Goal: Task Accomplishment & Management: Manage account settings

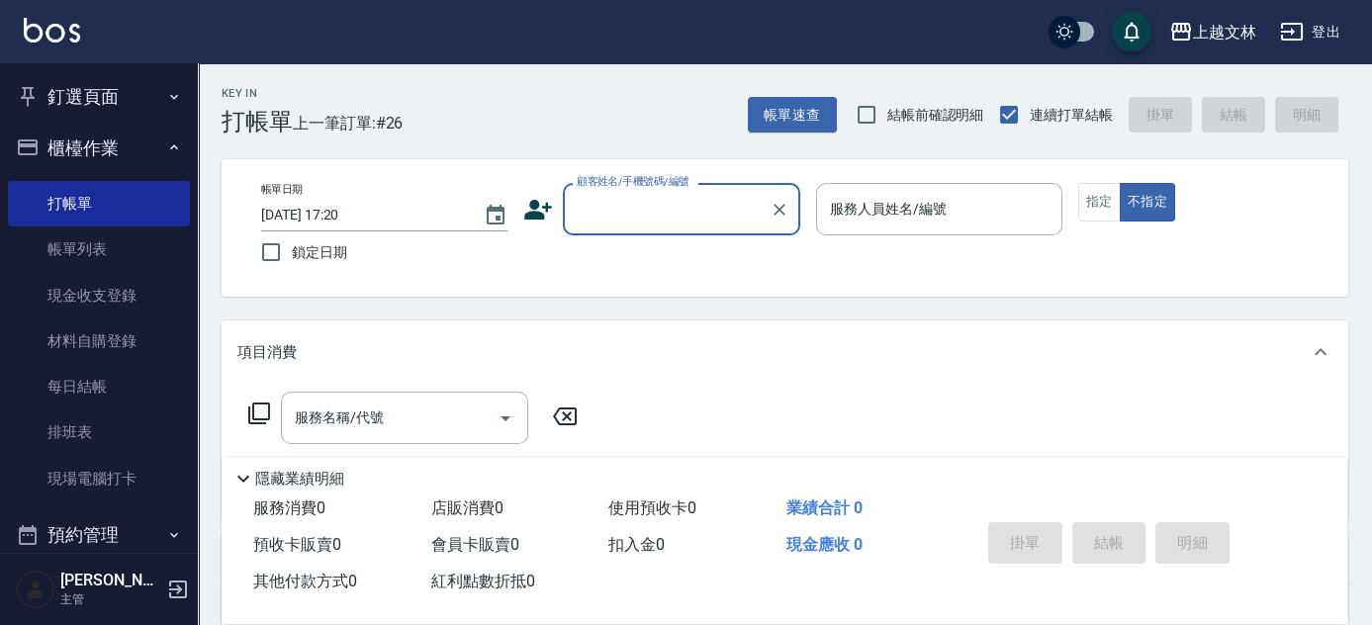
click at [627, 205] on input "顧客姓名/手機號碼/編號" at bounding box center [667, 209] width 190 height 35
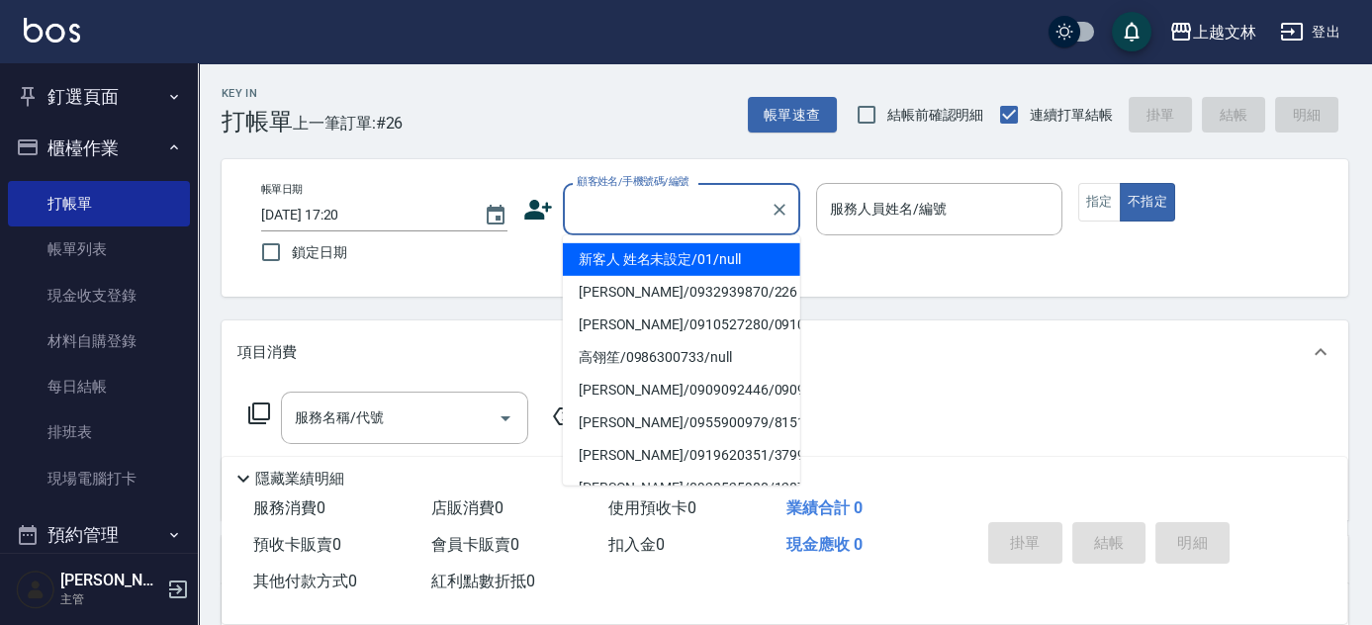
click at [632, 255] on li "新客人 姓名未設定/01/null" at bounding box center [681, 259] width 237 height 33
type input "新客人 姓名未設定/01/null"
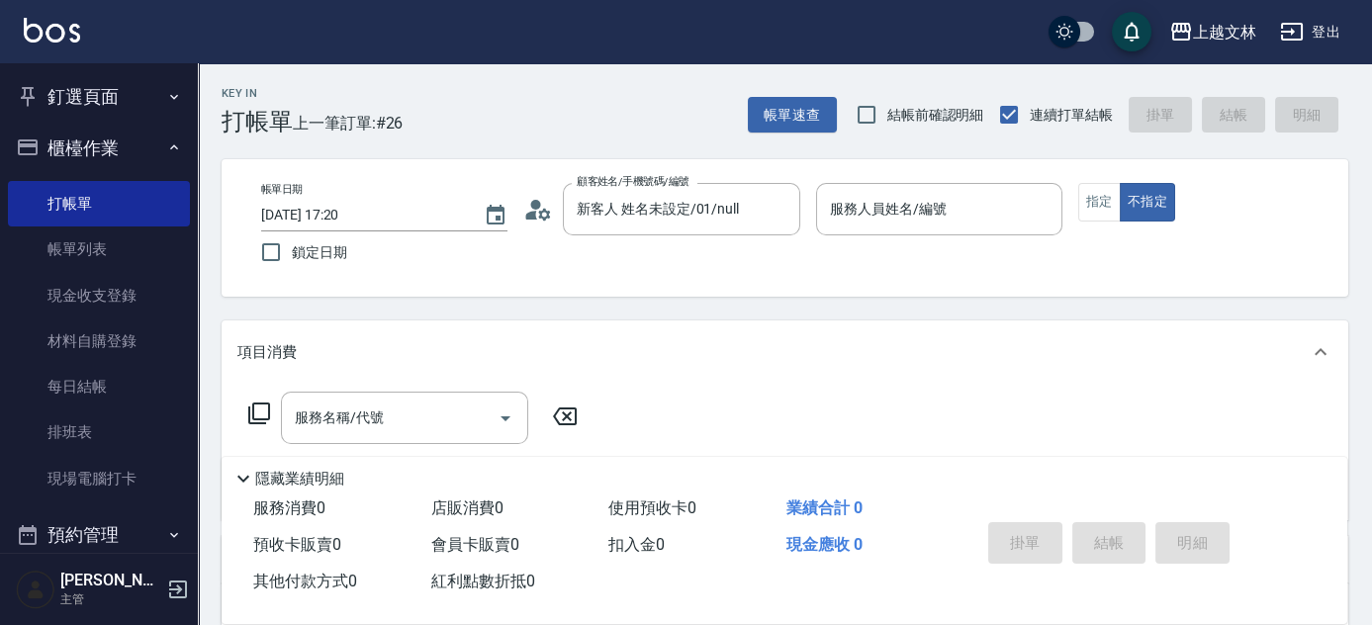
click at [1017, 267] on div "帳單日期 [DATE] 17:20 鎖定日期 顧客姓名/手機號碼/編號 新客人 姓名未設定/01/null 顧客姓名/手機號碼/編號 服務人員姓名/編號 服務…" at bounding box center [784, 228] width 1079 height 90
click at [967, 225] on input "服務人員姓名/編號" at bounding box center [939, 209] width 229 height 35
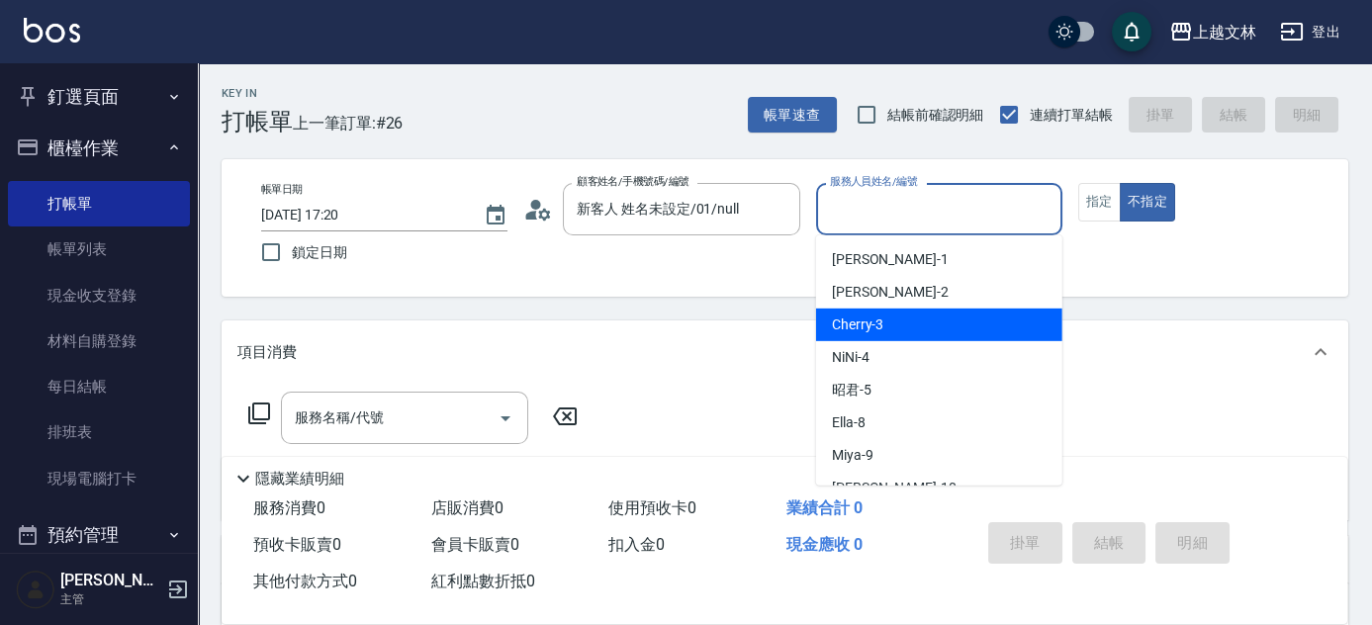
click at [928, 314] on div "Cherry -3" at bounding box center [939, 325] width 246 height 33
type input "Cherry-3"
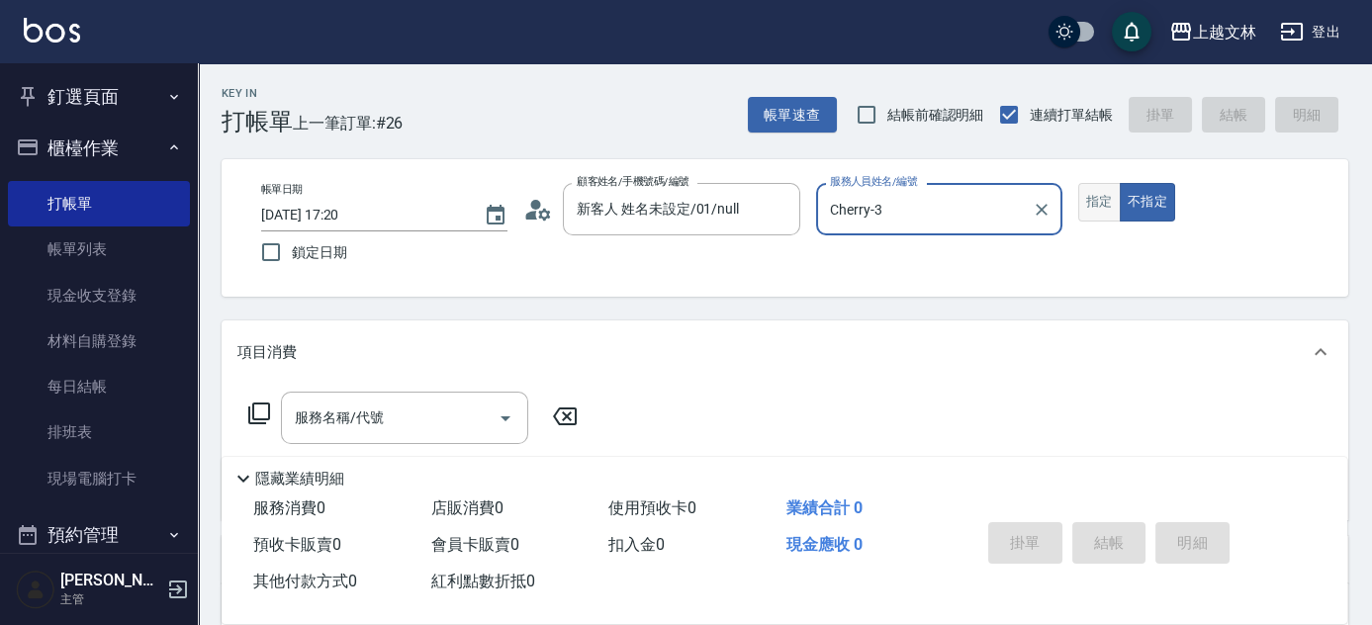
click at [1086, 208] on button "指定" at bounding box center [1099, 202] width 43 height 39
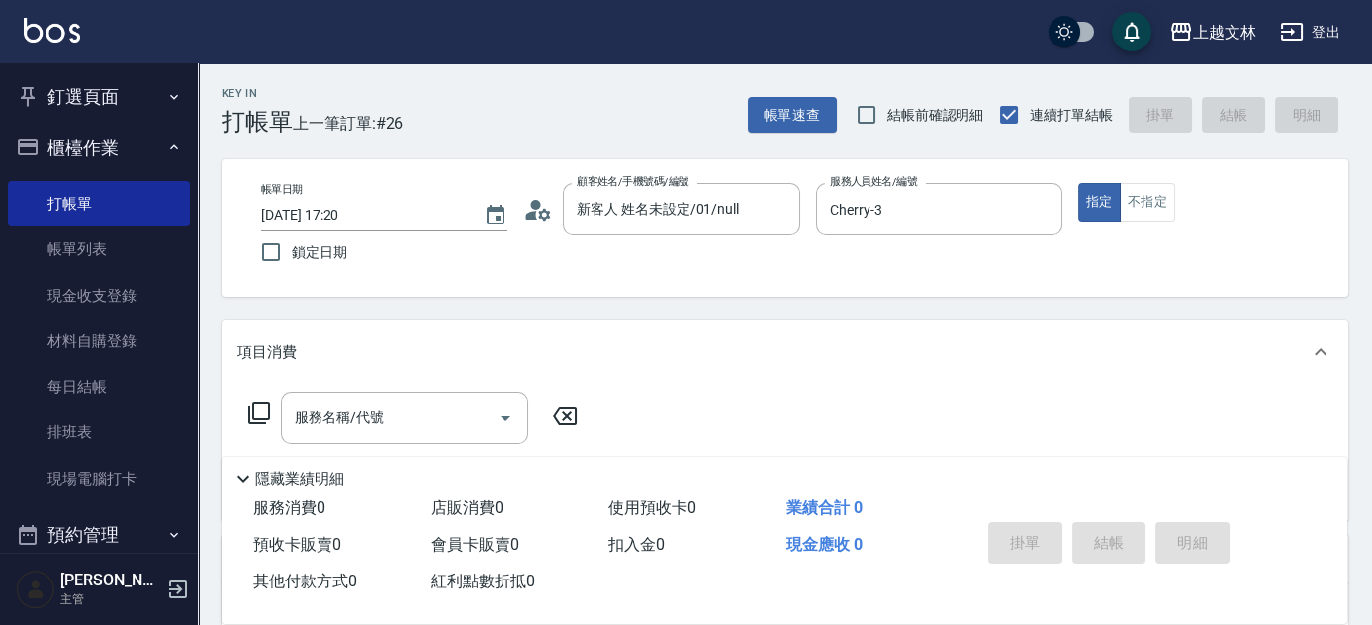
click at [369, 421] on div "服務名稱/代號 服務名稱/代號" at bounding box center [404, 418] width 247 height 52
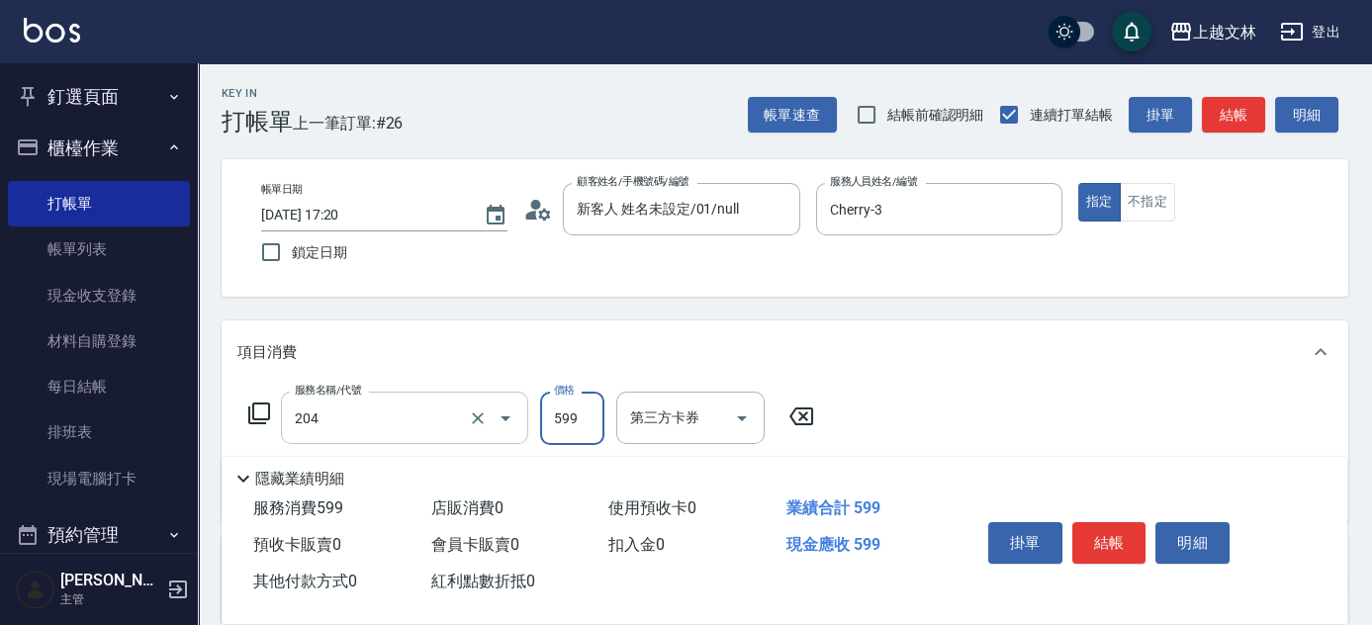
type input "A級洗+剪(204)"
type input "600"
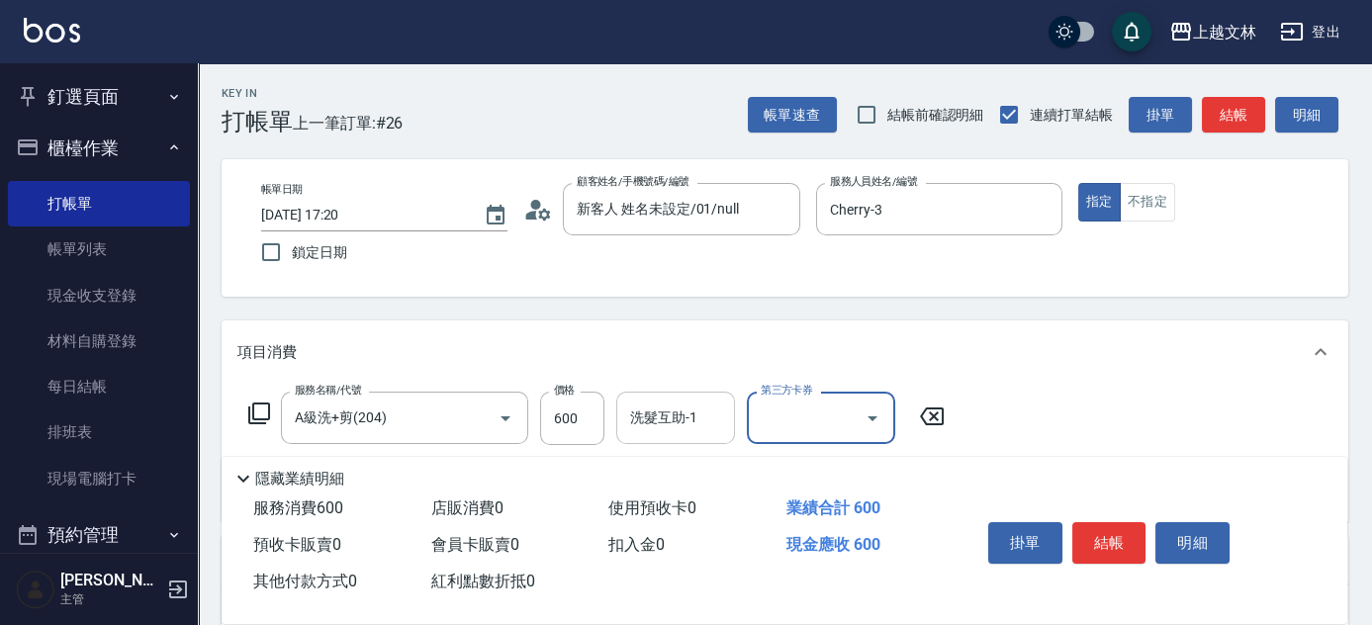
drag, startPoint x: 683, startPoint y: 416, endPoint x: 673, endPoint y: 419, distance: 10.3
click at [683, 417] on div "洗髮互助-1 洗髮互助-1" at bounding box center [675, 418] width 119 height 52
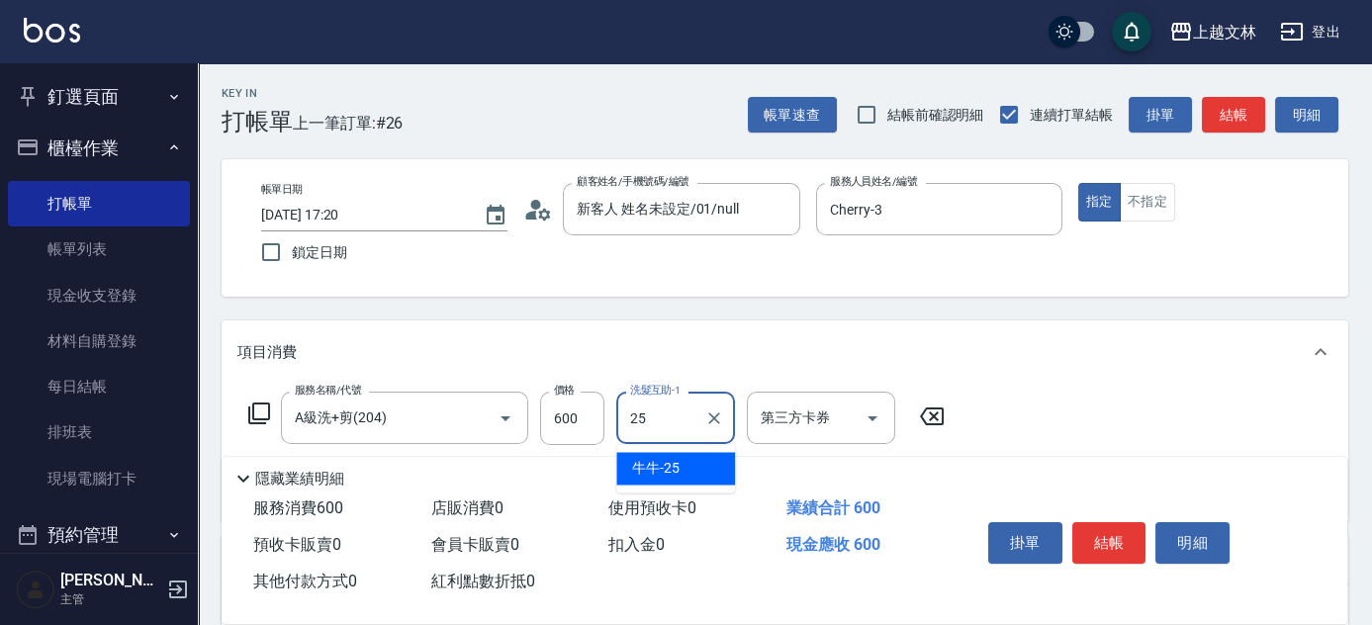
type input "牛牛-25"
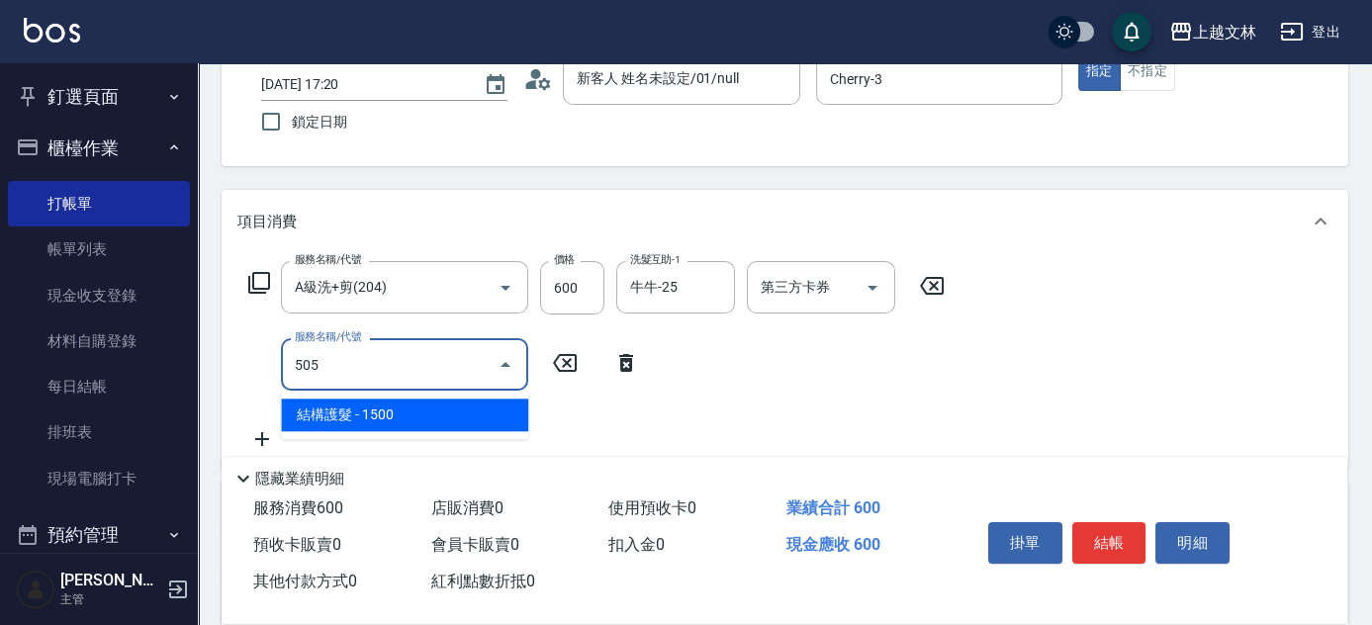
type input "結構護髮(505)"
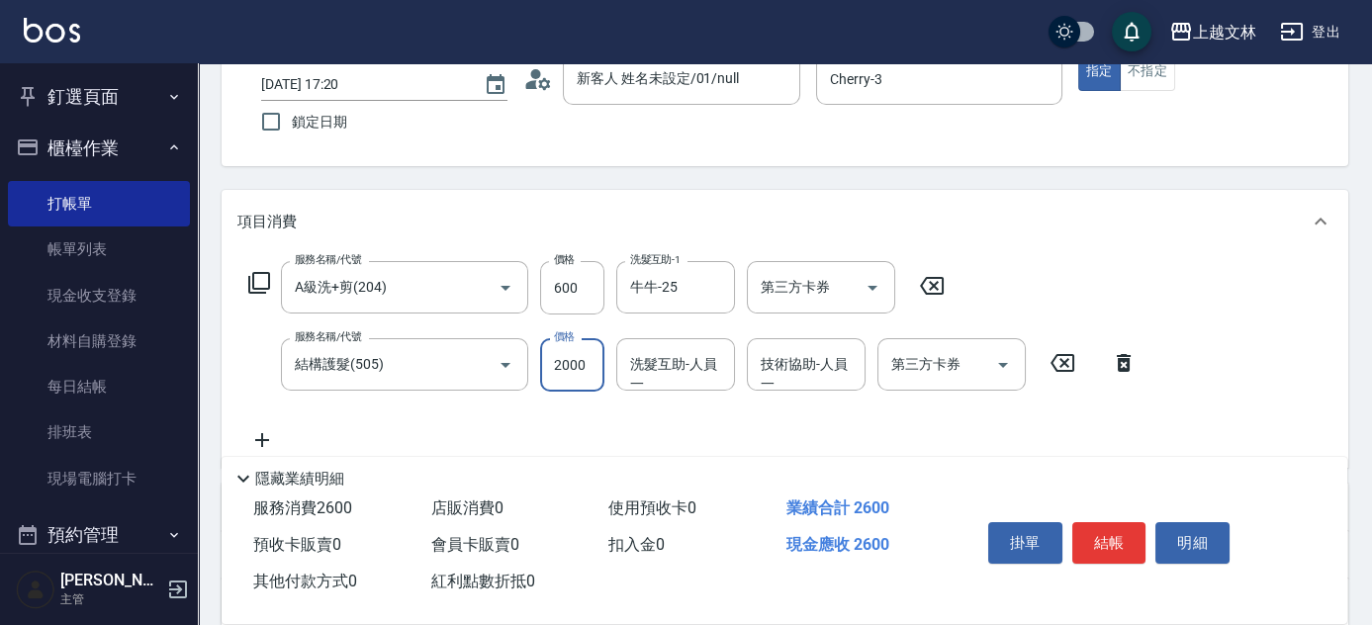
type input "2000"
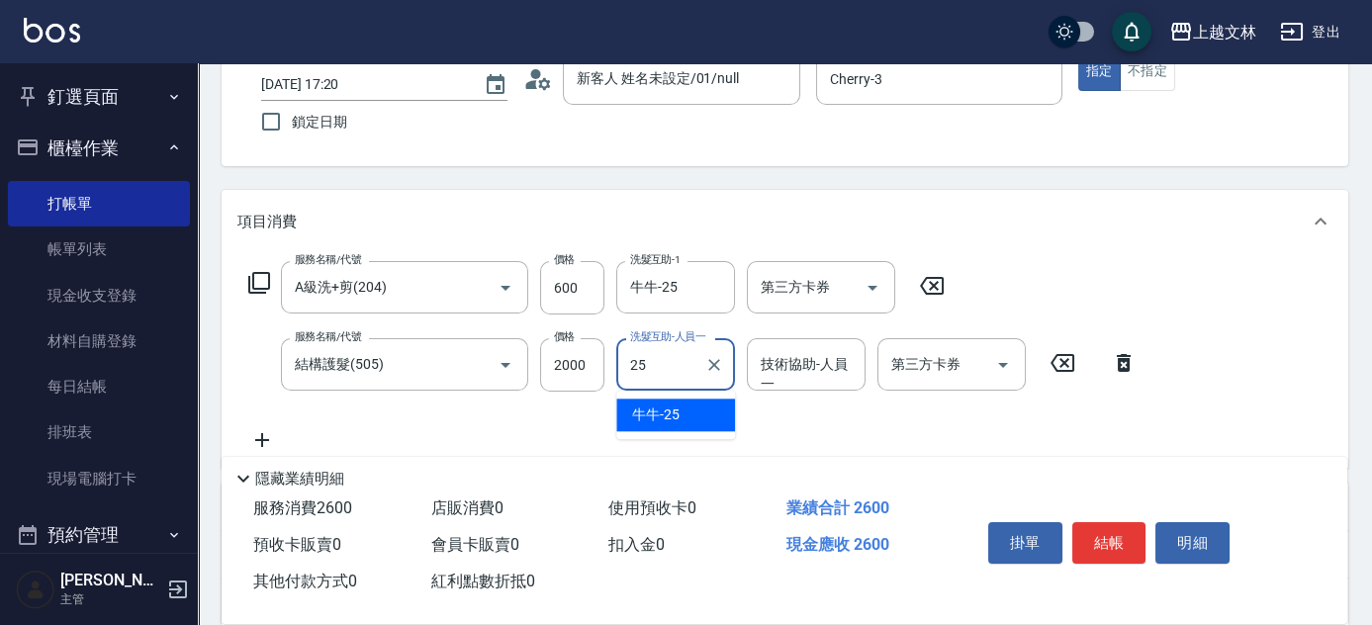
type input "牛牛-25"
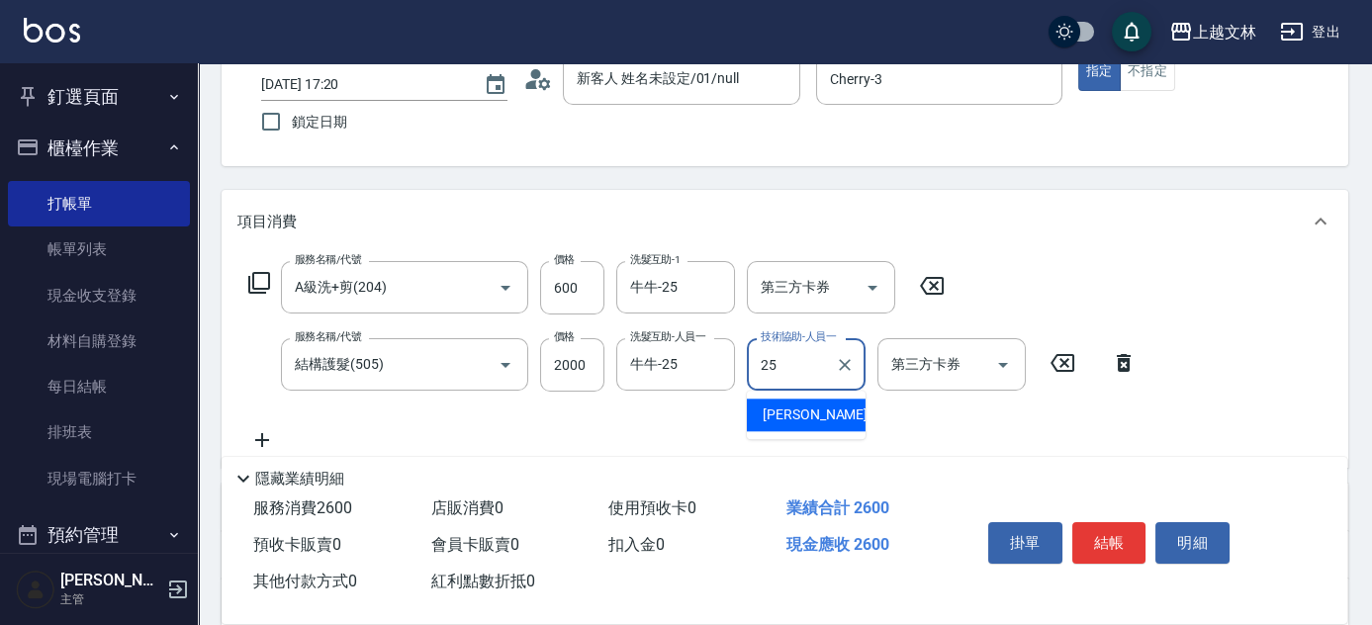
type input "牛牛-25"
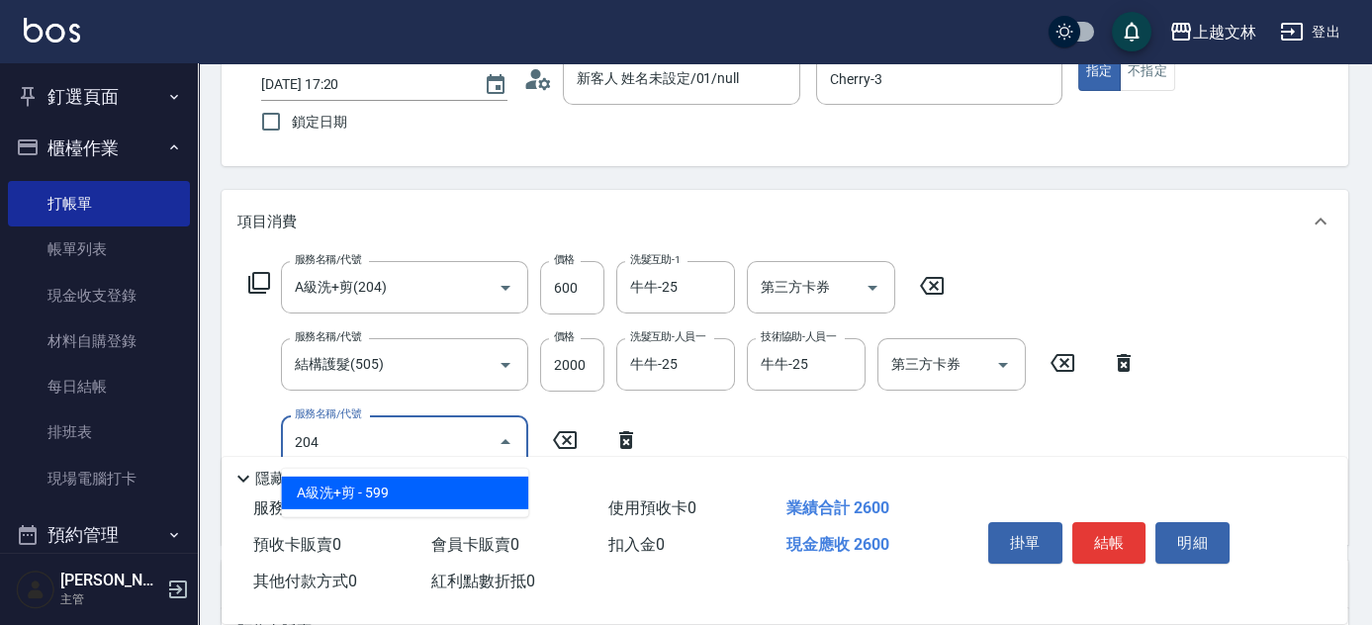
type input "A級洗+剪(204)"
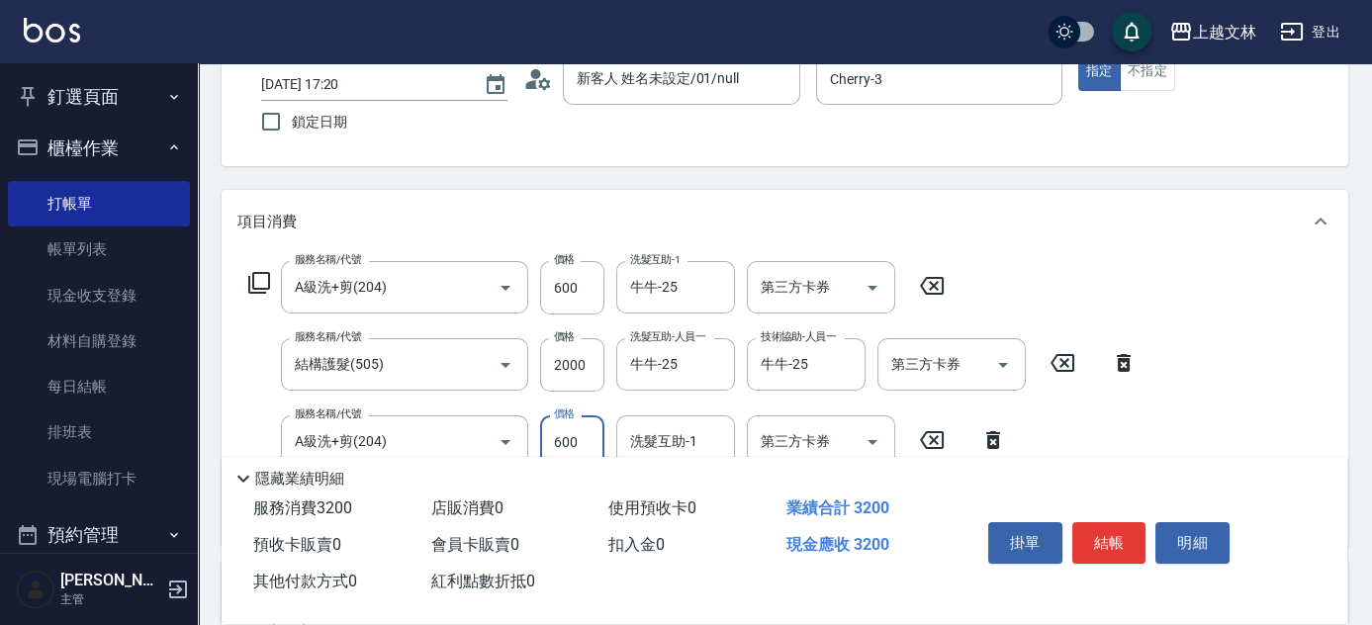
type input "600"
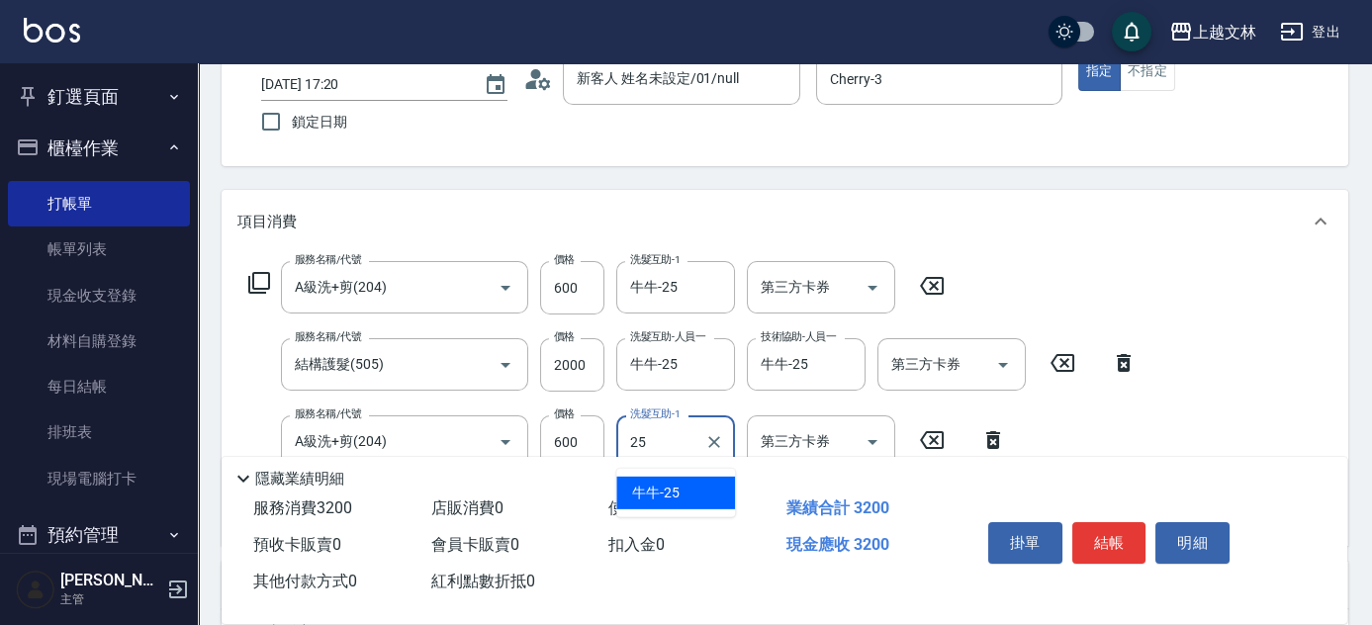
type input "牛牛-25"
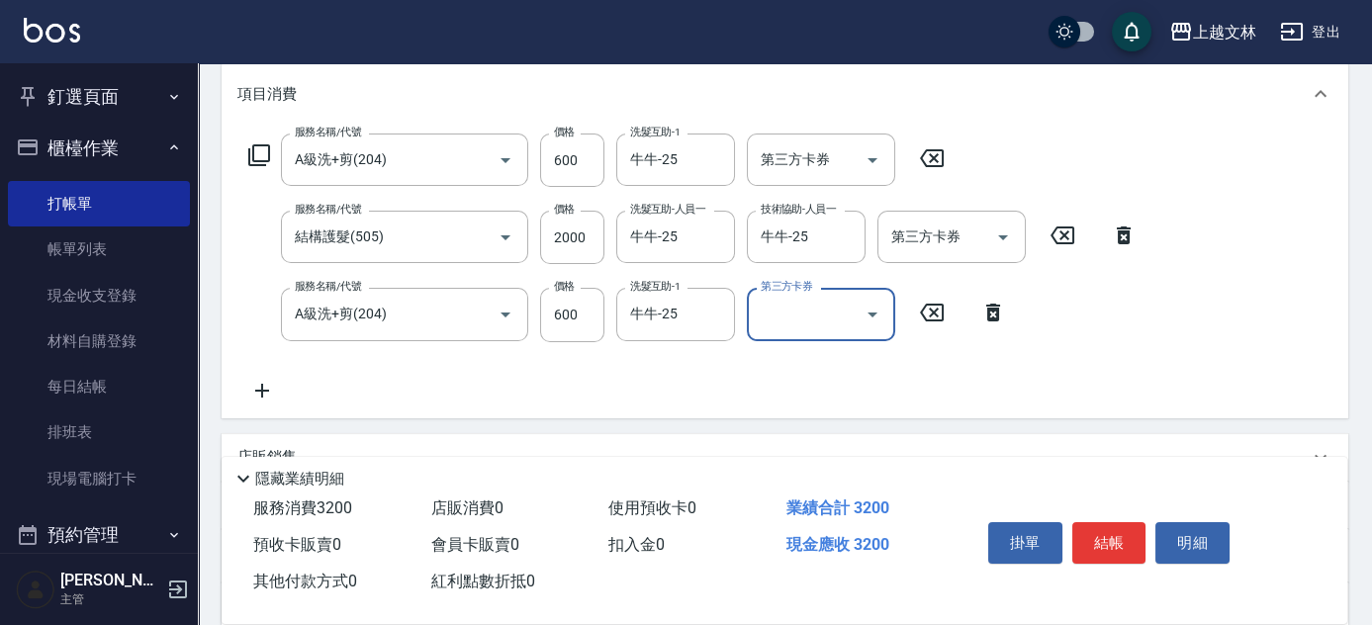
scroll to position [314, 0]
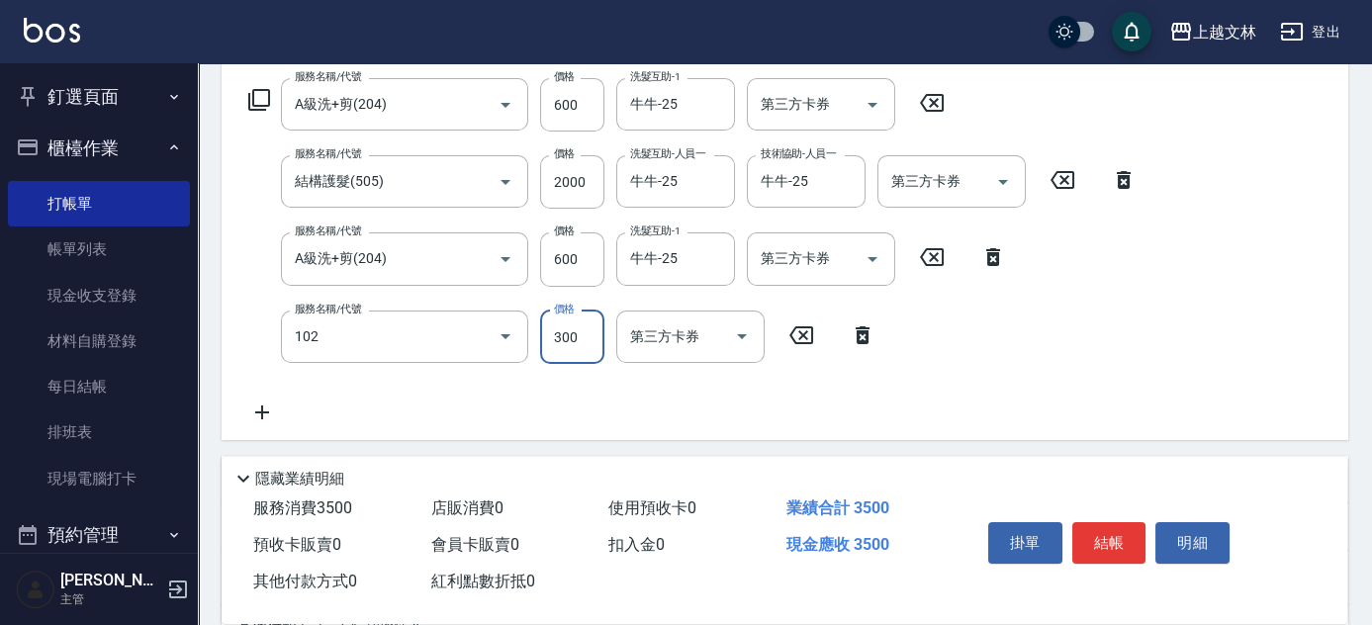
type input "精油洗髮(102)"
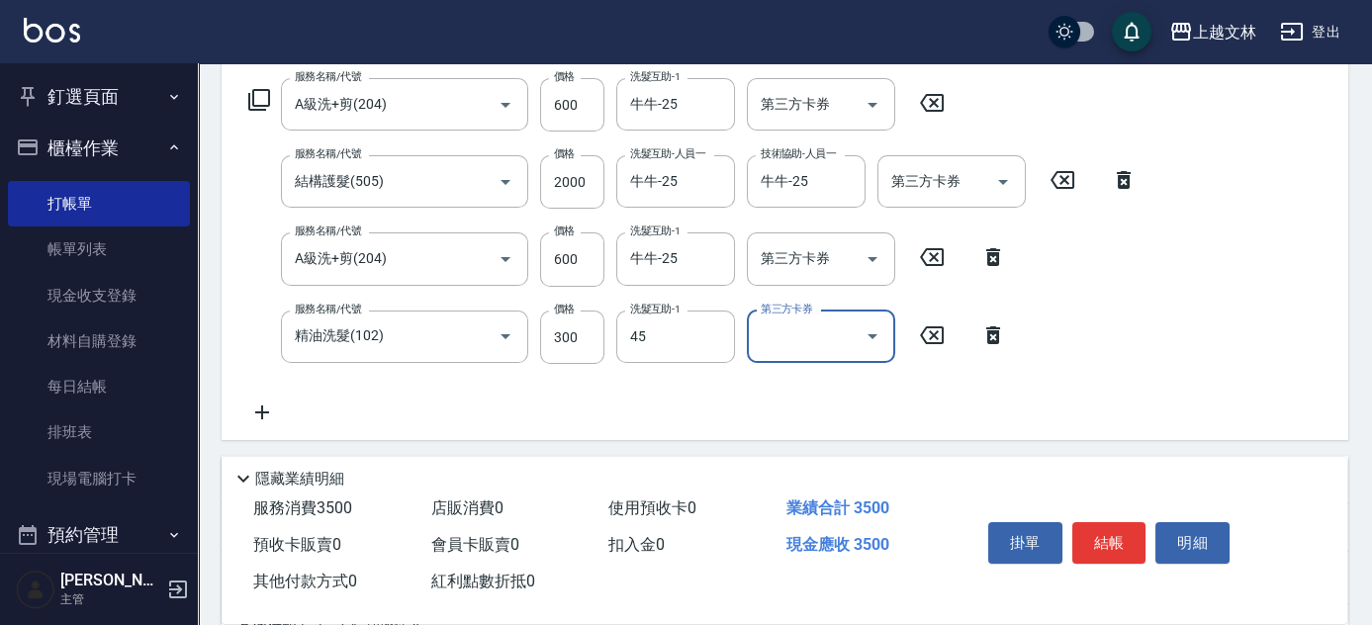
type input "之之-45"
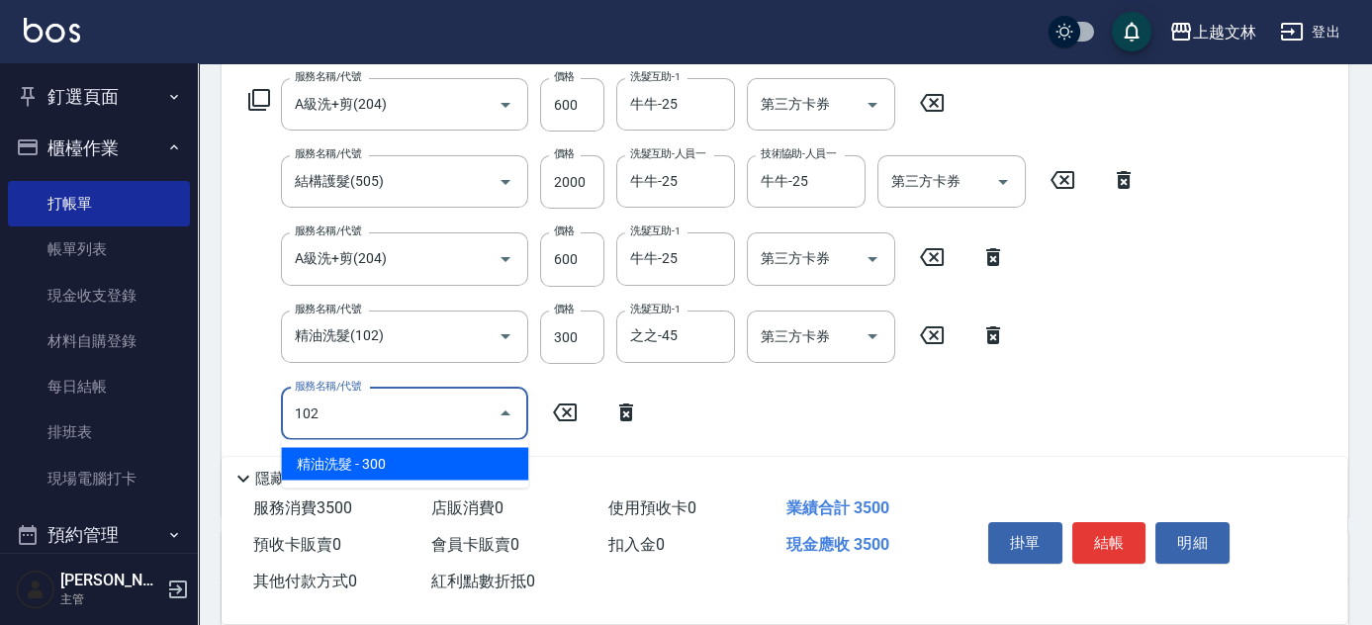
type input "精油洗髮(102)"
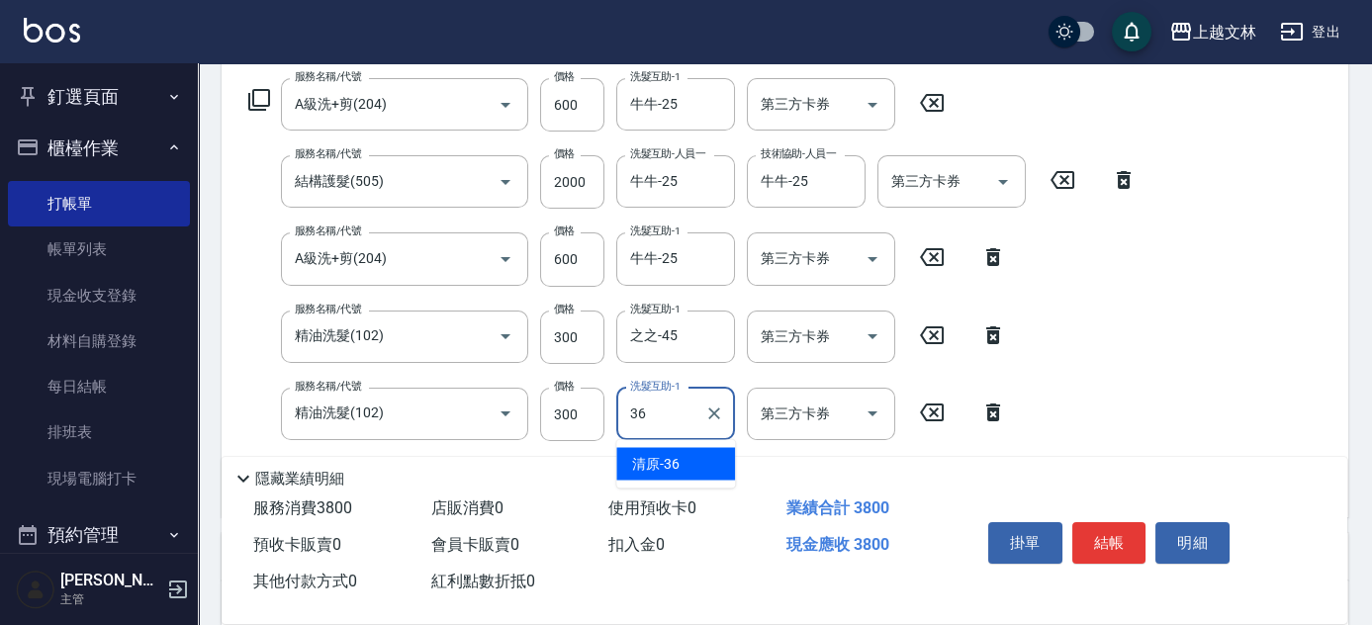
type input "清原-36"
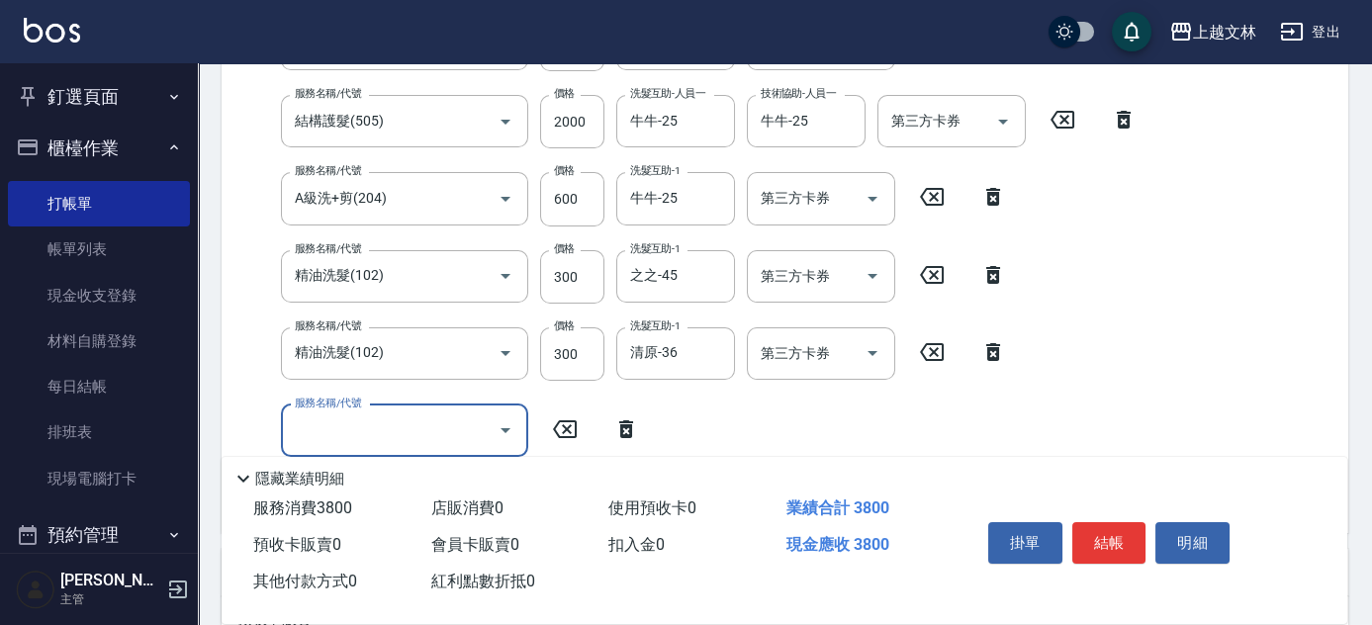
scroll to position [433, 0]
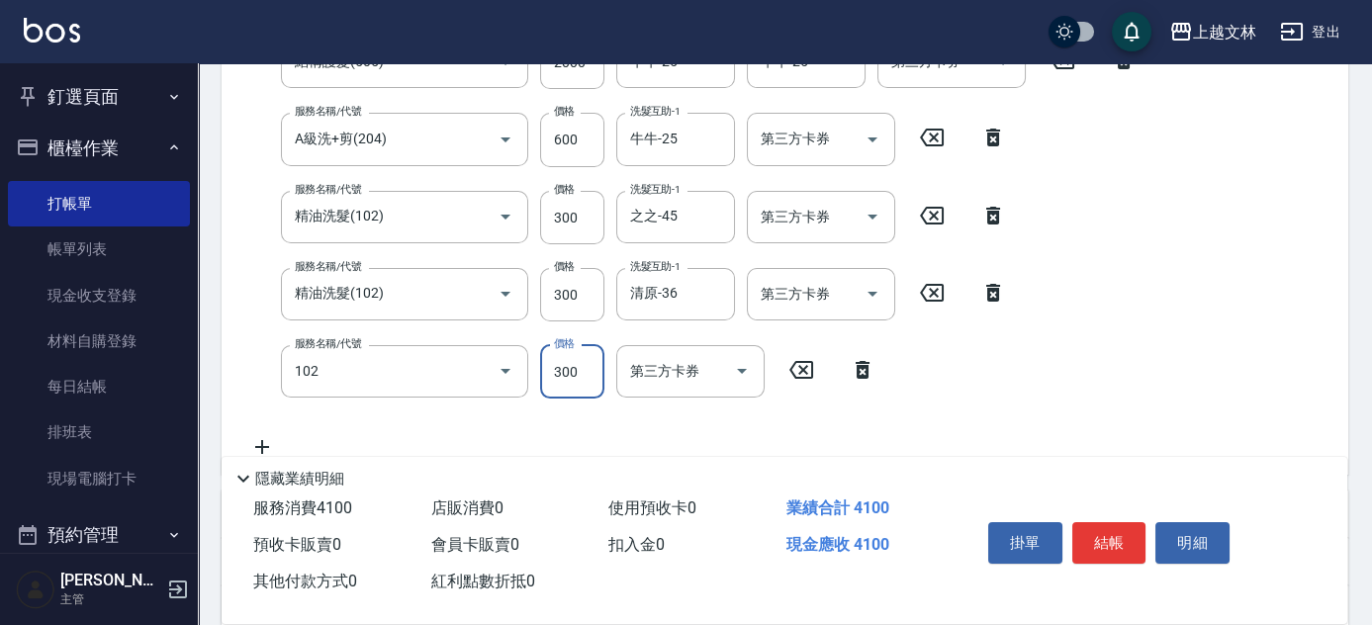
type input "精油洗髮(102)"
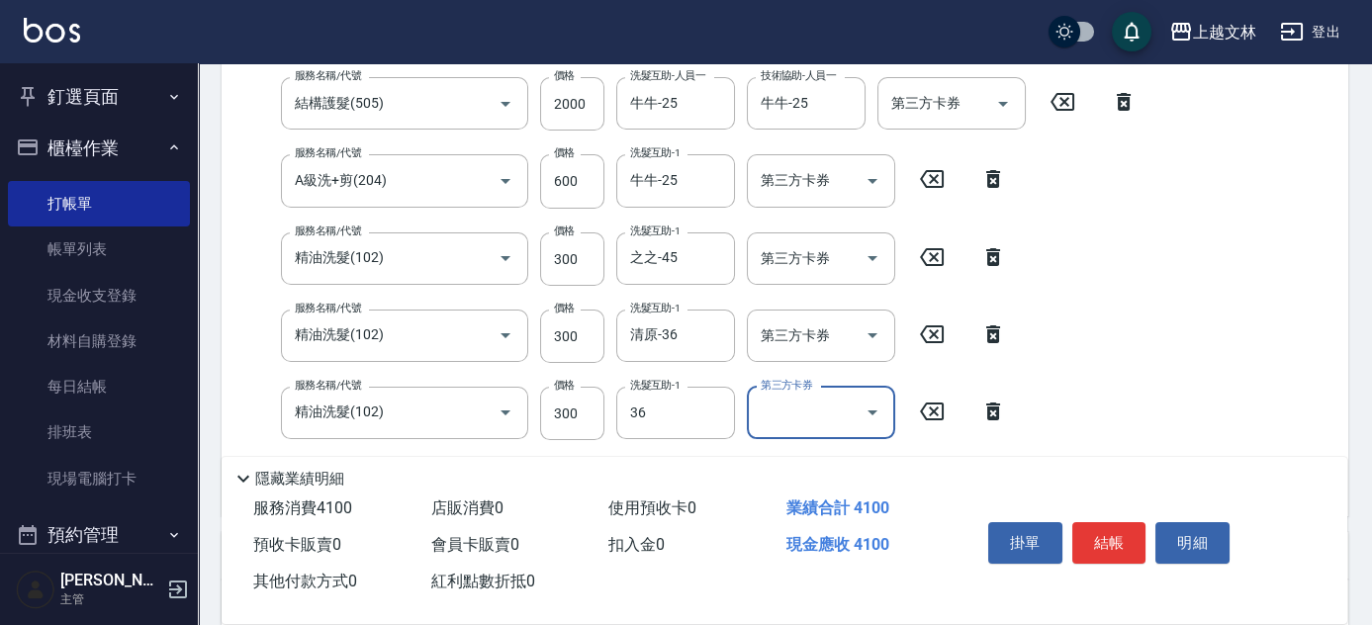
type input "清原-36"
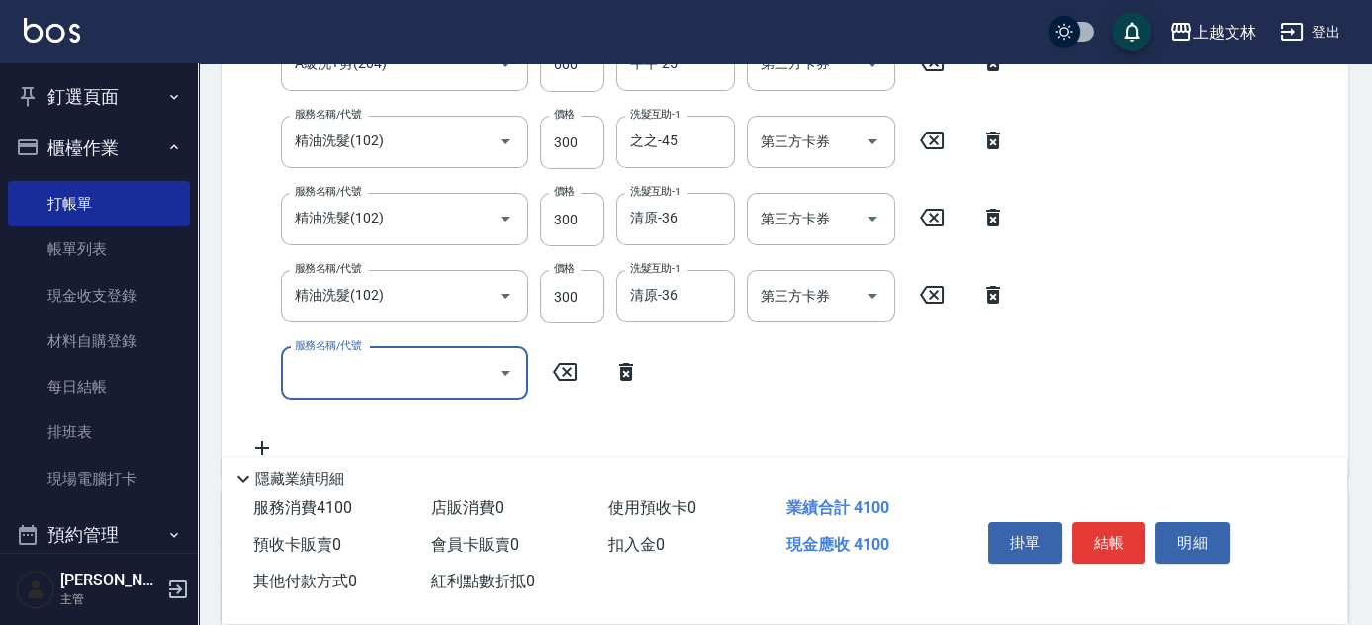
scroll to position [492, 0]
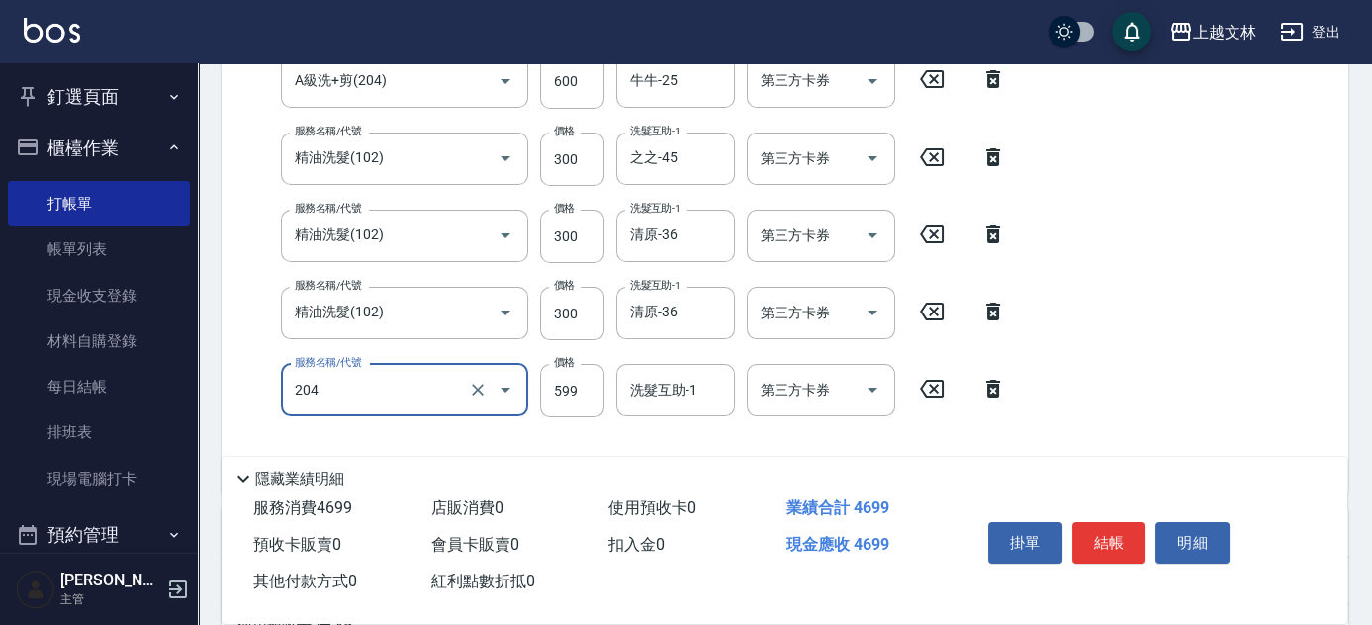
type input "A級洗+剪(204)"
type input "600"
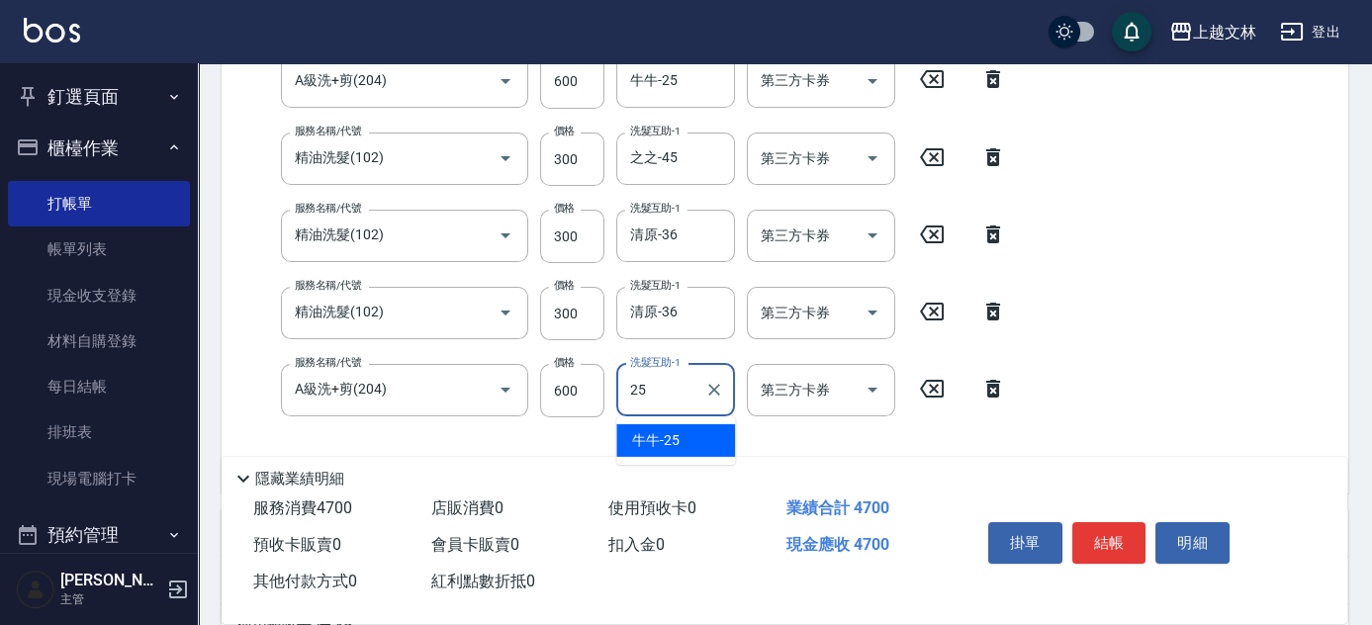
type input "牛牛-25"
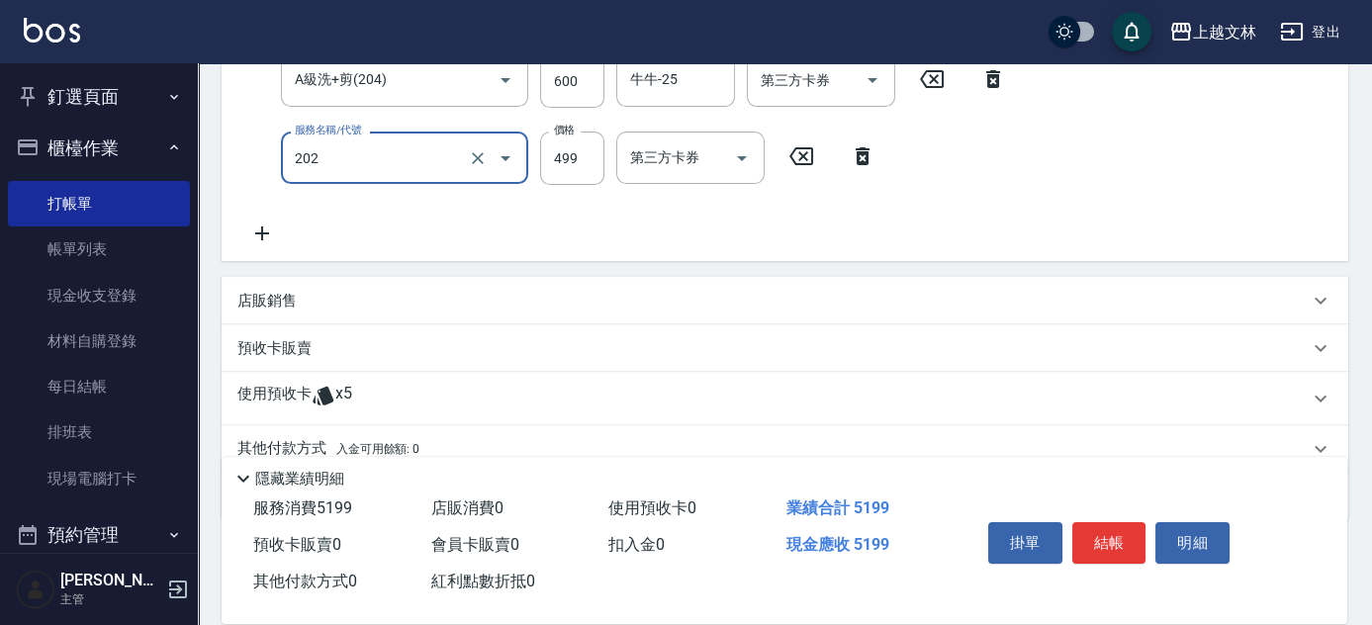
scroll to position [833, 0]
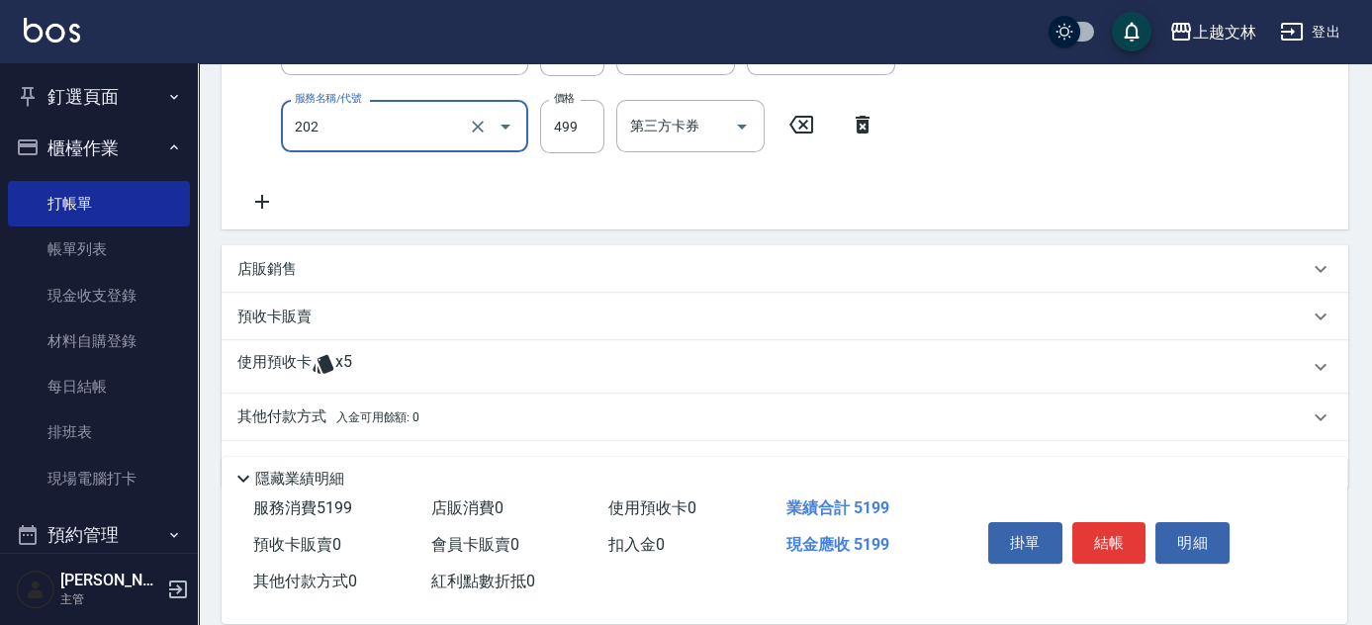
type input "A級單剪(202)"
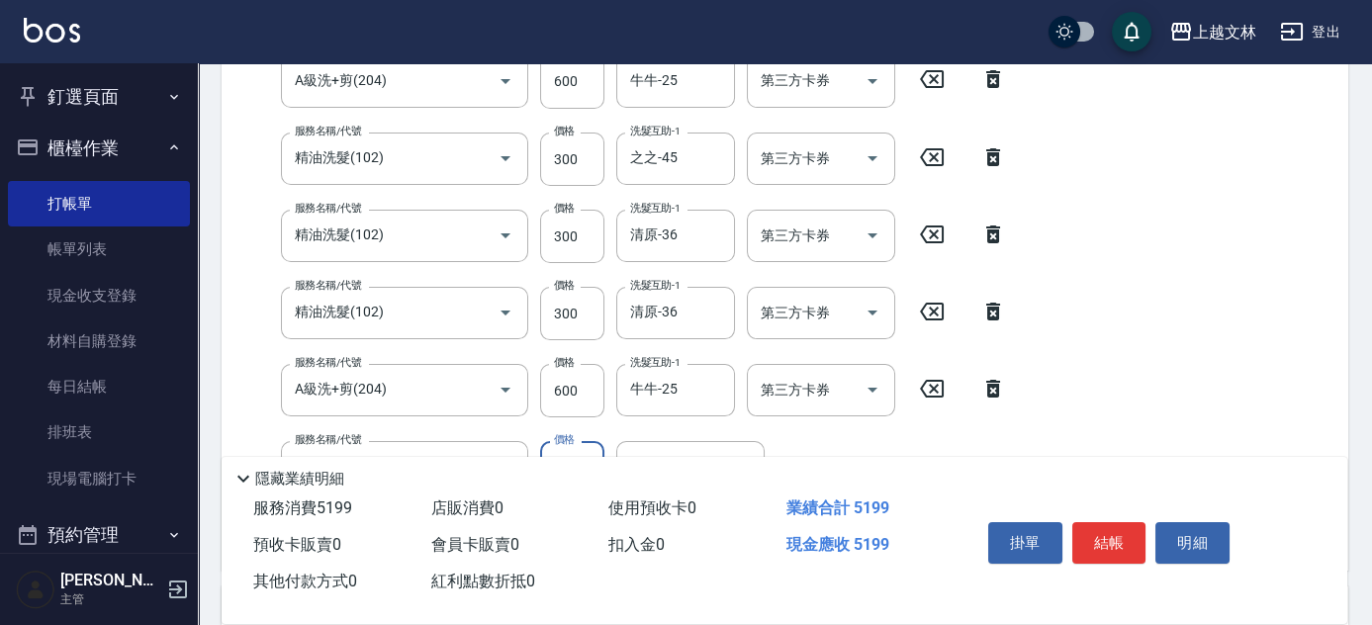
scroll to position [604, 0]
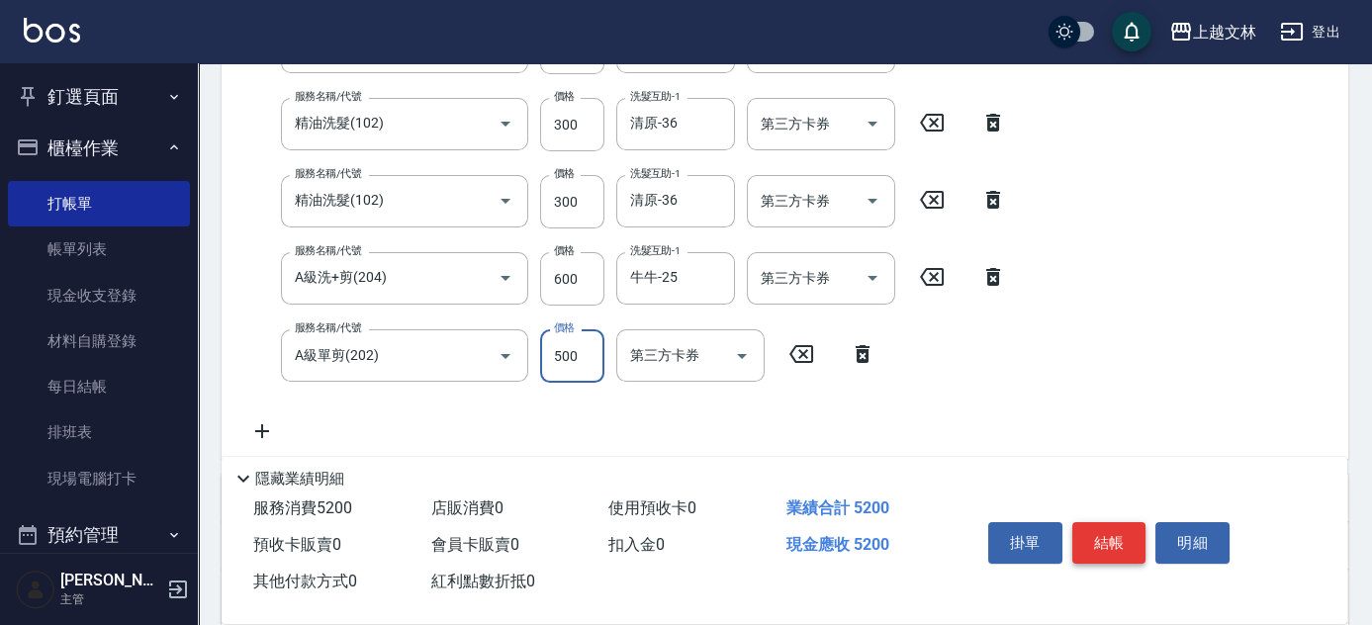
type input "500"
drag, startPoint x: 1113, startPoint y: 534, endPoint x: 1124, endPoint y: 532, distance: 11.1
click at [1113, 534] on button "結帳" at bounding box center [1110, 543] width 74 height 42
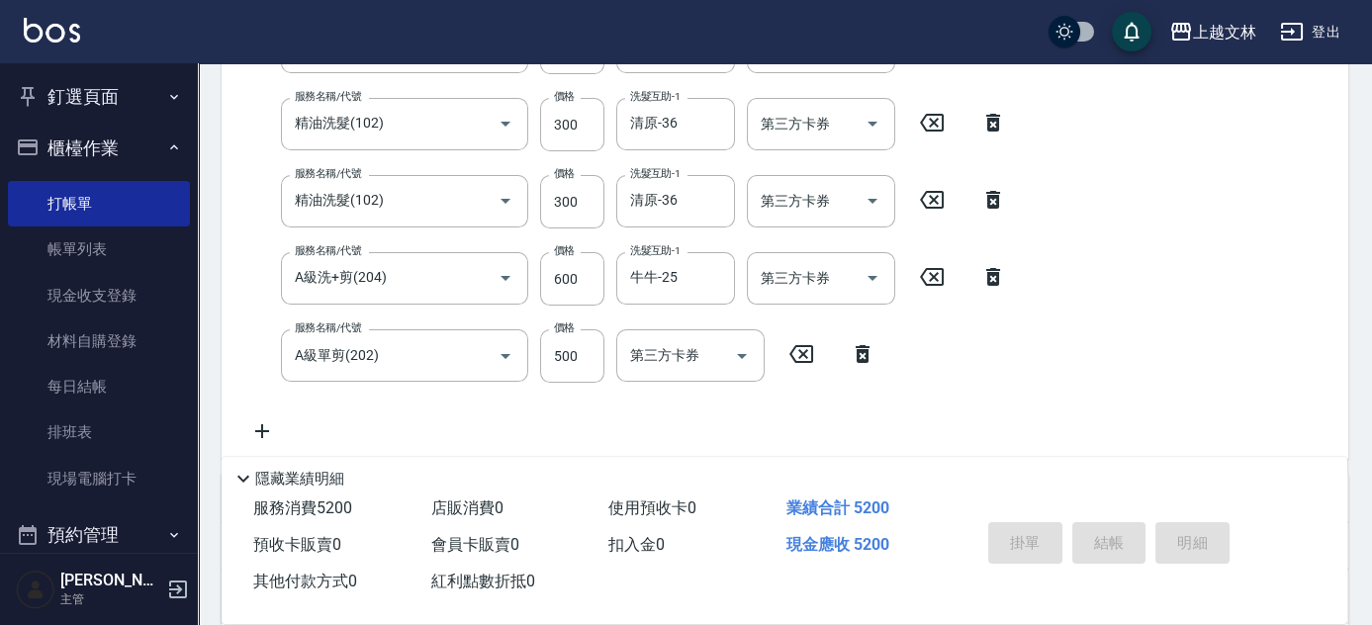
type input "[DATE] 18:06"
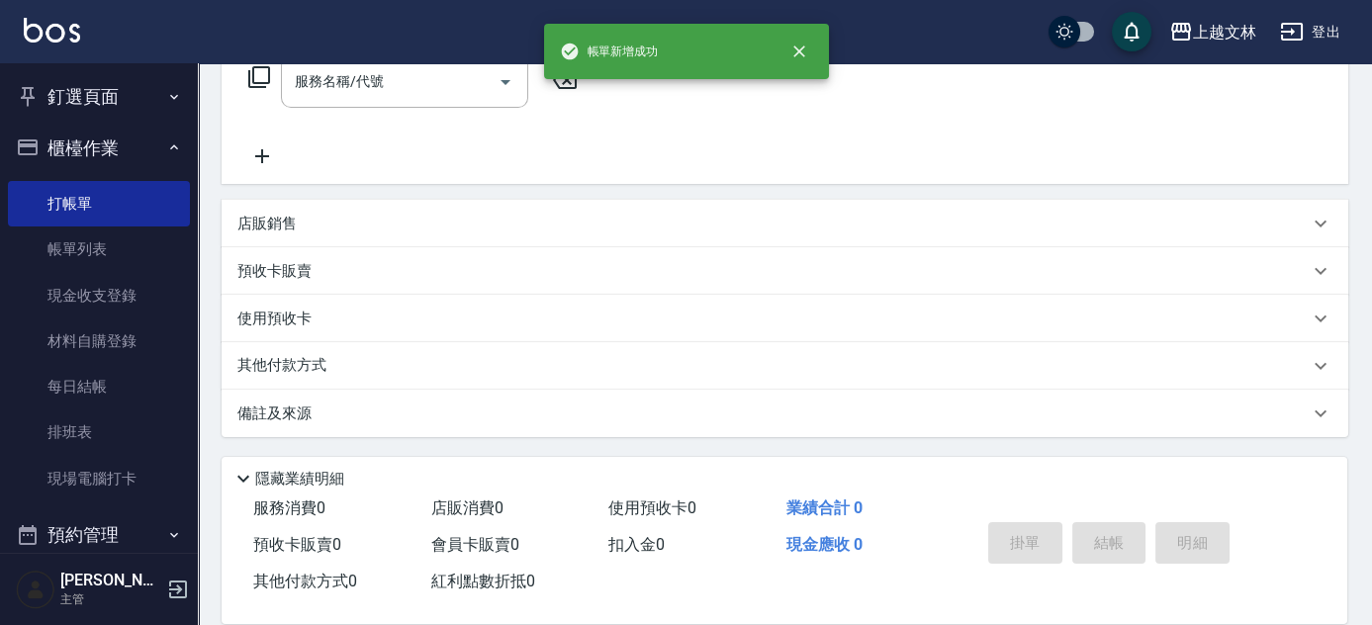
scroll to position [0, 0]
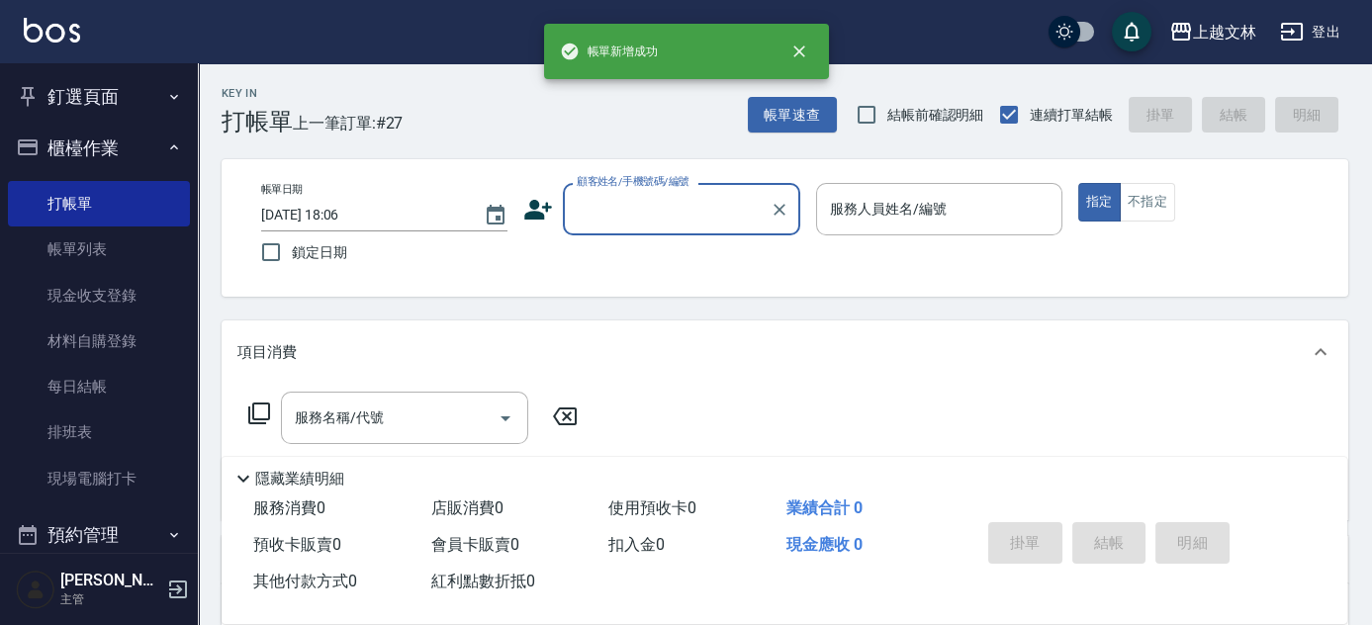
click at [642, 216] on input "顧客姓名/手機號碼/編號" at bounding box center [667, 209] width 190 height 35
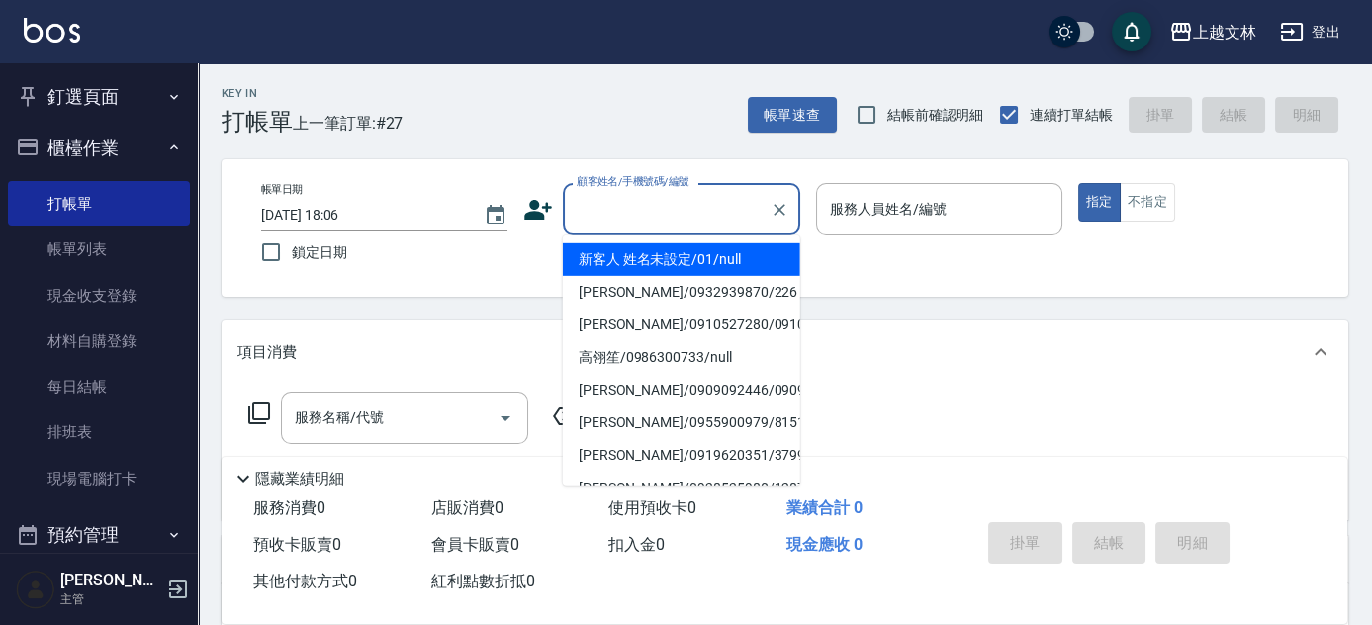
click at [665, 261] on li "新客人 姓名未設定/01/null" at bounding box center [681, 259] width 237 height 33
type input "新客人 姓名未設定/01/null"
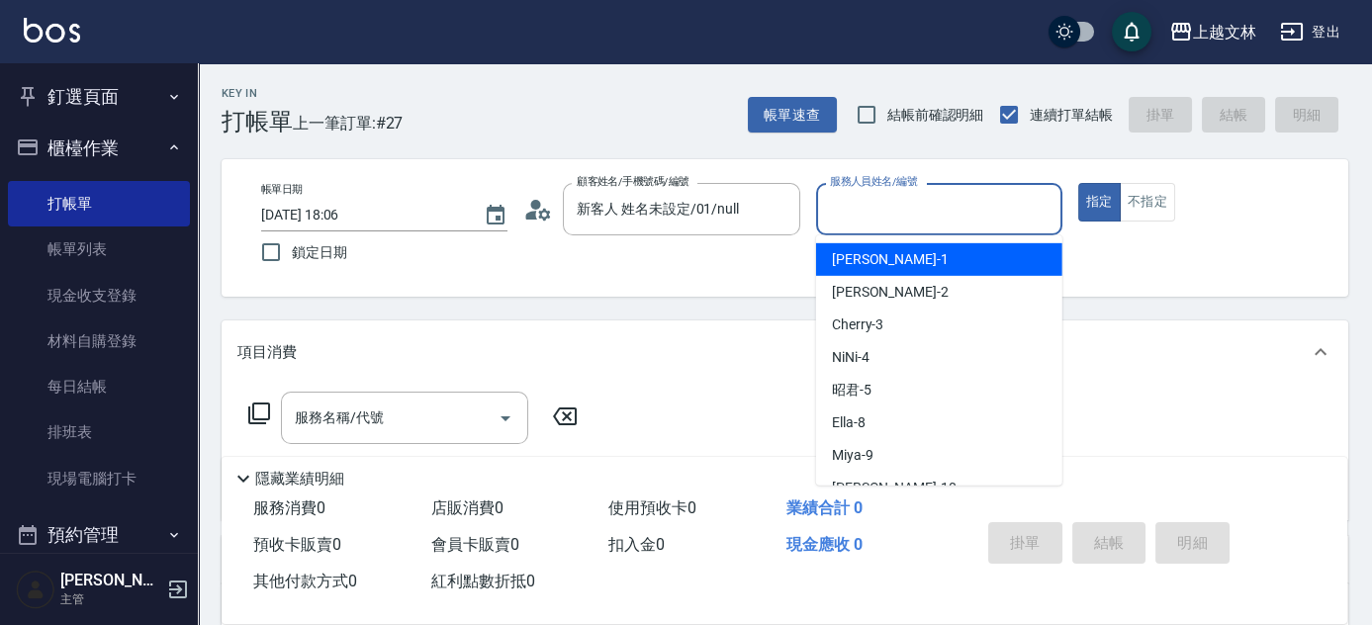
click at [871, 192] on input "服務人員姓名/編號" at bounding box center [939, 209] width 229 height 35
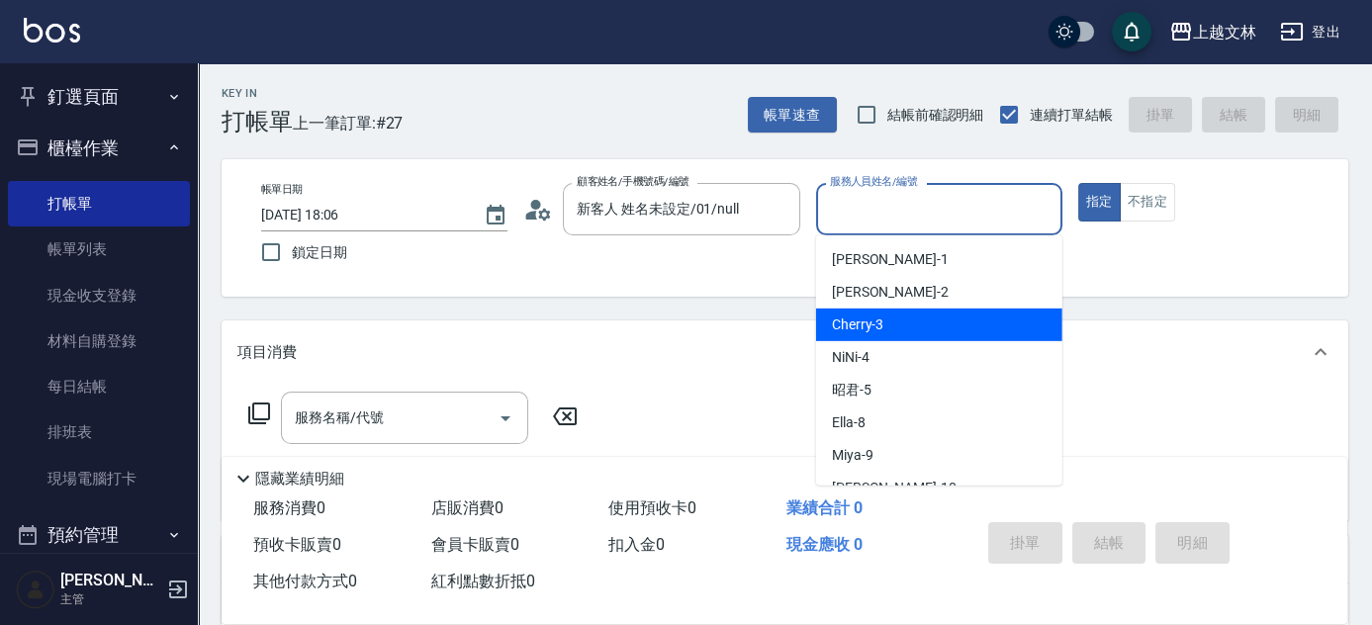
click at [887, 324] on div "Cherry -3" at bounding box center [939, 325] width 246 height 33
type input "Cherry-3"
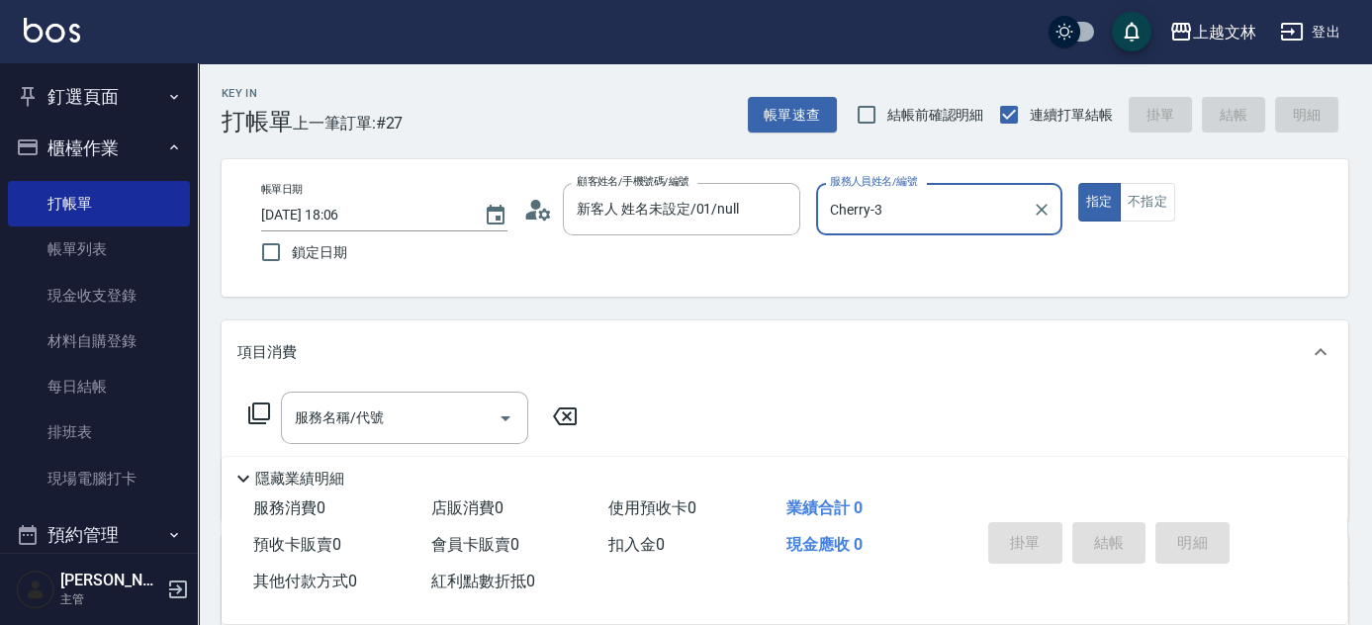
click at [356, 414] on div "服務名稱/代號 服務名稱/代號" at bounding box center [404, 418] width 247 height 52
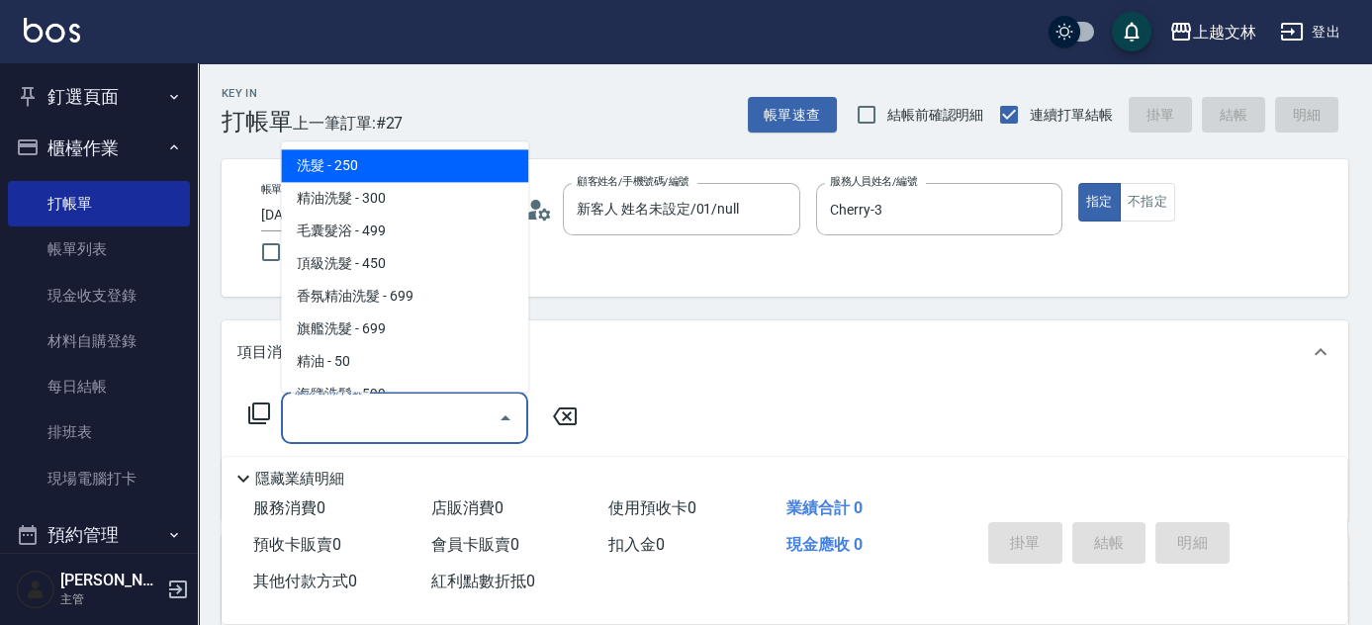
type input "5"
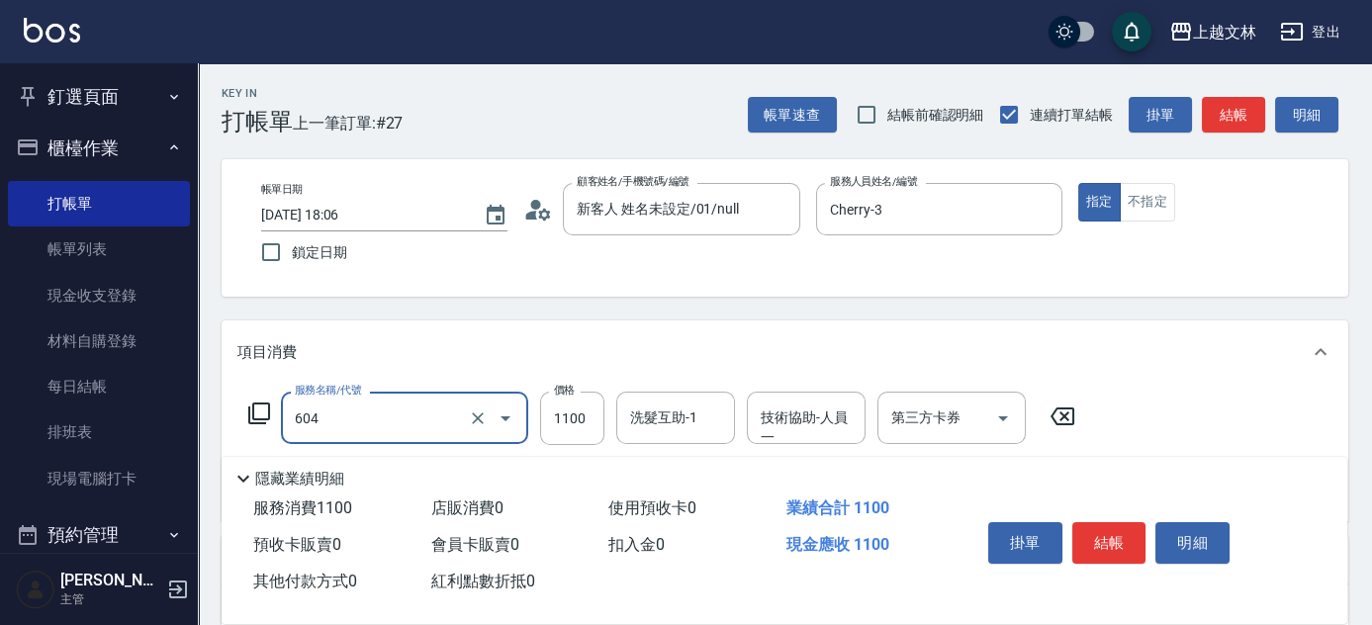
type input "2200淨化卡使用(604)"
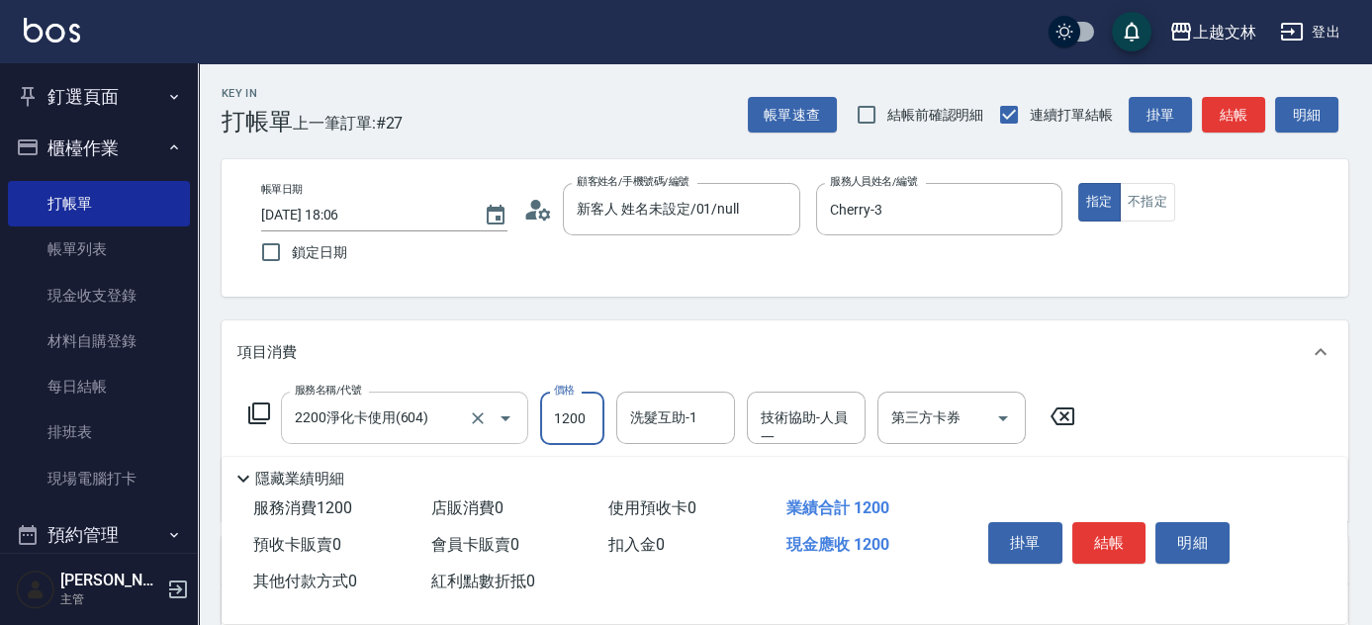
type input "1200"
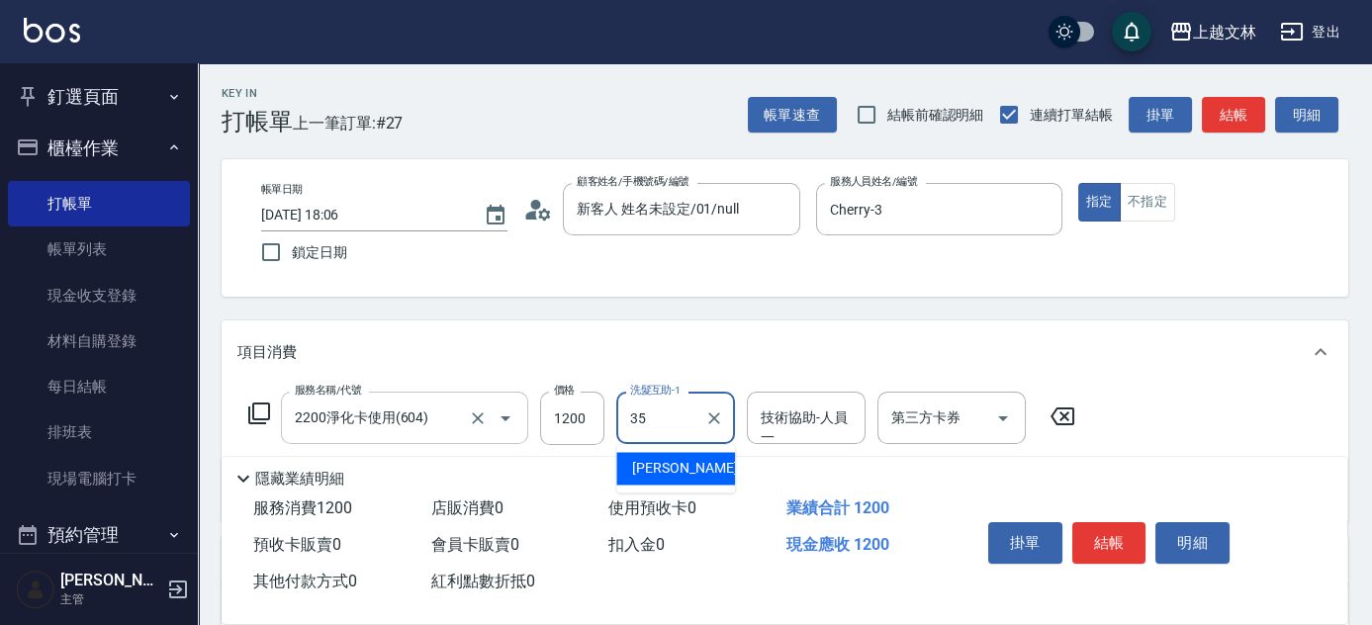
type input "[PERSON_NAME]-35"
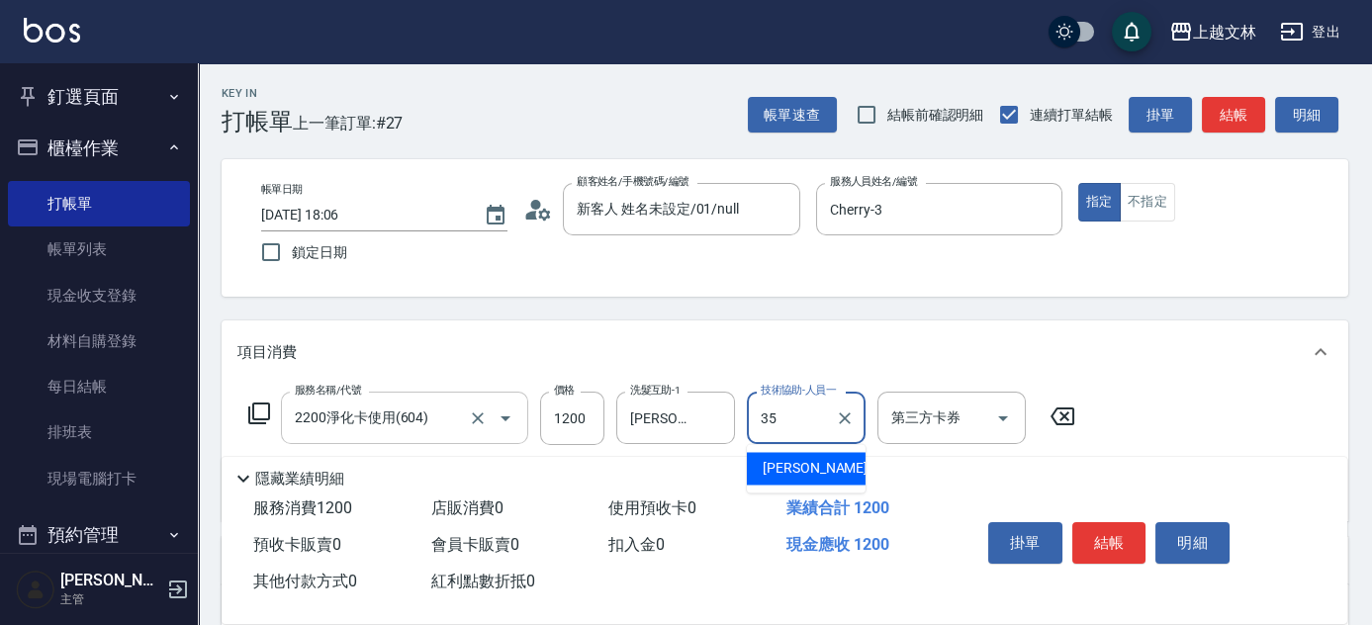
type input "[PERSON_NAME]-35"
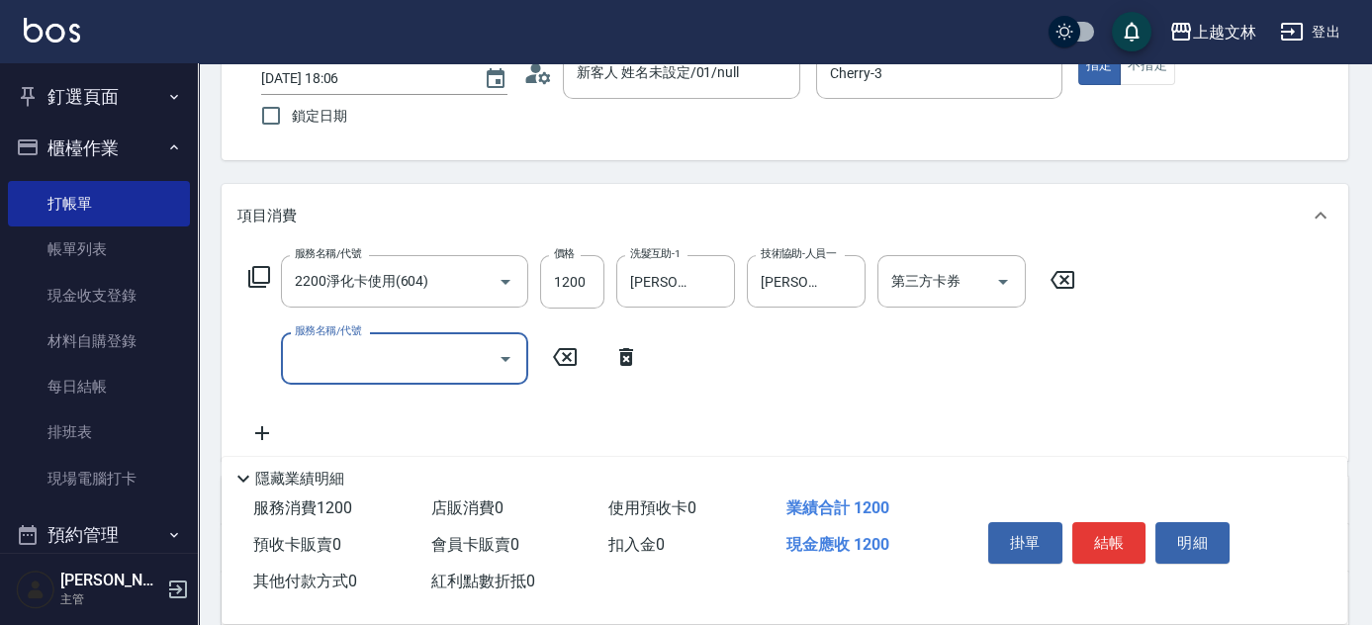
scroll to position [138, 0]
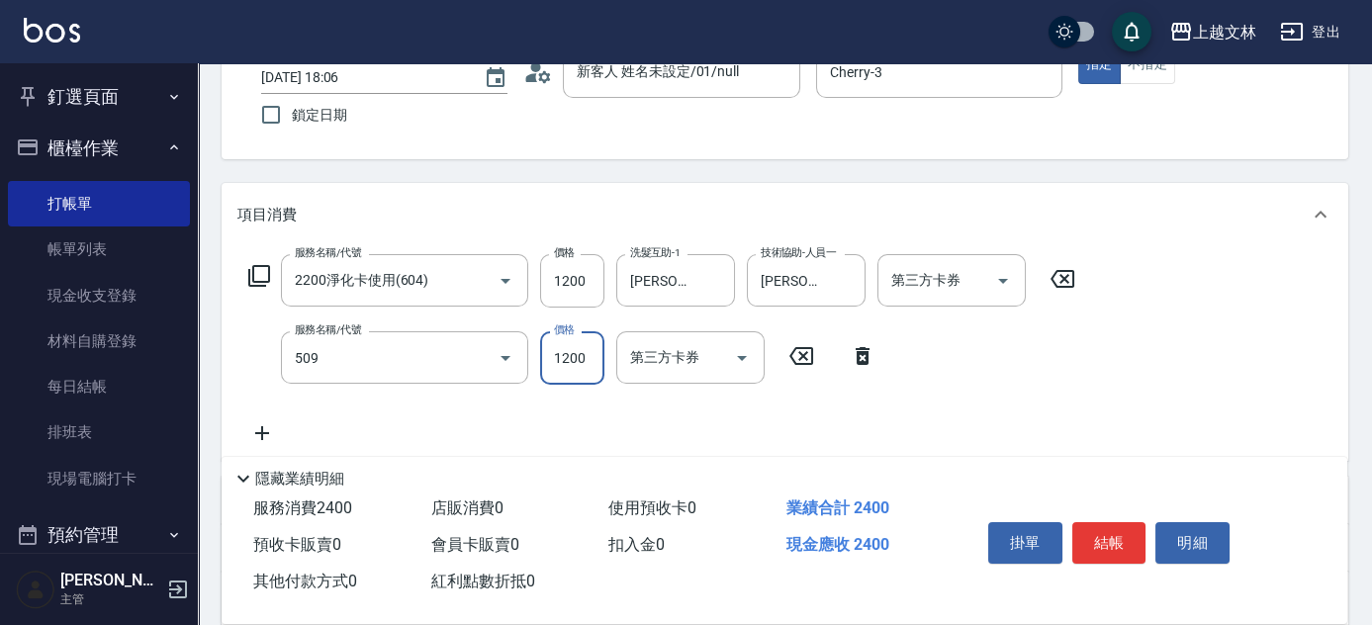
type input "3600結構卡使用(509)"
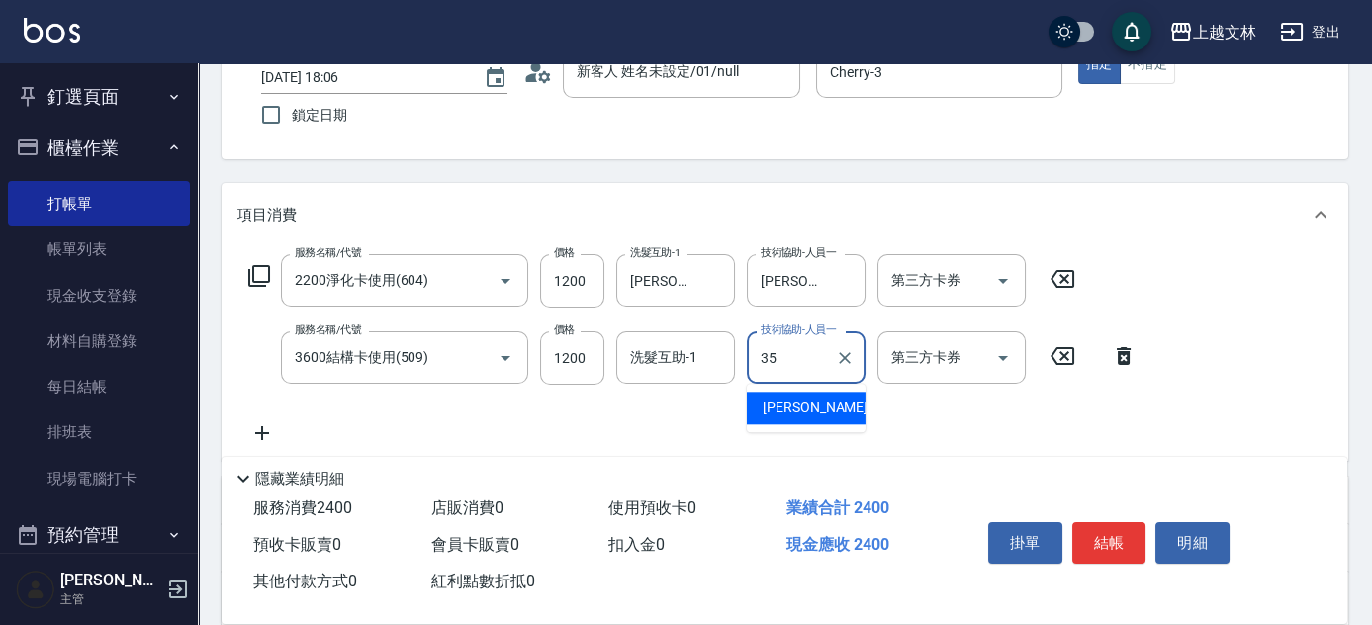
type input "[PERSON_NAME]-35"
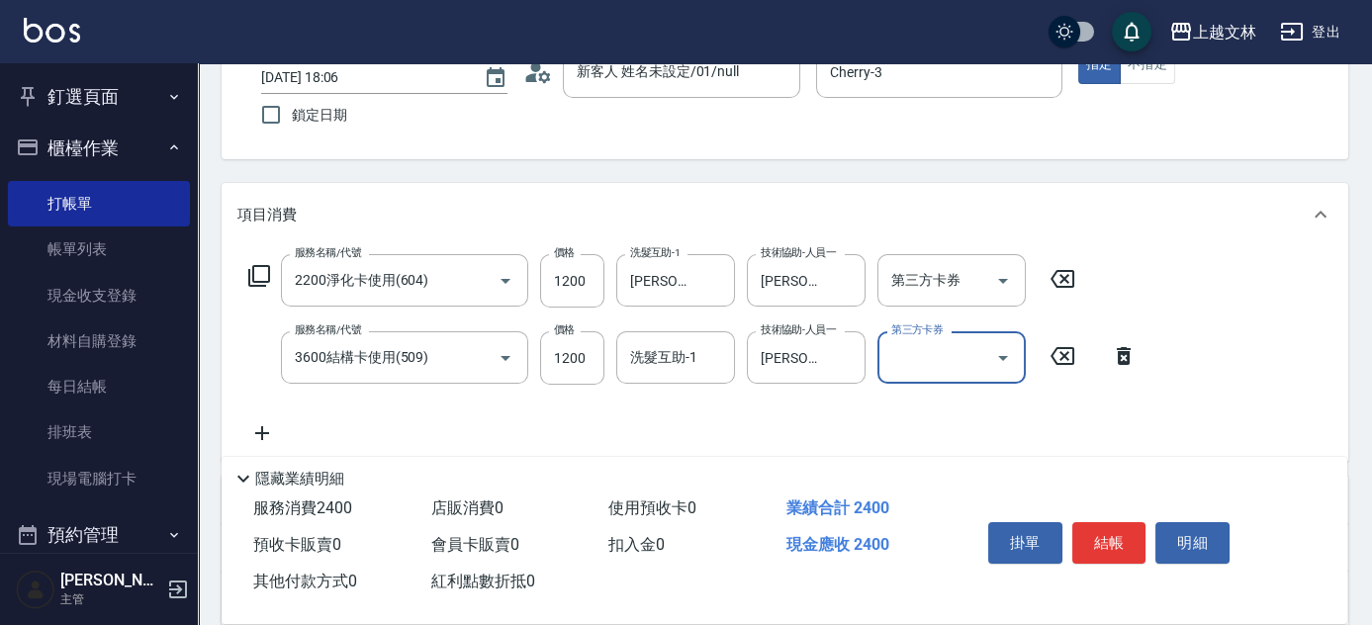
click at [923, 276] on div "第三方卡券 第三方卡券" at bounding box center [952, 280] width 148 height 52
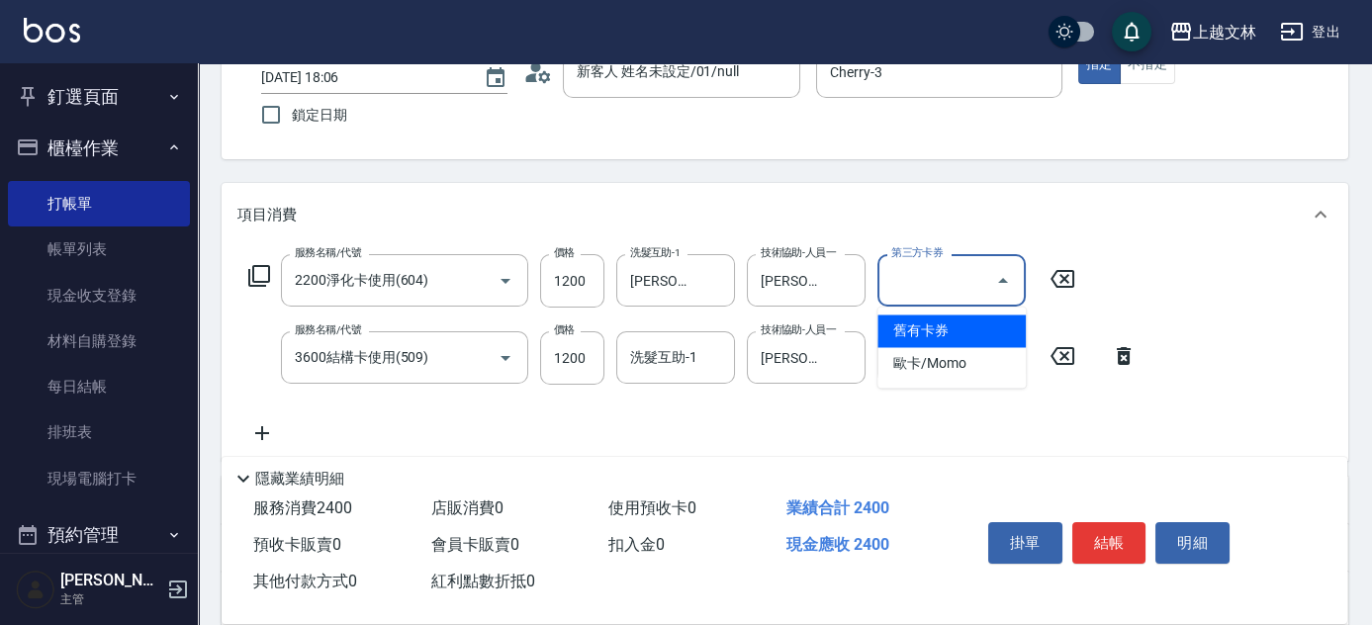
click at [945, 321] on span "舊有卡券" at bounding box center [952, 331] width 148 height 33
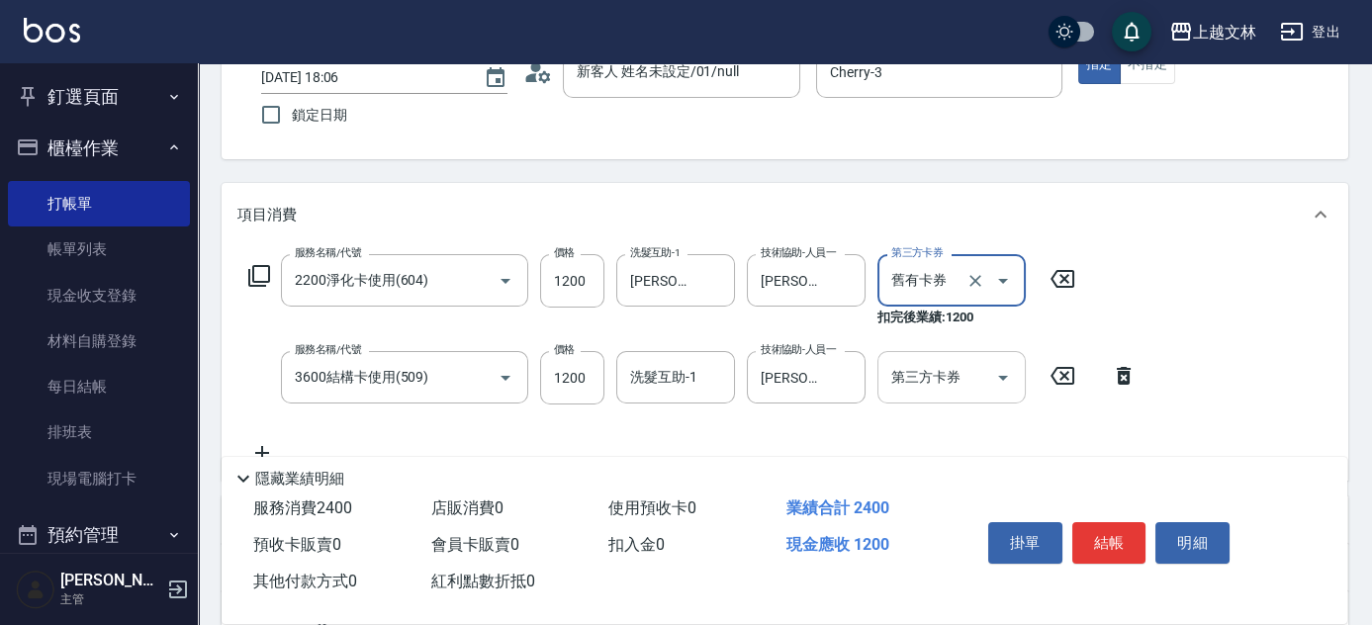
type input "舊有卡券"
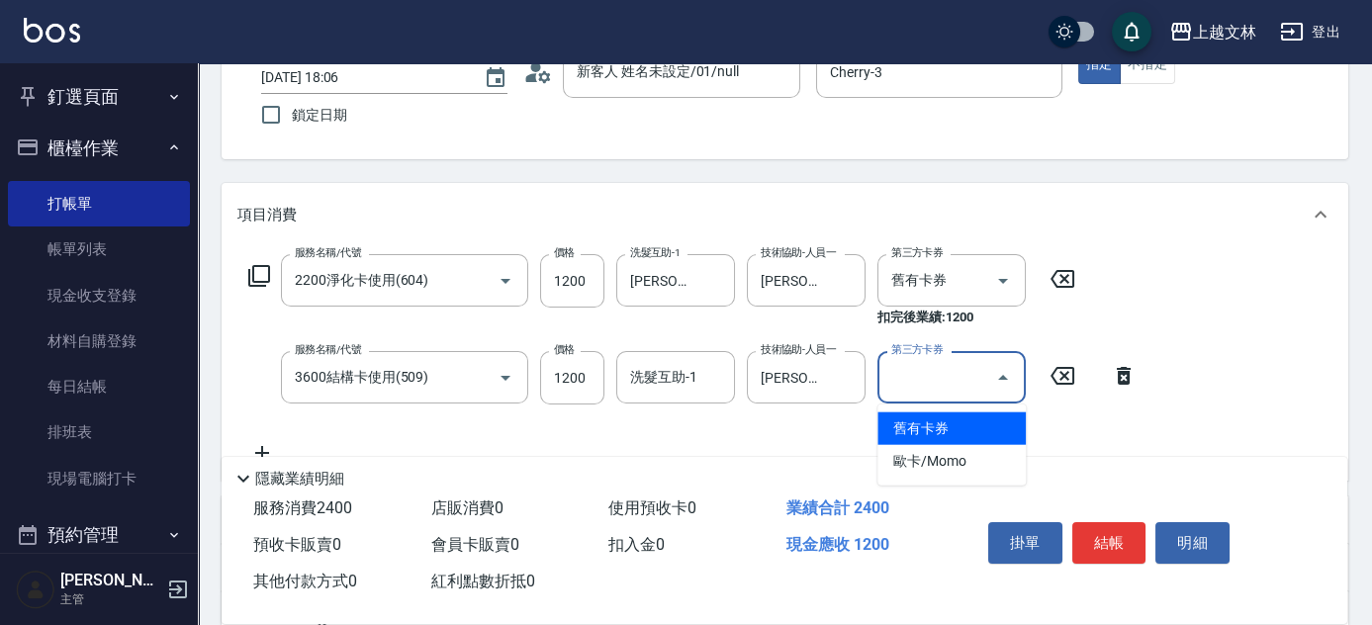
click at [946, 376] on input "第三方卡券" at bounding box center [937, 377] width 101 height 35
click at [948, 417] on span "舊有卡券" at bounding box center [952, 429] width 148 height 33
type input "舊有卡券"
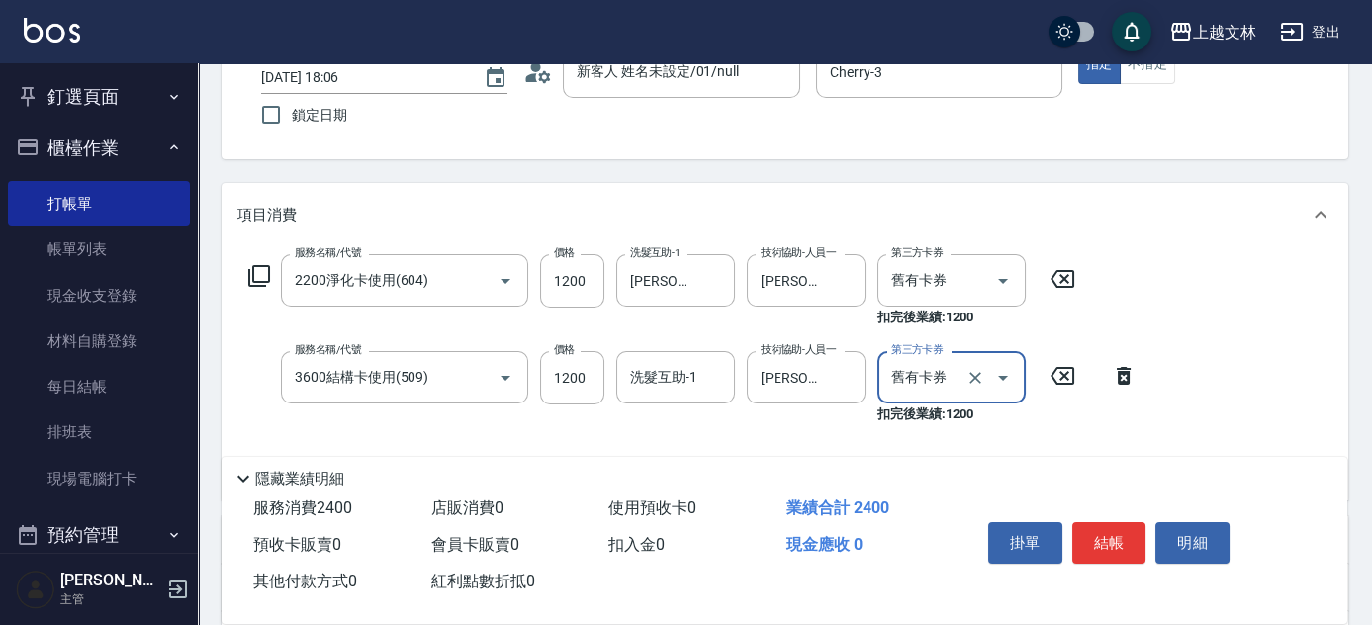
scroll to position [300, 0]
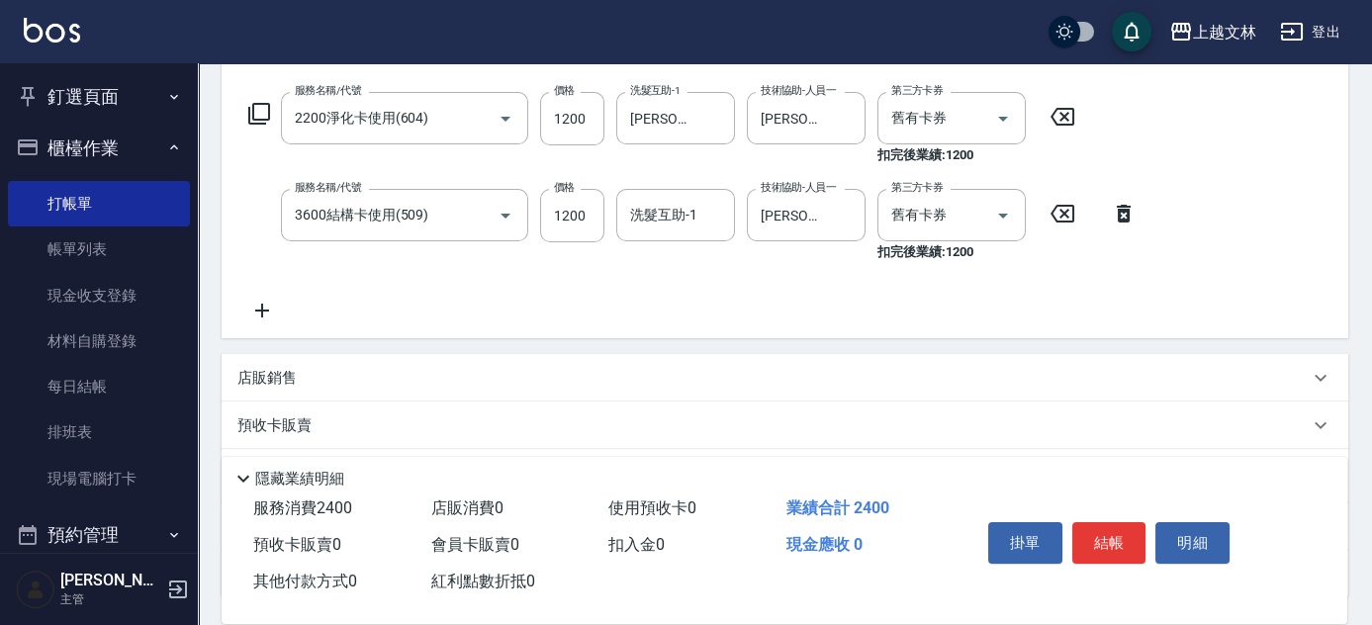
click at [267, 315] on icon at bounding box center [261, 311] width 49 height 24
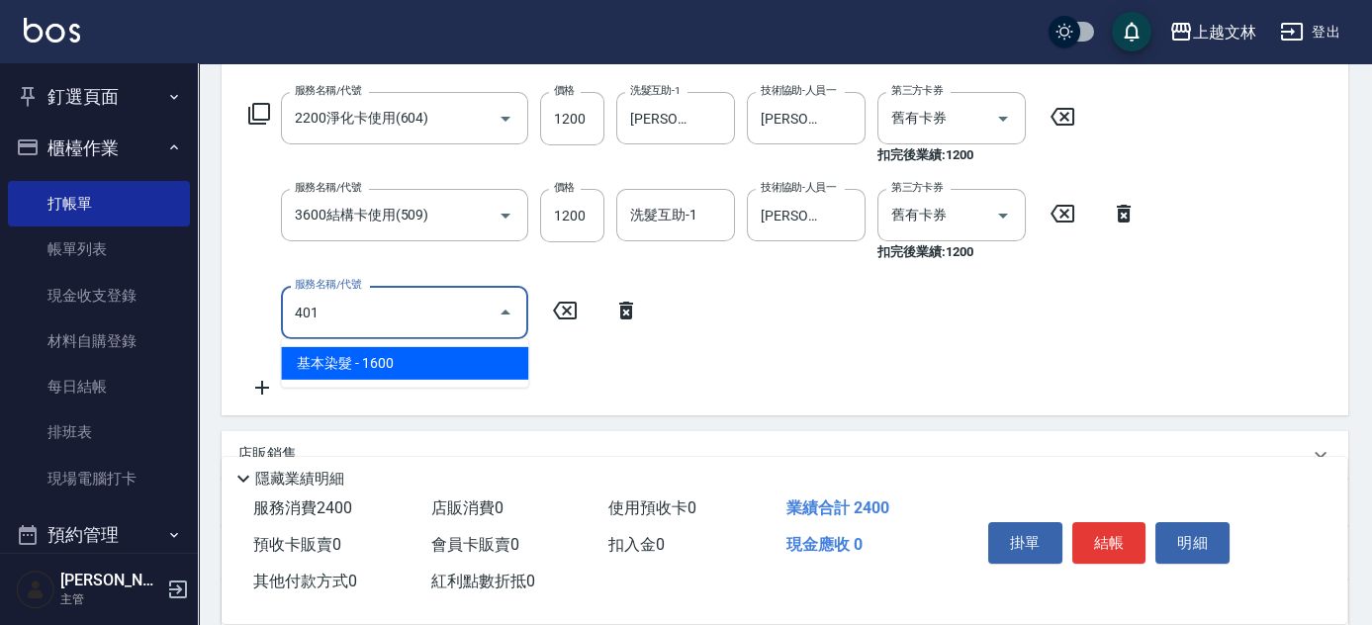
type input "基本染髮(401)"
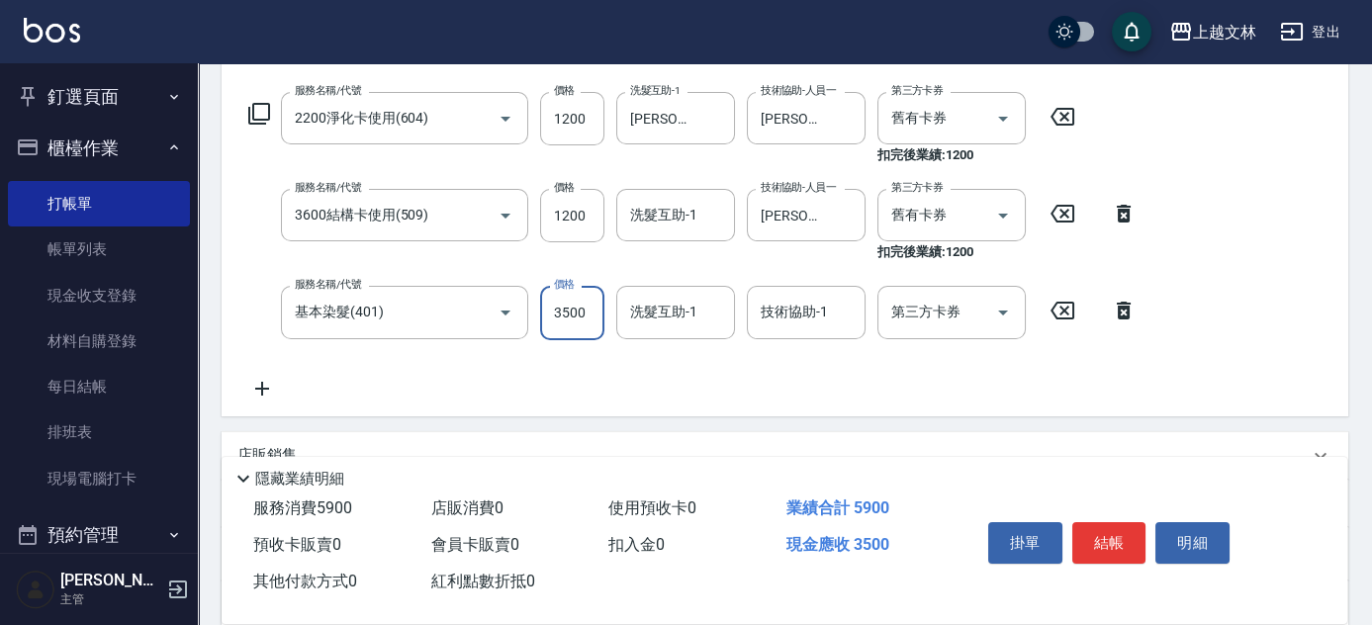
type input "3500"
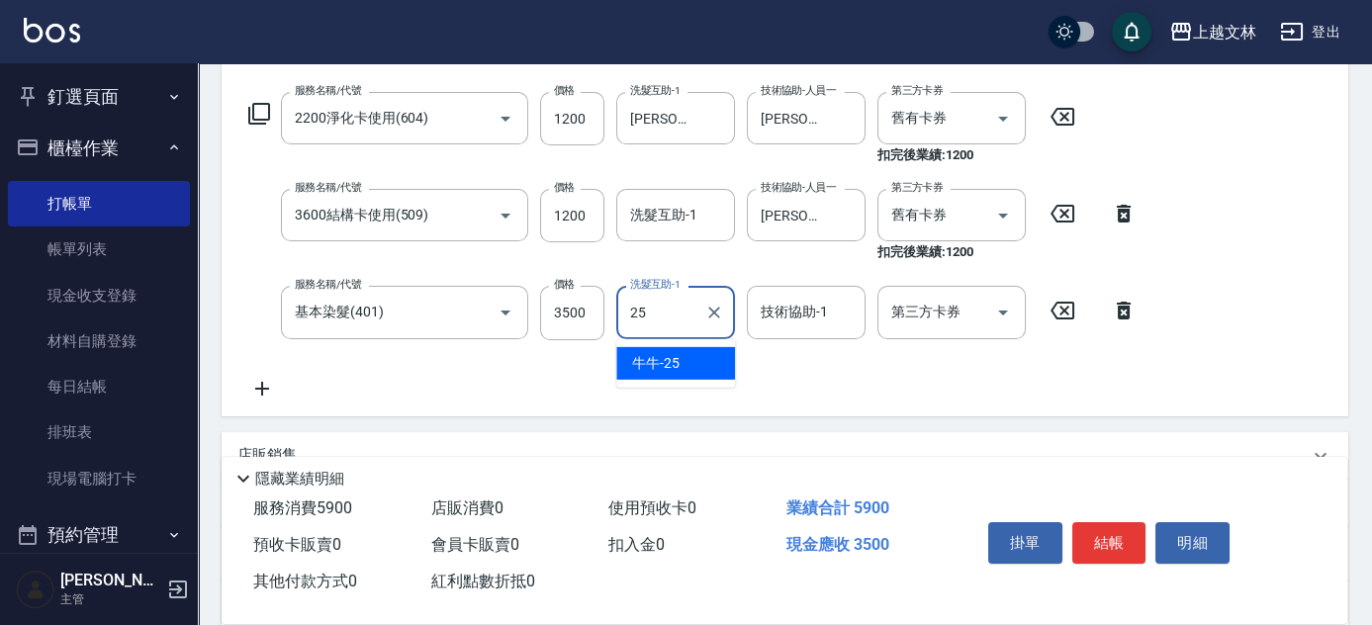
type input "牛牛-25"
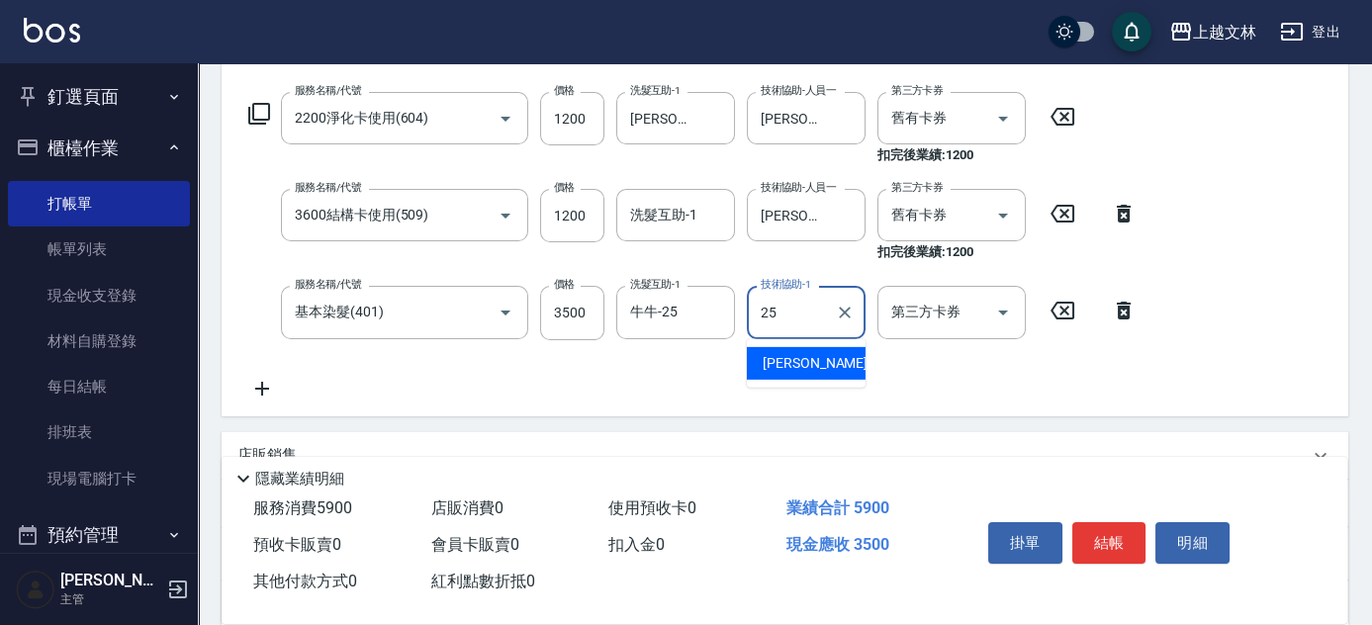
type input "牛牛-25"
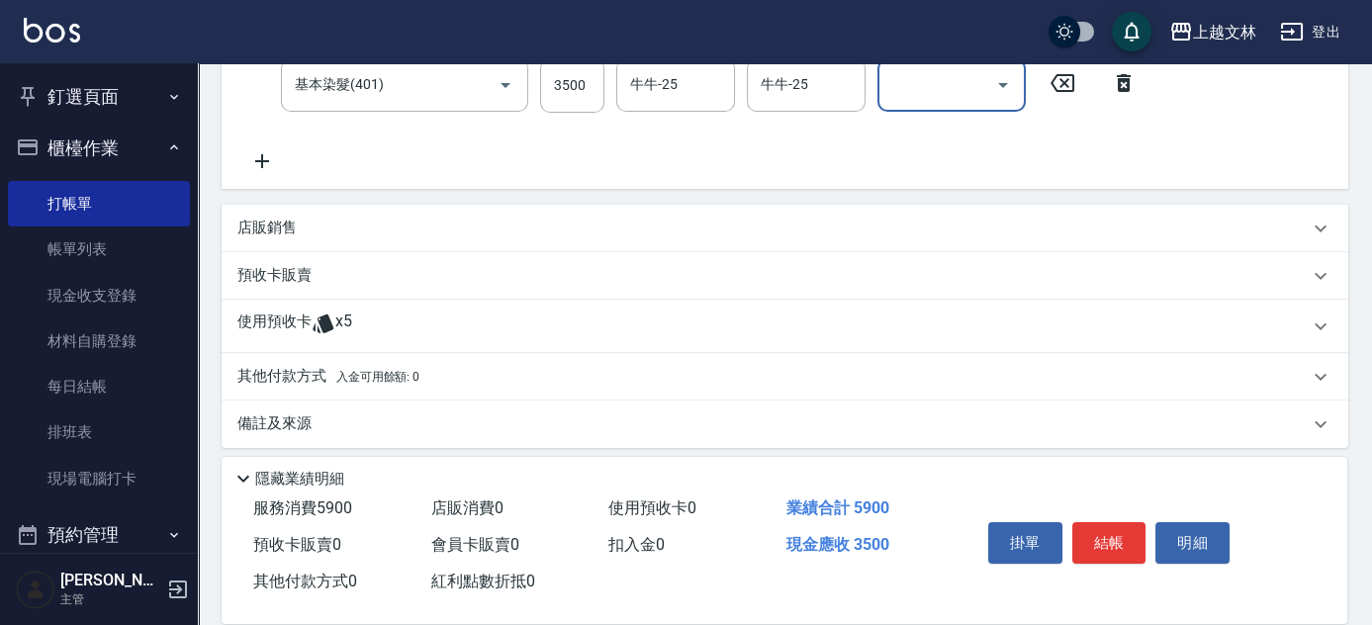
scroll to position [537, 0]
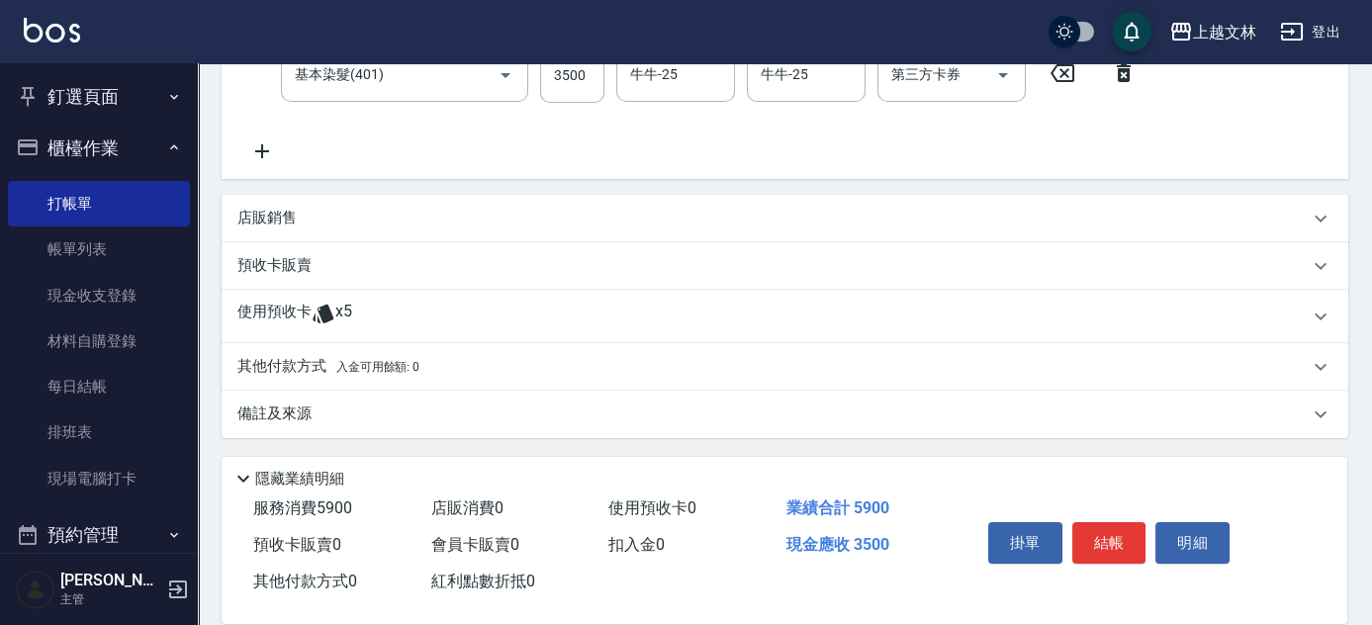
drag, startPoint x: 263, startPoint y: 224, endPoint x: 266, endPoint y: 234, distance: 11.3
click at [263, 224] on p "店販銷售" at bounding box center [266, 218] width 59 height 21
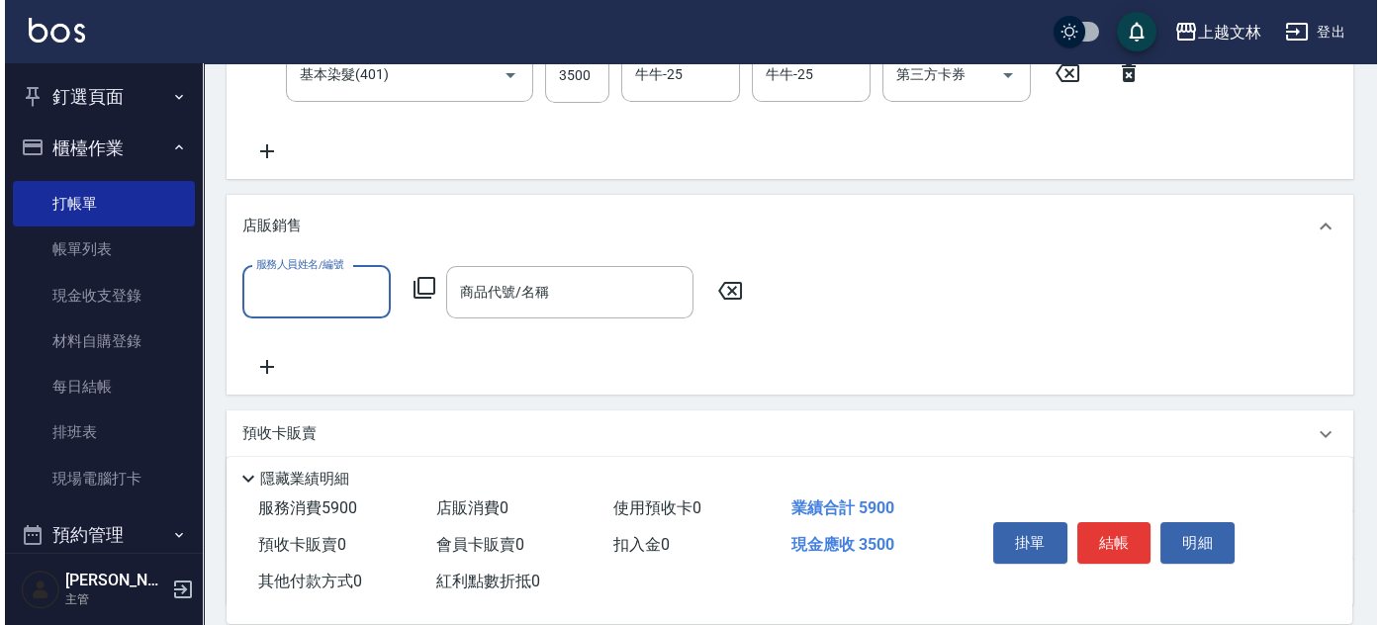
scroll to position [0, 0]
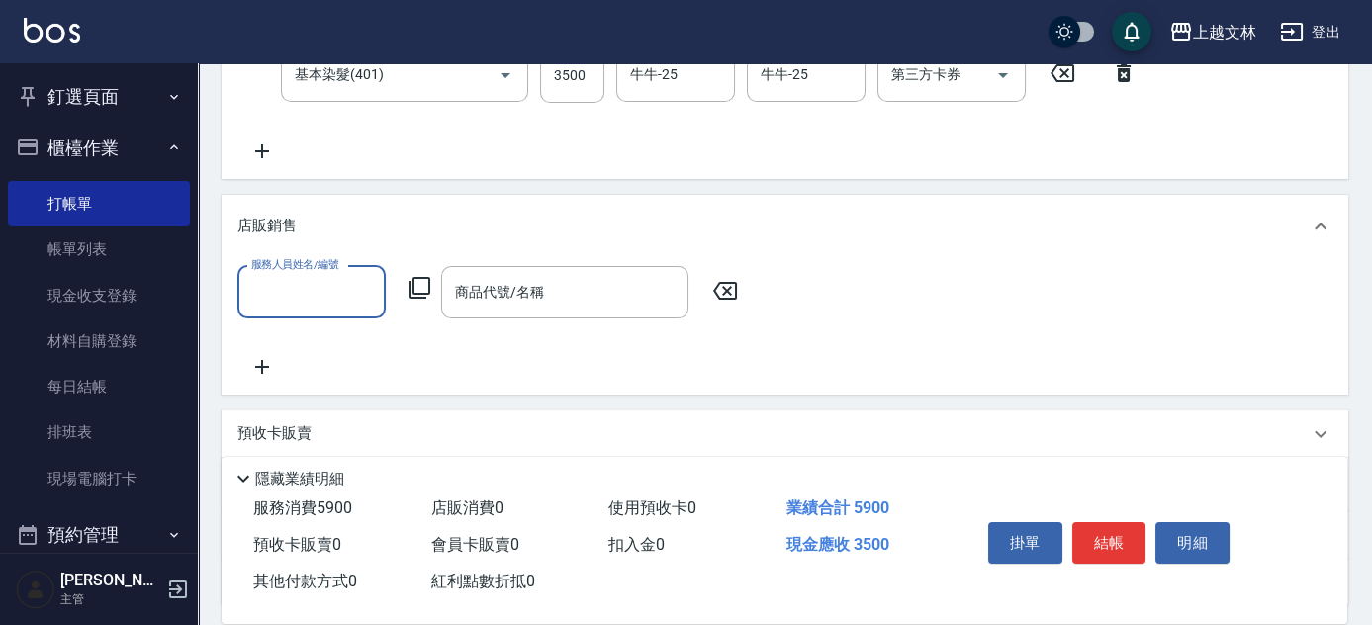
click at [302, 286] on input "服務人員姓名/編號" at bounding box center [311, 292] width 131 height 35
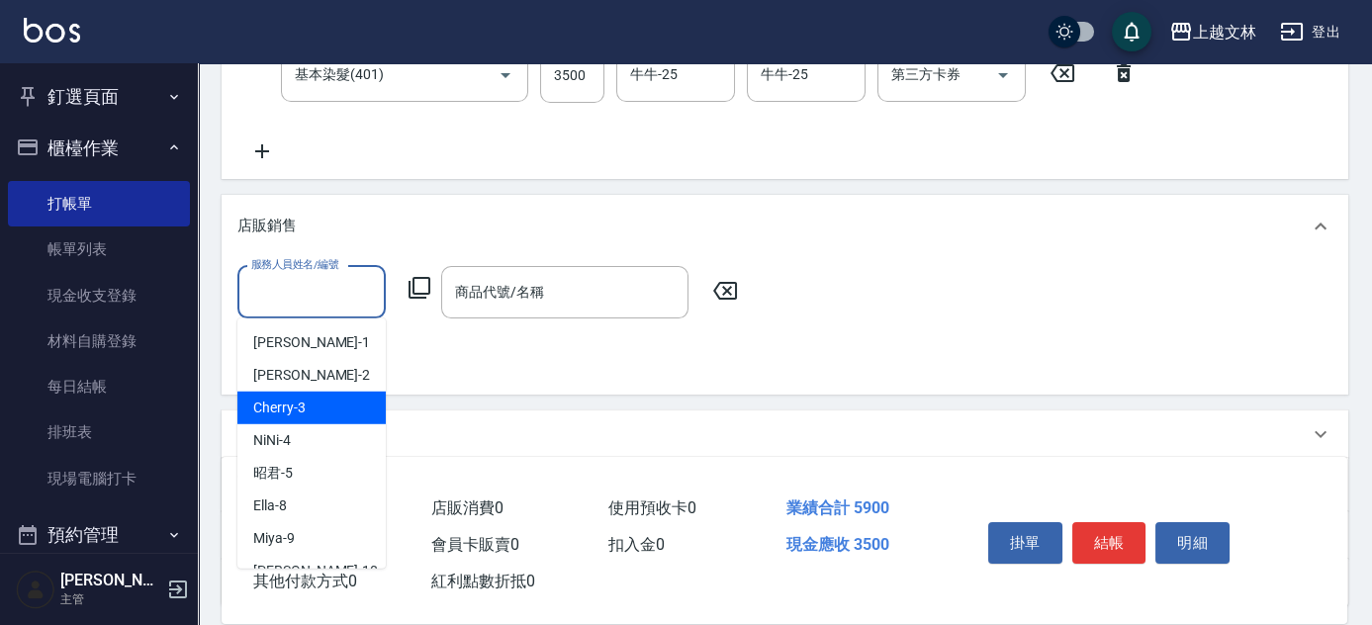
click at [329, 408] on div "Cherry -3" at bounding box center [311, 408] width 148 height 33
type input "Cherry-3"
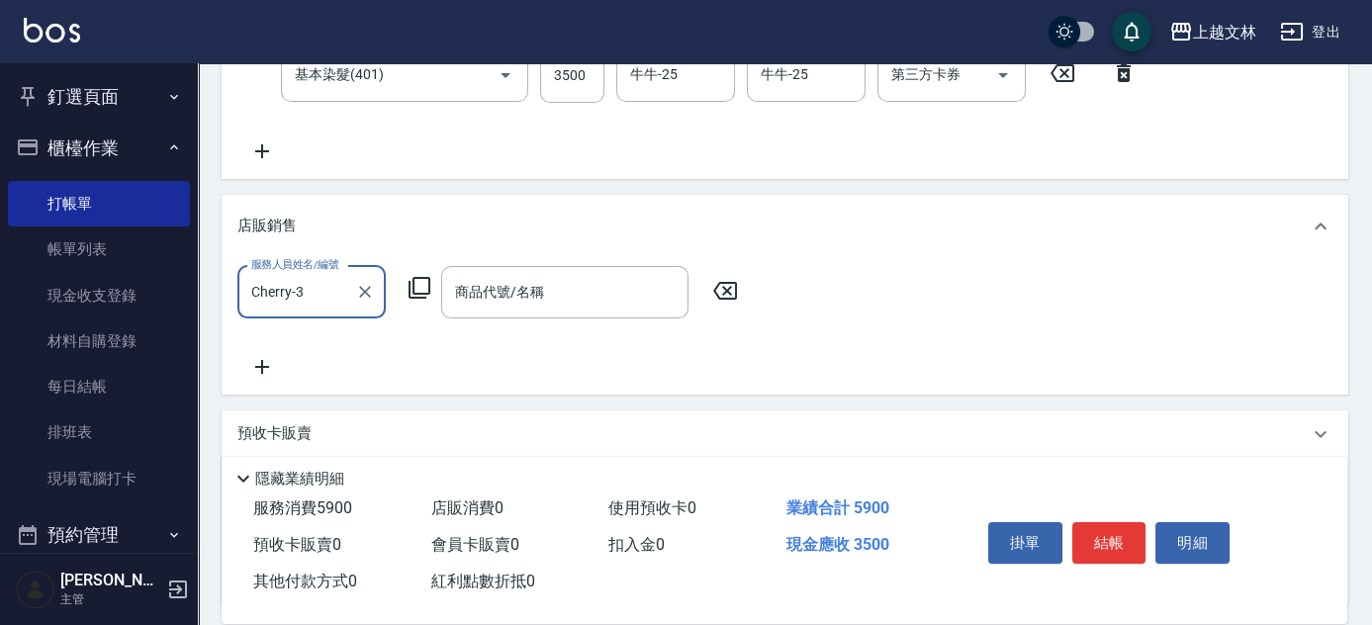
click at [420, 291] on icon at bounding box center [420, 288] width 24 height 24
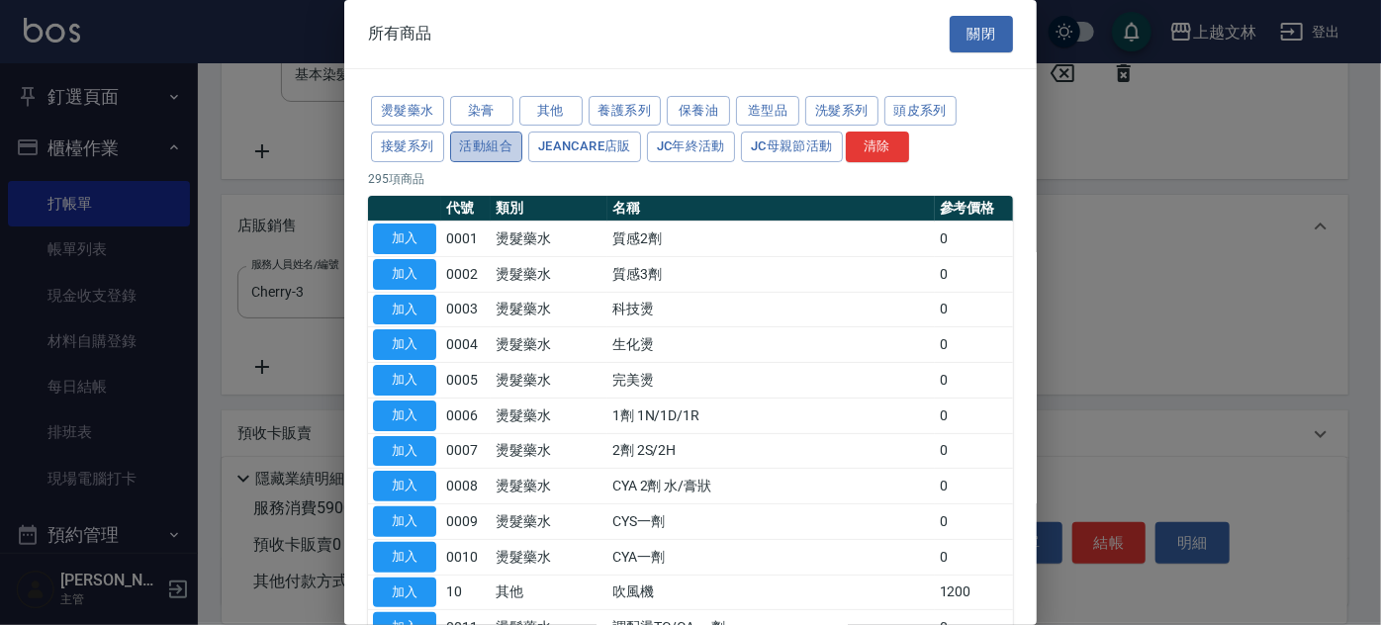
click at [507, 143] on button "活動組合" at bounding box center [486, 147] width 73 height 31
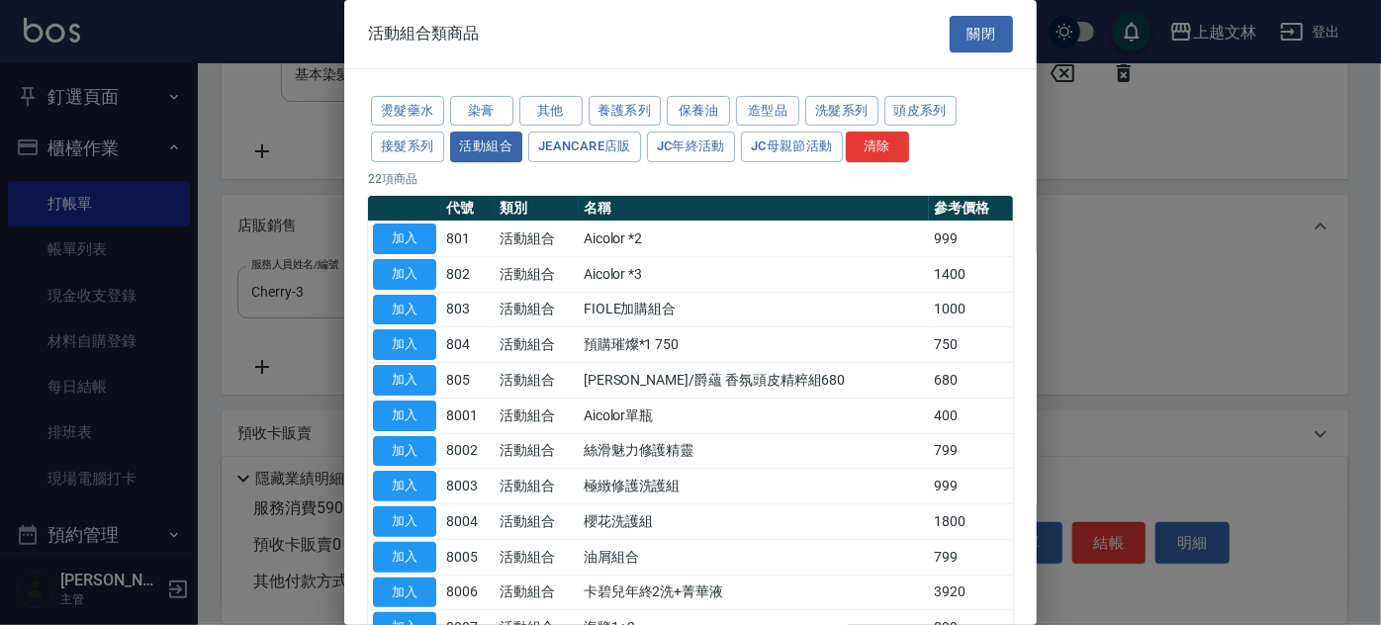
drag, startPoint x: 1042, startPoint y: 255, endPoint x: 1029, endPoint y: 311, distance: 56.9
click at [1036, 321] on div "活動組合類商品 關閉 燙髮藥水 染膏 其他 養護系列 保養油 造型品 洗髮系列 頭皮系列 接髮系列 活動組合 JeanCare店販 JC年終活動 JC母親節活…" at bounding box center [690, 312] width 1381 height 625
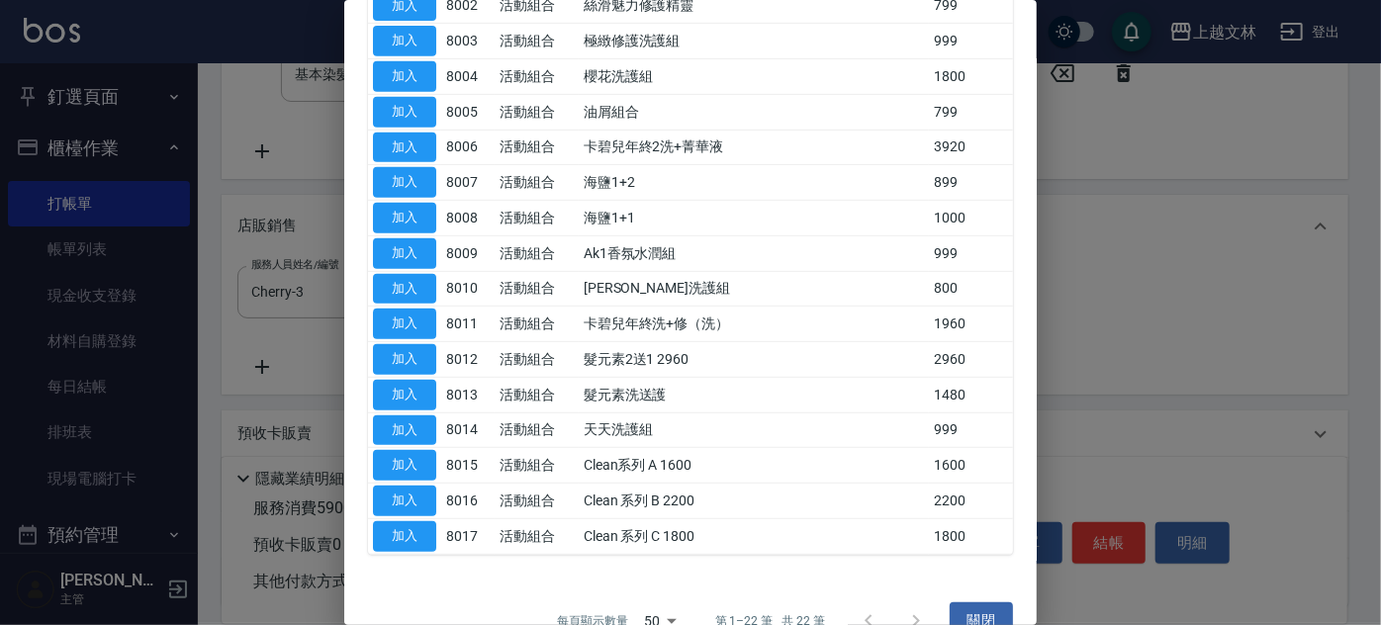
scroll to position [443, 0]
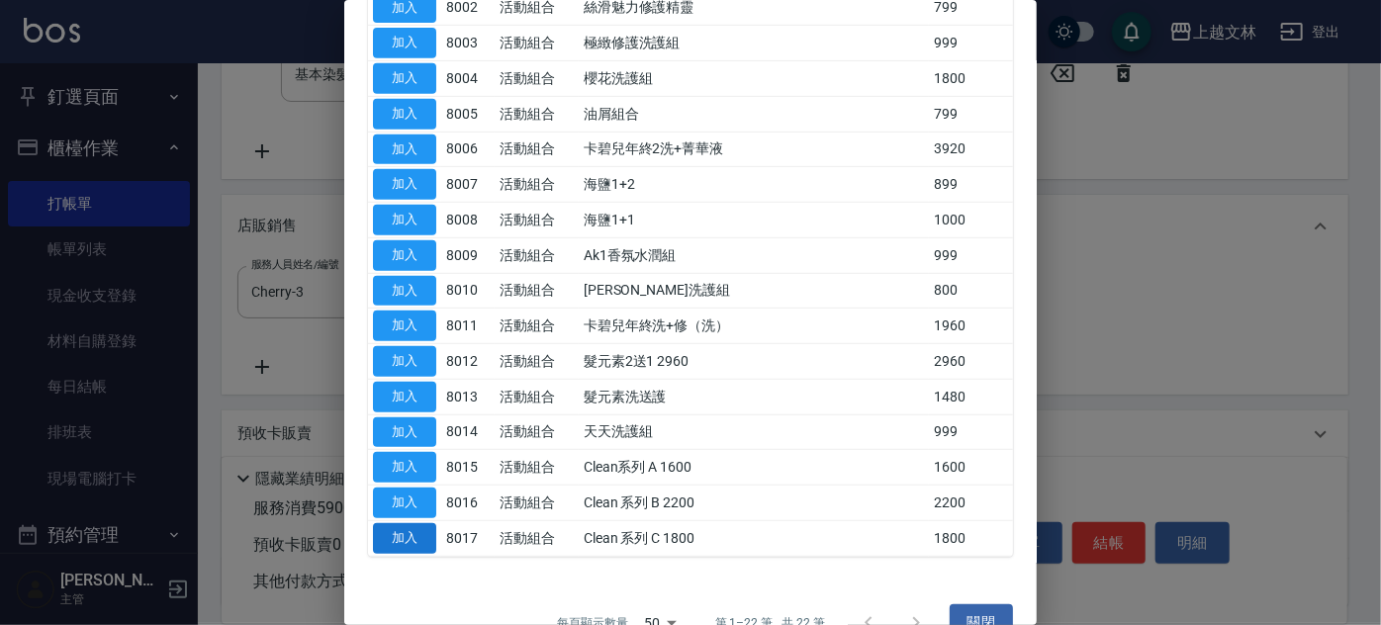
click at [422, 524] on button "加入" at bounding box center [404, 538] width 63 height 31
type input "Clean 系列 C 1800"
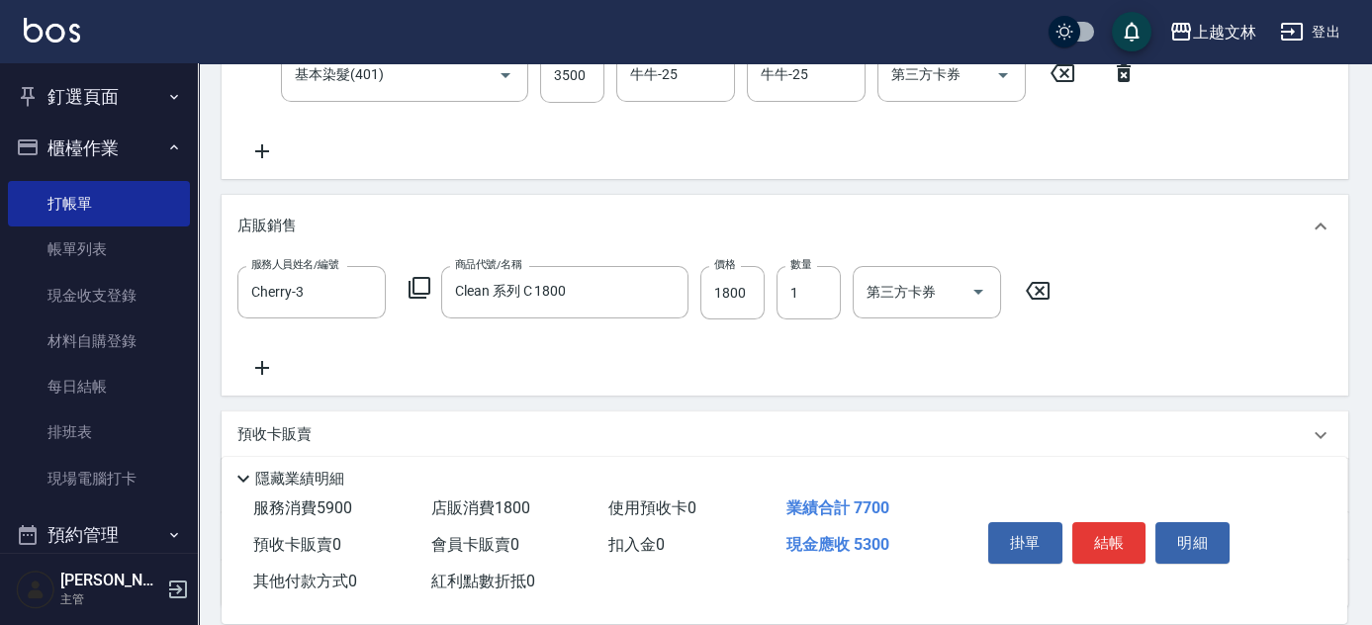
click at [259, 372] on icon at bounding box center [261, 368] width 49 height 24
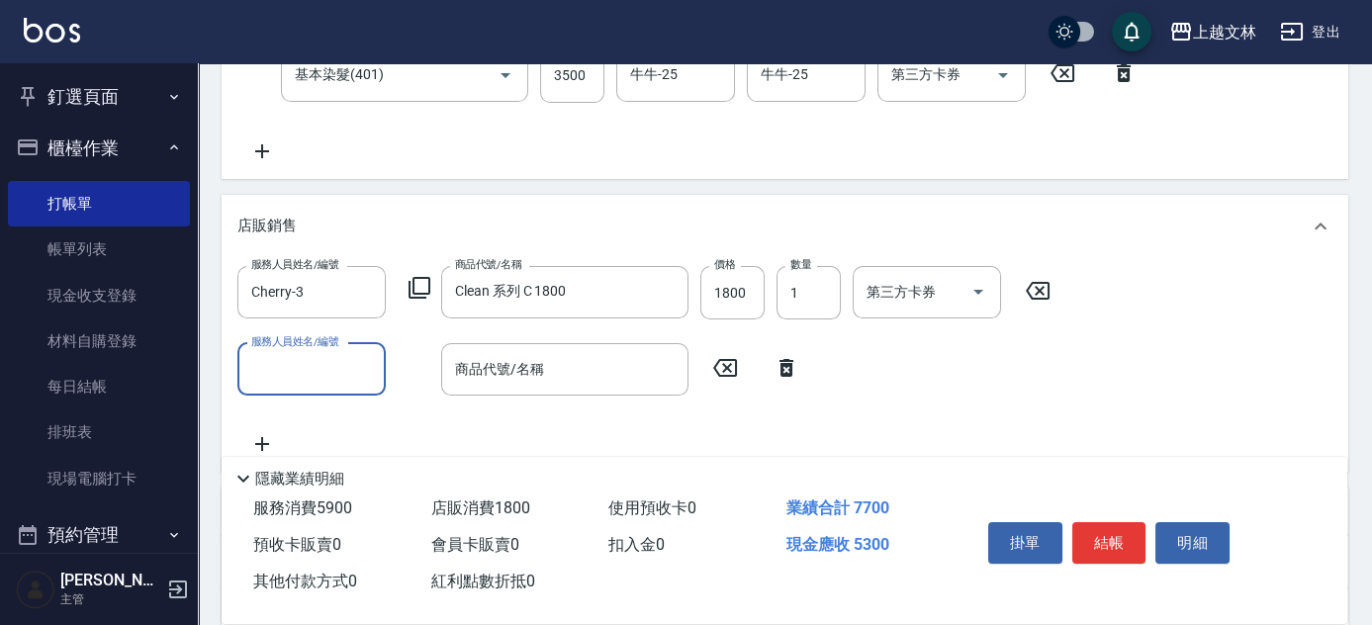
click at [339, 367] on input "服務人員姓名/編號" at bounding box center [311, 369] width 131 height 35
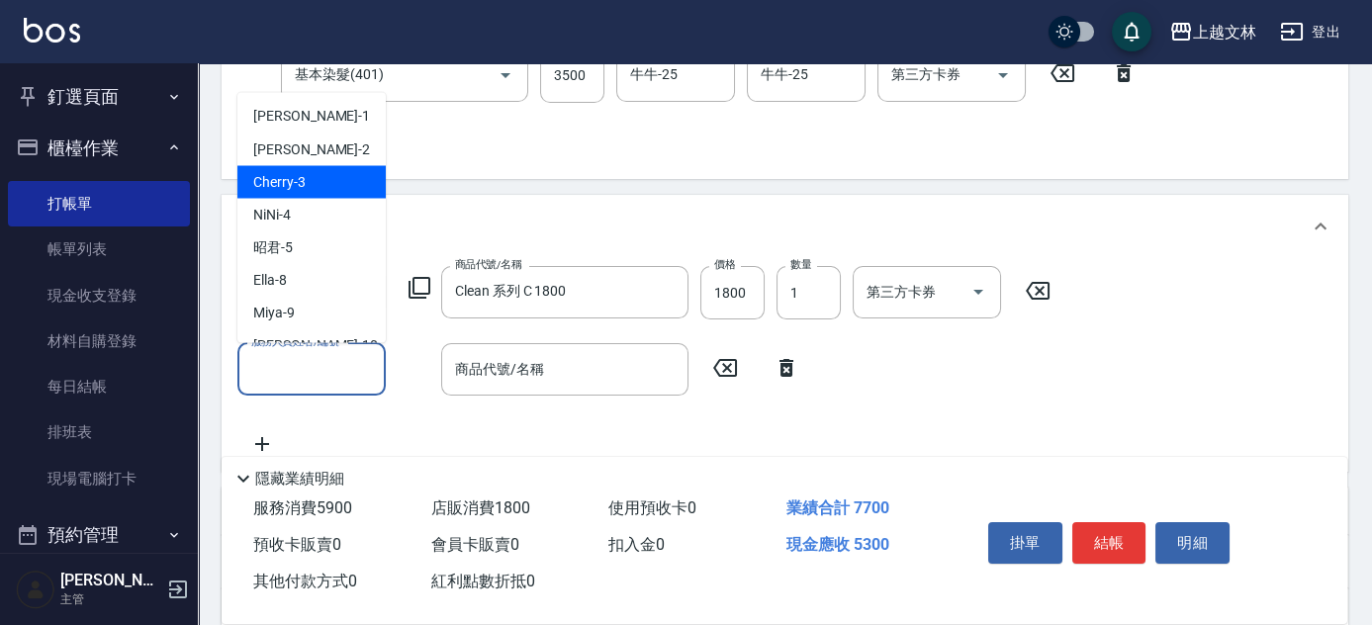
click at [314, 176] on div "Cherry -3" at bounding box center [311, 182] width 148 height 33
type input "Cherry-3"
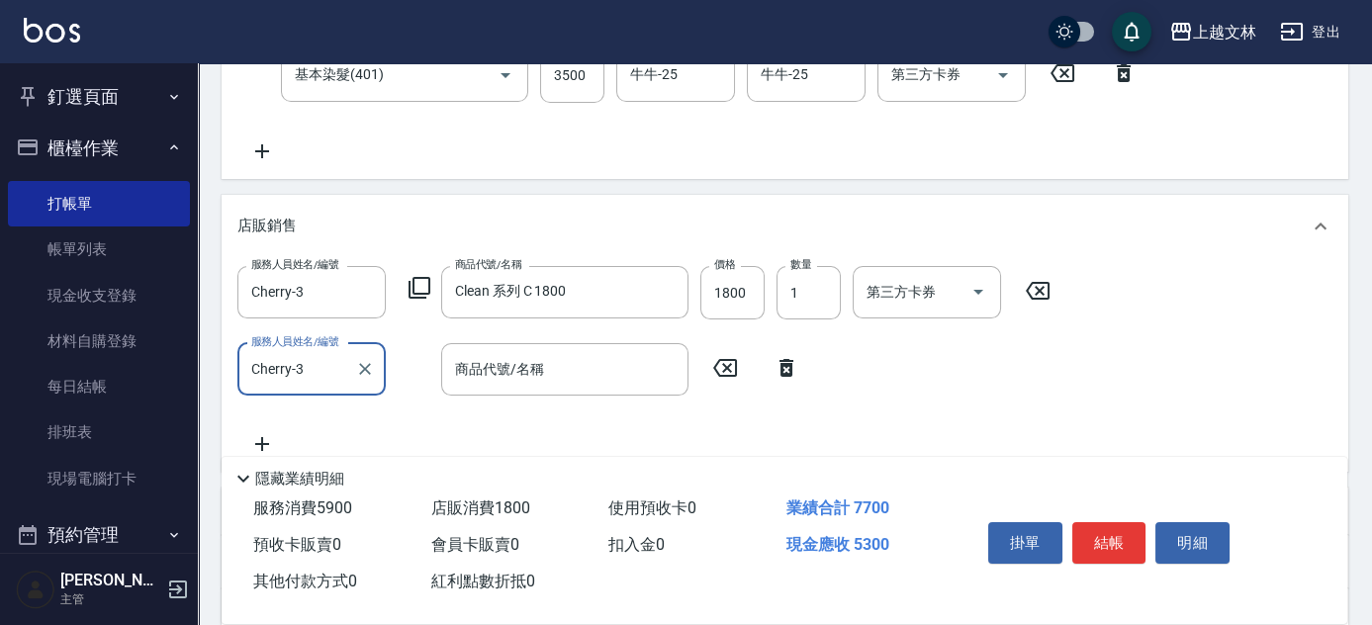
click at [420, 284] on icon at bounding box center [420, 288] width 24 height 24
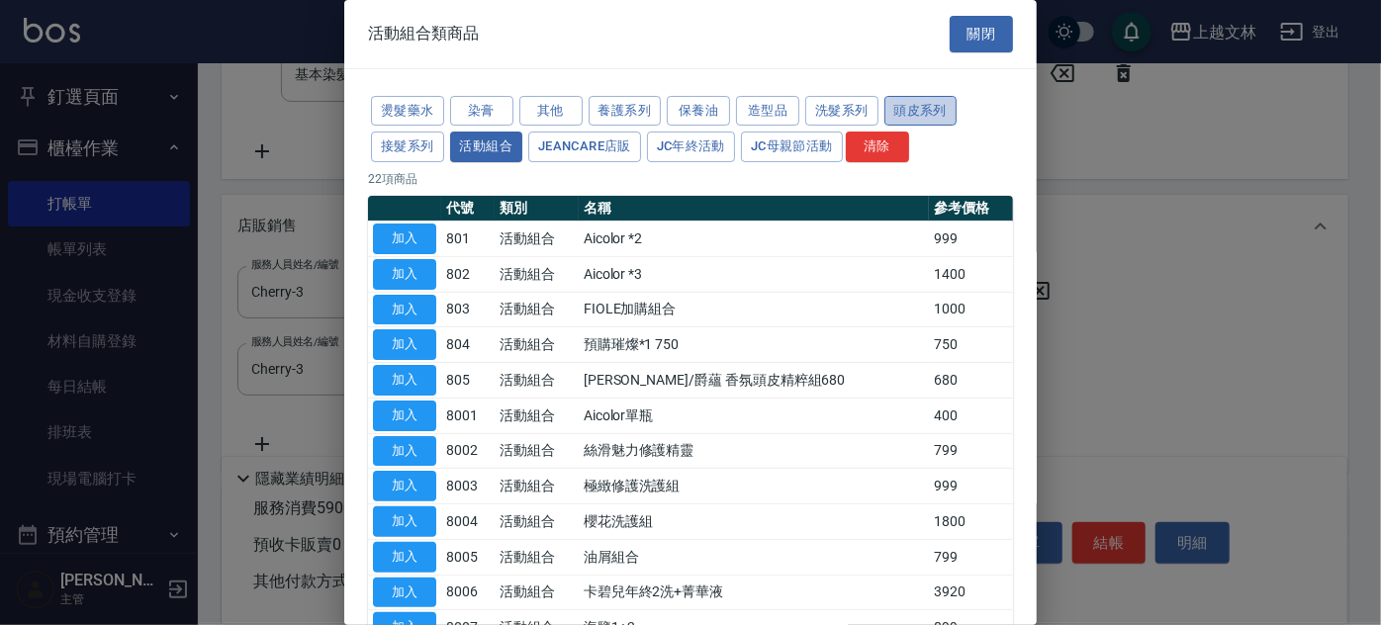
click at [930, 107] on button "頭皮系列" at bounding box center [921, 111] width 73 height 31
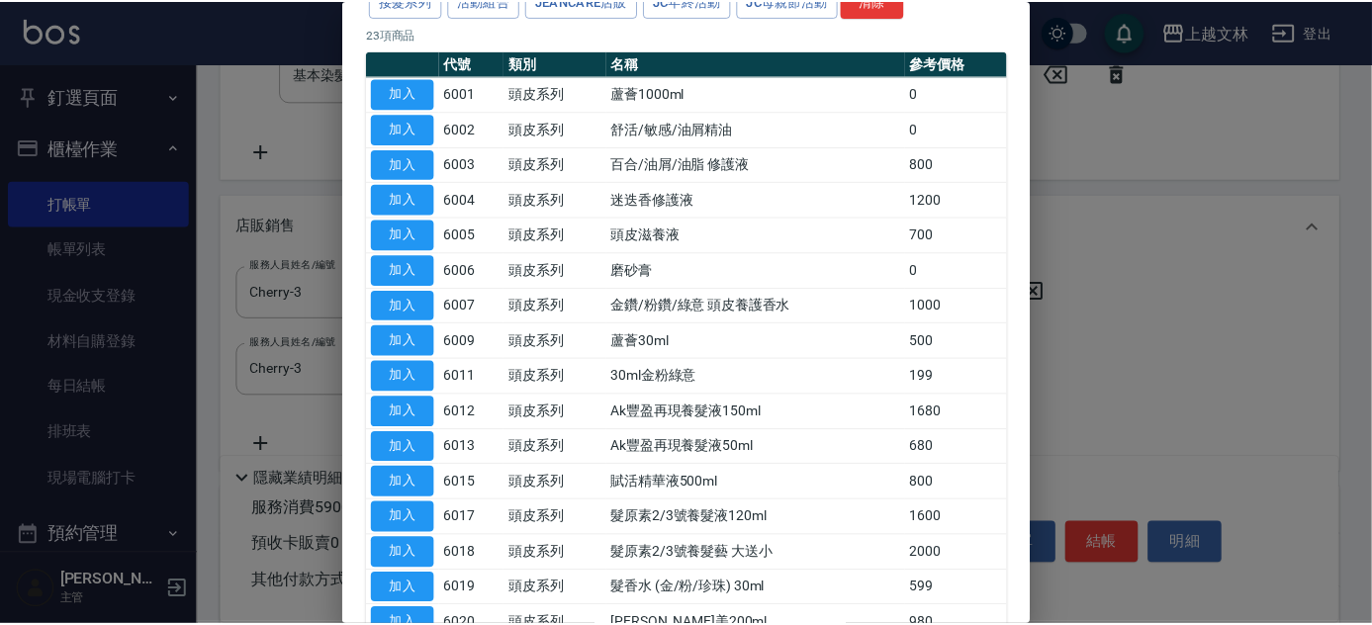
scroll to position [176, 0]
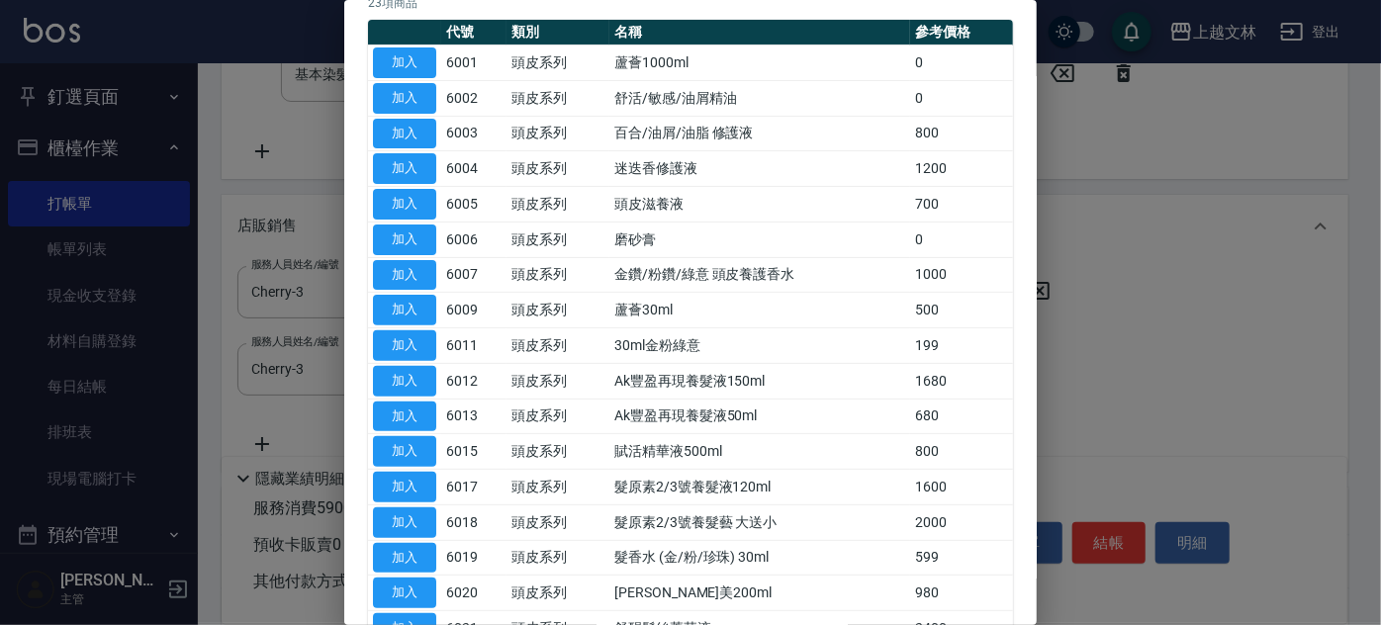
click at [403, 378] on button "加入" at bounding box center [404, 381] width 63 height 31
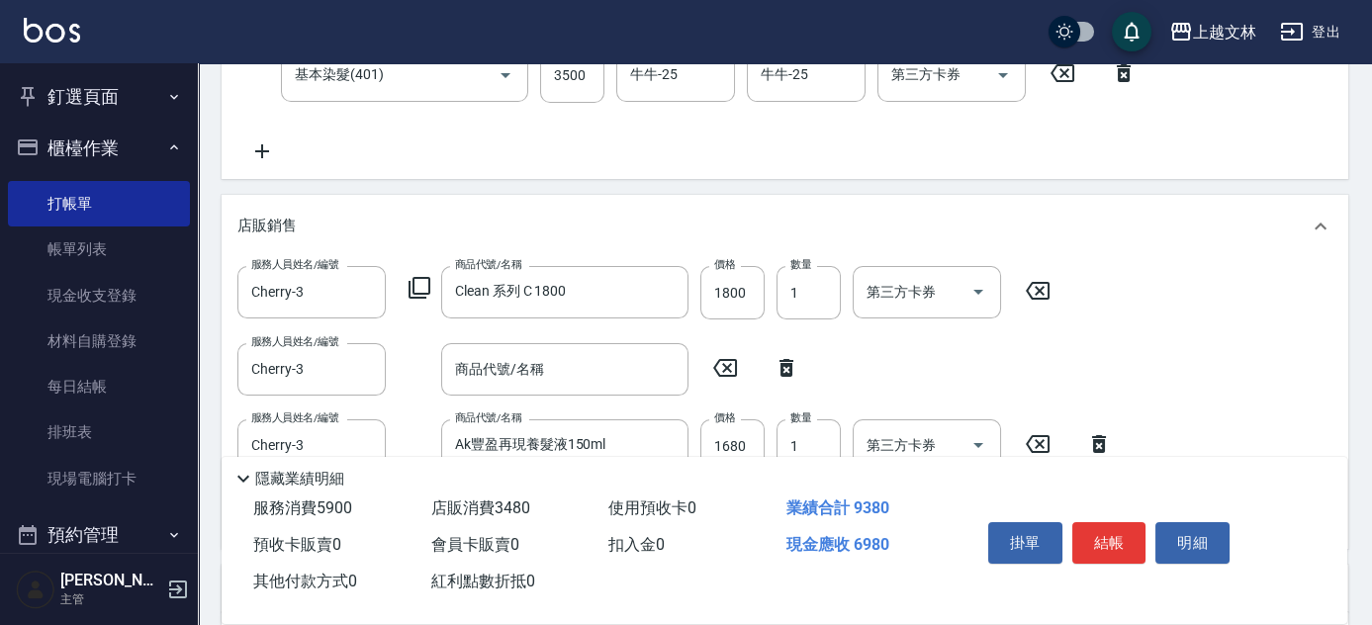
click at [789, 363] on icon at bounding box center [787, 368] width 14 height 18
type input "Ak豐盈再現養髮液150ml"
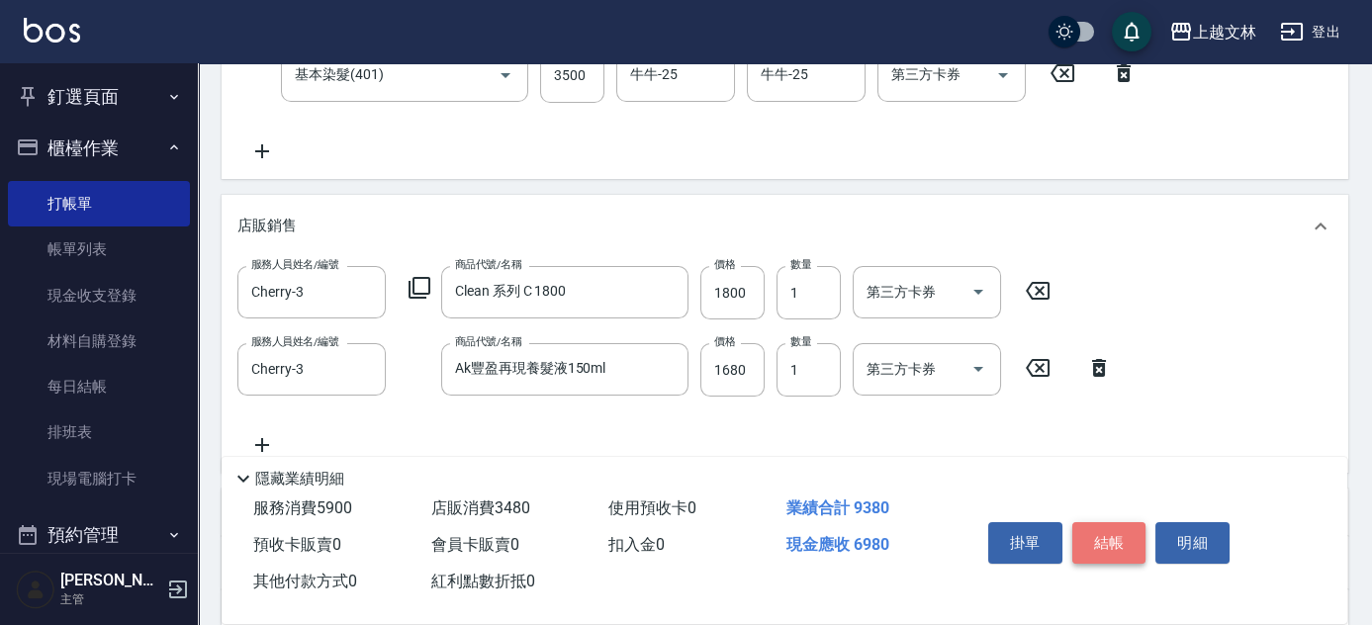
click at [1113, 532] on button "結帳" at bounding box center [1110, 543] width 74 height 42
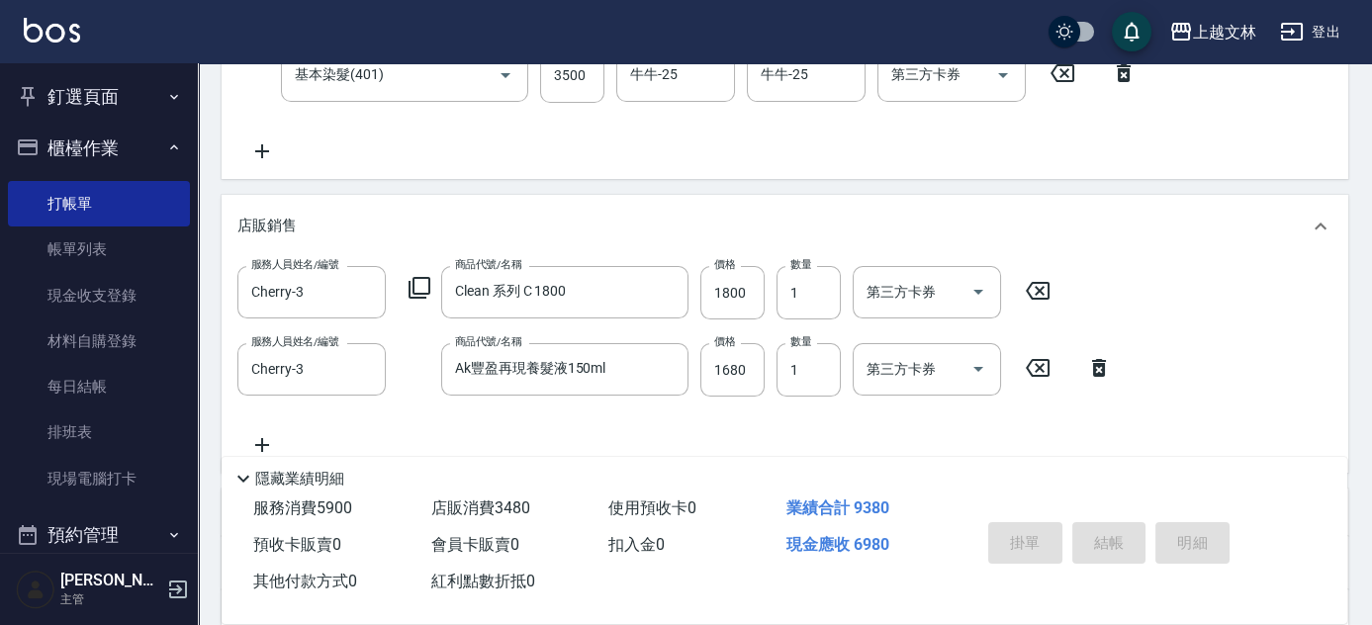
type input "[DATE] 18:07"
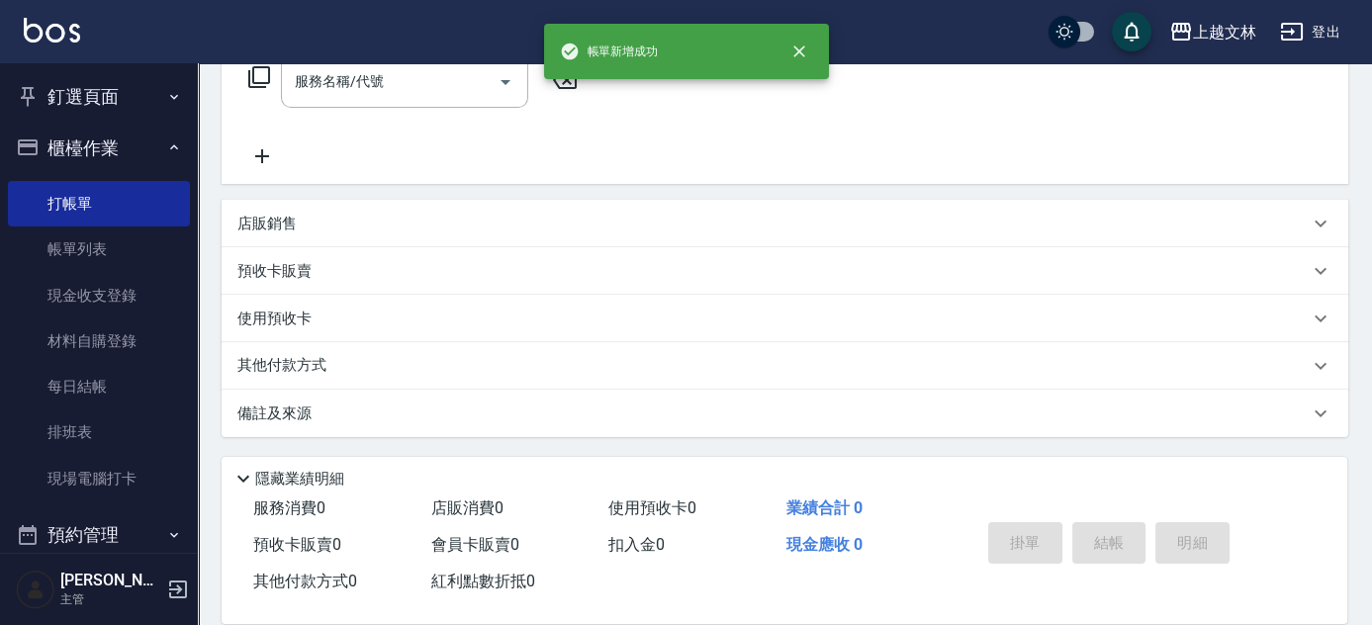
scroll to position [0, 0]
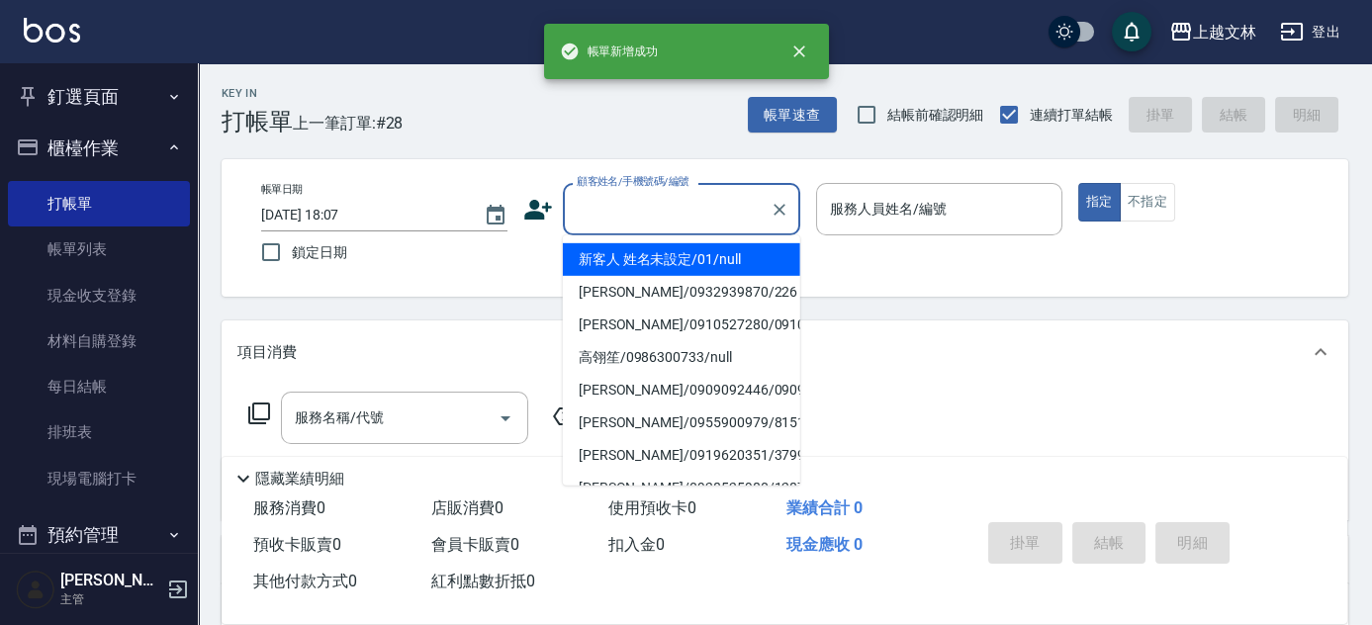
click at [670, 206] on input "顧客姓名/手機號碼/編號" at bounding box center [667, 209] width 190 height 35
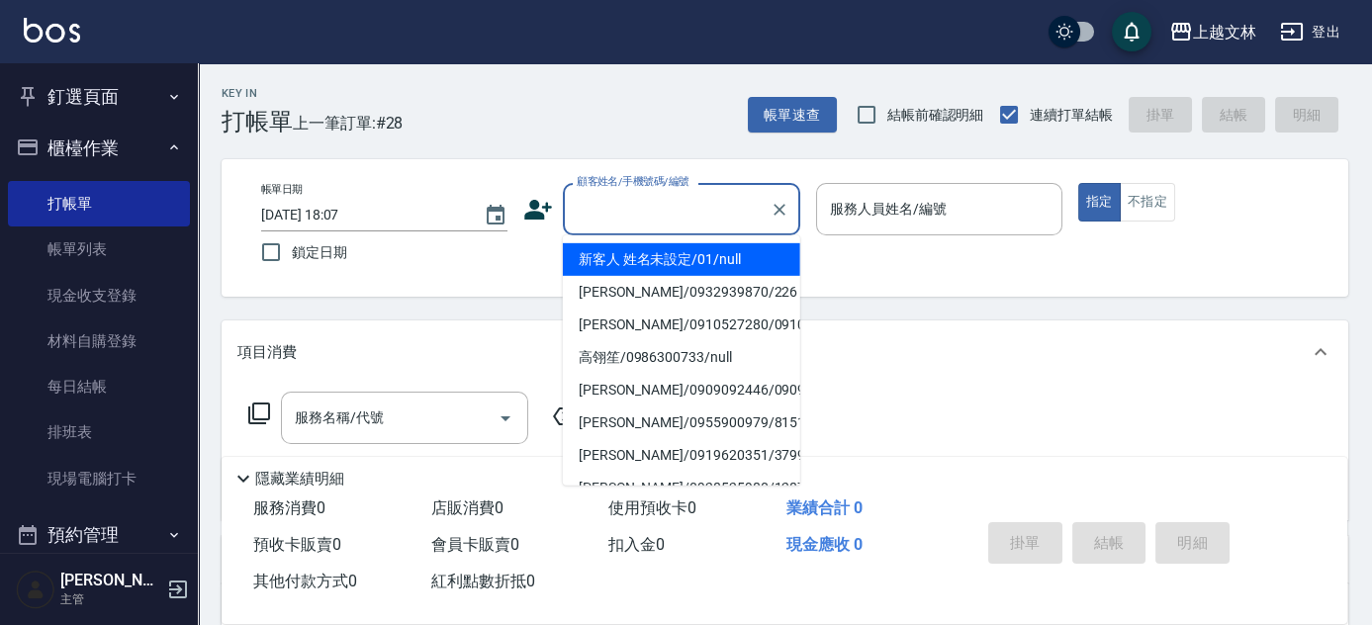
click at [717, 253] on li "新客人 姓名未設定/01/null" at bounding box center [681, 259] width 237 height 33
type input "新客人 姓名未設定/01/null"
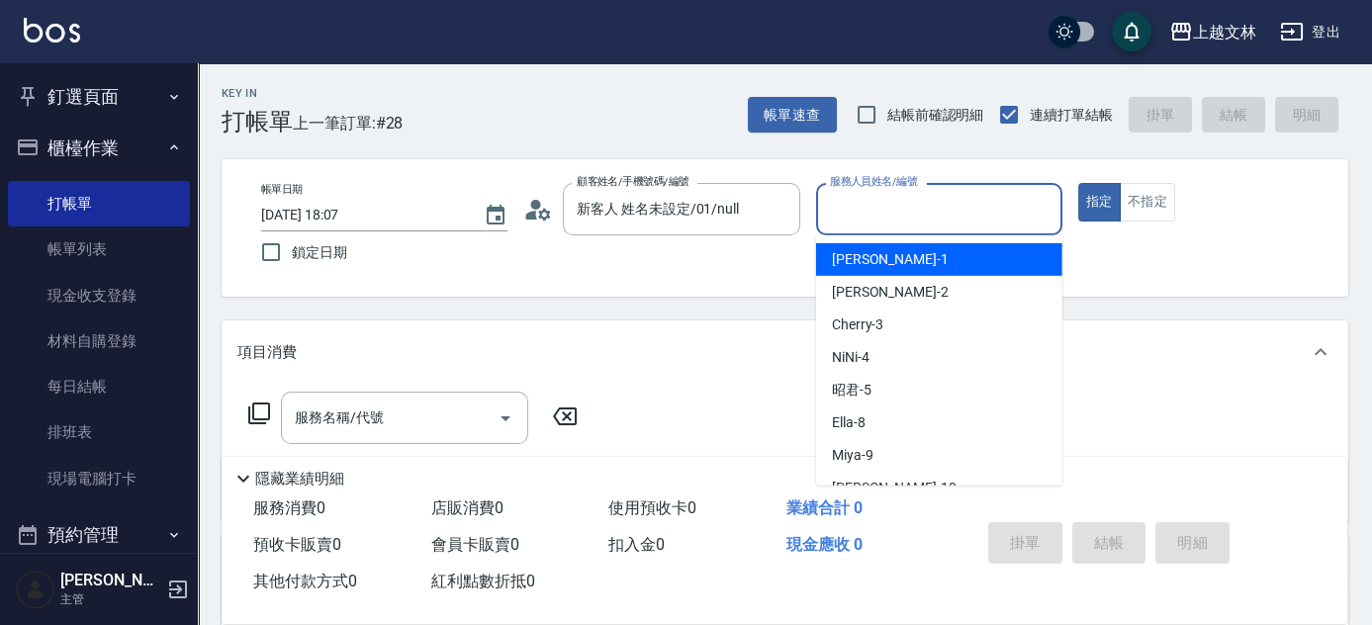
click at [866, 210] on input "服務人員姓名/編號" at bounding box center [939, 209] width 229 height 35
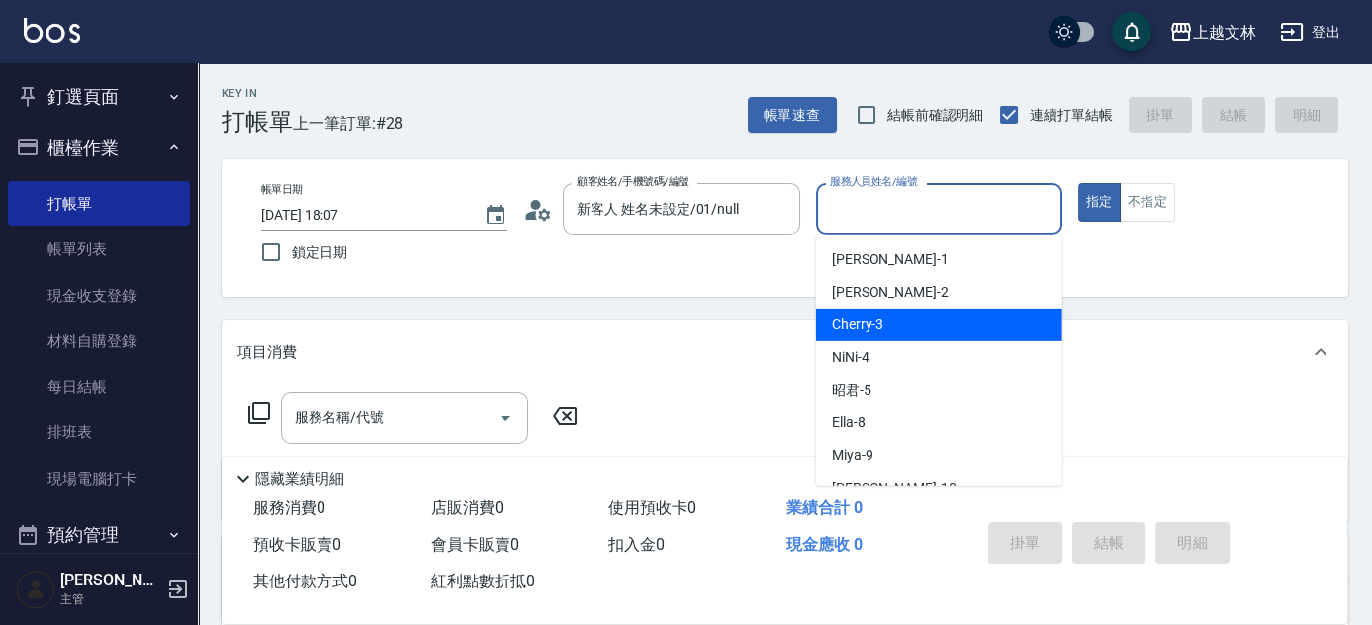
click at [910, 319] on div "Cherry -3" at bounding box center [939, 325] width 246 height 33
type input "Cherry-3"
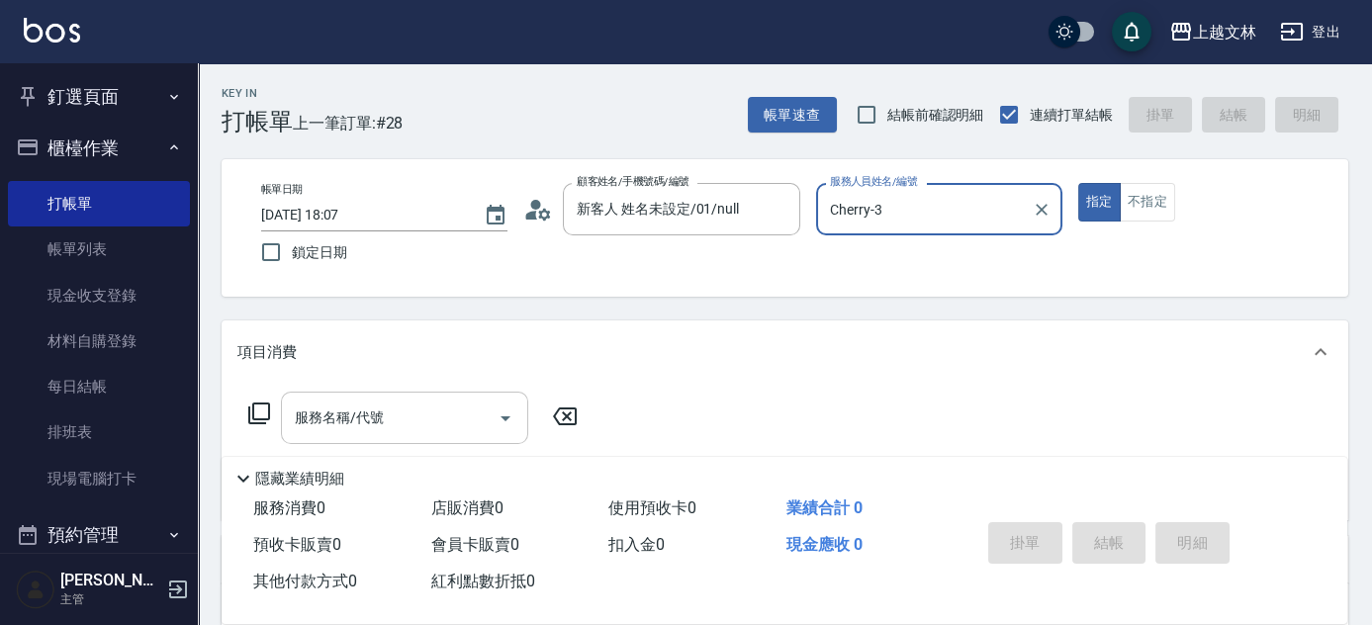
click at [424, 414] on input "服務名稱/代號" at bounding box center [390, 418] width 200 height 35
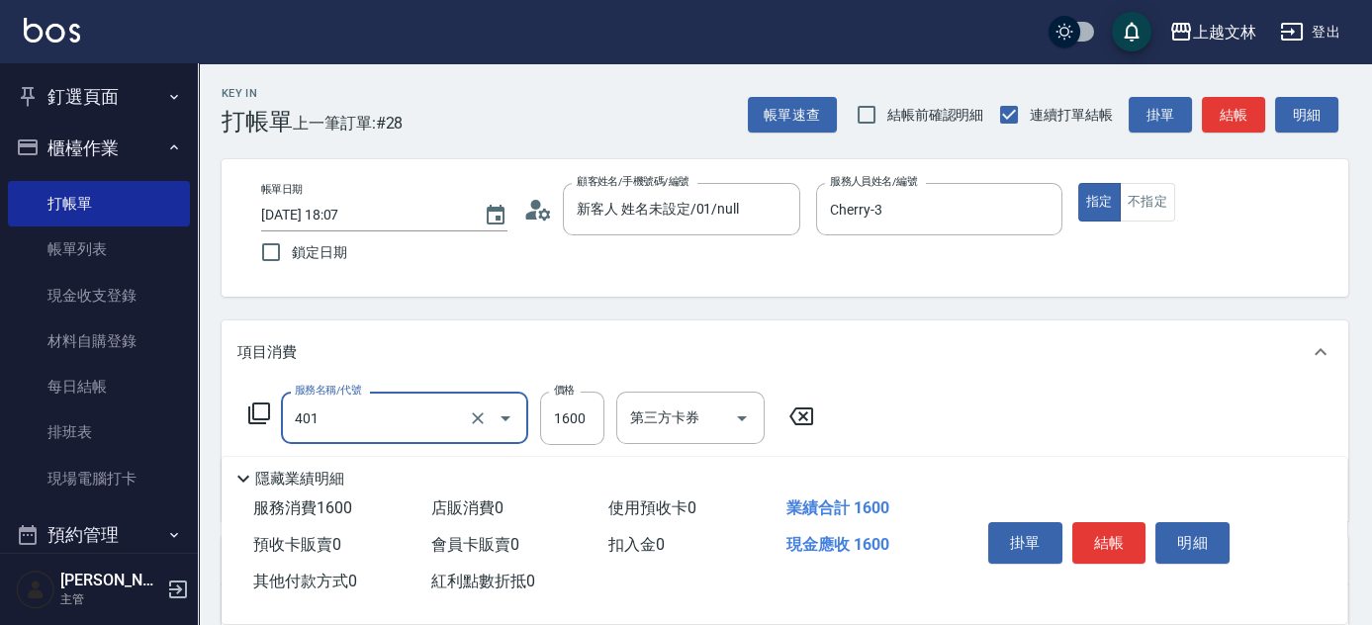
type input "基本染髮(401)"
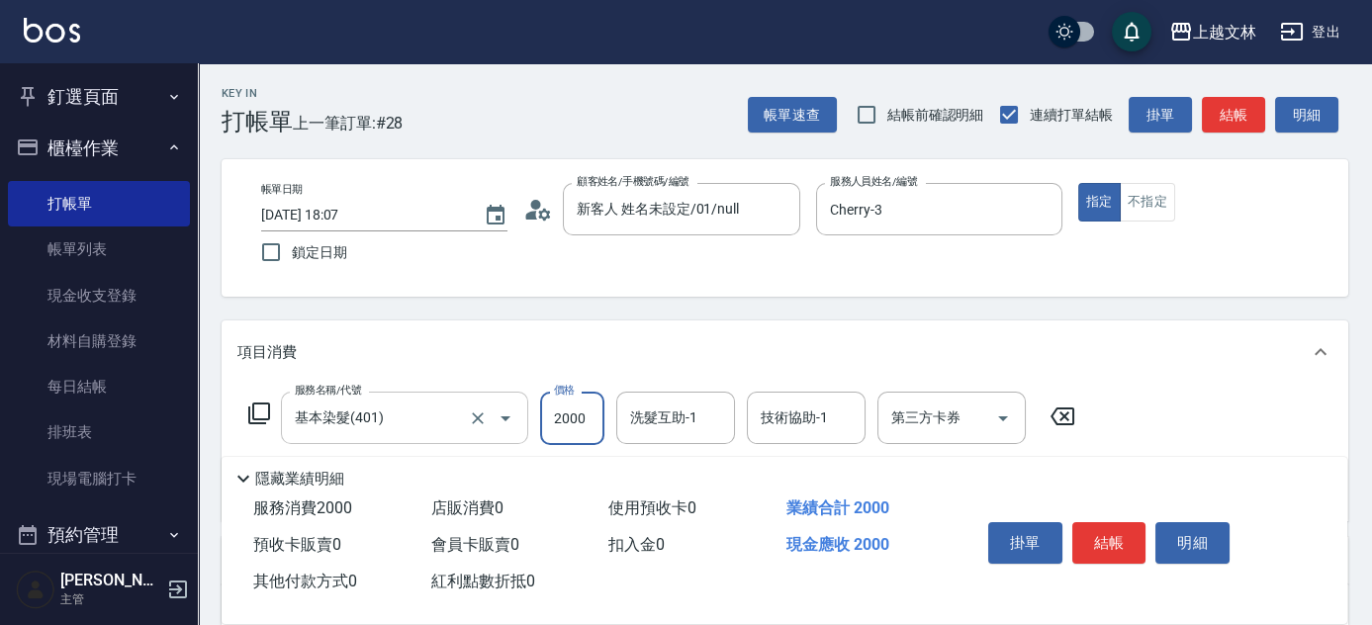
type input "2000"
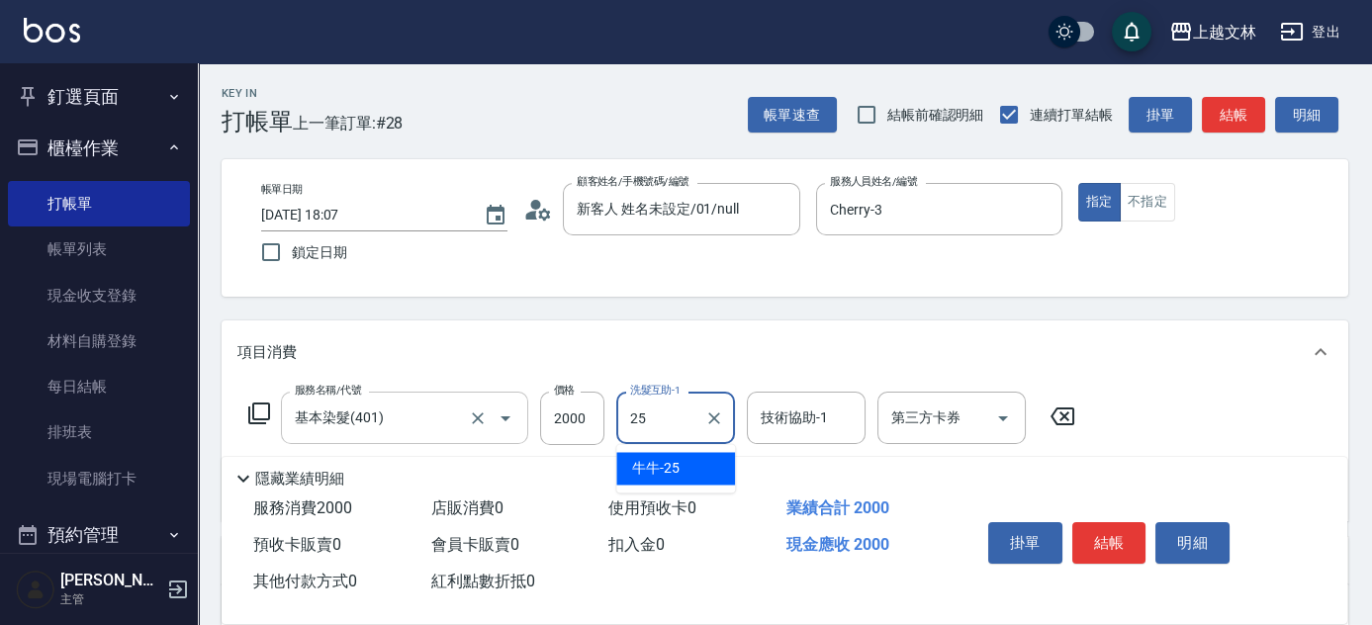
type input "牛牛-25"
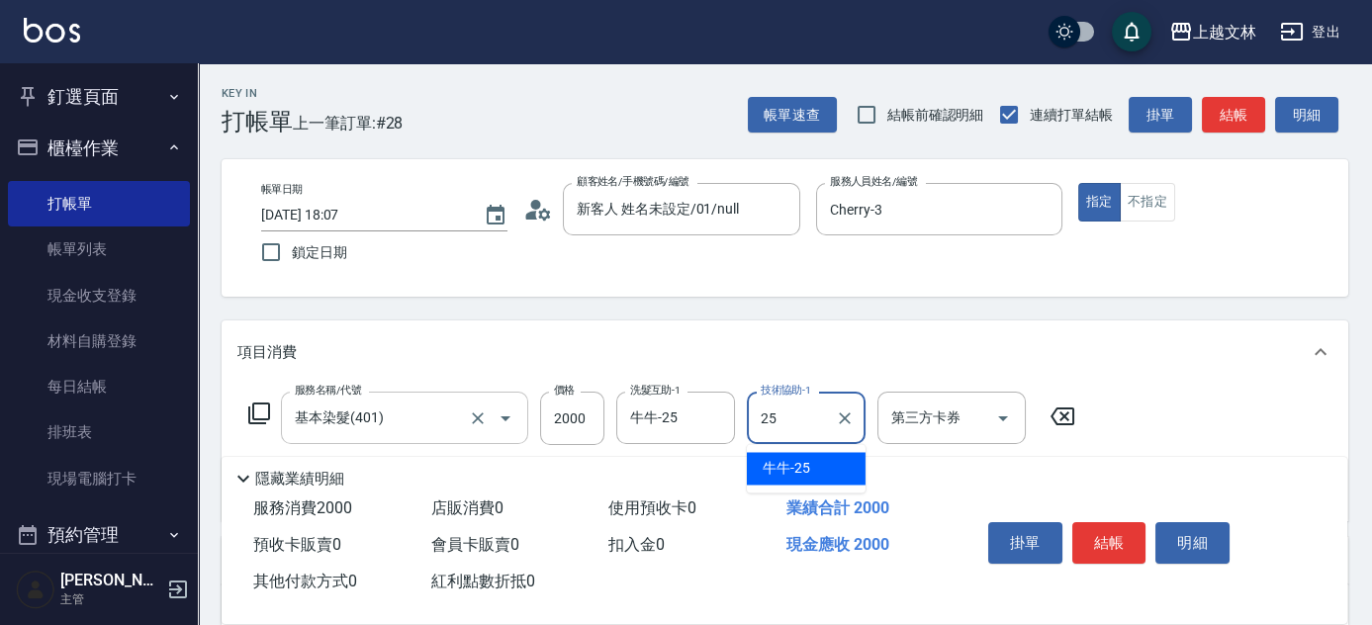
type input "牛牛-25"
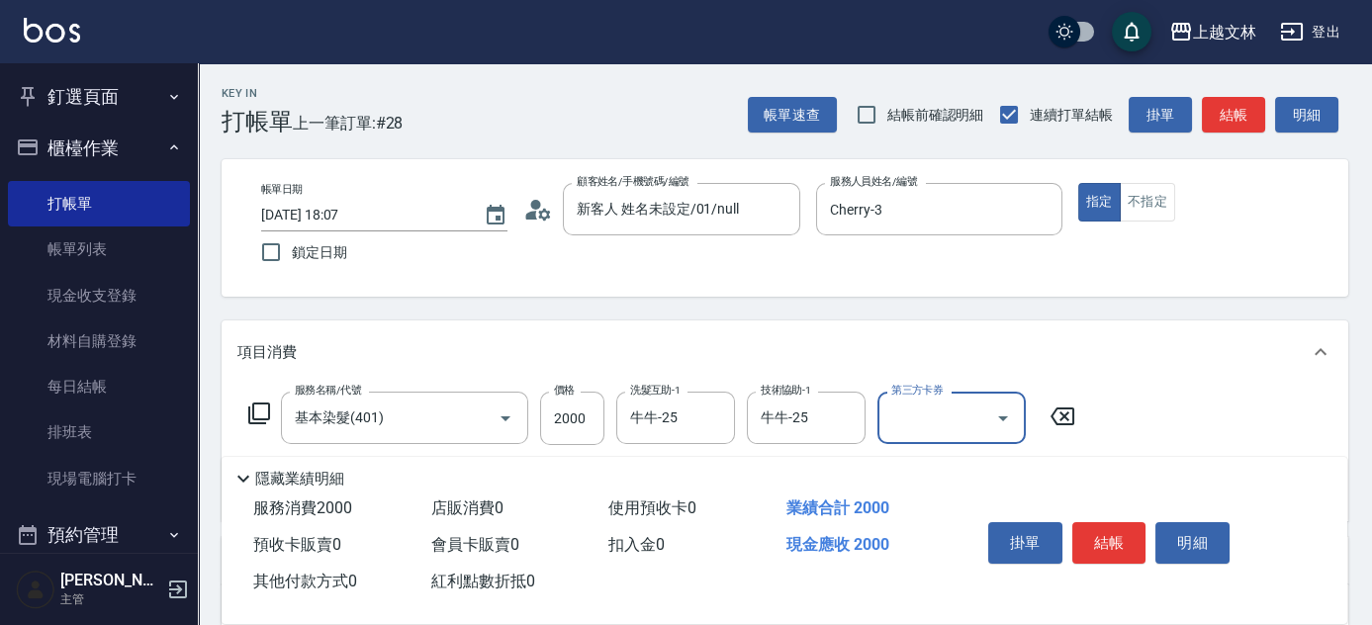
scroll to position [162, 0]
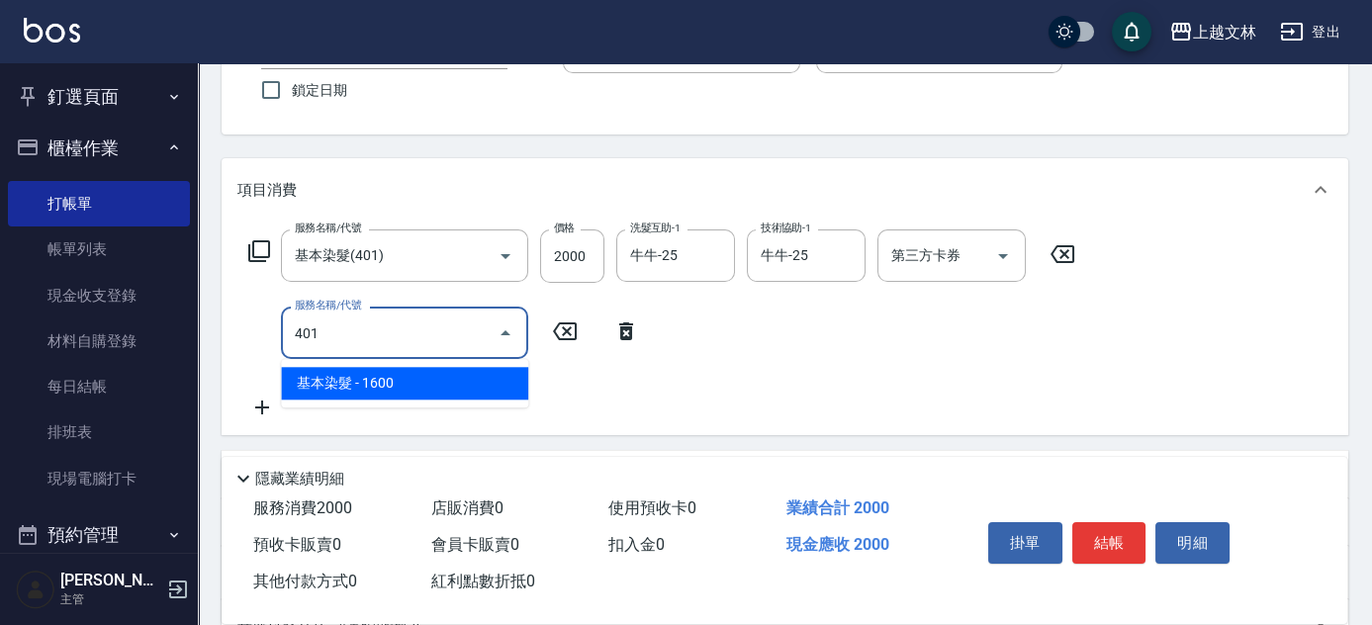
type input "基本染髮(401)"
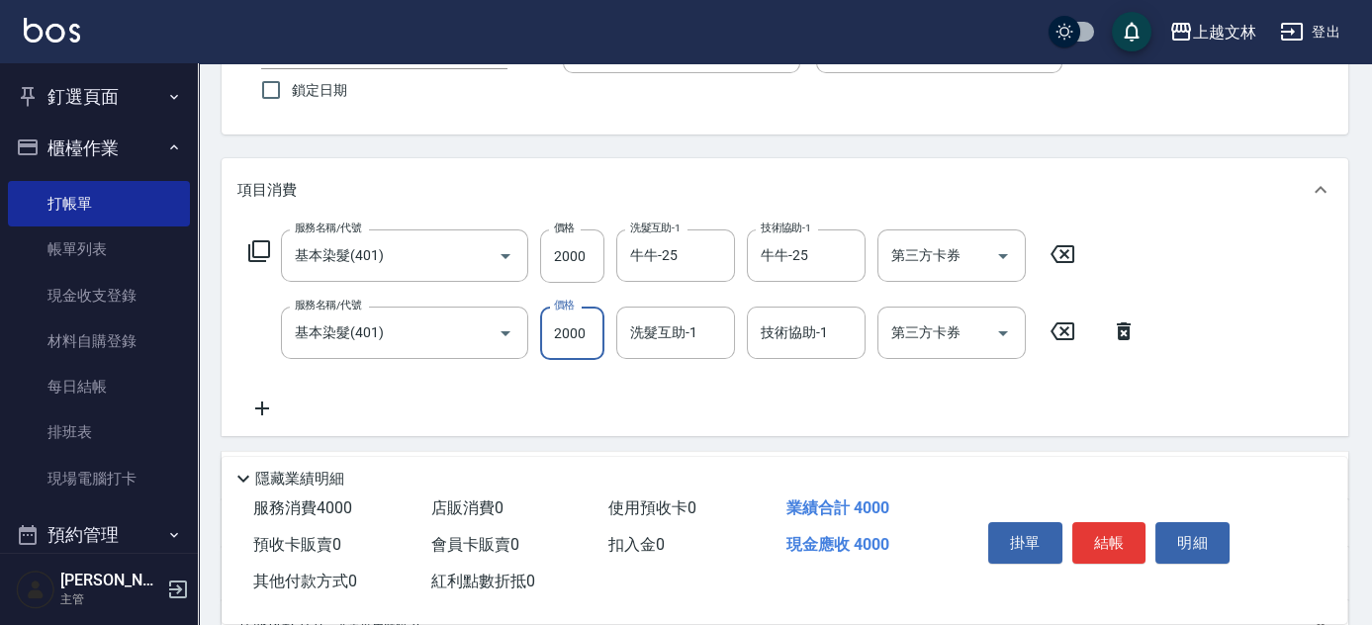
type input "2000"
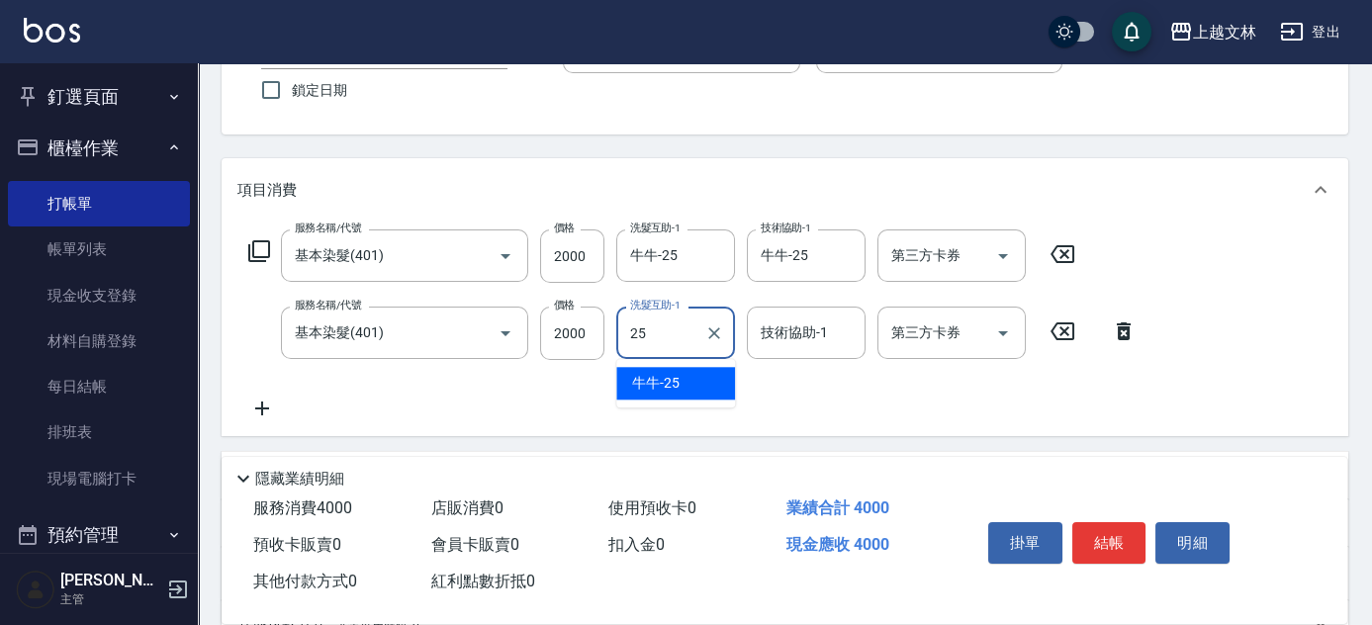
type input "牛牛-25"
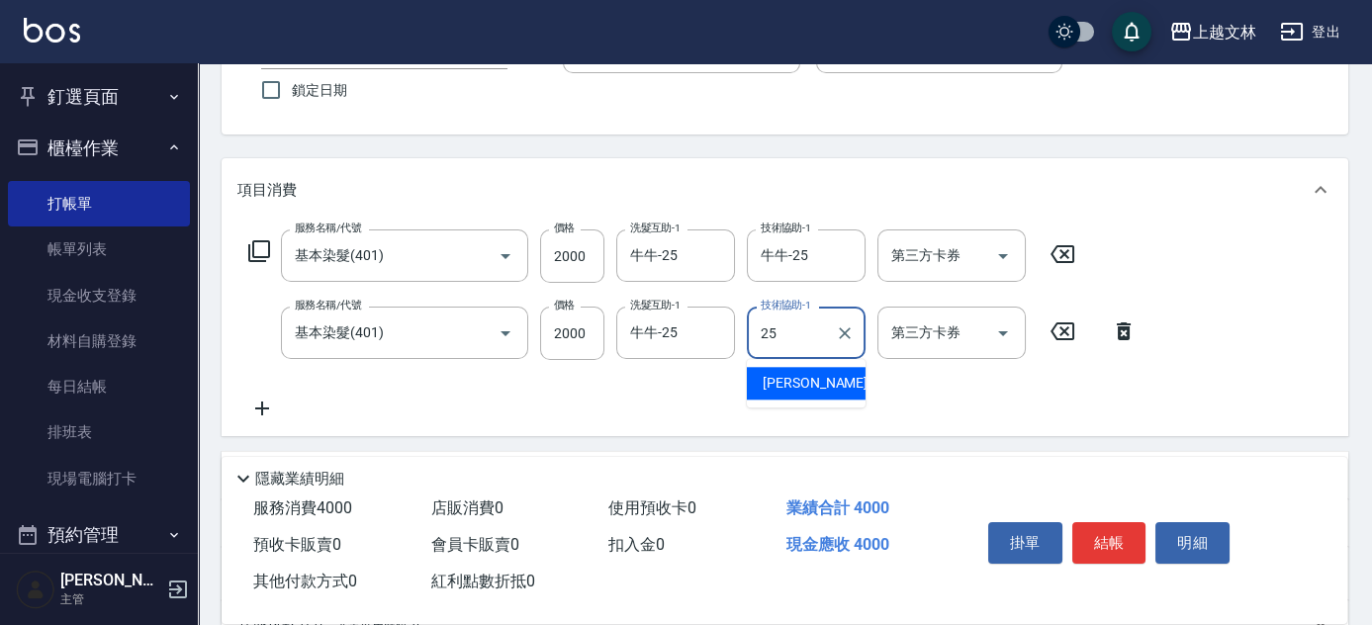
type input "牛牛-25"
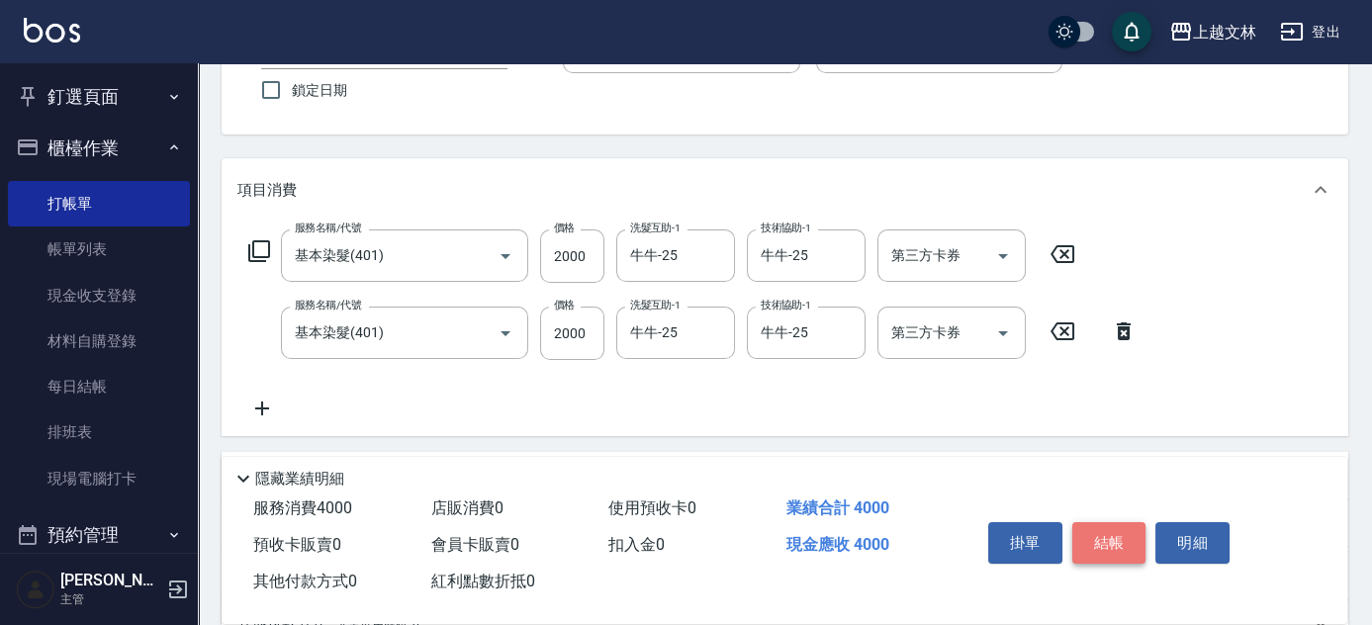
click at [1117, 535] on button "結帳" at bounding box center [1110, 543] width 74 height 42
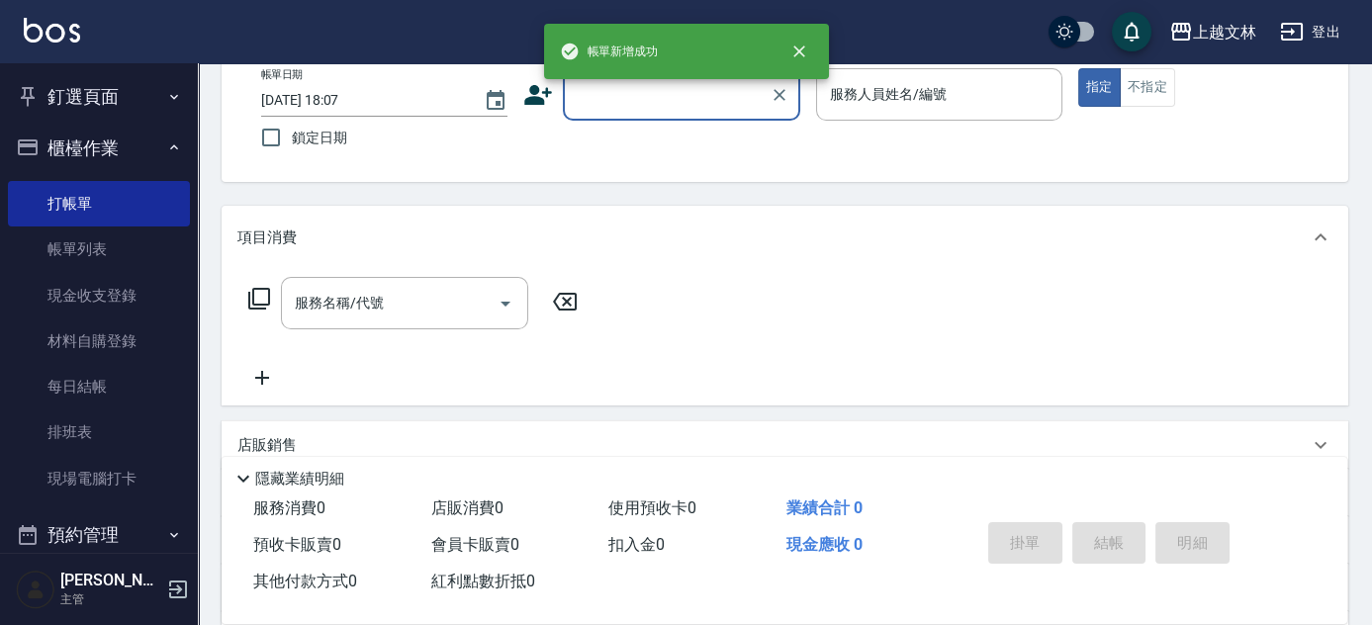
scroll to position [106, 0]
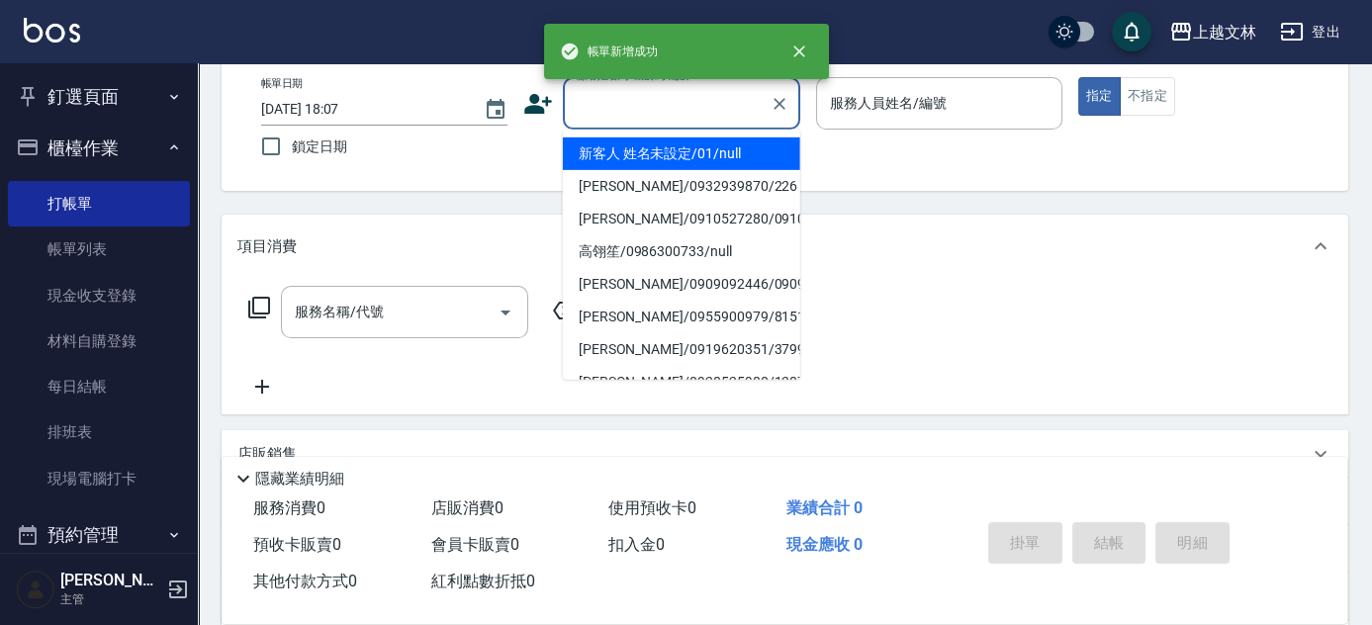
click at [659, 110] on input "顧客姓名/手機號碼/編號" at bounding box center [667, 103] width 190 height 35
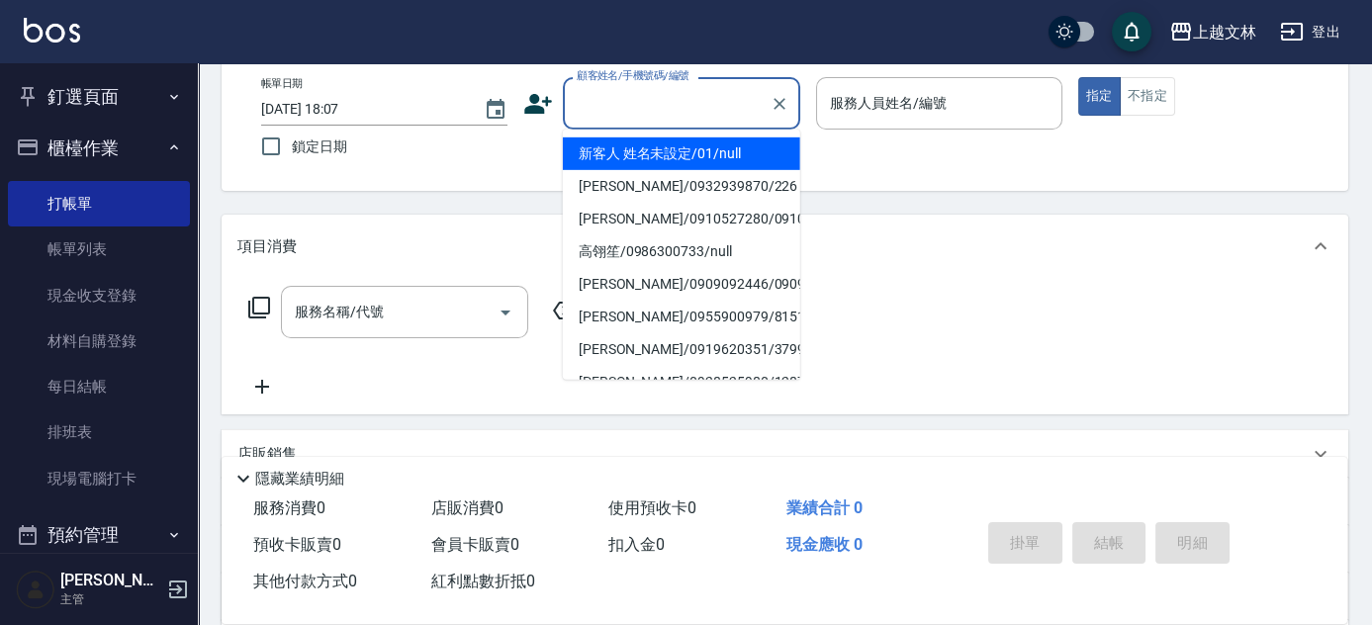
click at [700, 149] on li "新客人 姓名未設定/01/null" at bounding box center [681, 154] width 237 height 33
type input "新客人 姓名未設定/01/null"
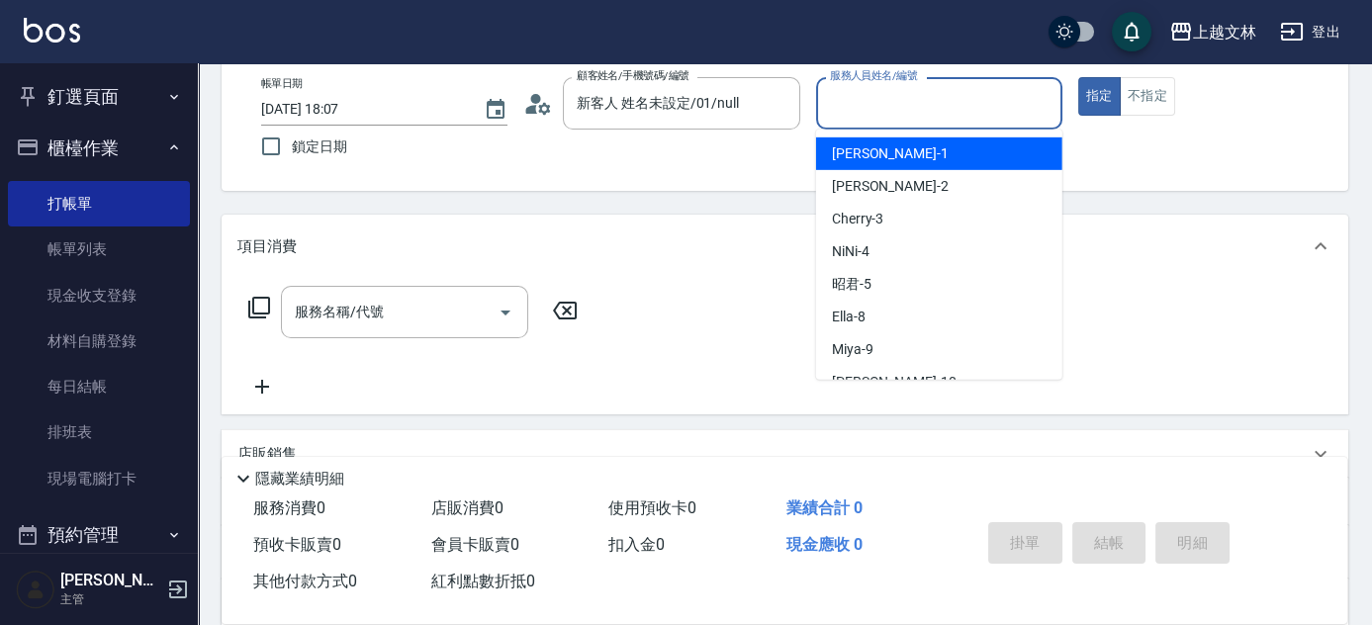
click at [865, 103] on input "服務人員姓名/編號" at bounding box center [939, 103] width 229 height 35
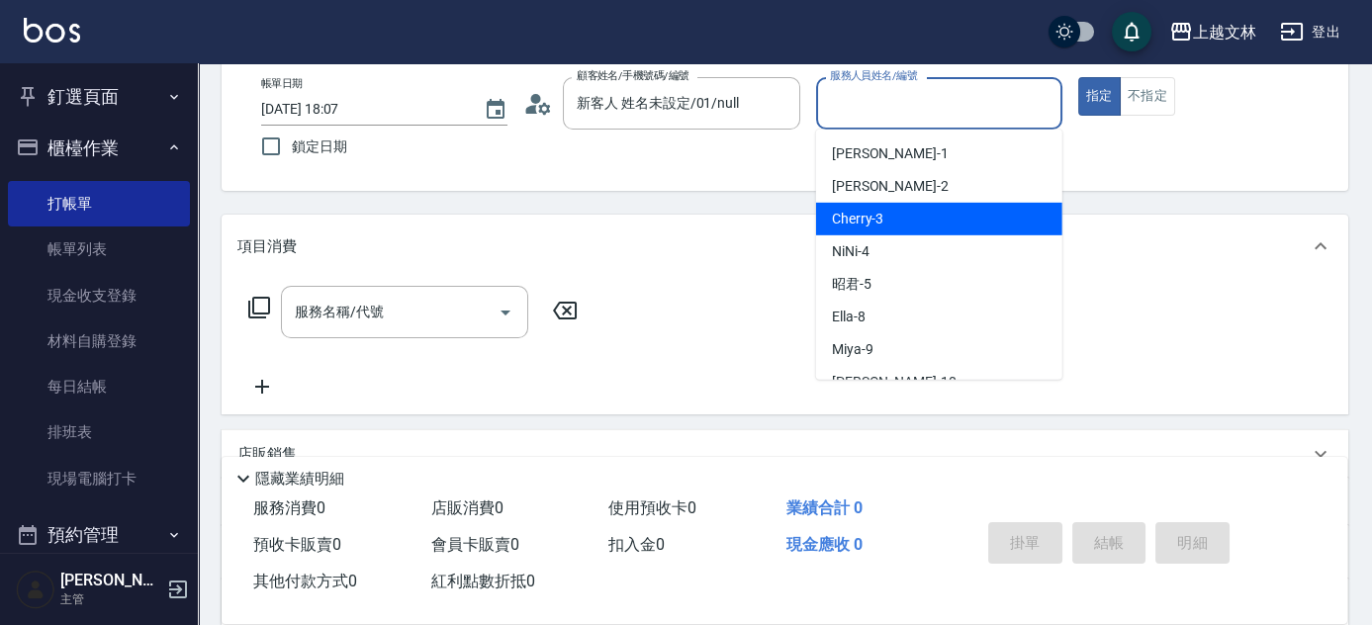
click at [915, 213] on div "Cherry -3" at bounding box center [939, 219] width 246 height 33
type input "Cherry-3"
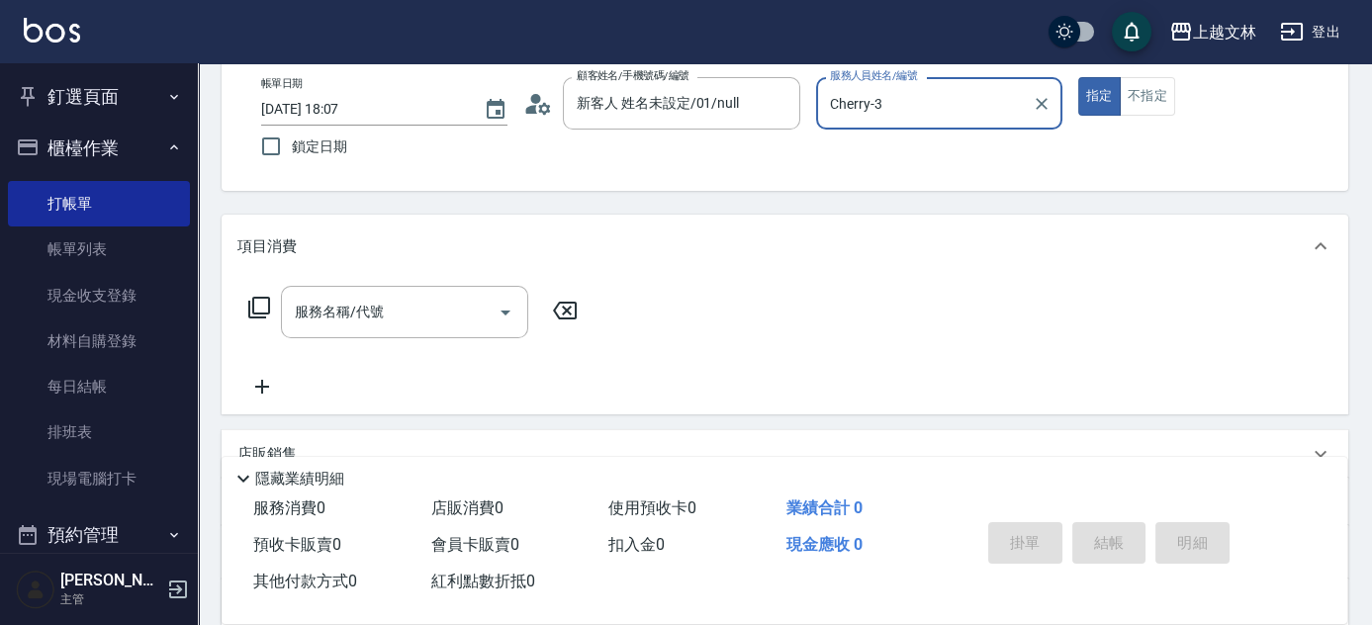
click at [377, 316] on div "服務名稱/代號 服務名稱/代號" at bounding box center [404, 312] width 247 height 52
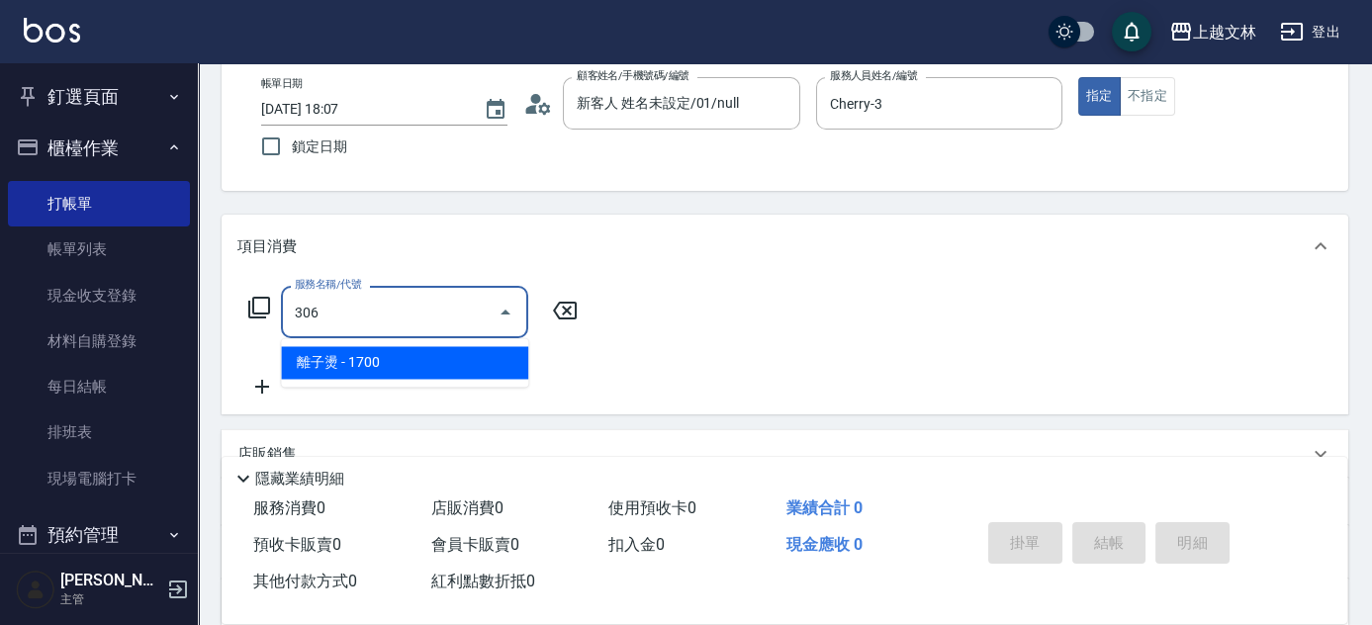
type input "離子燙(306)"
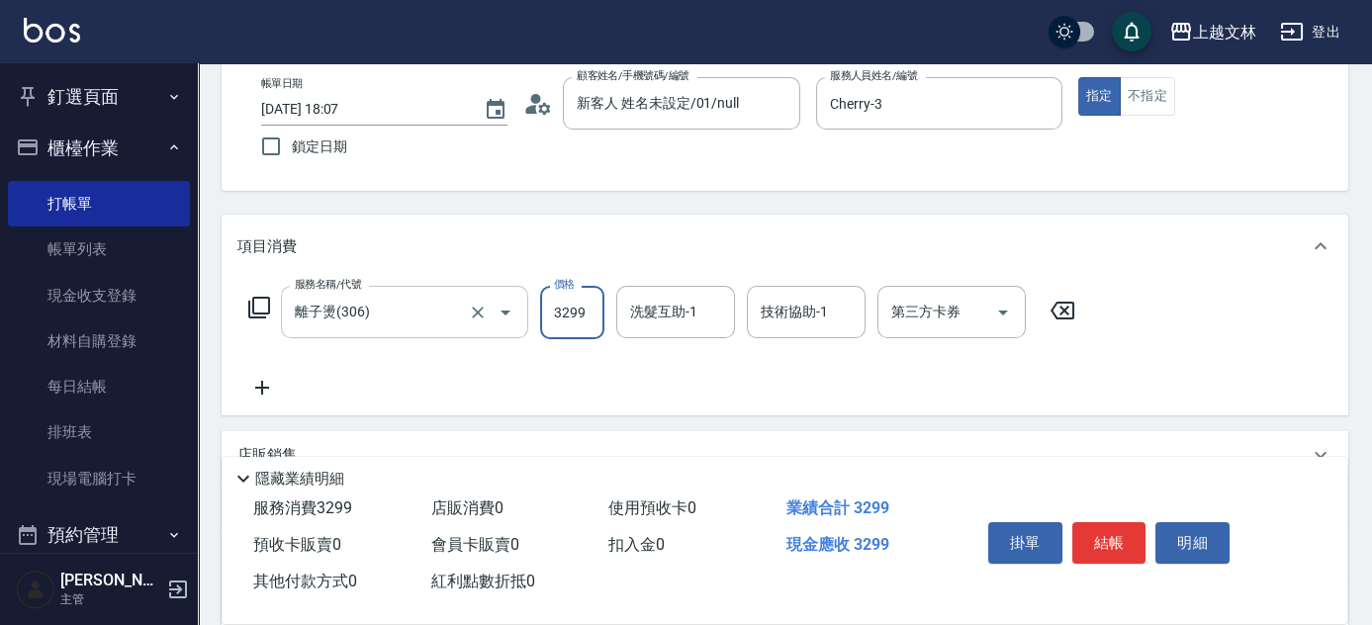
type input "3299"
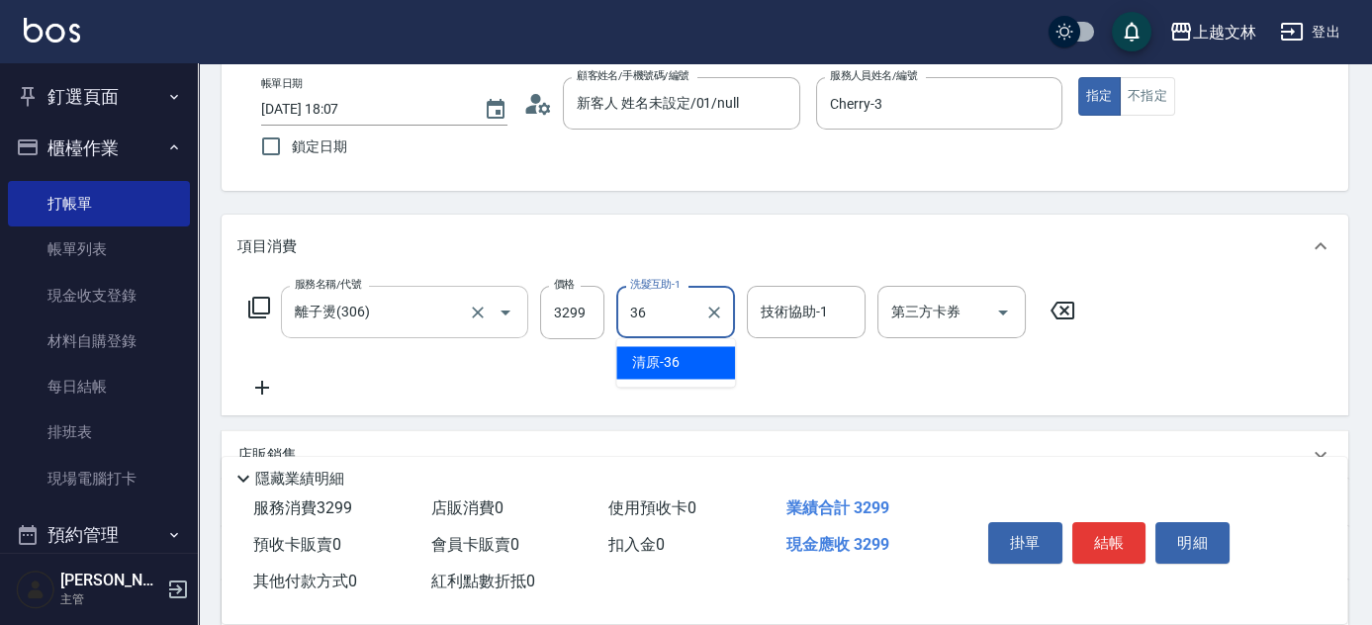
type input "清原-36"
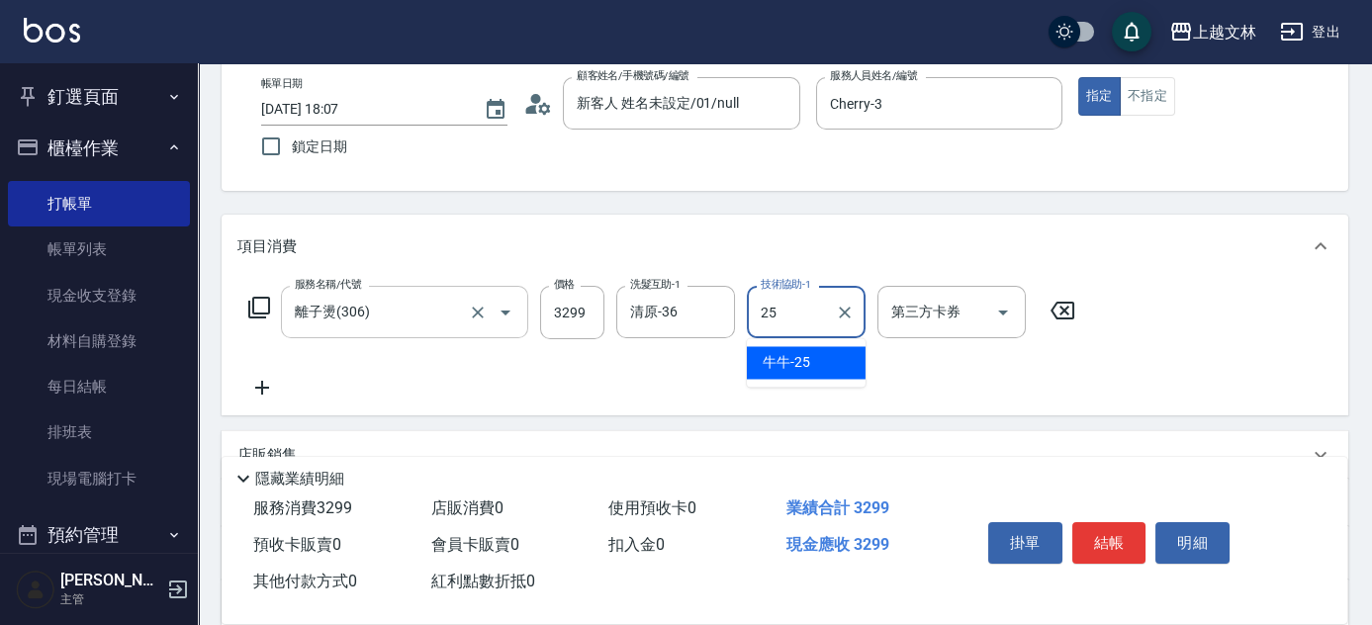
type input "牛牛-25"
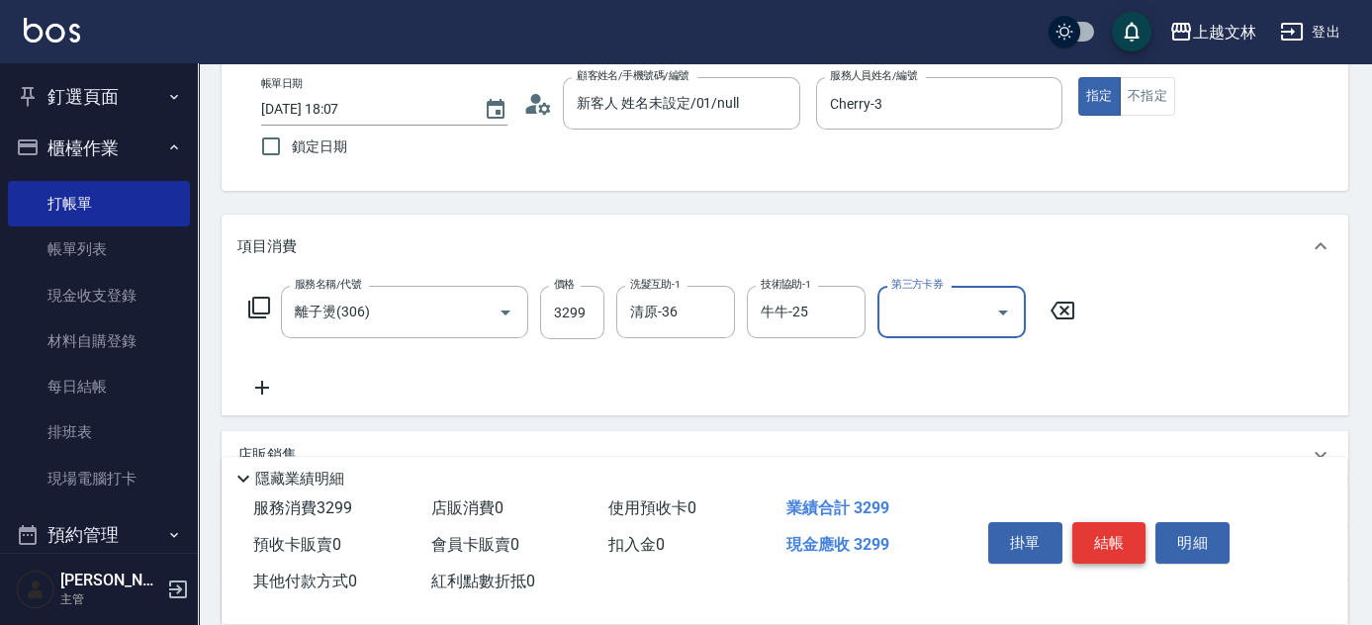
click at [1110, 536] on button "結帳" at bounding box center [1110, 543] width 74 height 42
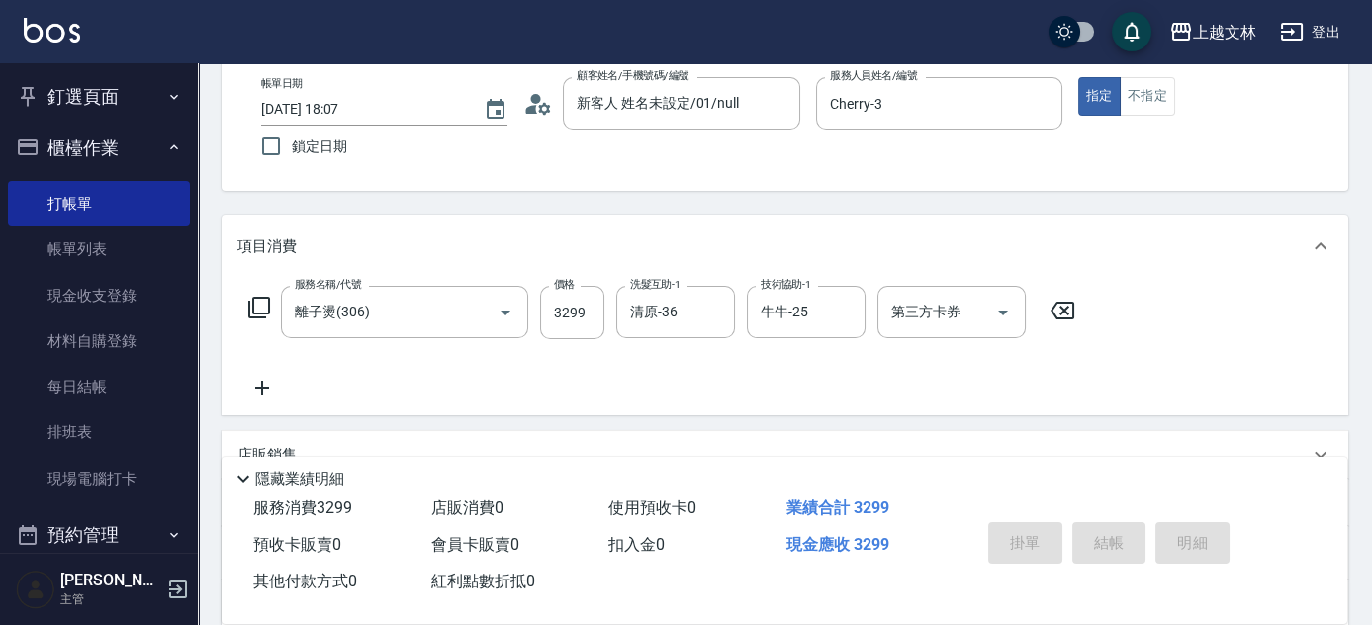
type input "[DATE] 18:08"
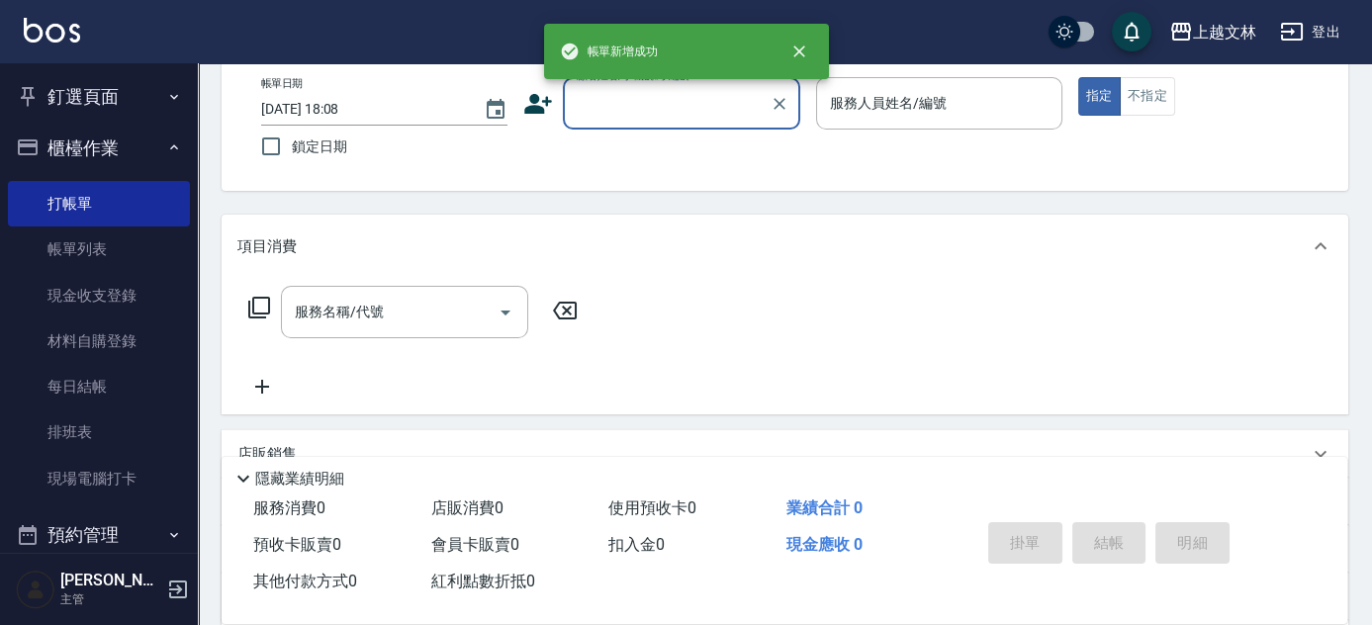
drag, startPoint x: 674, startPoint y: 102, endPoint x: 678, endPoint y: 113, distance: 11.6
click at [674, 103] on input "顧客姓名/手機號碼/編號" at bounding box center [667, 103] width 190 height 35
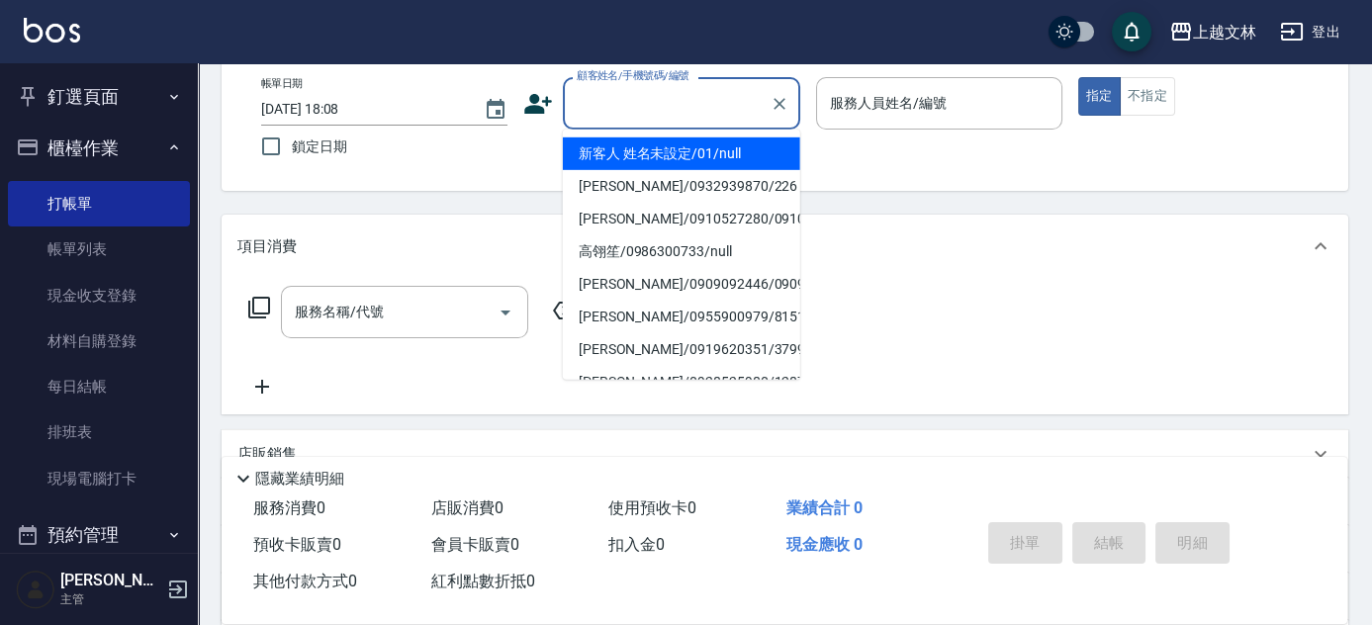
drag, startPoint x: 692, startPoint y: 145, endPoint x: 884, endPoint y: 107, distance: 195.8
click at [694, 145] on li "新客人 姓名未設定/01/null" at bounding box center [681, 154] width 237 height 33
type input "新客人 姓名未設定/01/null"
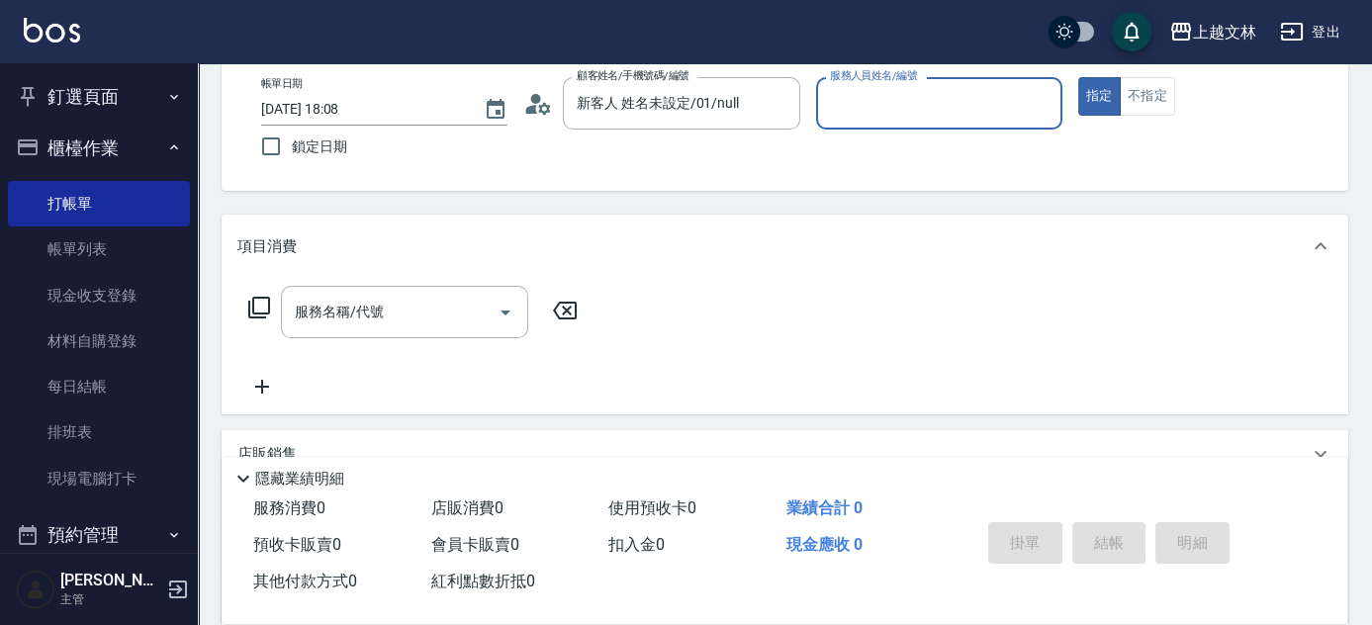
click at [889, 105] on input "服務人員姓名/編號" at bounding box center [939, 103] width 229 height 35
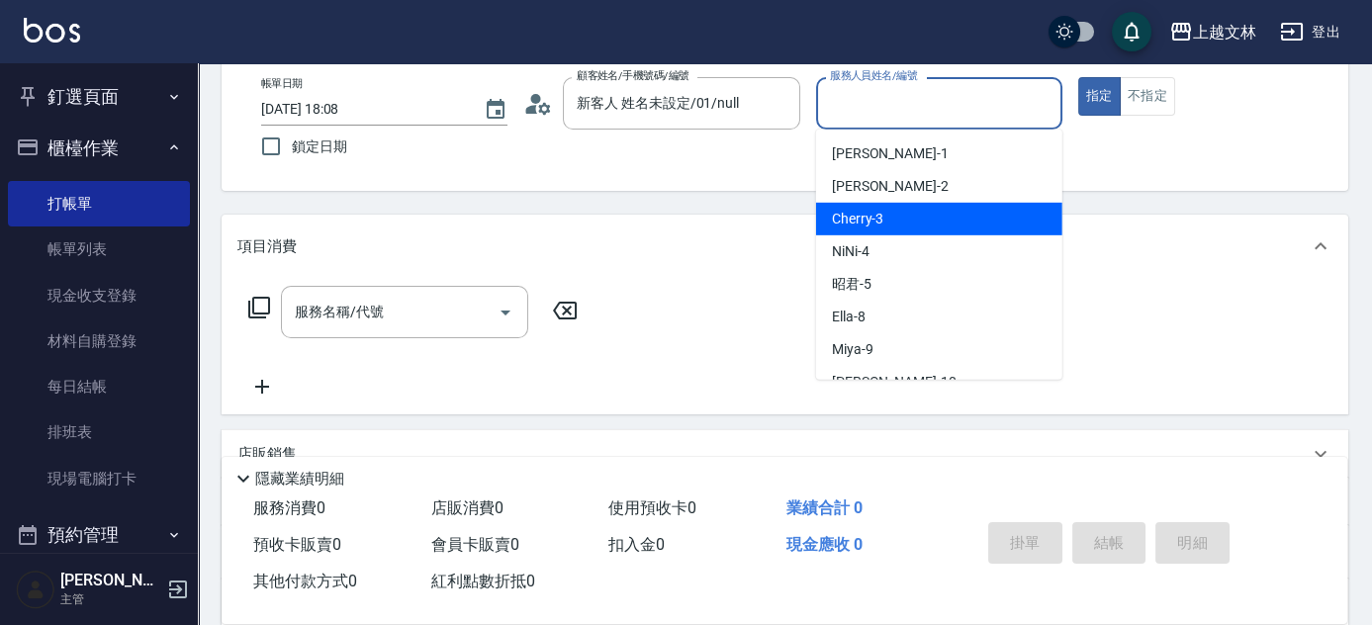
drag, startPoint x: 907, startPoint y: 223, endPoint x: 892, endPoint y: 228, distance: 15.6
click at [907, 222] on div "Cherry -3" at bounding box center [939, 219] width 246 height 33
type input "Cherry-3"
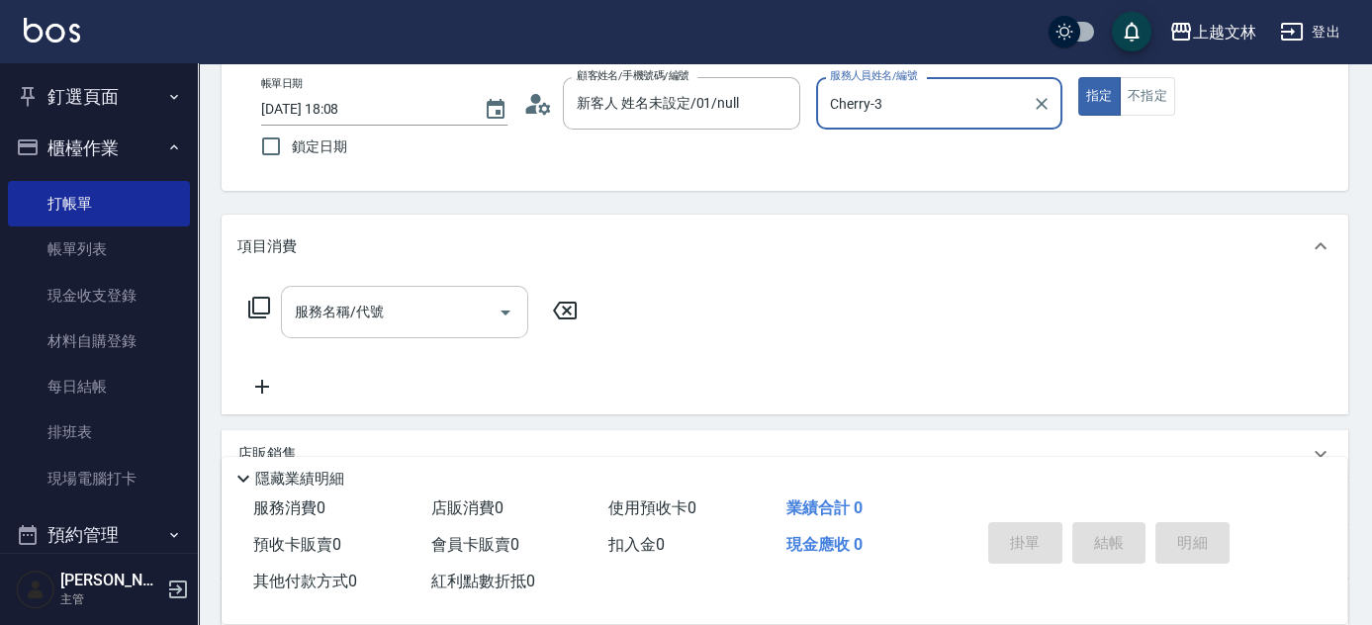
click at [378, 308] on div "服務名稱/代號 服務名稱/代號" at bounding box center [404, 312] width 247 height 52
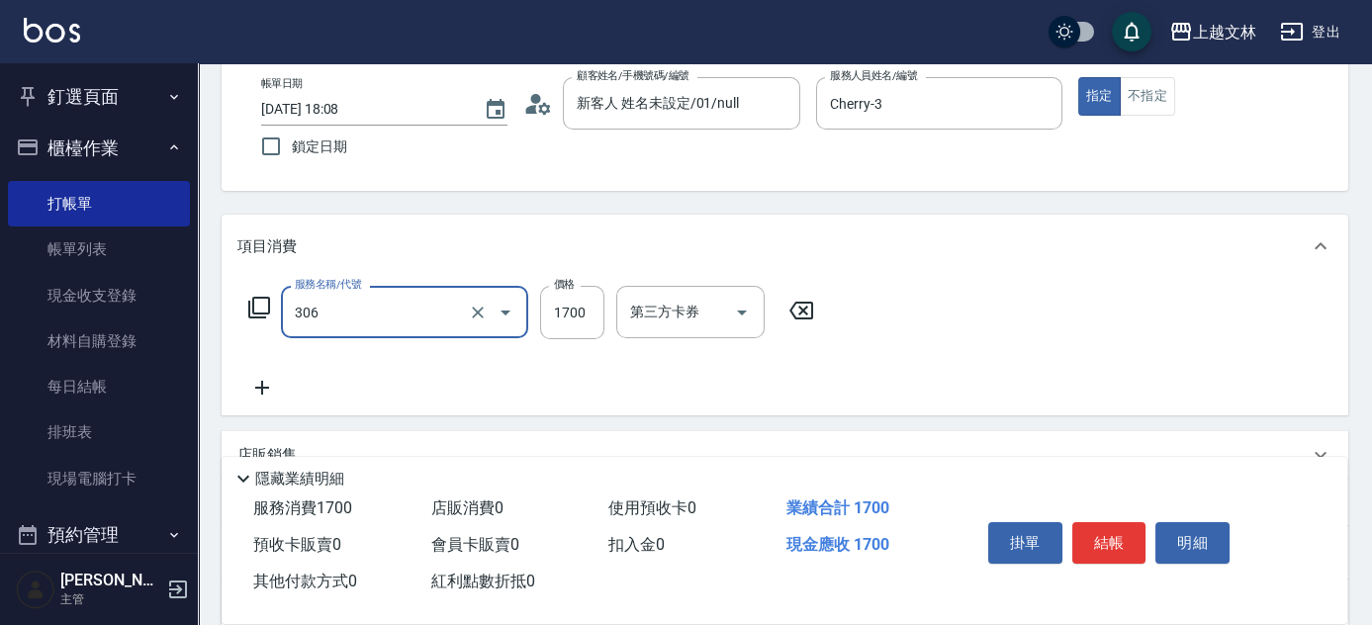
type input "離子燙(306)"
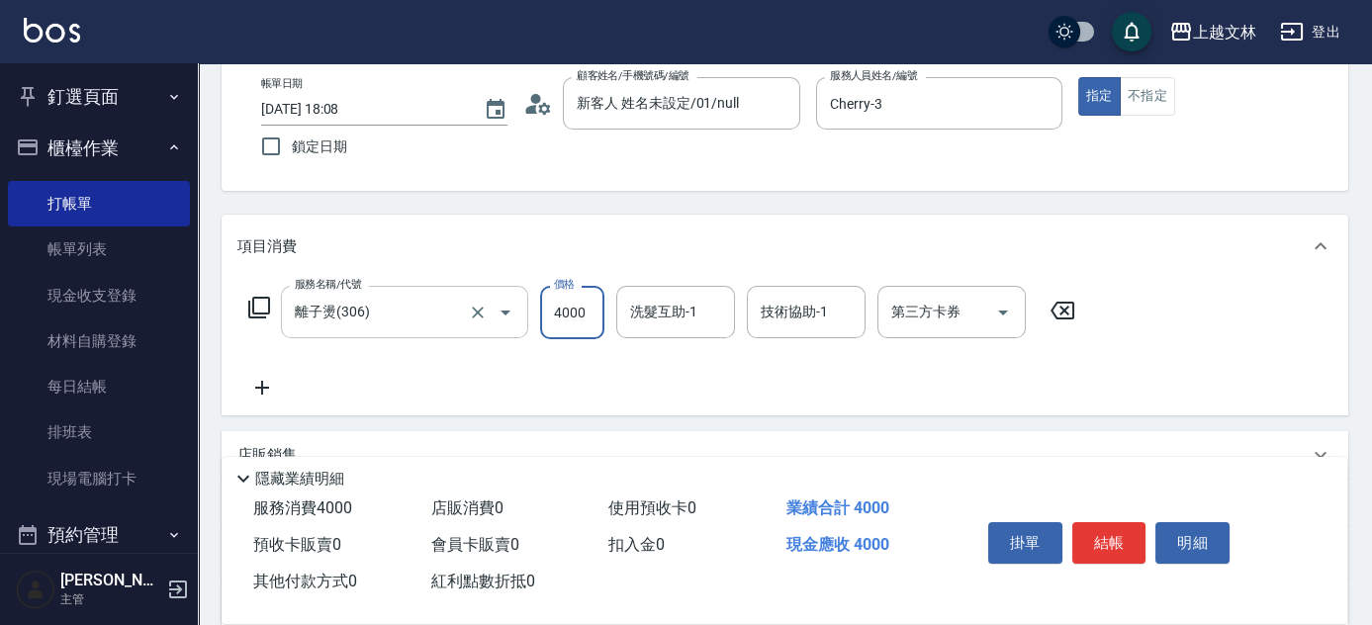
type input "4000"
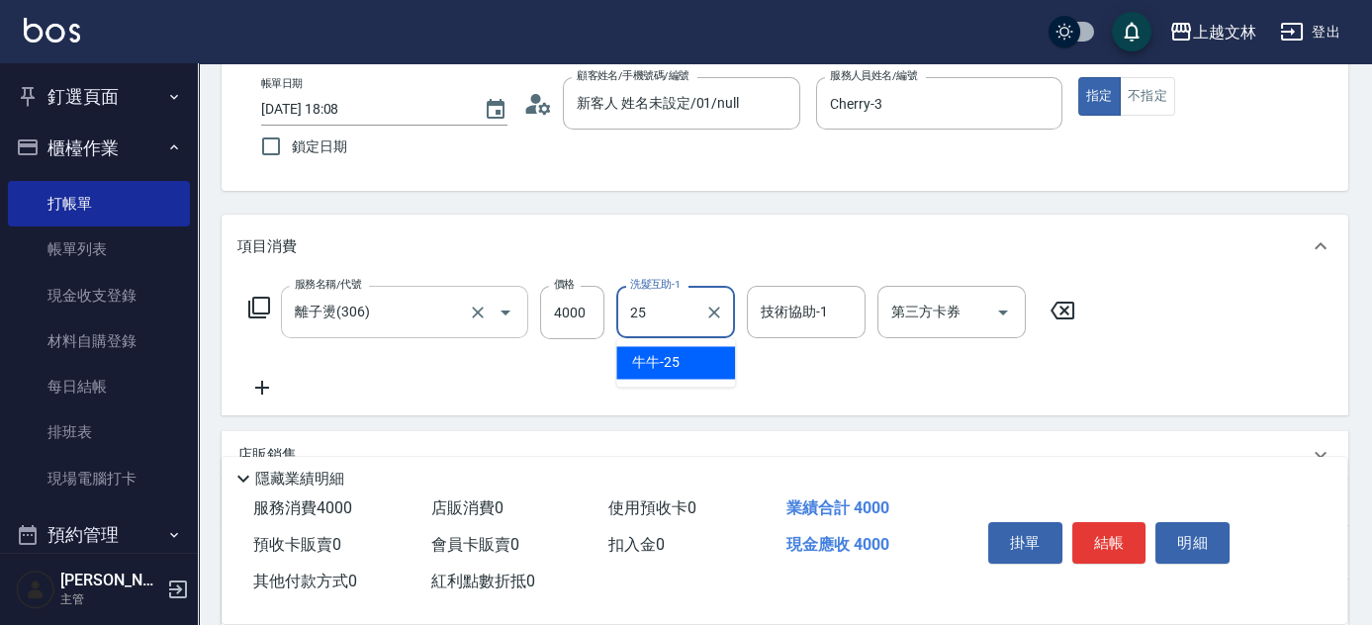
type input "牛牛-25"
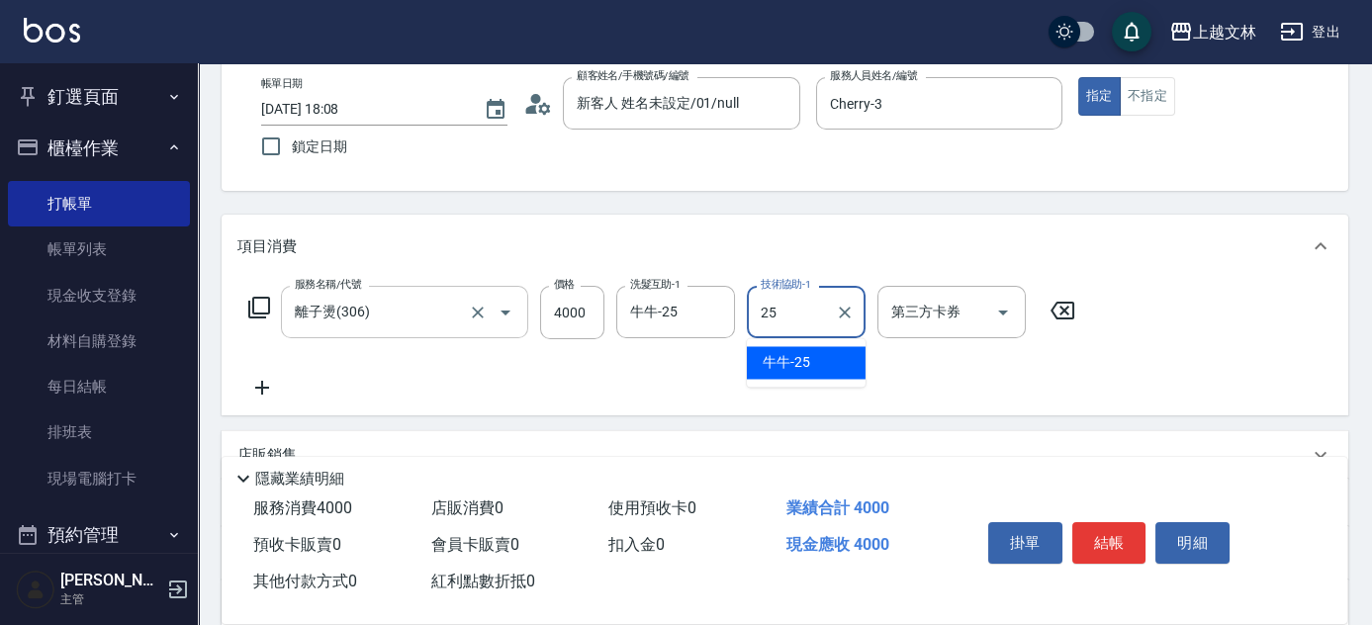
type input "牛牛-25"
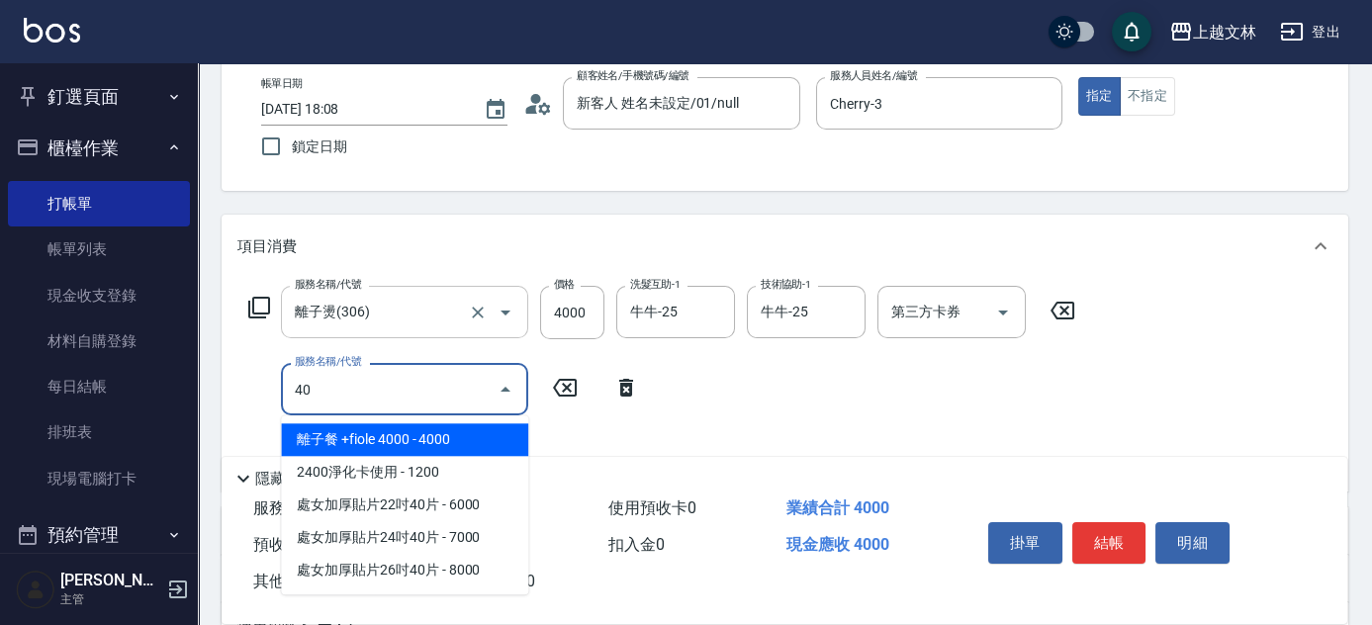
type input "4"
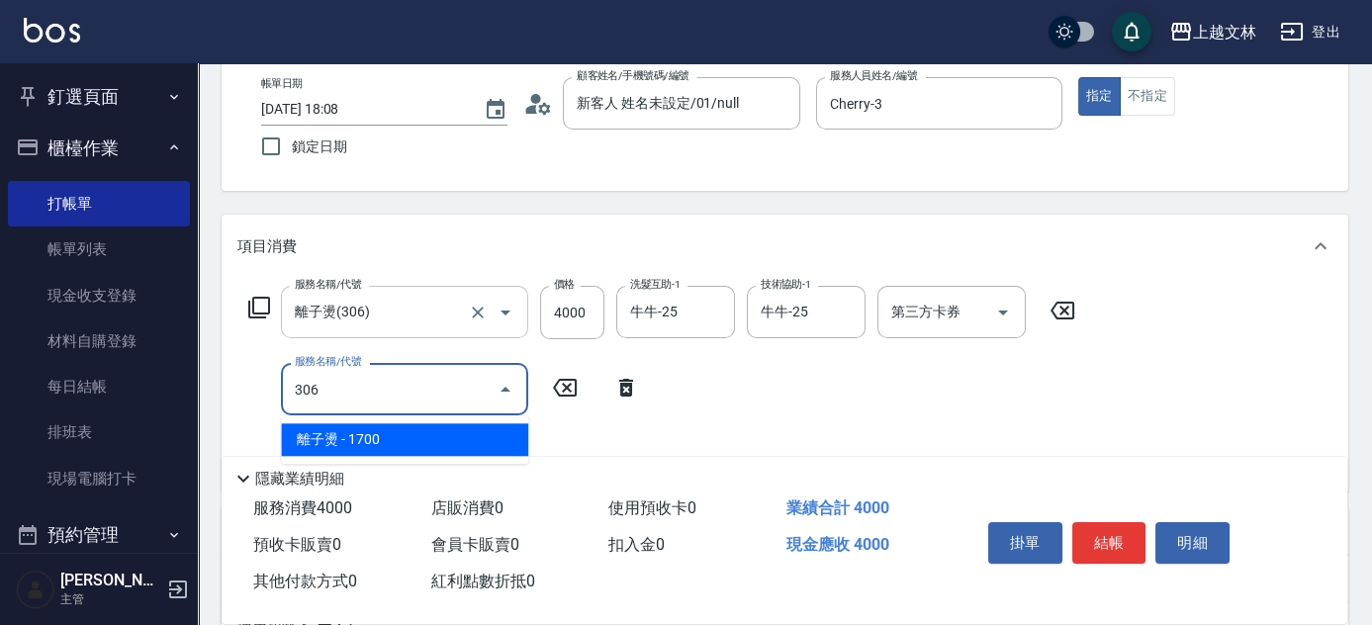
type input "離子燙(306)"
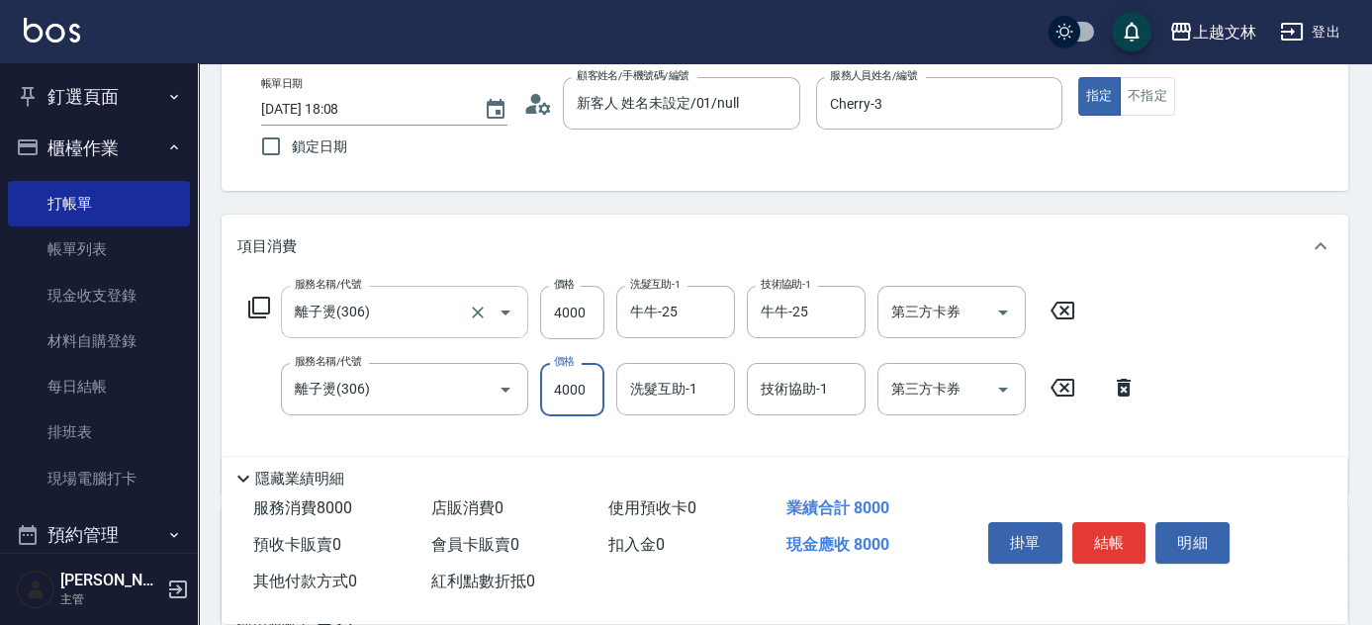
type input "4000"
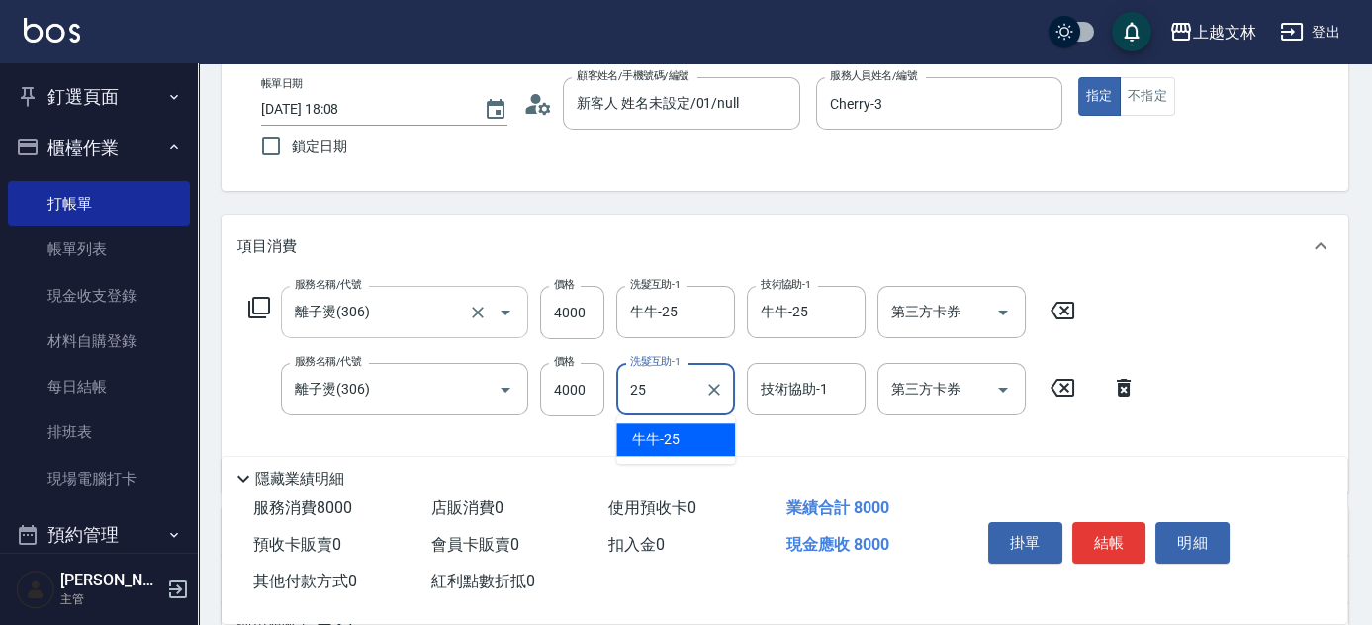
type input "牛牛-25"
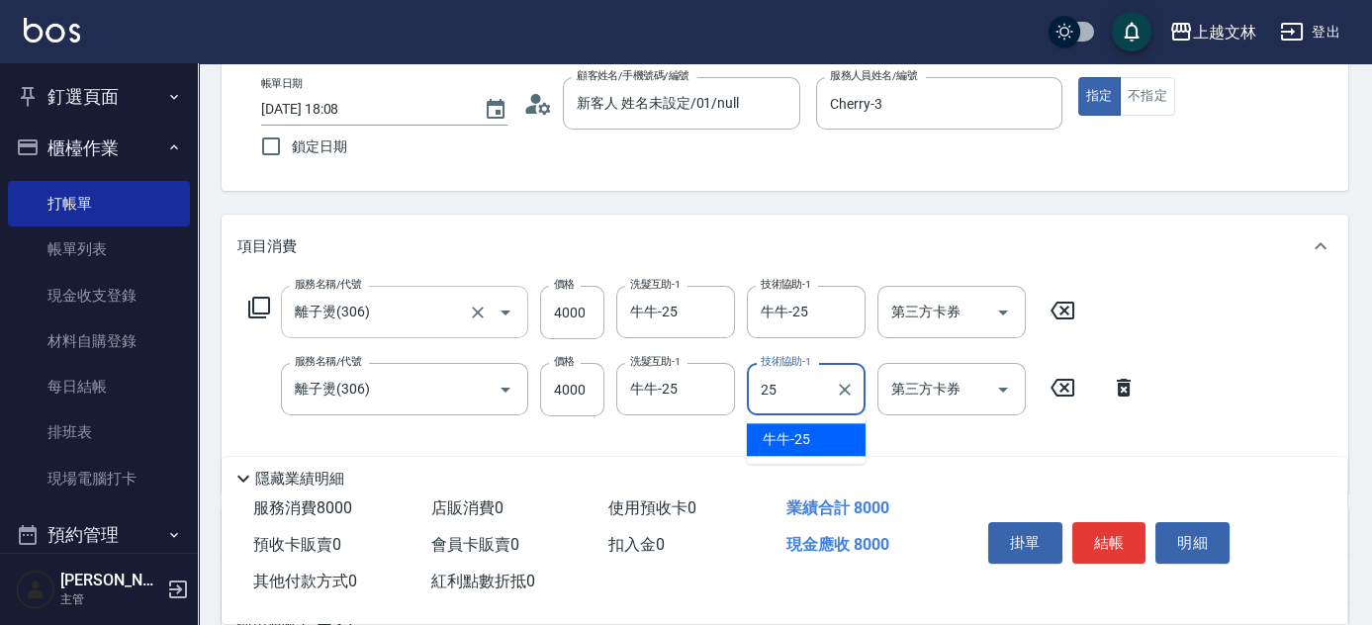
type input "牛牛-25"
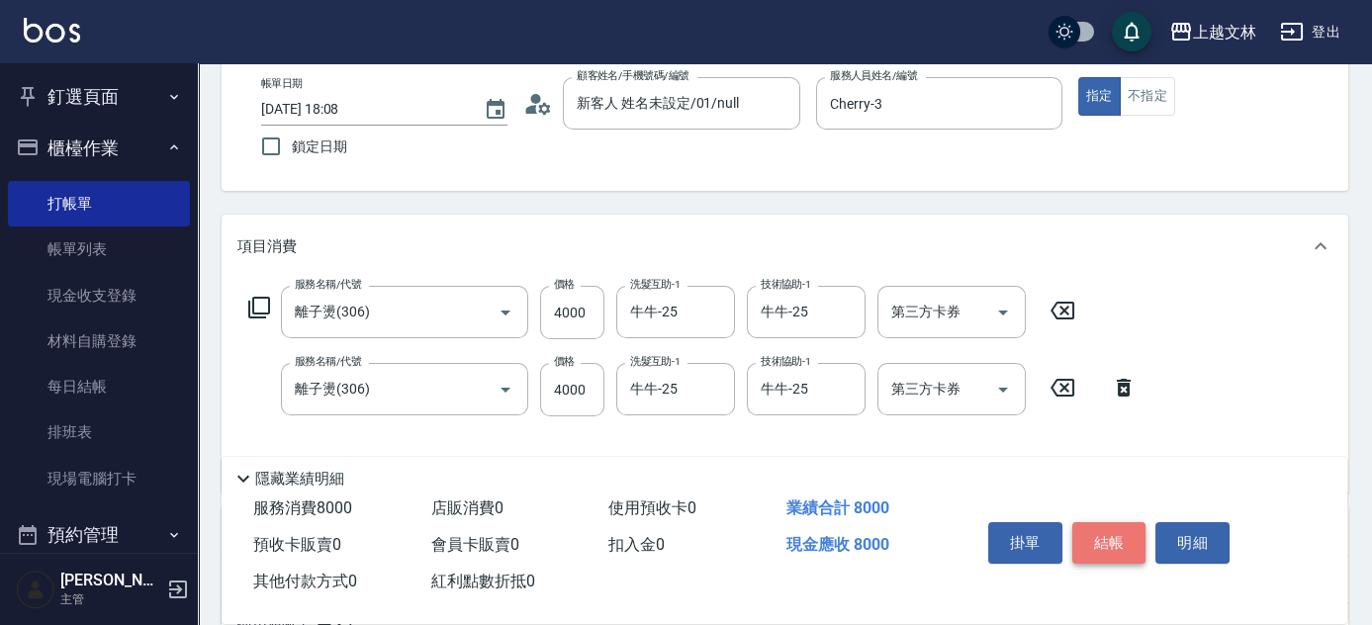
click at [1124, 537] on button "結帳" at bounding box center [1110, 543] width 74 height 42
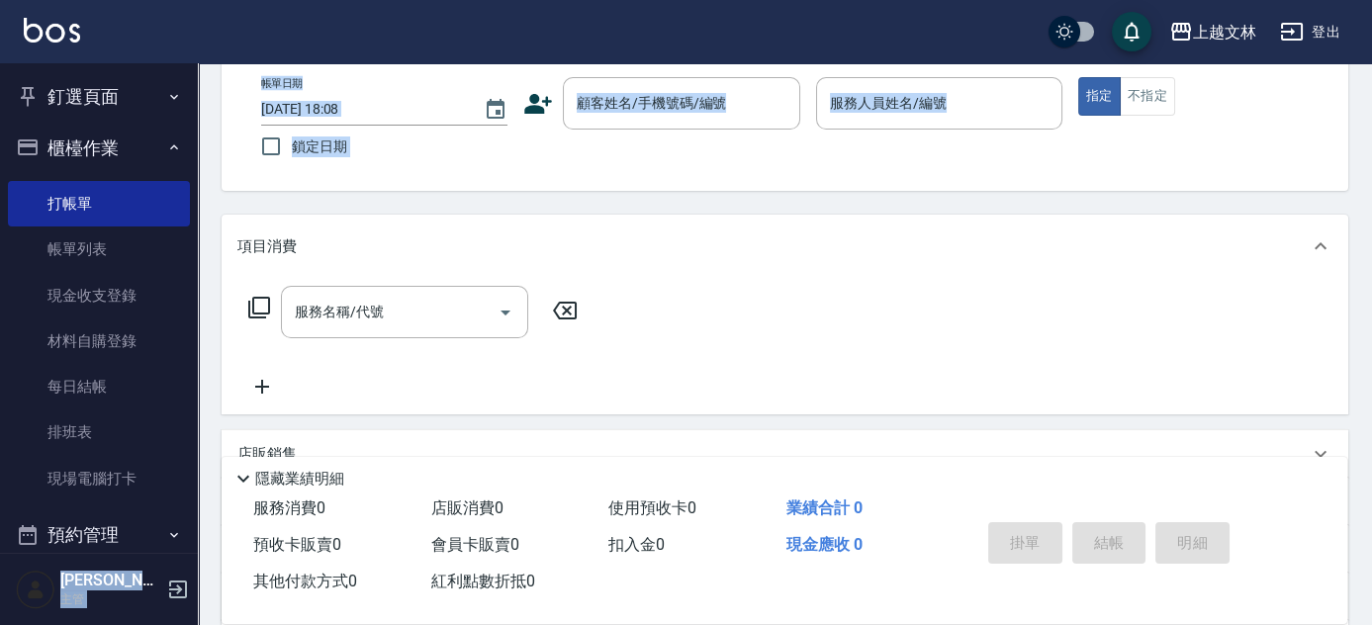
drag, startPoint x: 187, startPoint y: 154, endPoint x: 200, endPoint y: 216, distance: 62.7
click at [200, 216] on div "上越文林 登出 釘選頁面 店家日報表 設計師排行榜 每日結帳 櫃檯作業 打帳單 帳單列表 現金收支登錄 材料自購登錄 每日結帳 排班表 現場電腦打卡 預約管理…" at bounding box center [686, 375] width 1372 height 962
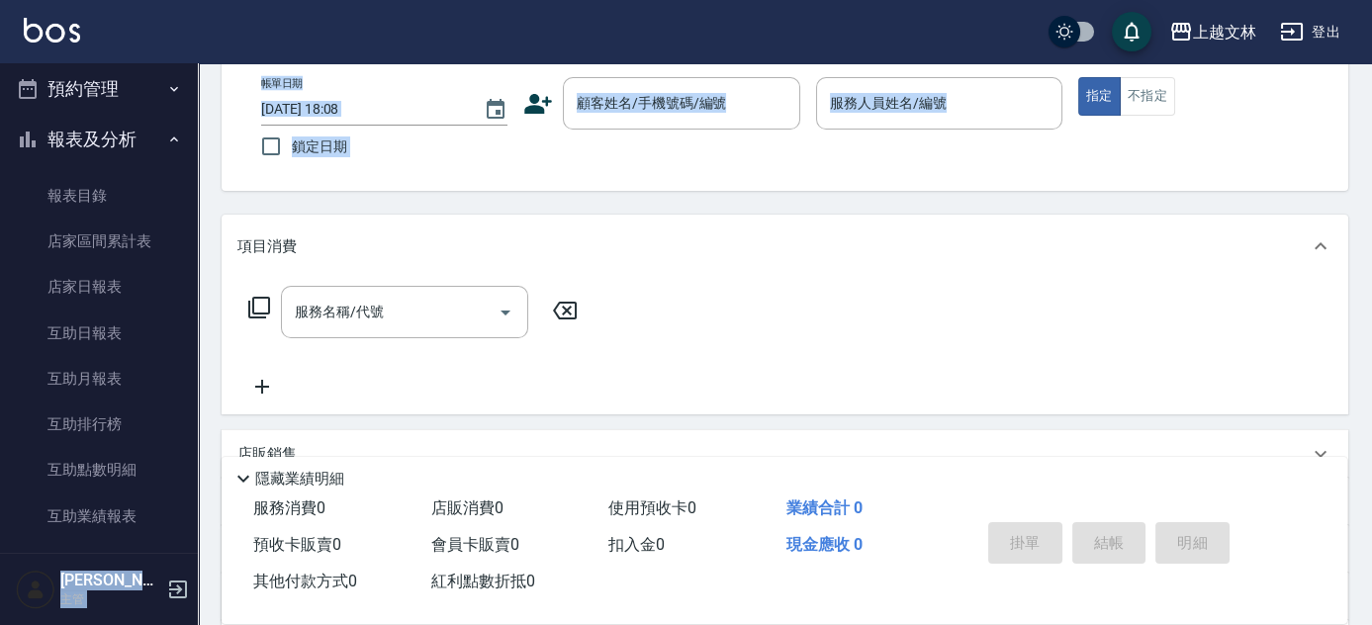
scroll to position [491, 0]
click at [223, 290] on div "服務名稱/代號 服務名稱/代號" at bounding box center [785, 346] width 1127 height 137
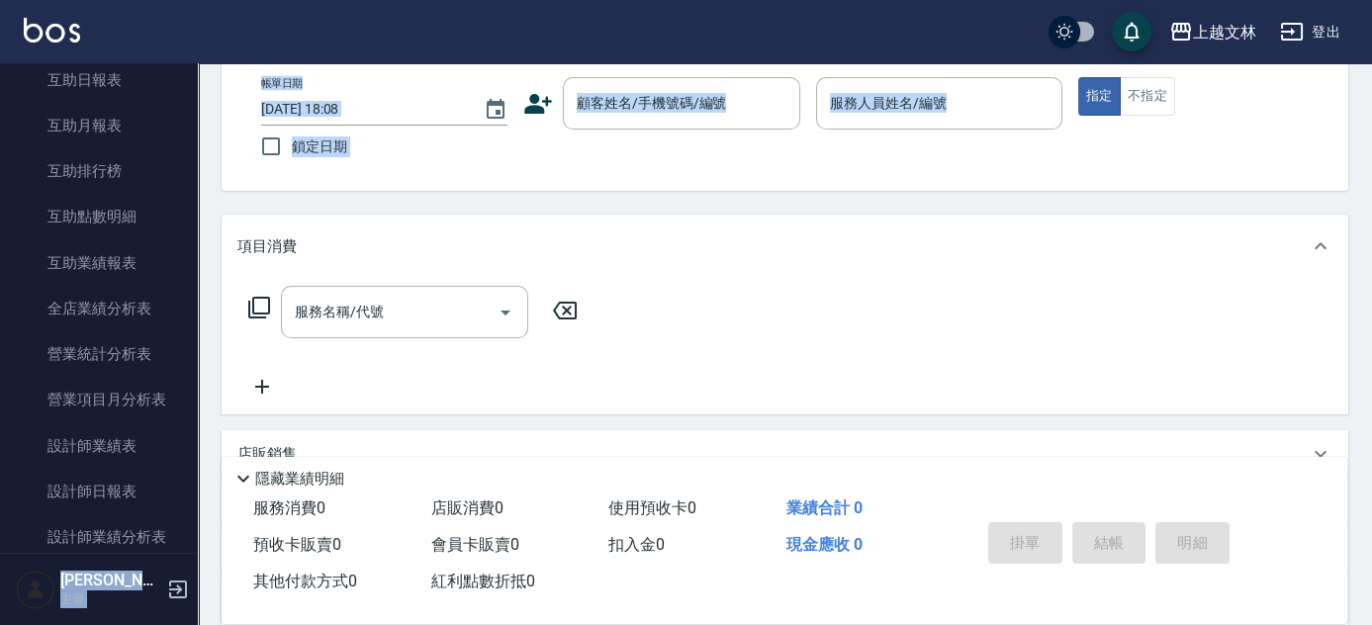
scroll to position [709, 0]
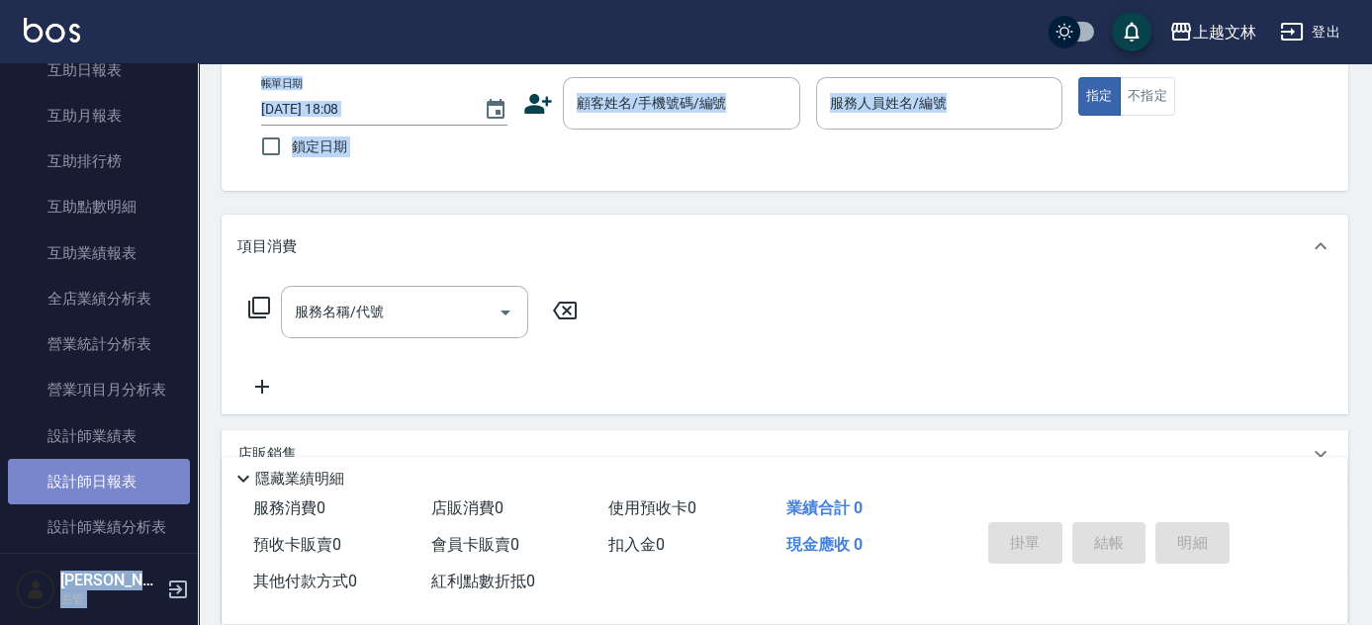
click at [123, 476] on link "設計師日報表" at bounding box center [99, 482] width 182 height 46
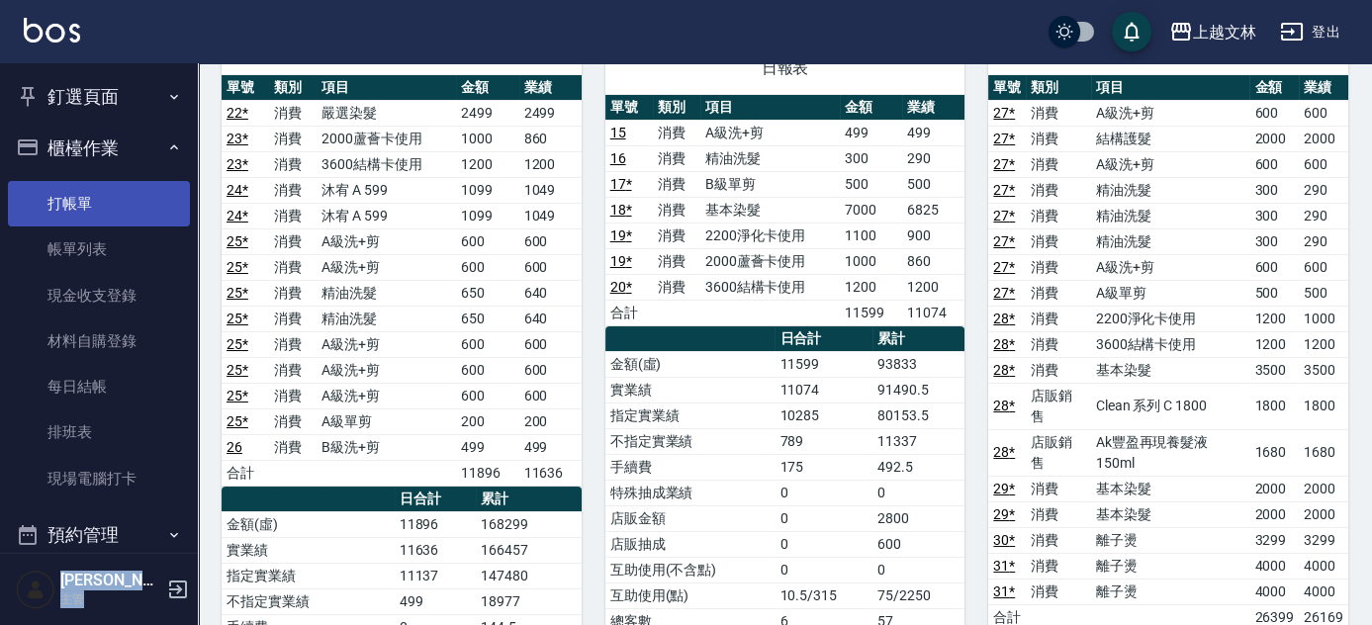
click at [86, 186] on link "打帳單" at bounding box center [99, 204] width 182 height 46
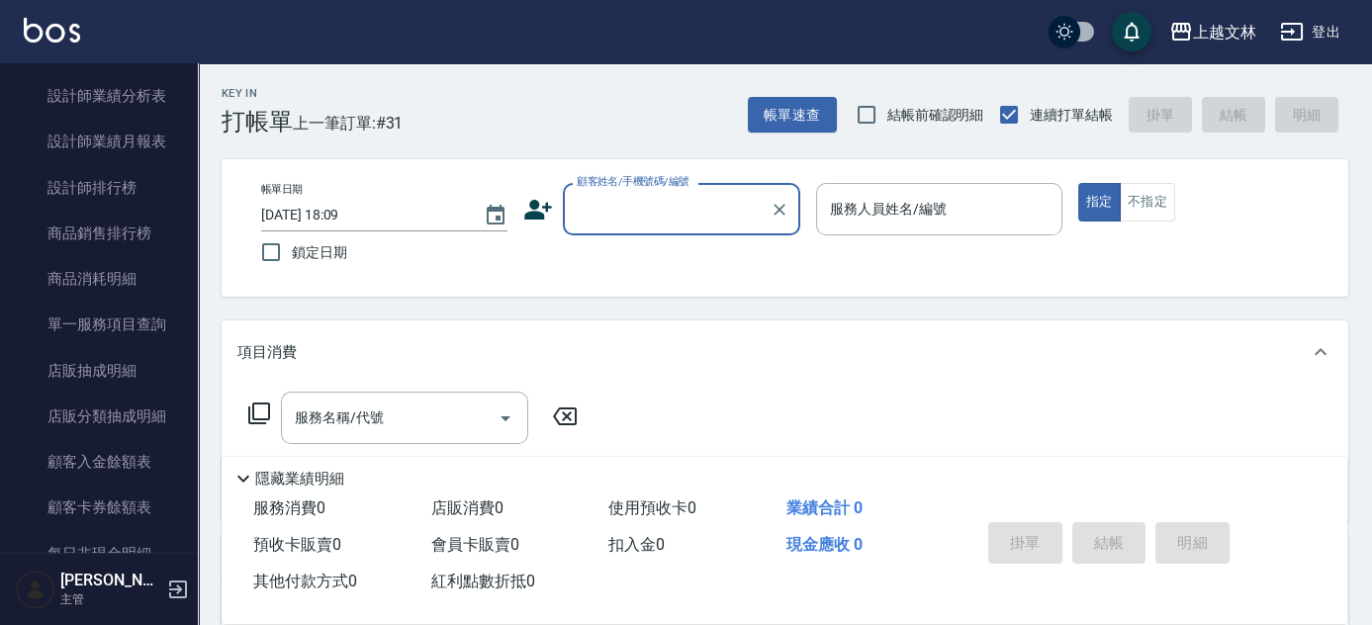
scroll to position [1170, 0]
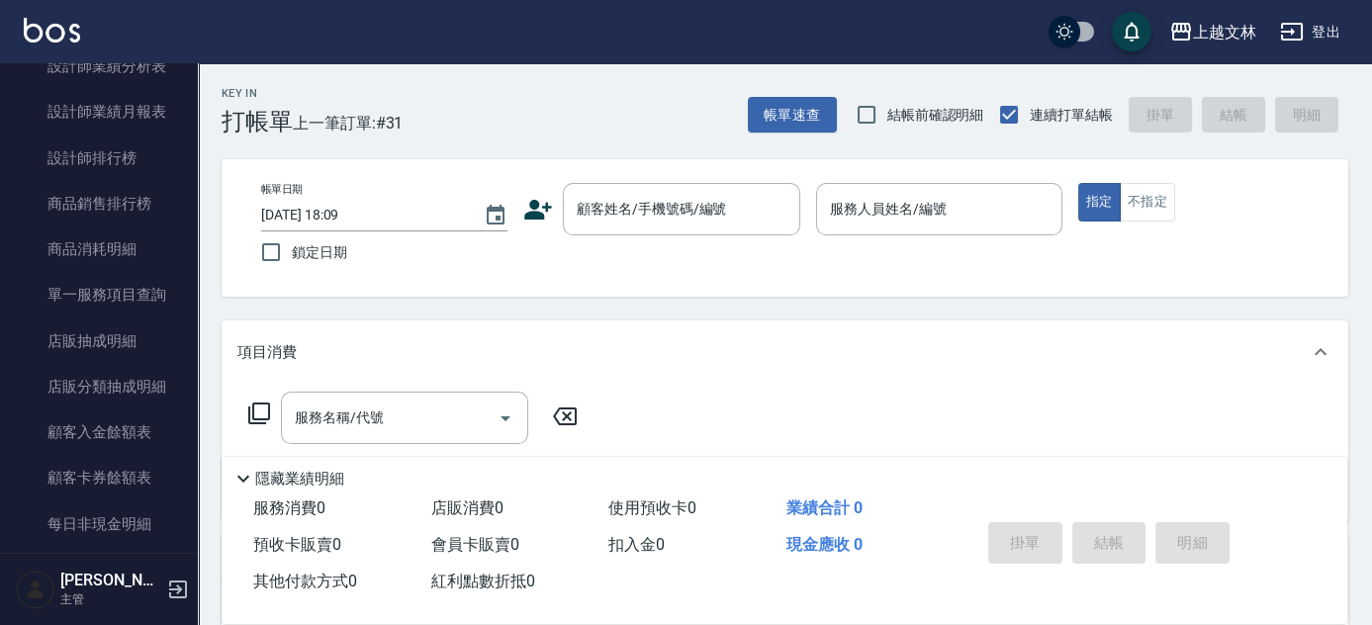
click at [207, 452] on div "Key In 打帳單 上一筆訂單:#31 帳單速查 結帳前確認明細 連續打單結帳 掛單 結帳 明細 帳單日期 [DATE] 18:09 鎖定日期 顧客姓名/手…" at bounding box center [785, 512] width 1174 height 898
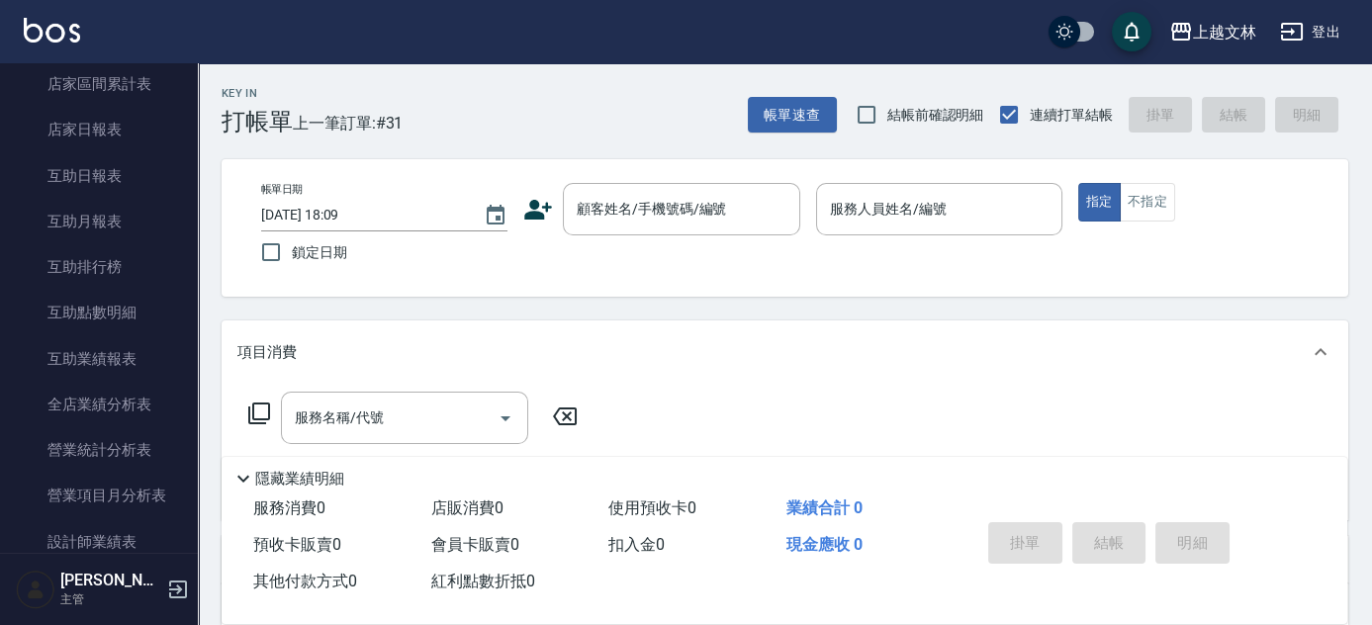
scroll to position [467, 0]
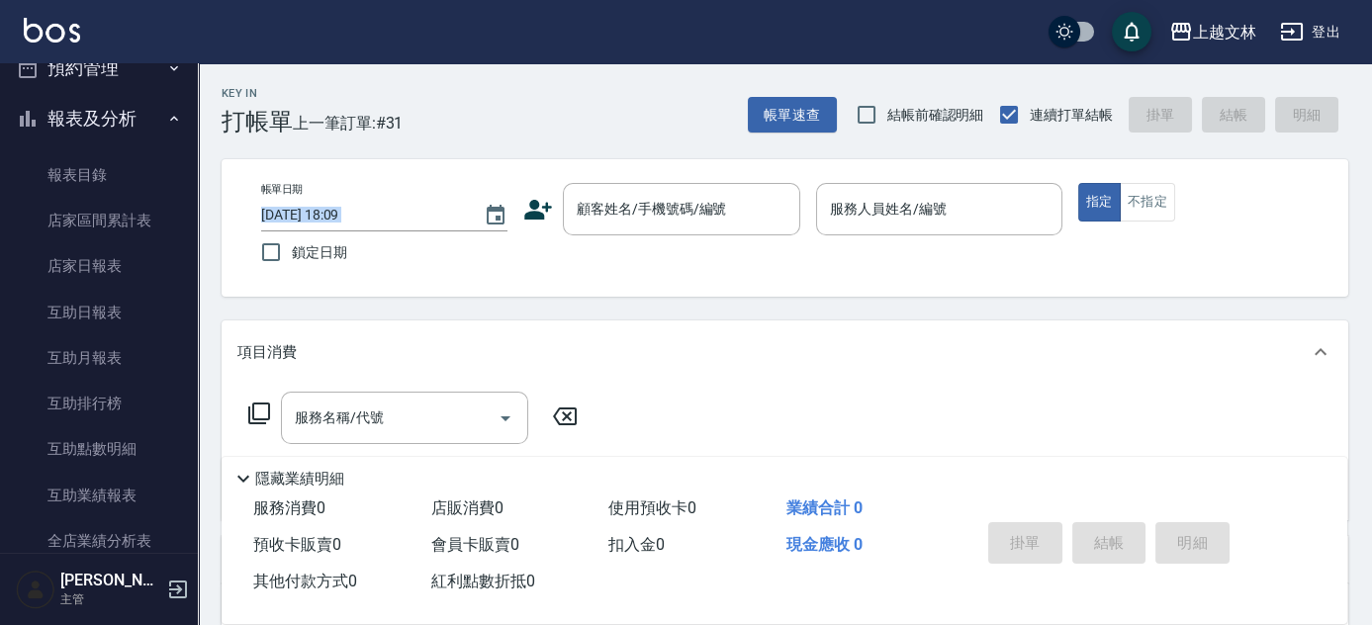
drag, startPoint x: 218, startPoint y: 233, endPoint x: 219, endPoint y: 197, distance: 35.6
click at [219, 197] on div "Key In 打帳單 上一筆訂單:#31 帳單速查 結帳前確認明細 連續打單結帳 掛單 結帳 明細 帳單日期 [DATE] 18:09 鎖定日期 顧客姓名/手…" at bounding box center [785, 512] width 1174 height 898
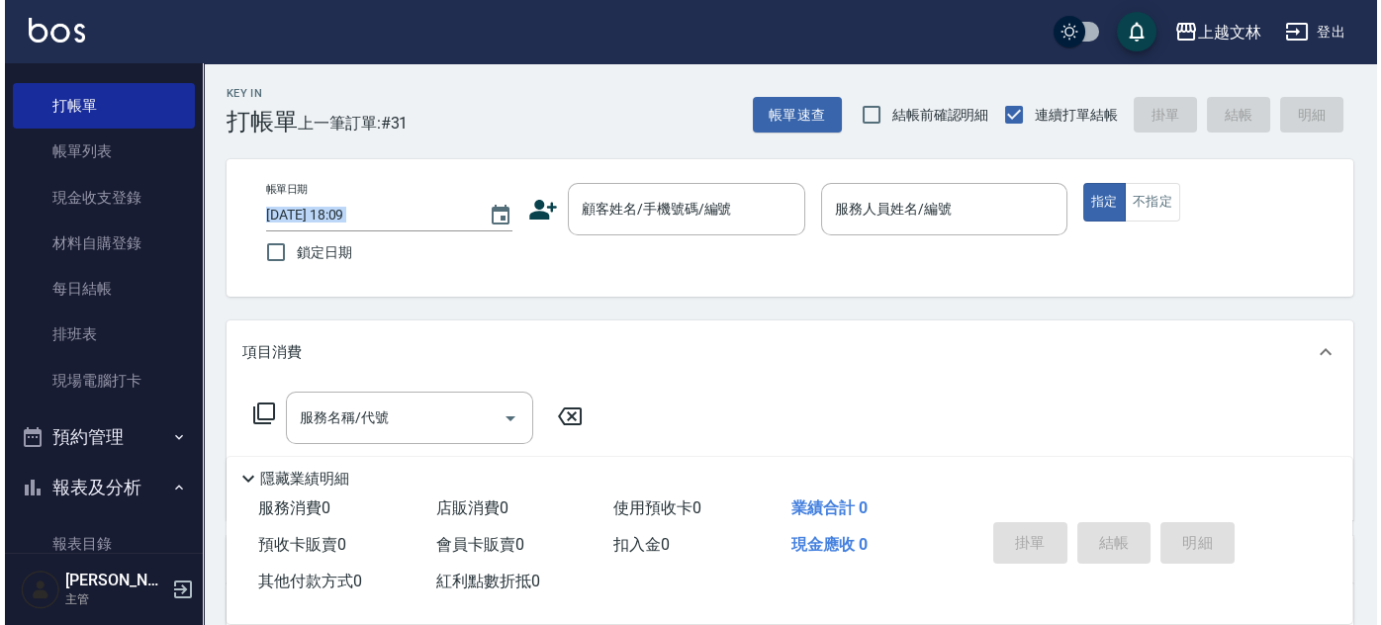
scroll to position [101, 0]
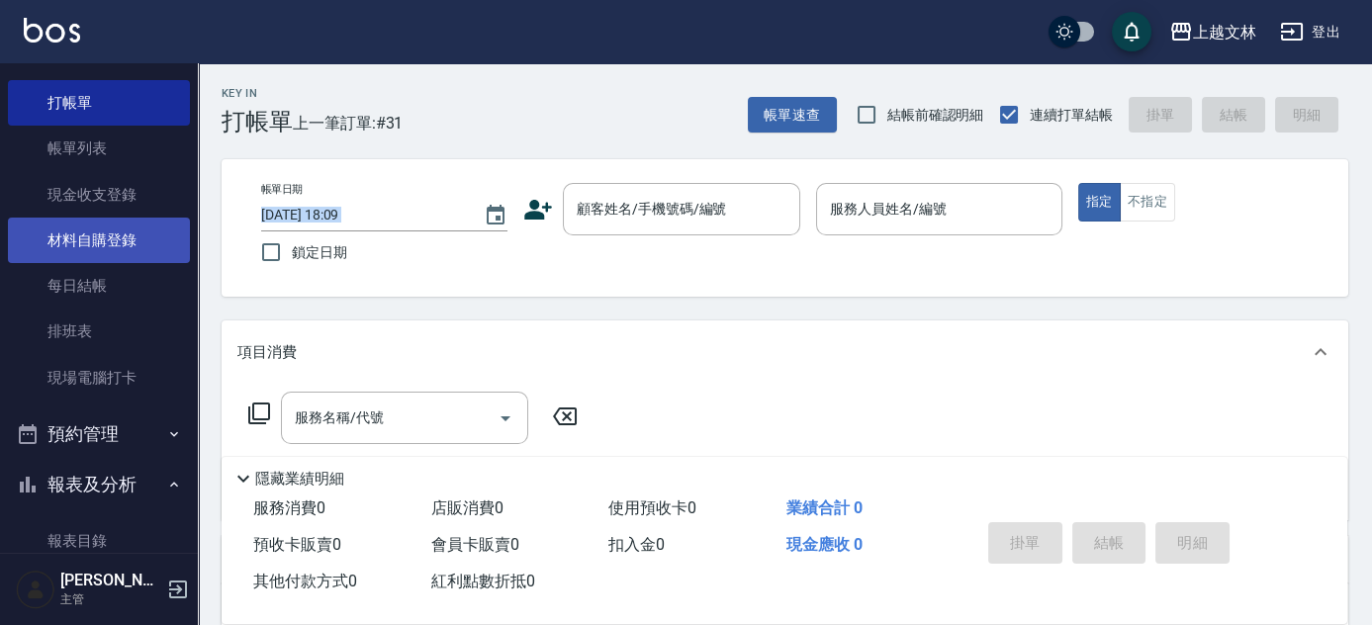
click at [55, 252] on link "材料自購登錄" at bounding box center [99, 241] width 182 height 46
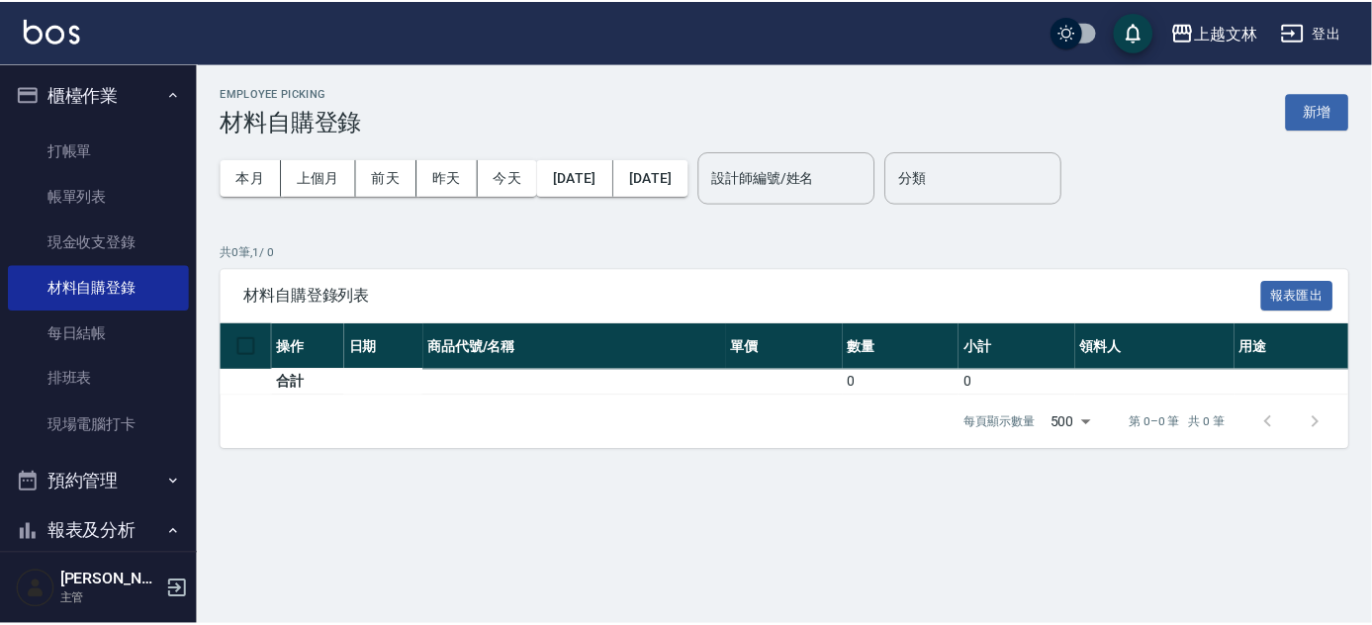
scroll to position [39, 0]
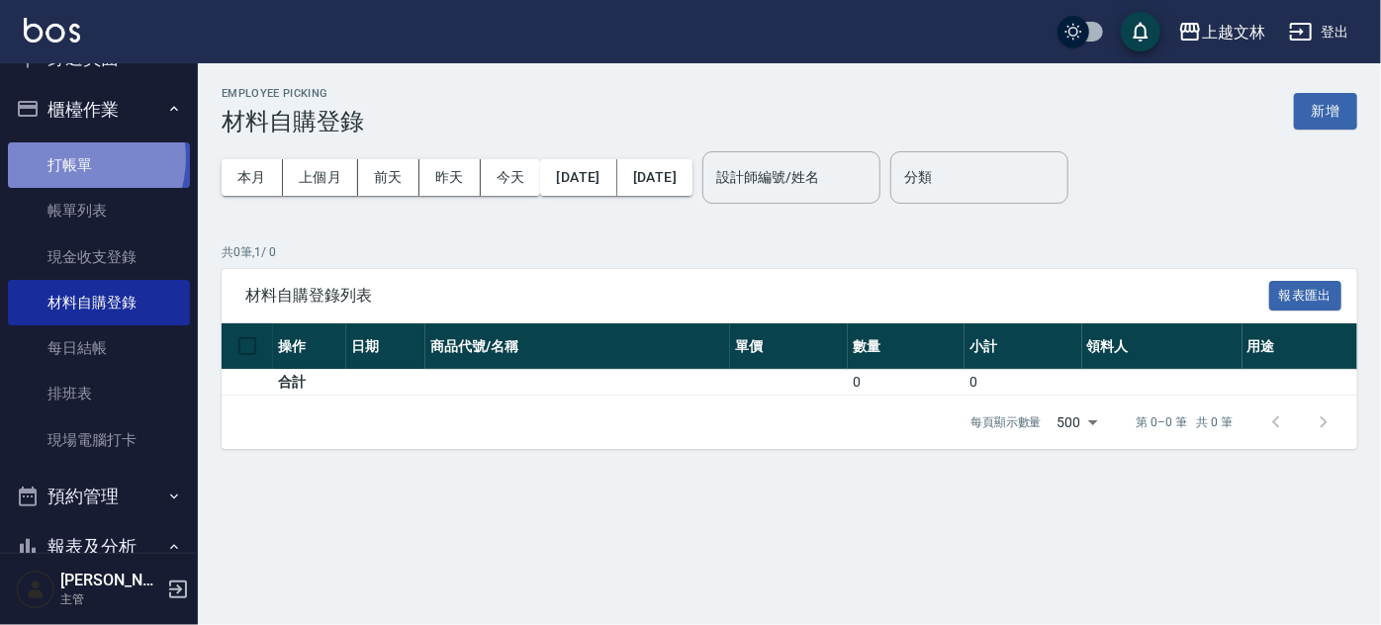
click at [73, 158] on link "打帳單" at bounding box center [99, 165] width 182 height 46
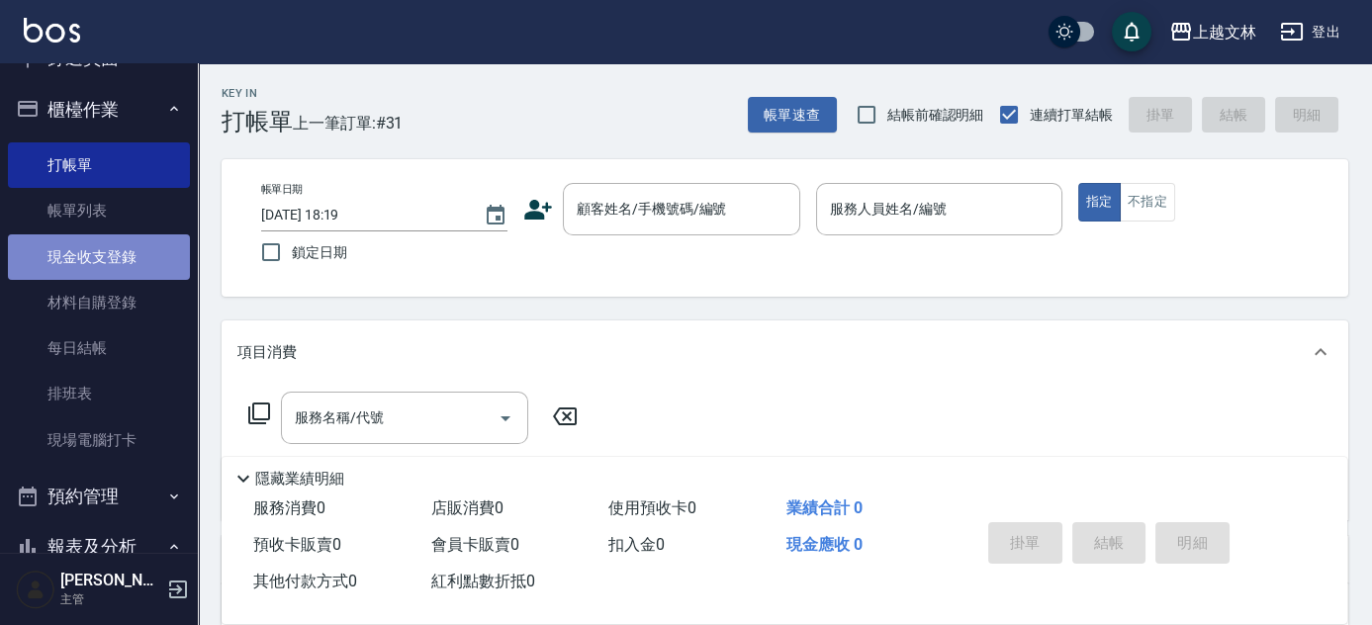
click at [116, 255] on link "現金收支登錄" at bounding box center [99, 257] width 182 height 46
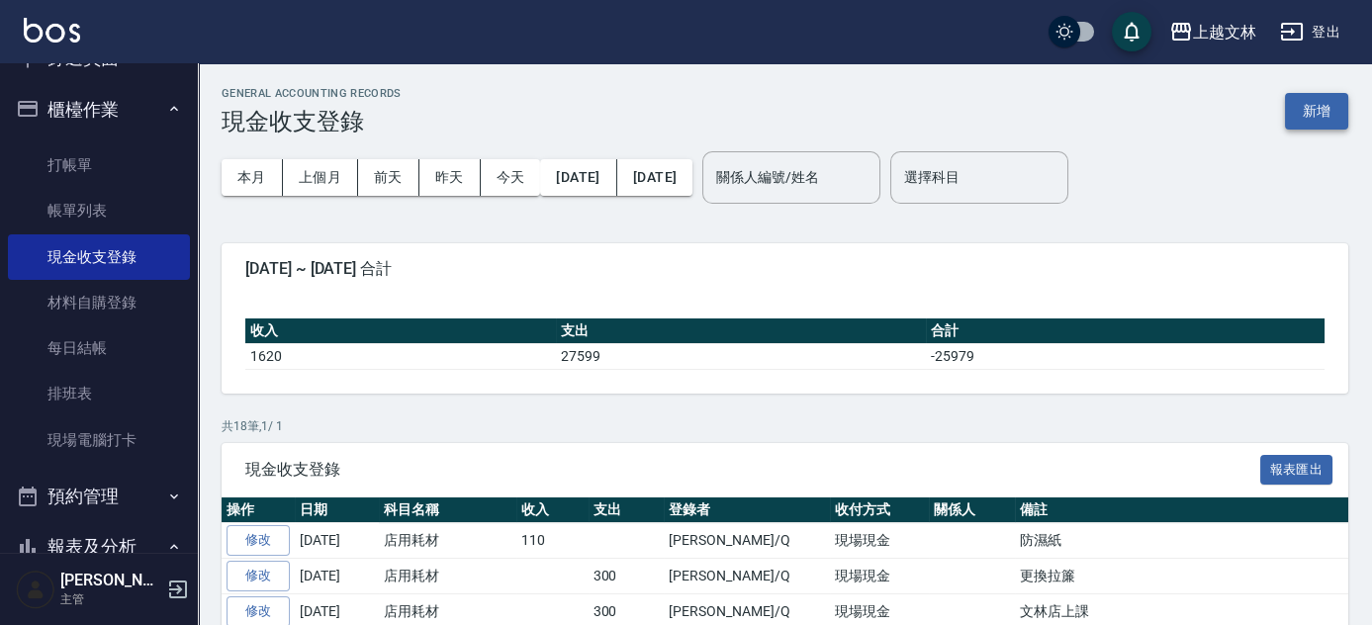
click at [1338, 110] on button "新增" at bounding box center [1316, 111] width 63 height 37
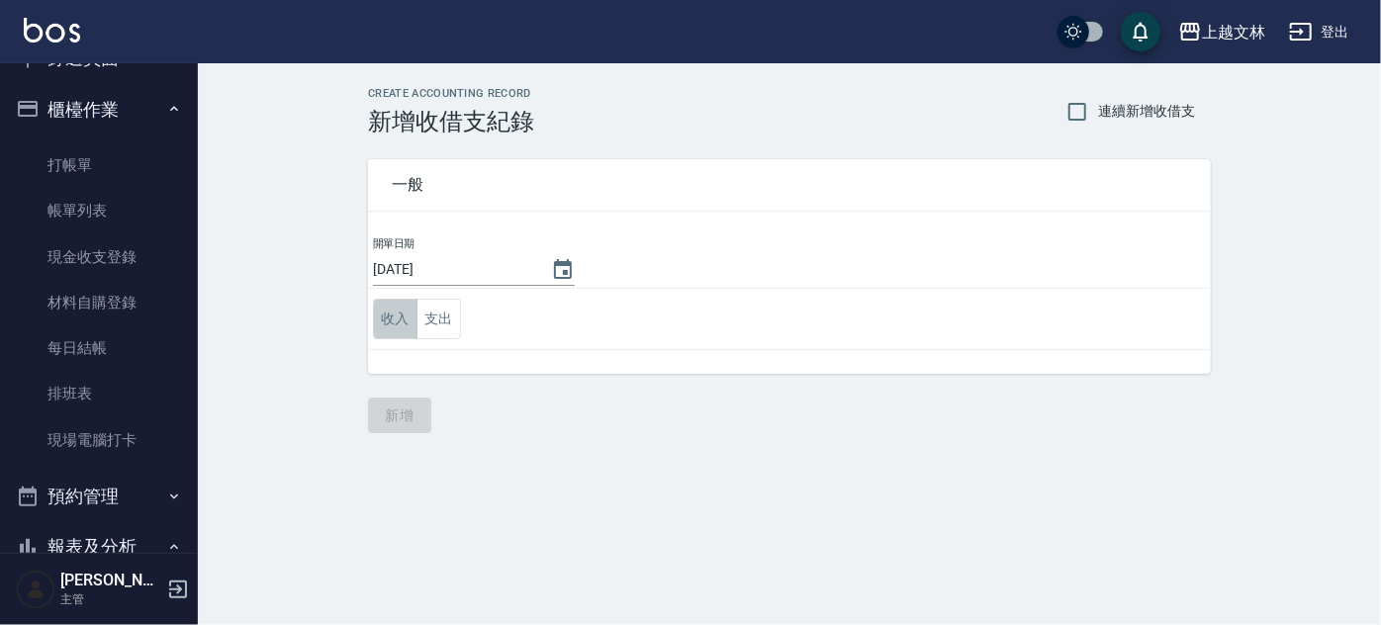
click at [396, 326] on button "收入" at bounding box center [395, 319] width 45 height 41
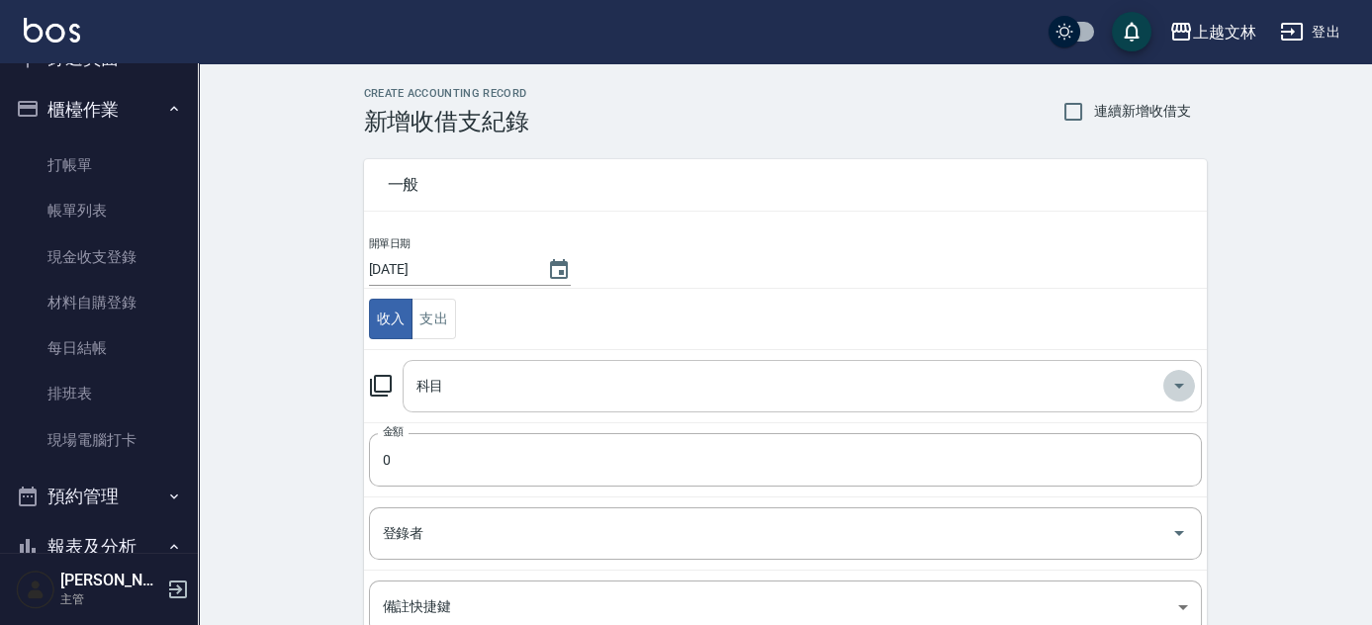
click at [1181, 385] on icon "Open" at bounding box center [1179, 386] width 24 height 24
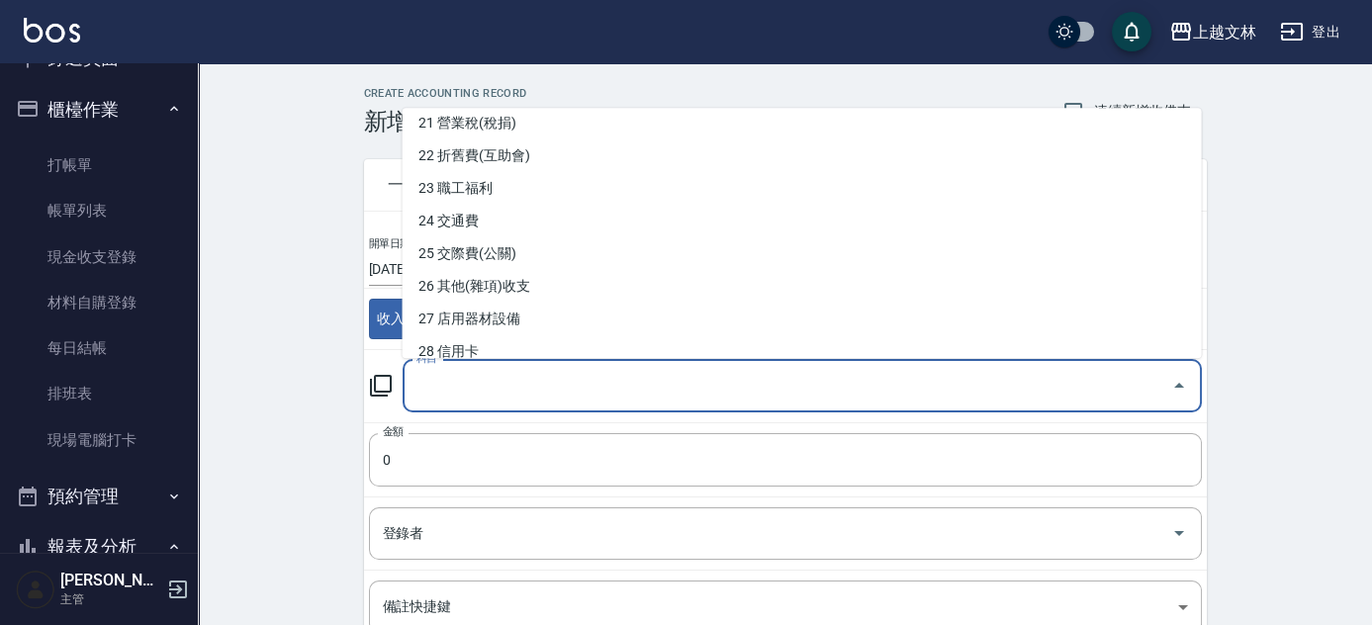
scroll to position [699, 0]
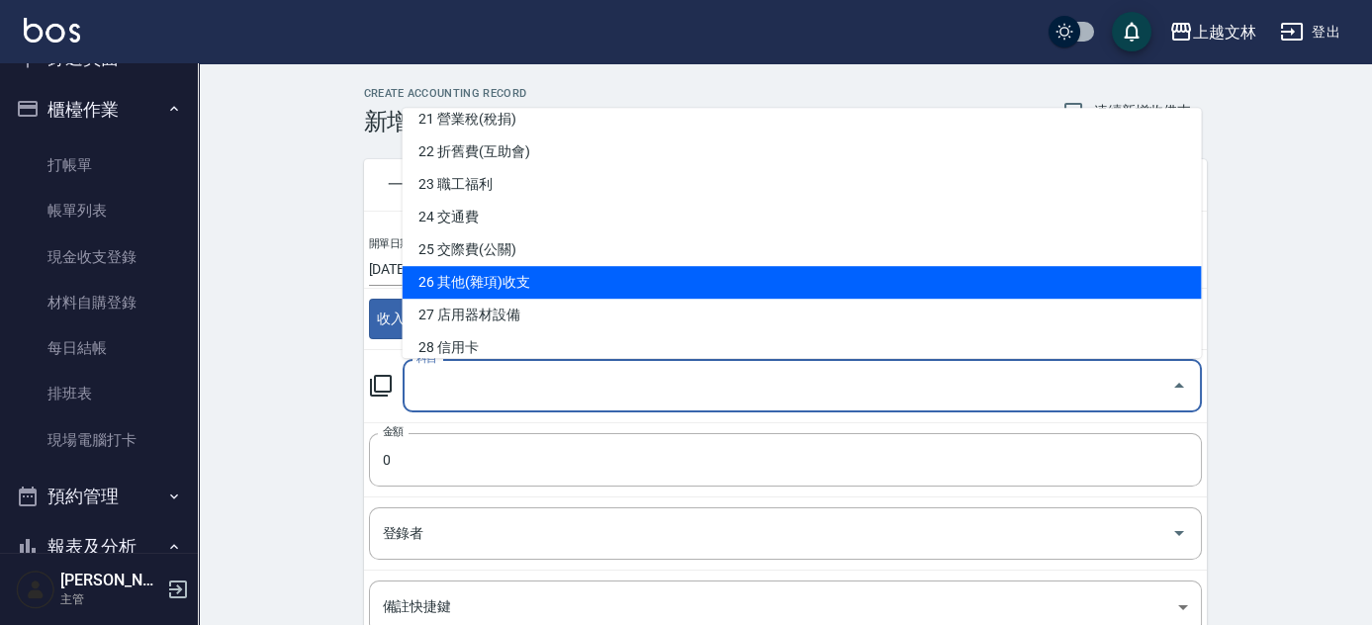
click at [447, 287] on li "26 其他(雜項)收支" at bounding box center [802, 282] width 799 height 33
type input "26 其他(雜項)收支"
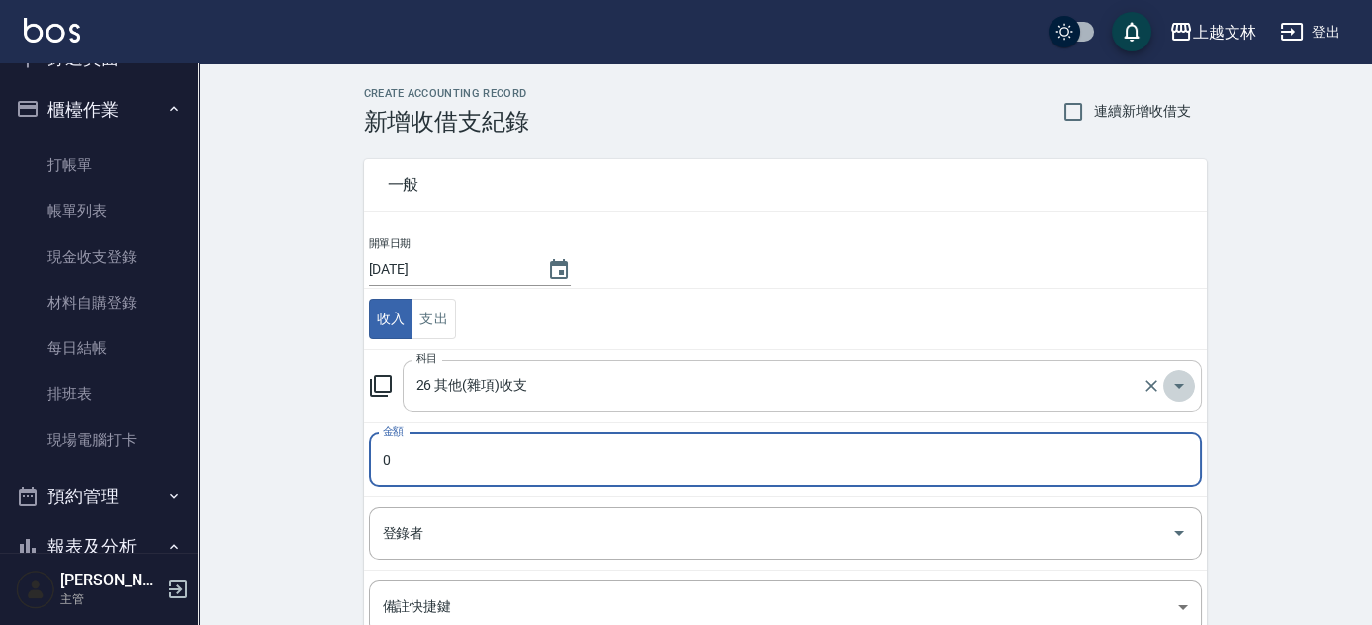
click at [1180, 384] on icon "Open" at bounding box center [1179, 386] width 10 height 5
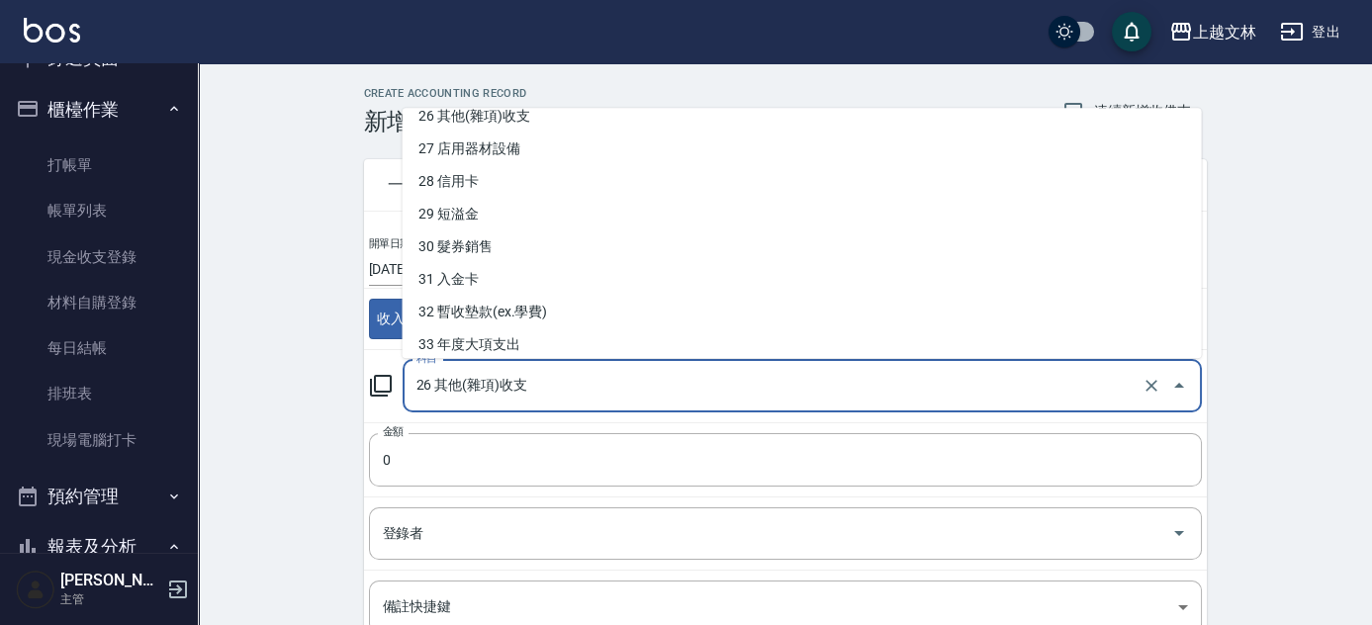
scroll to position [907, 0]
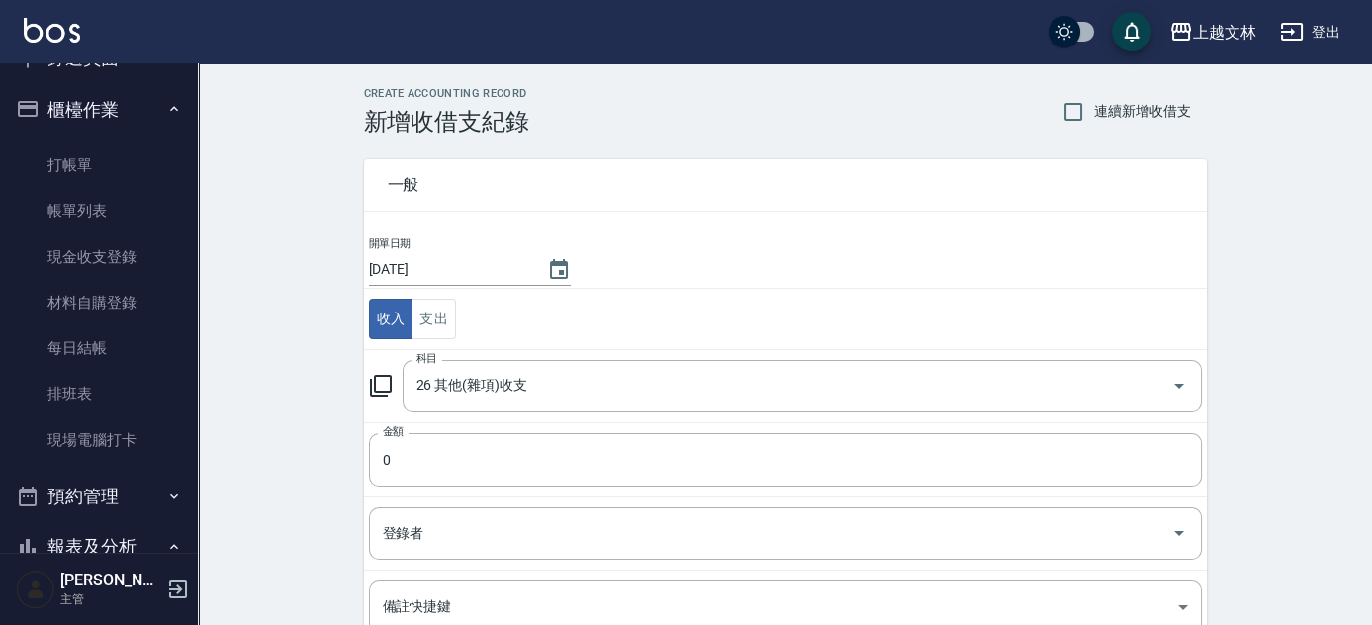
click at [1311, 406] on div "CREATE ACCOUNTING RECORD 新增收借支紀錄 連續新增收借支 一般 開單日期 [DATE] 收入 支出 科目 26 其他(雜項)收支 科目…" at bounding box center [785, 468] width 1174 height 810
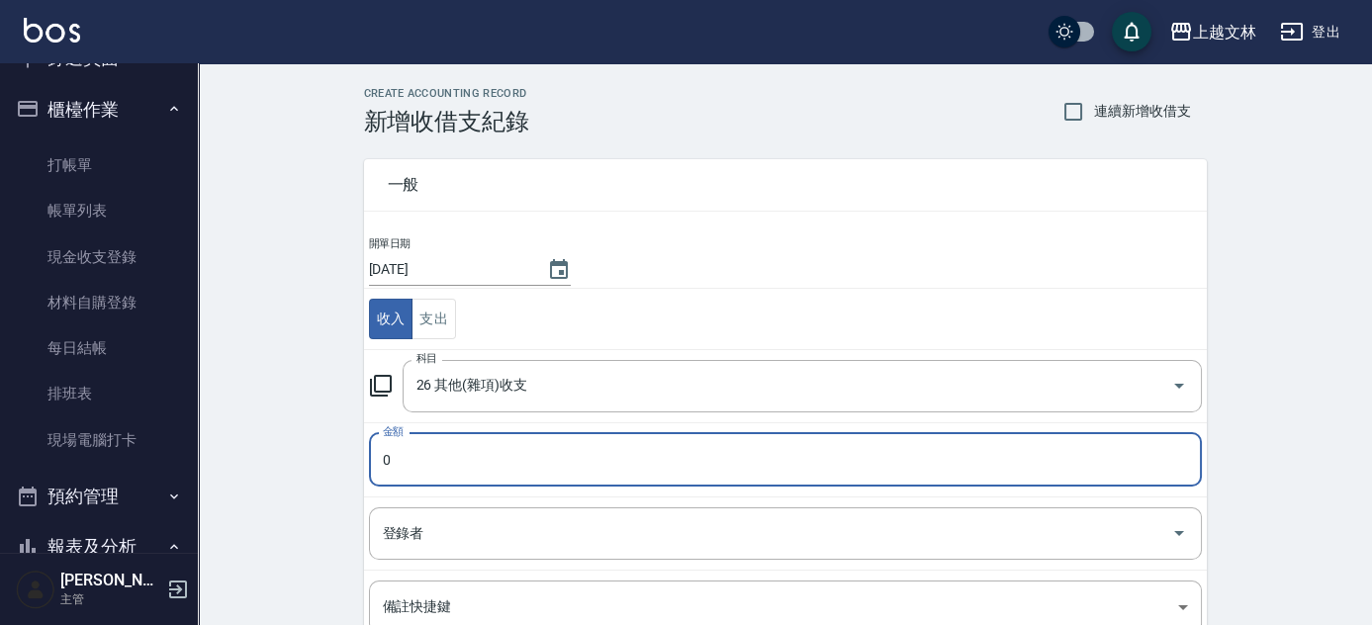
click at [376, 455] on input "0" at bounding box center [785, 459] width 833 height 53
type input "610"
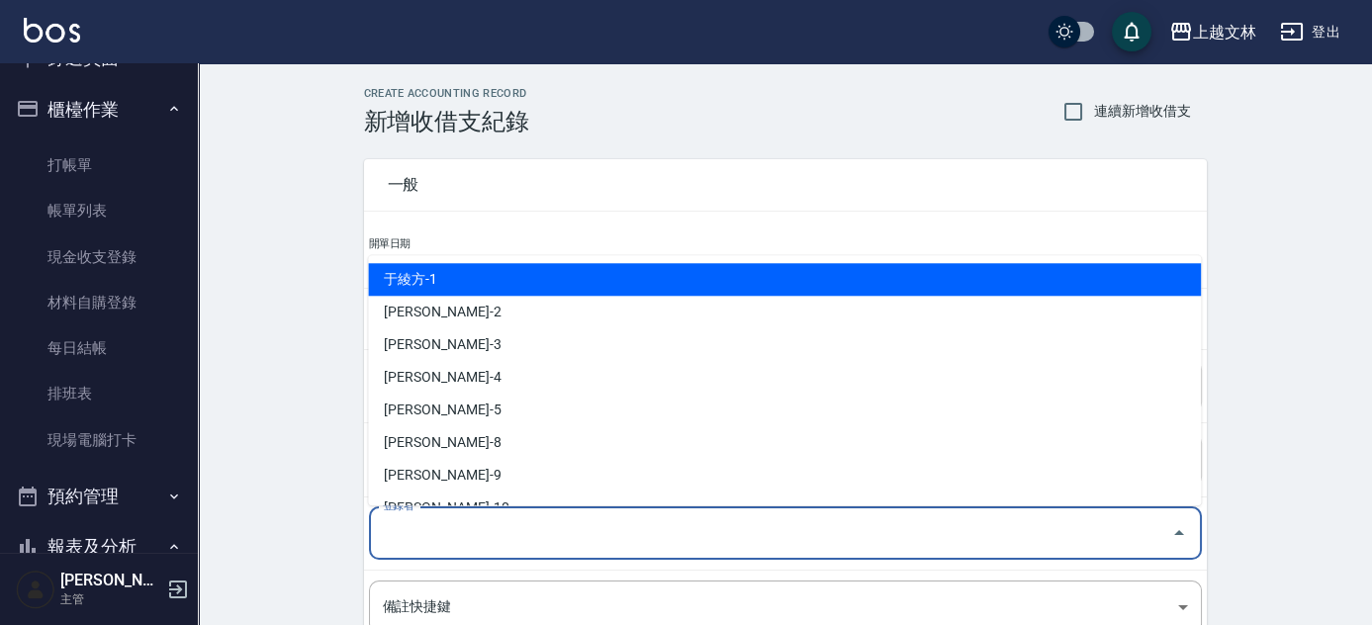
click at [400, 526] on div "登錄者 登錄者" at bounding box center [785, 534] width 833 height 52
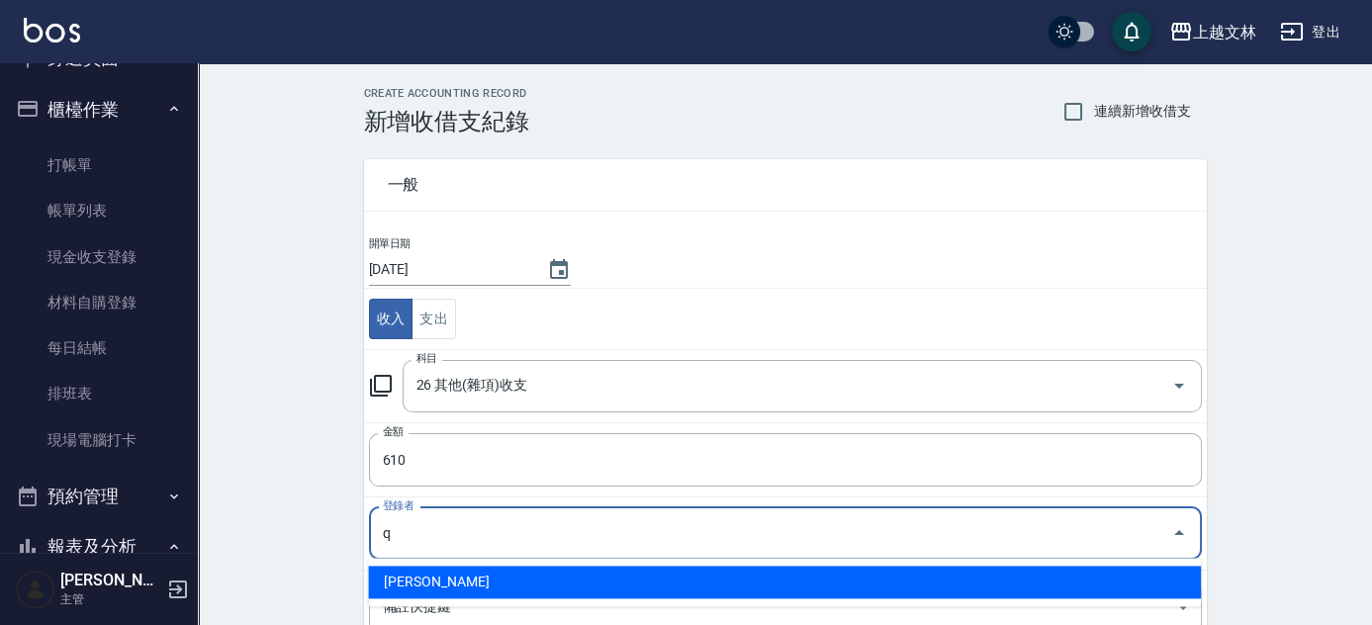
click at [417, 582] on li "[PERSON_NAME]" at bounding box center [784, 582] width 833 height 33
type input "[PERSON_NAME]"
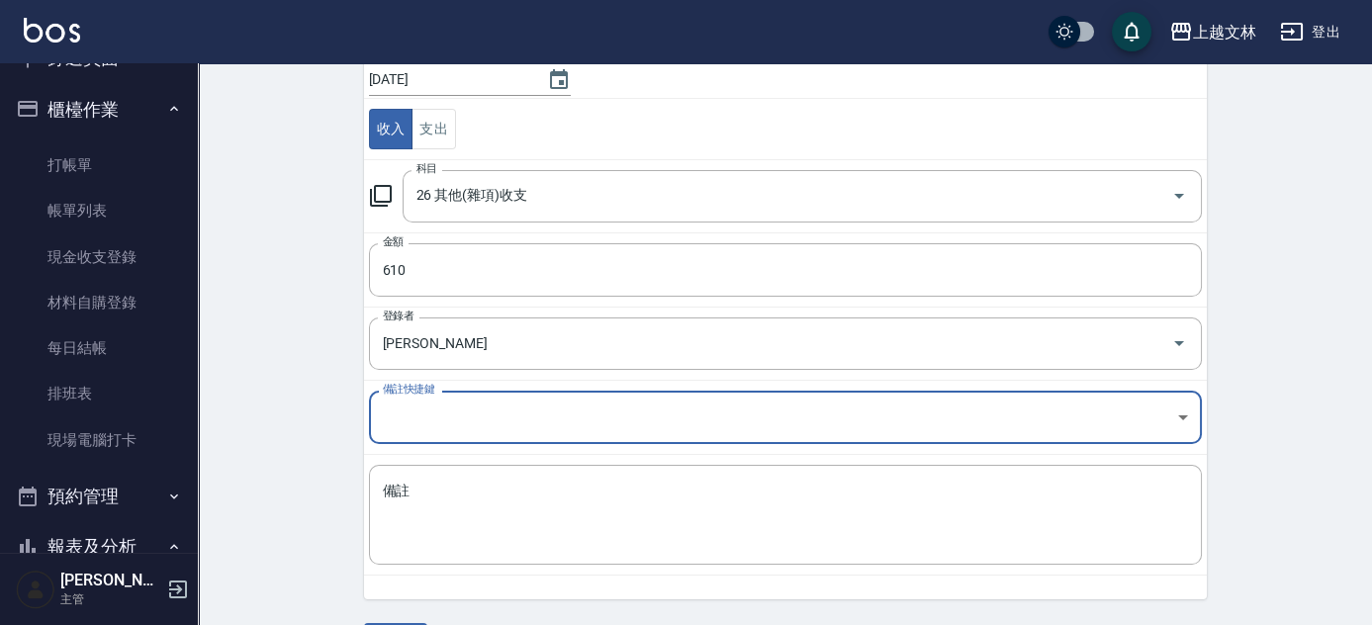
scroll to position [192, 0]
click at [378, 479] on div "x 備註" at bounding box center [785, 513] width 833 height 100
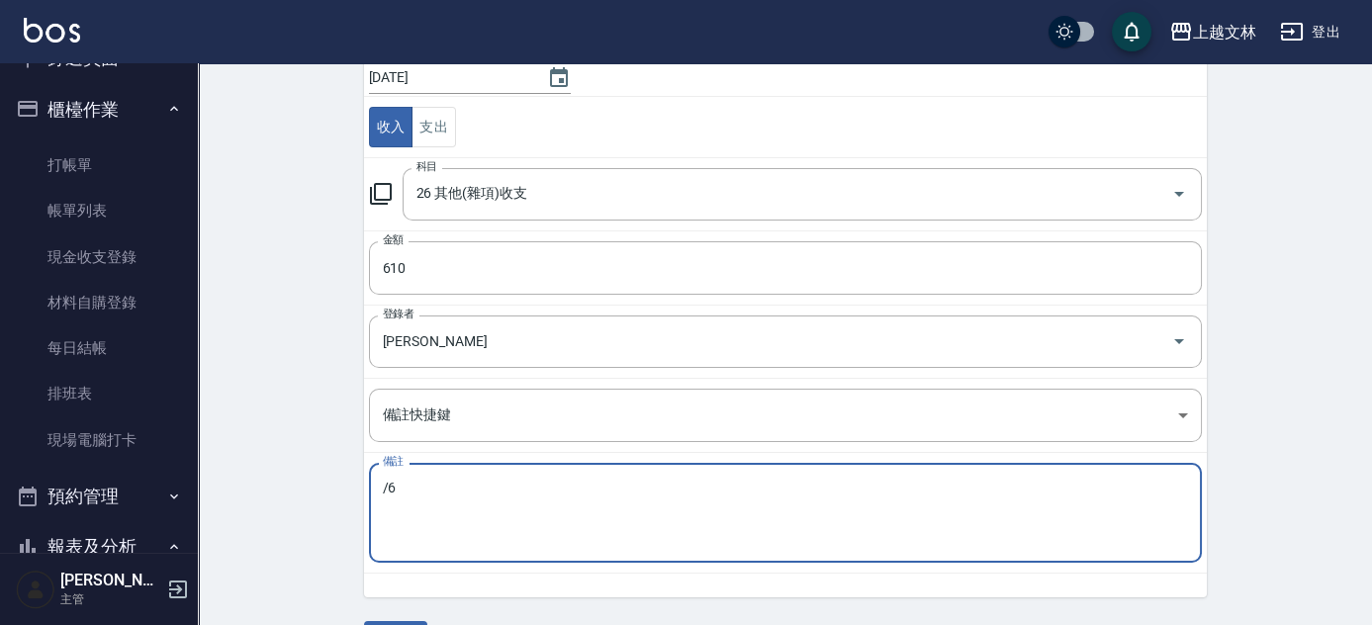
type textarea "6"
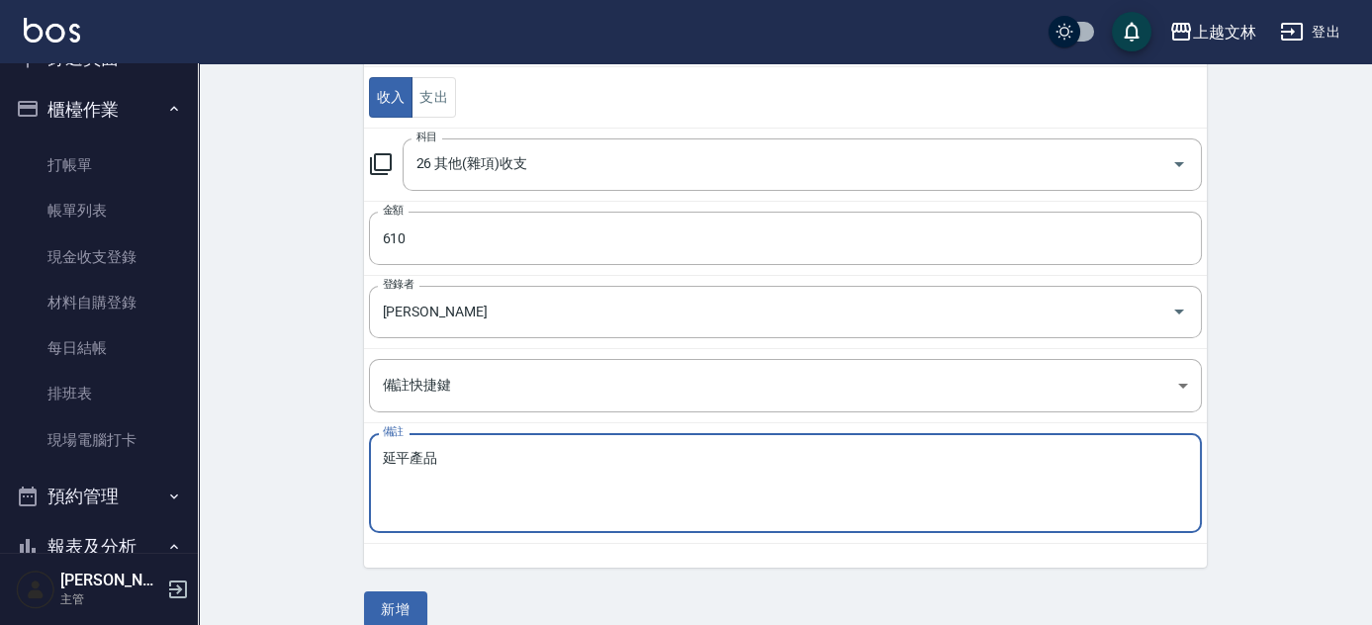
scroll to position [245, 0]
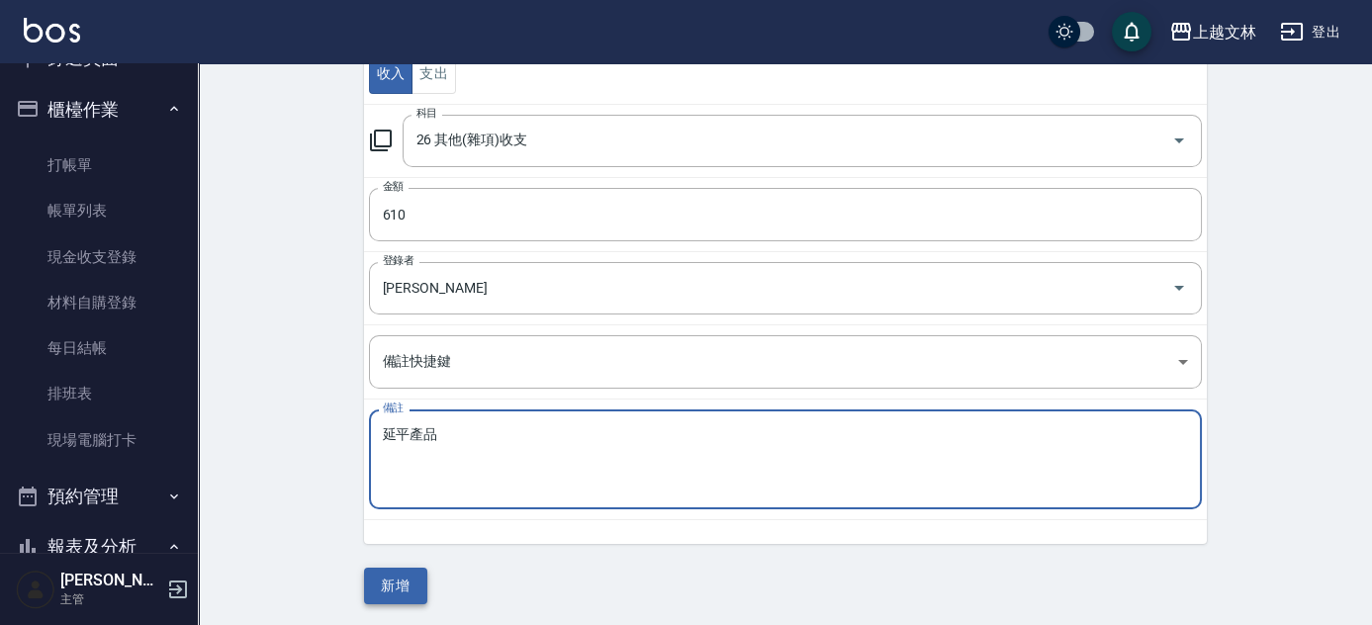
type textarea "延平產品"
click at [380, 588] on button "新增" at bounding box center [395, 586] width 63 height 37
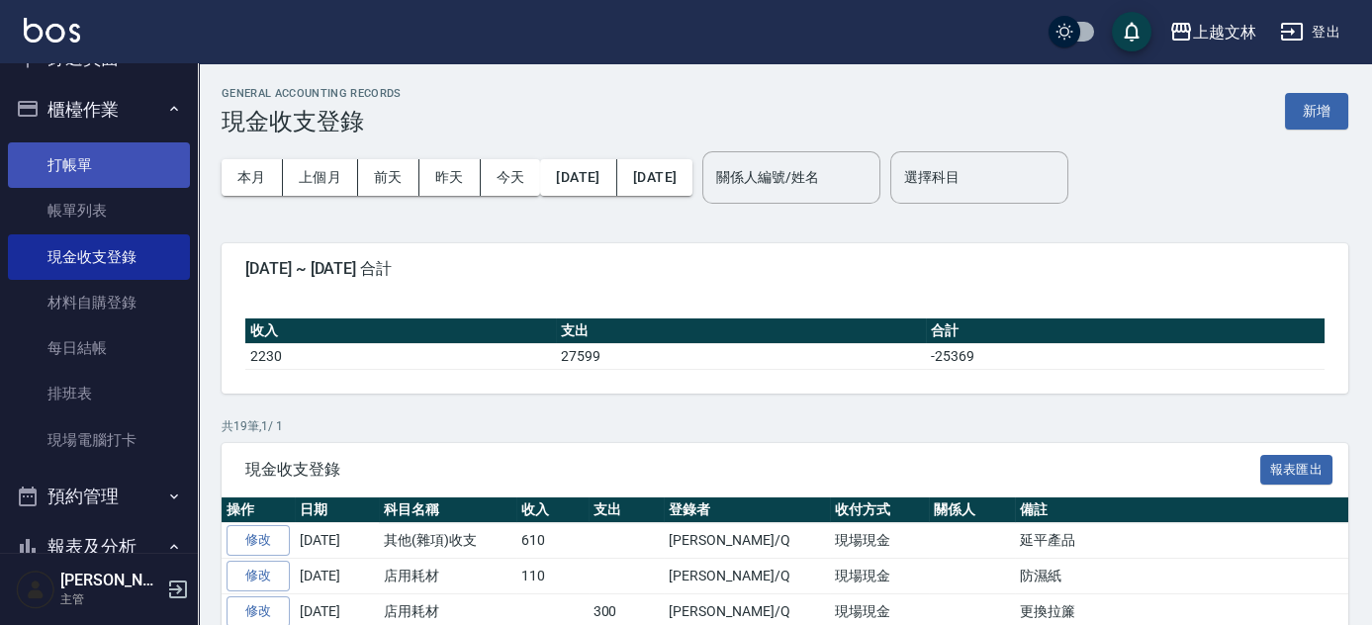
click at [73, 170] on link "打帳單" at bounding box center [99, 165] width 182 height 46
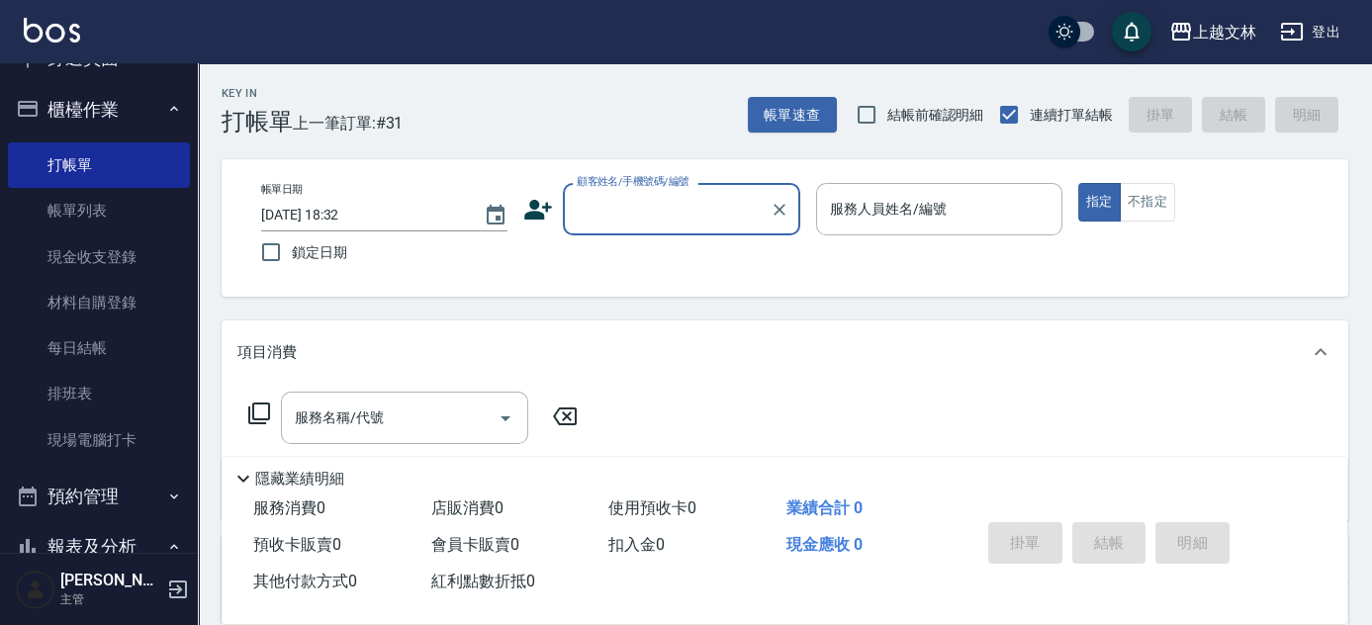
click at [108, 116] on button "櫃檯作業" at bounding box center [99, 109] width 182 height 51
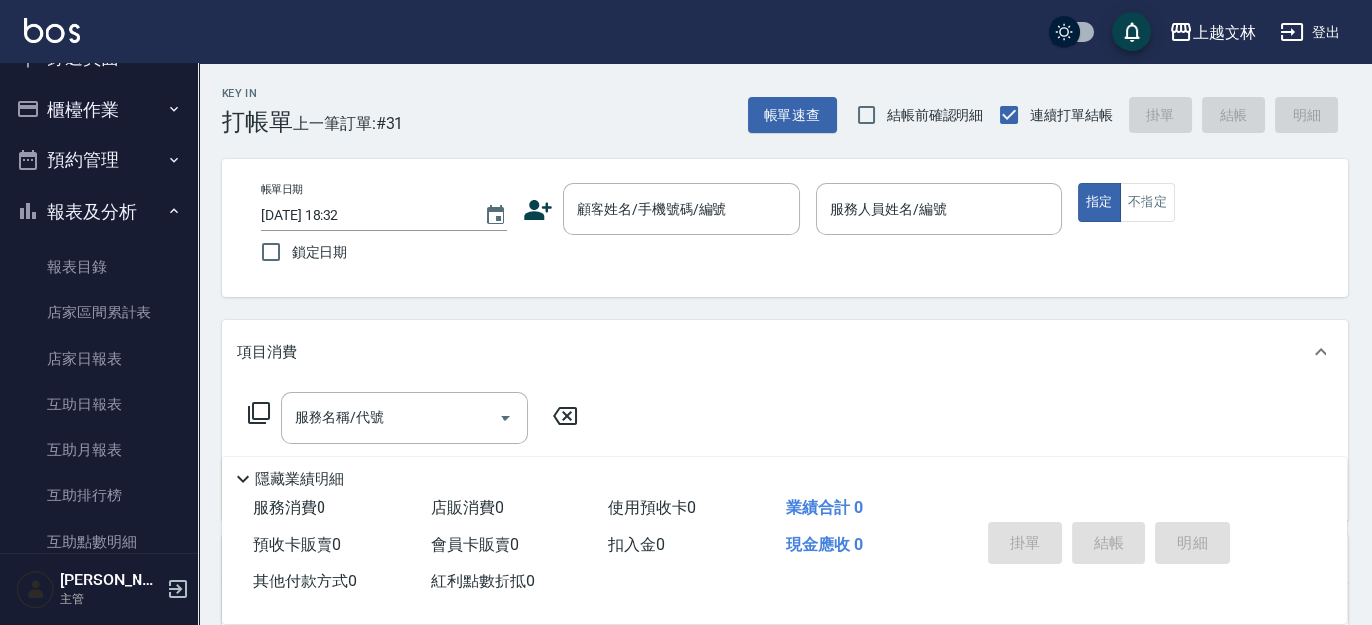
click at [168, 208] on icon "button" at bounding box center [174, 211] width 16 height 16
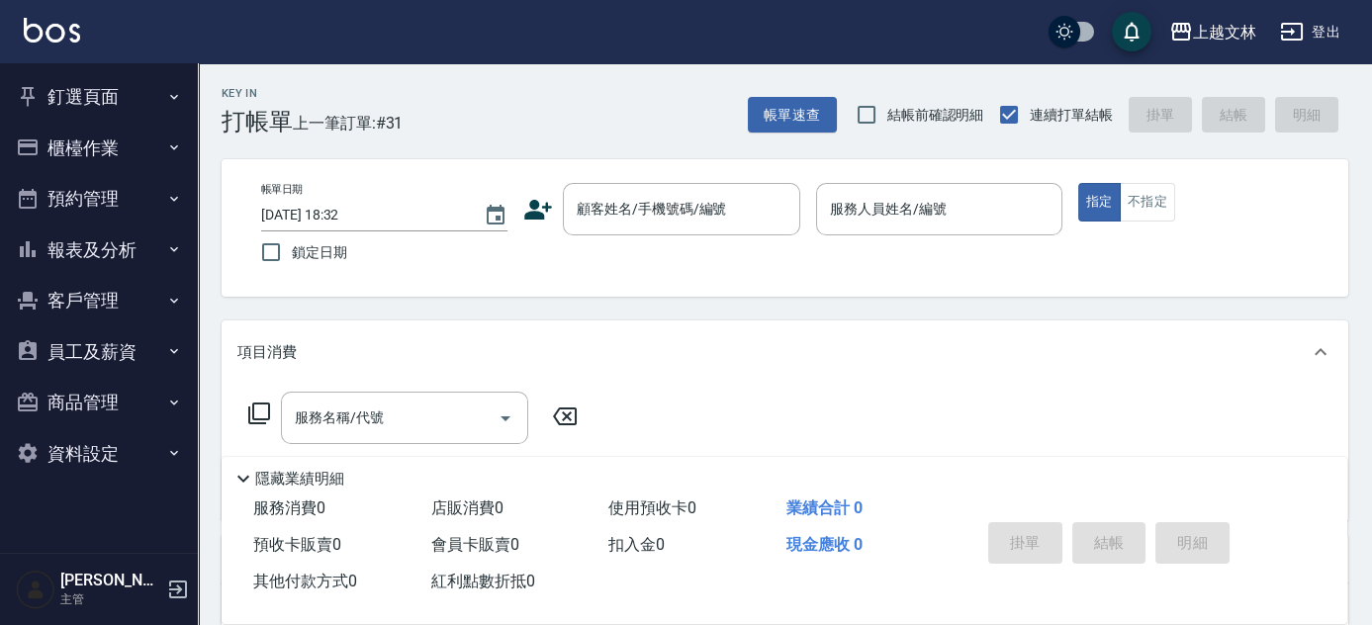
click at [146, 357] on button "員工及薪資" at bounding box center [99, 352] width 182 height 51
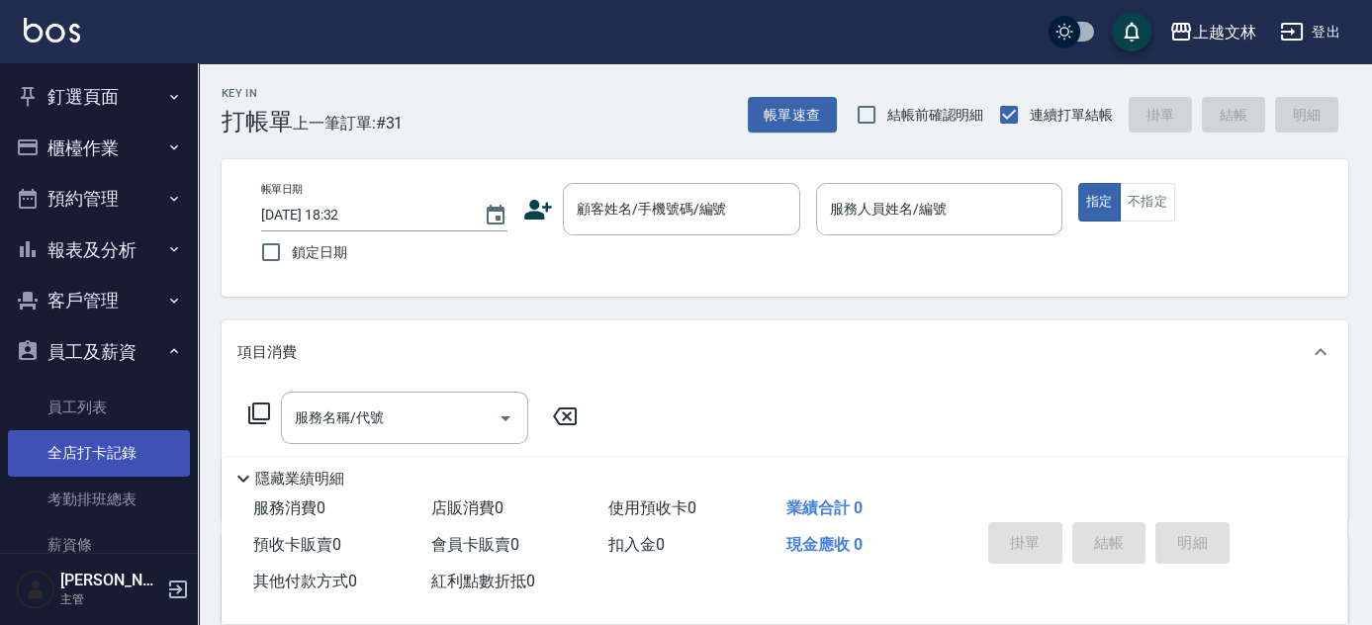
click at [137, 452] on link "全店打卡記錄" at bounding box center [99, 453] width 182 height 46
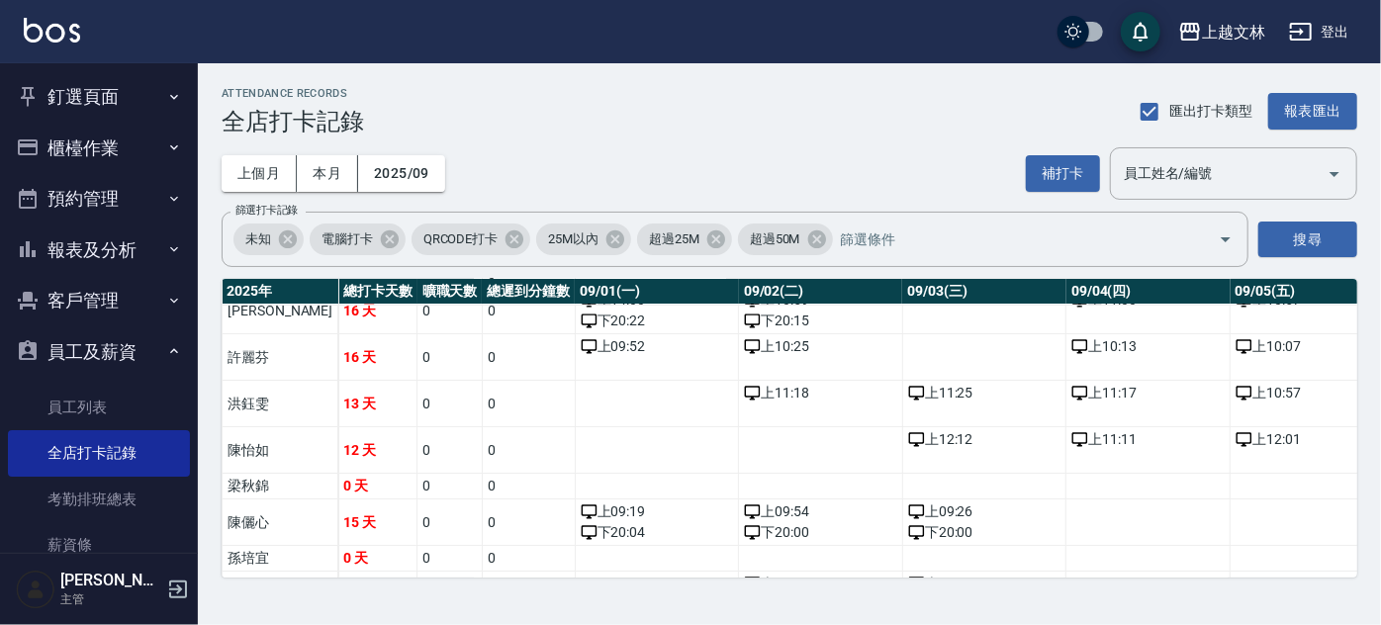
scroll to position [92, 0]
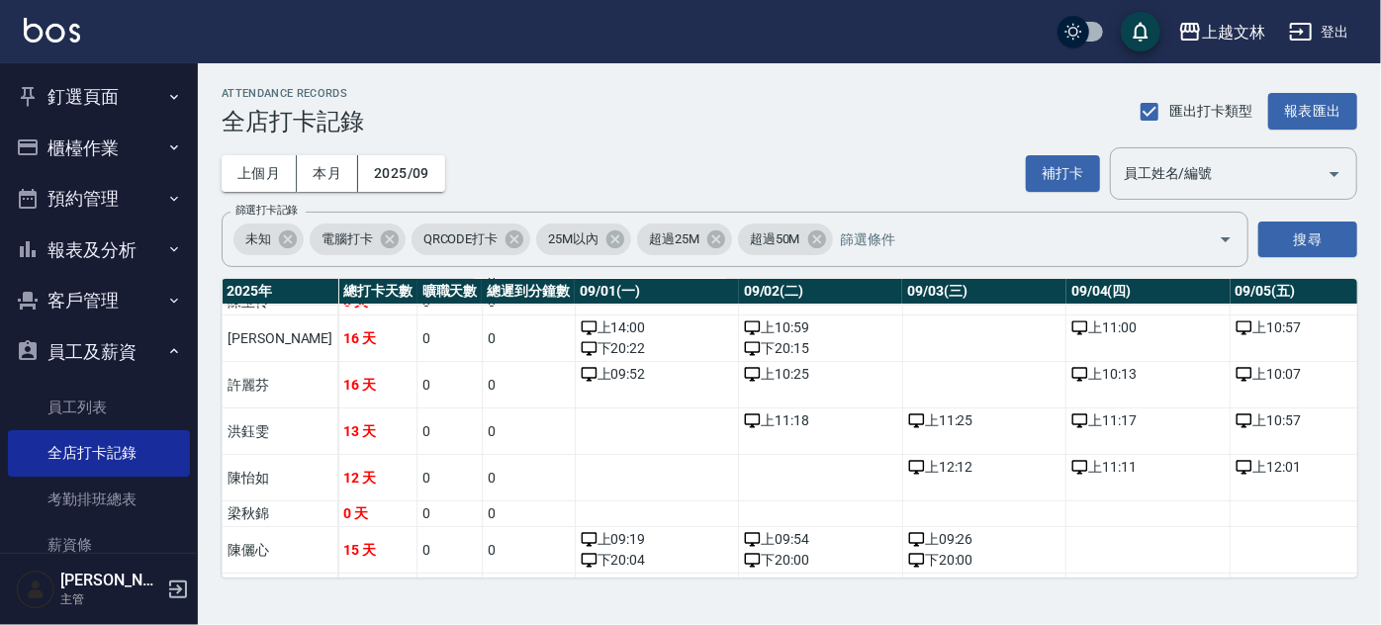
click at [369, 577] on div "[DATE] 總打卡天數 曠職天數 總遲到分鐘數 09/01(一) 09/02(二) 09/03(三) 09/04(四) 09/05(五) 09/06(六) …" at bounding box center [790, 428] width 1136 height 299
drag, startPoint x: 369, startPoint y: 577, endPoint x: 472, endPoint y: 585, distance: 103.2
click at [476, 588] on div "ATTENDANCE RECORDS 全店打卡記錄 匯出打卡類型 報表匯出 上個月 本月 2025/09 補打卡 員工姓名/編號 員工姓名/編號 篩選打卡記錄…" at bounding box center [789, 332] width 1183 height 538
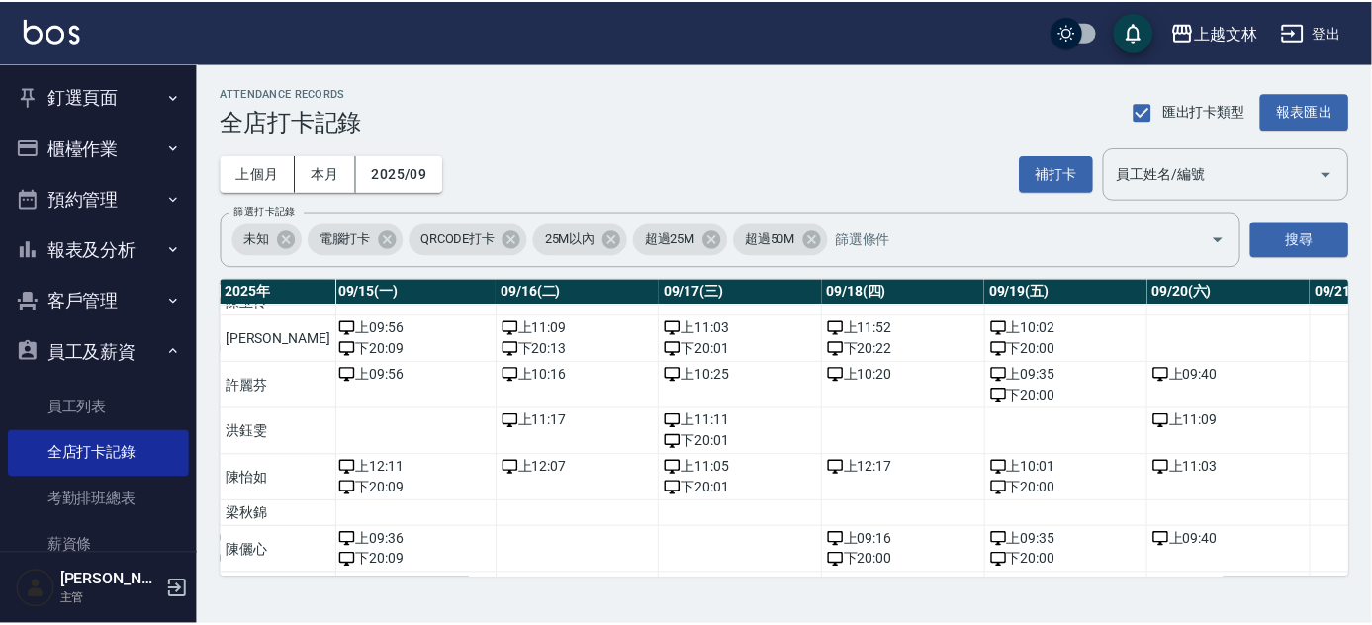
scroll to position [92, 2607]
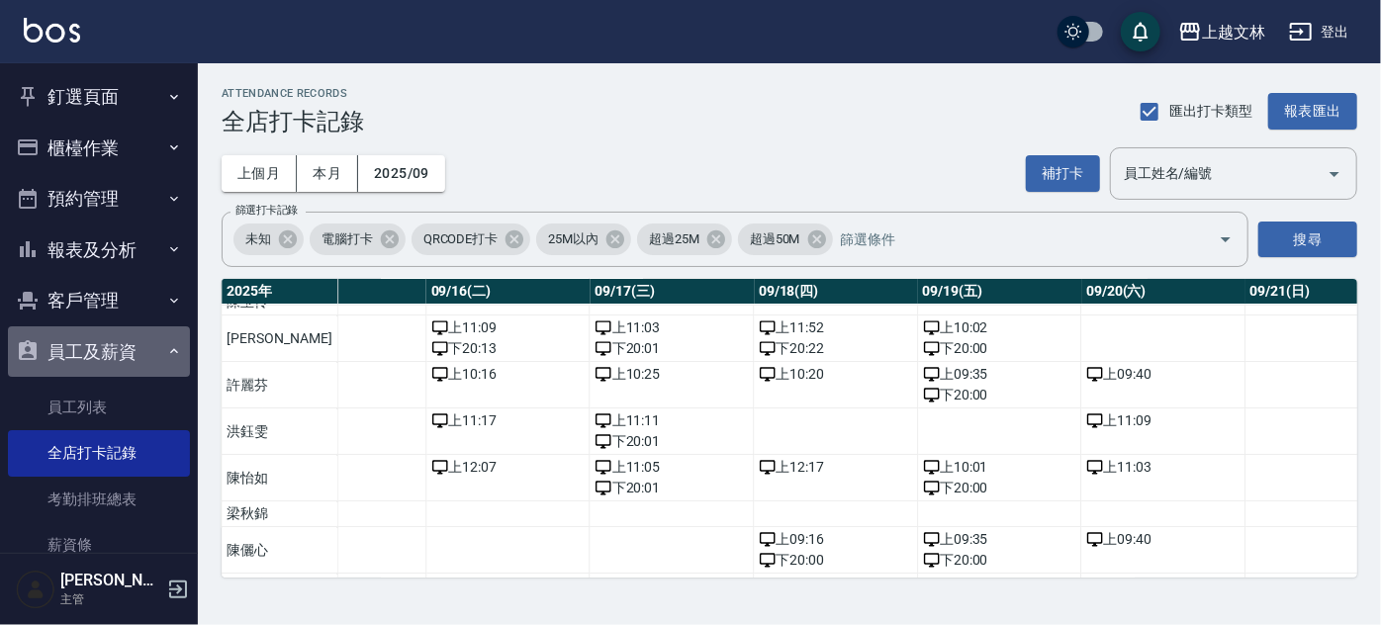
click at [129, 367] on button "員工及薪資" at bounding box center [99, 352] width 182 height 51
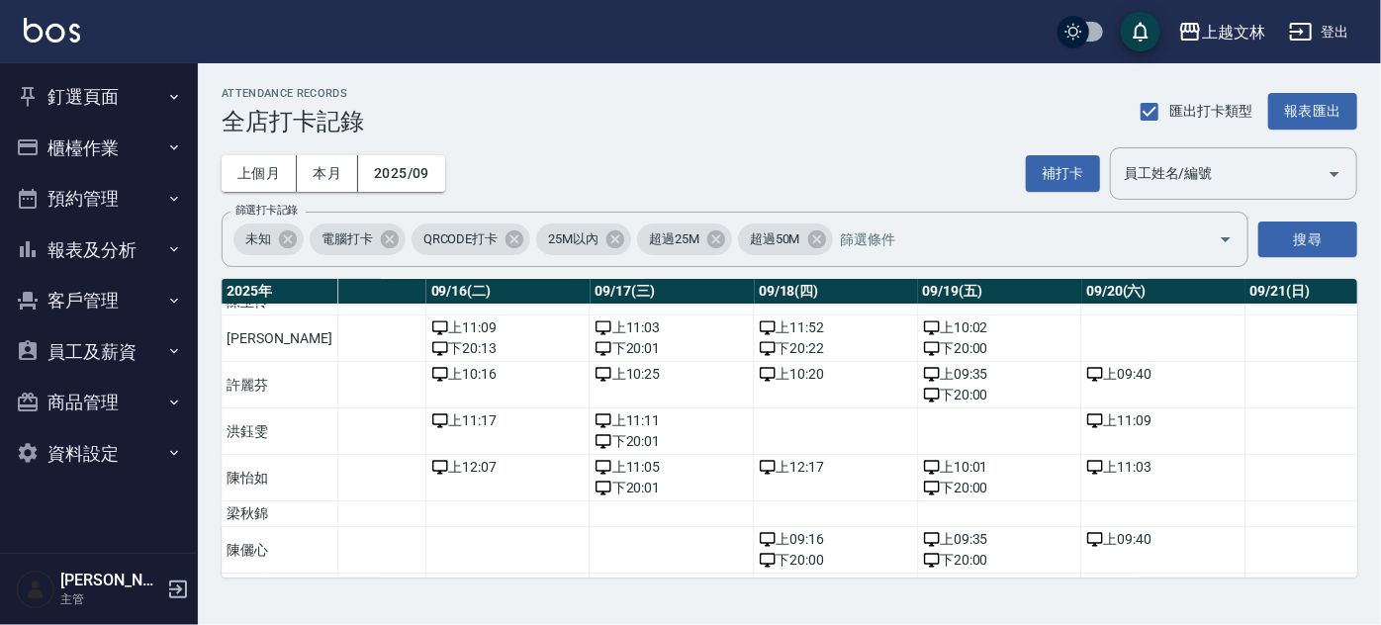
click at [102, 159] on button "櫃檯作業" at bounding box center [99, 148] width 182 height 51
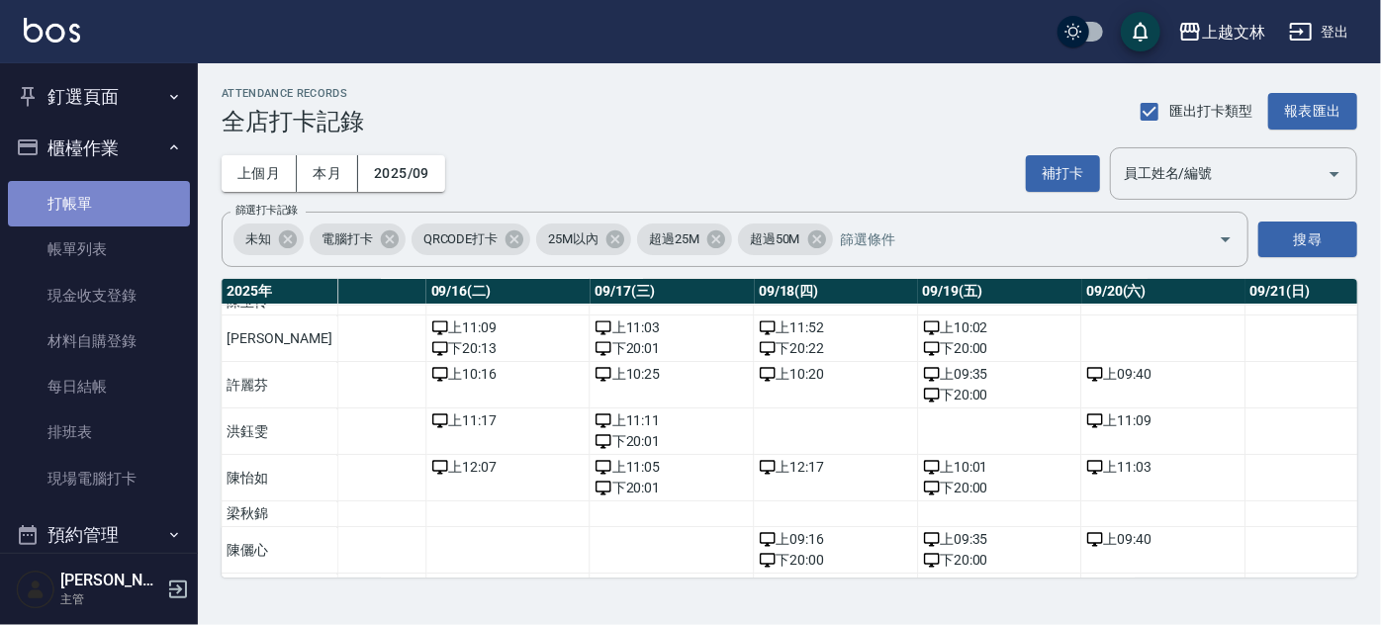
click at [106, 189] on link "打帳單" at bounding box center [99, 204] width 182 height 46
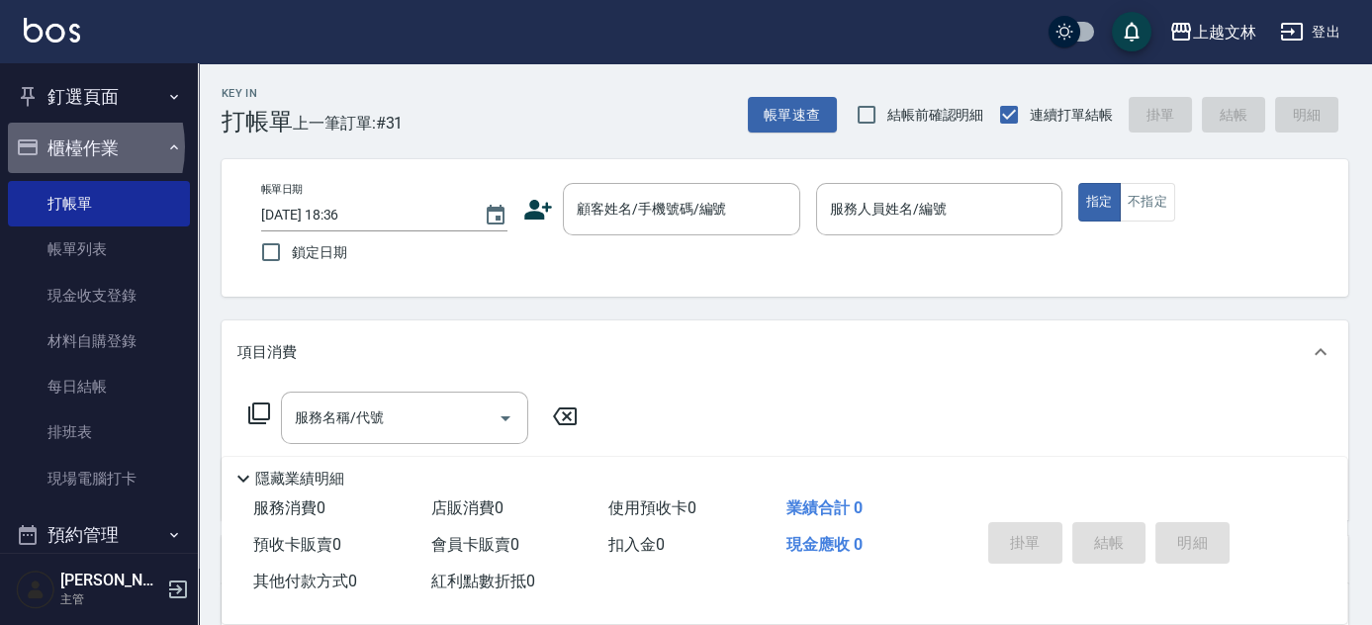
click at [52, 145] on button "櫃檯作業" at bounding box center [99, 148] width 182 height 51
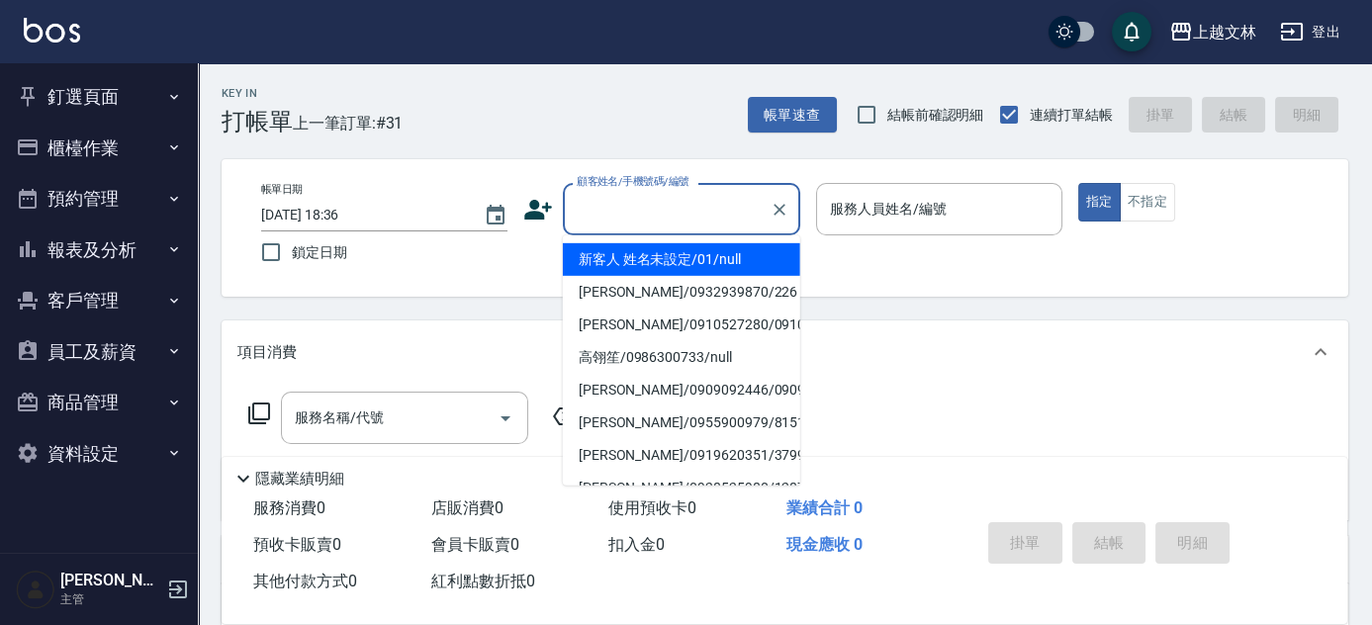
click at [624, 220] on input "顧客姓名/手機號碼/編號" at bounding box center [667, 209] width 190 height 35
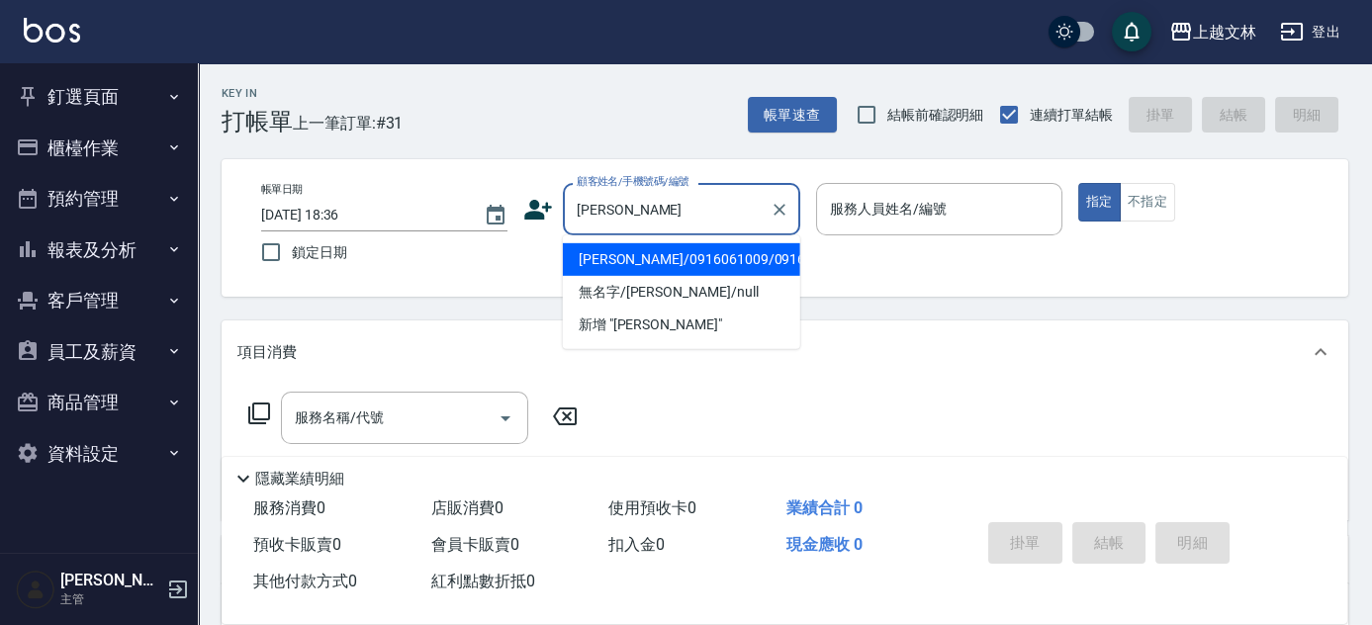
click at [665, 271] on li "[PERSON_NAME]/0916061009/0916061009" at bounding box center [681, 259] width 237 height 33
type input "[PERSON_NAME]/0916061009/0916061009"
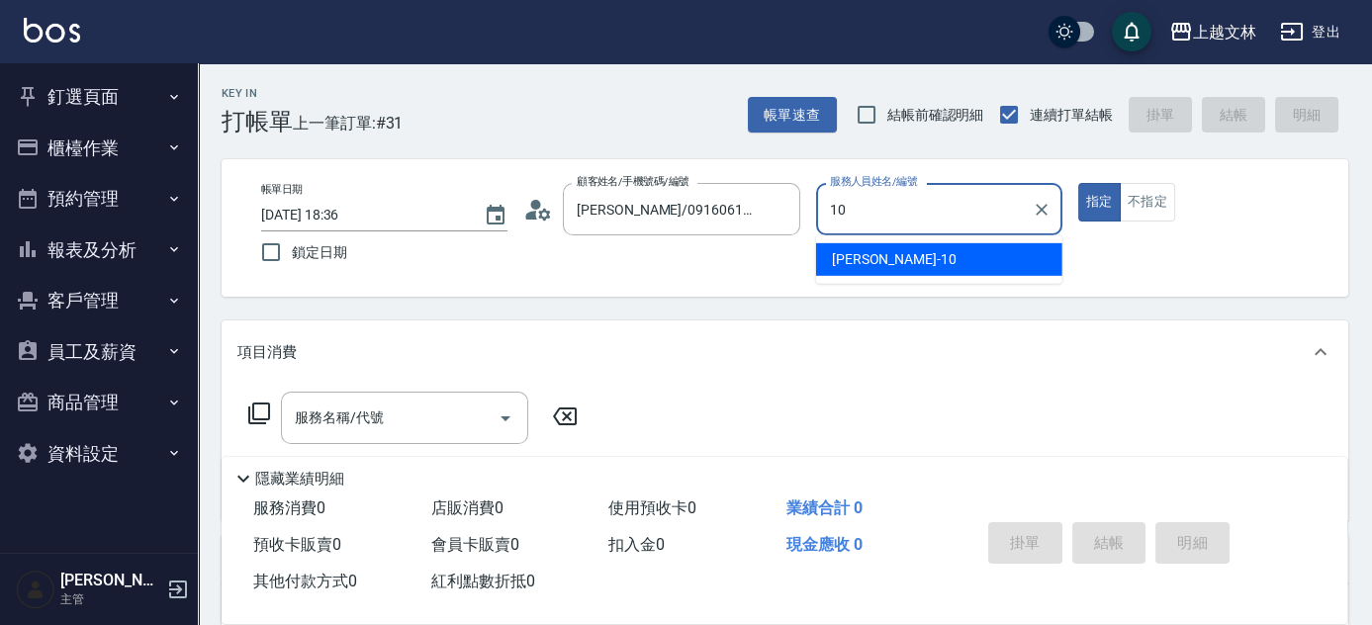
type input "[PERSON_NAME]-10"
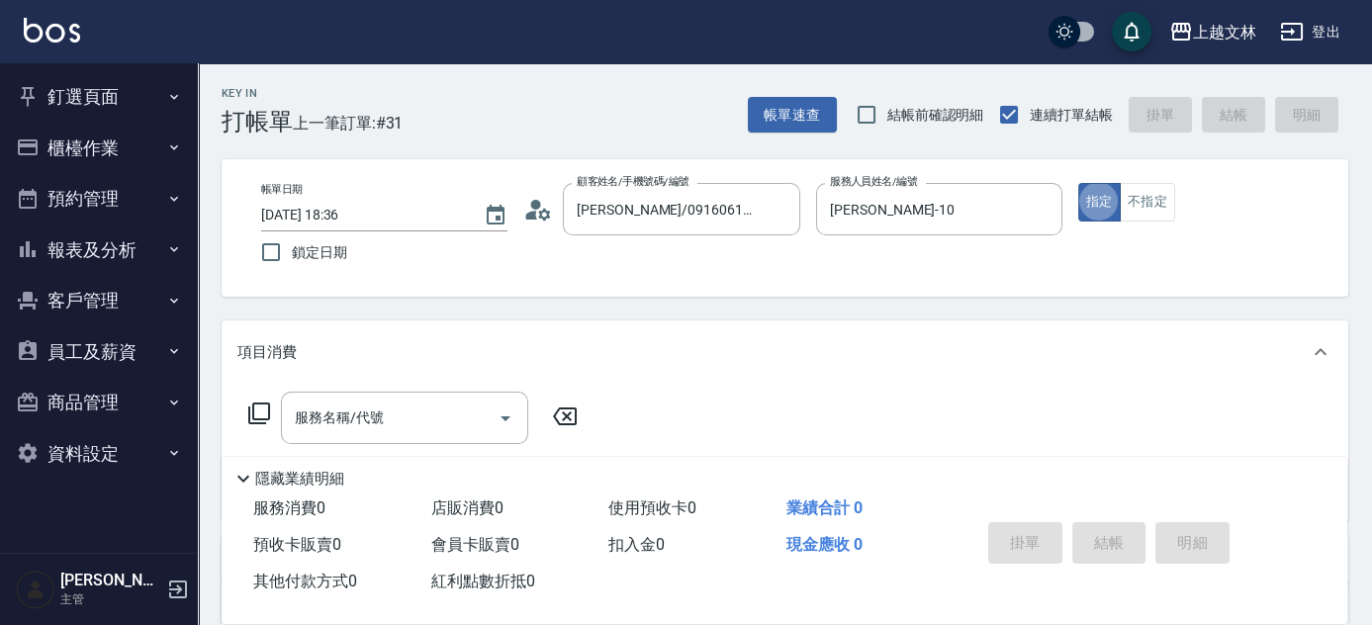
type button "true"
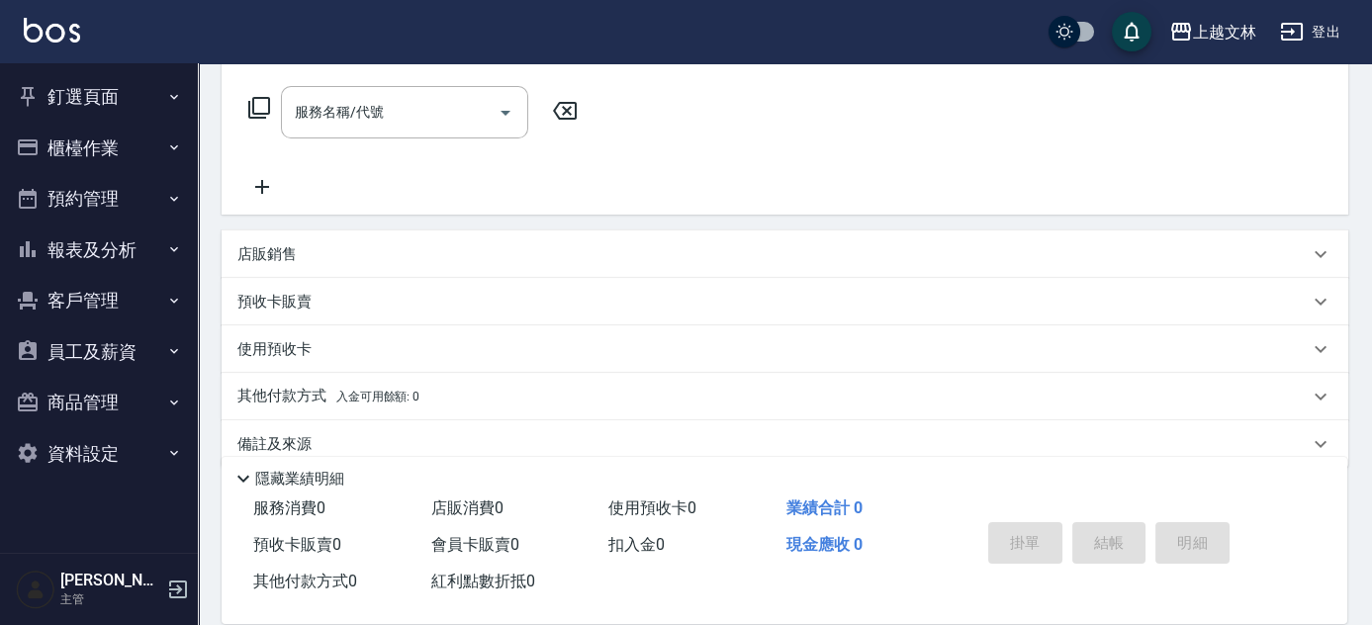
scroll to position [336, 0]
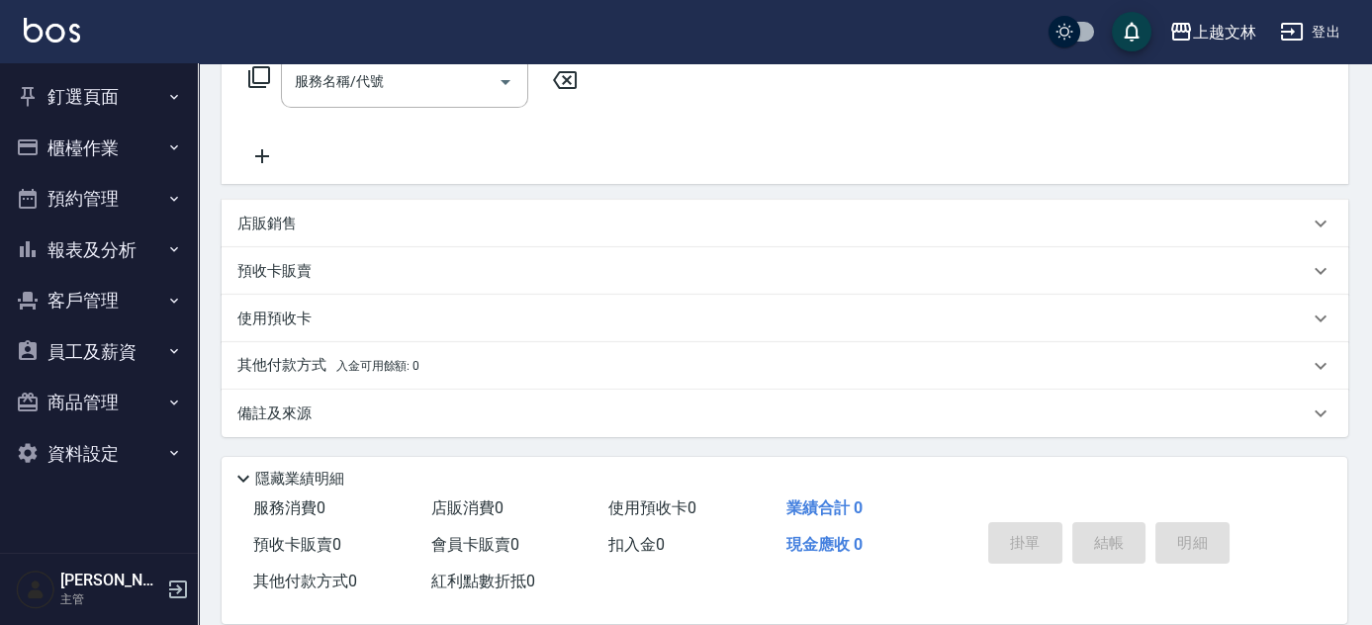
drag, startPoint x: 1360, startPoint y: 559, endPoint x: 1353, endPoint y: 518, distance: 41.3
click at [1353, 518] on div "Key In 打帳單 上一筆訂單:#31 帳單速查 結帳前確認明細 連續打單結帳 掛單 結帳 明細 帳單日期 [DATE] 18:36 鎖定日期 顧客姓名/手…" at bounding box center [785, 176] width 1174 height 898
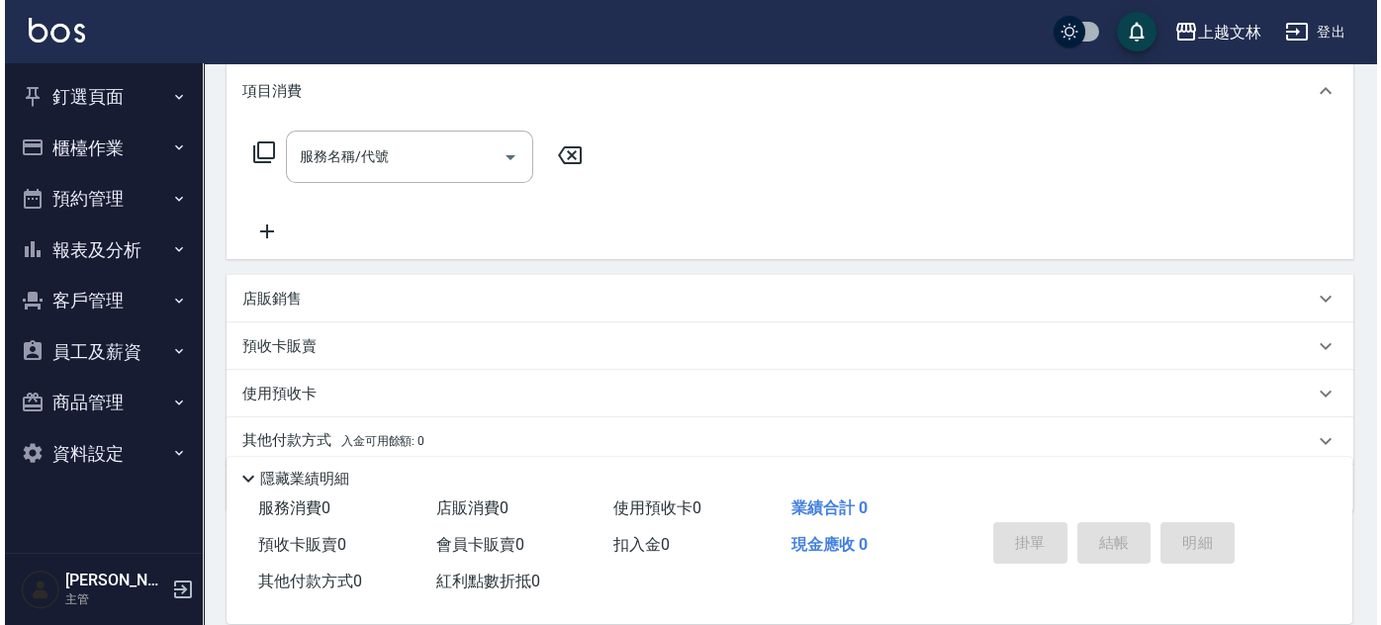
scroll to position [239, 0]
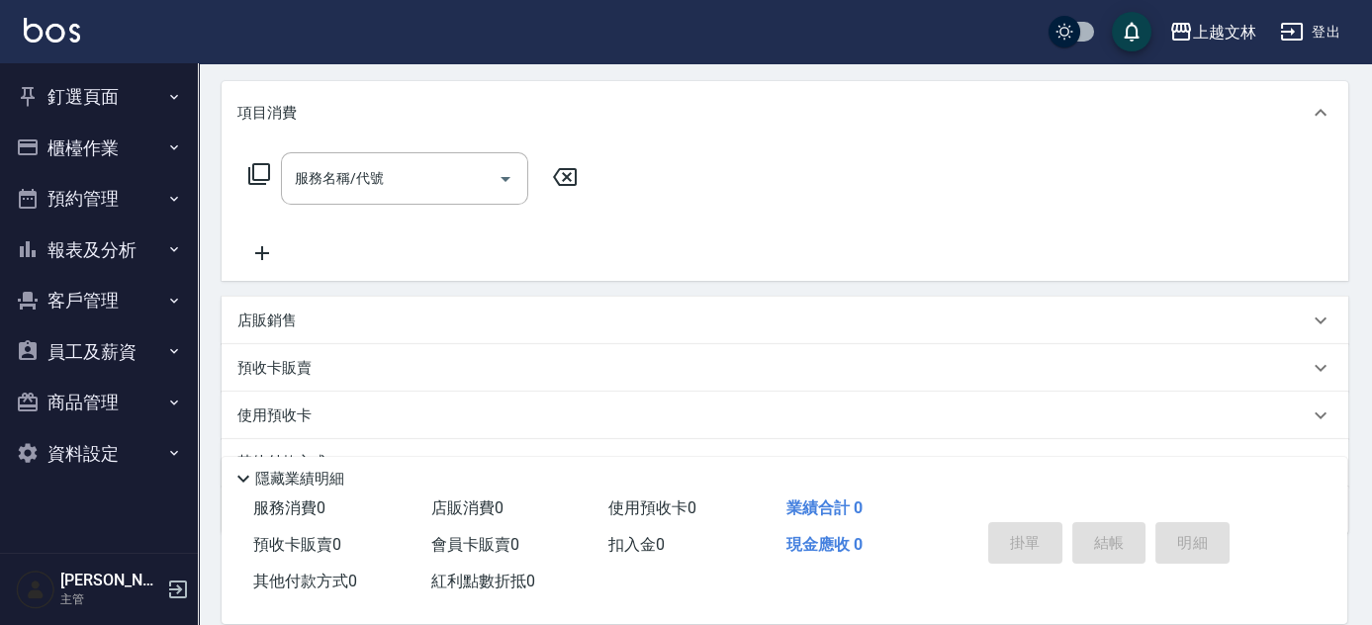
click at [261, 173] on icon at bounding box center [259, 174] width 24 height 24
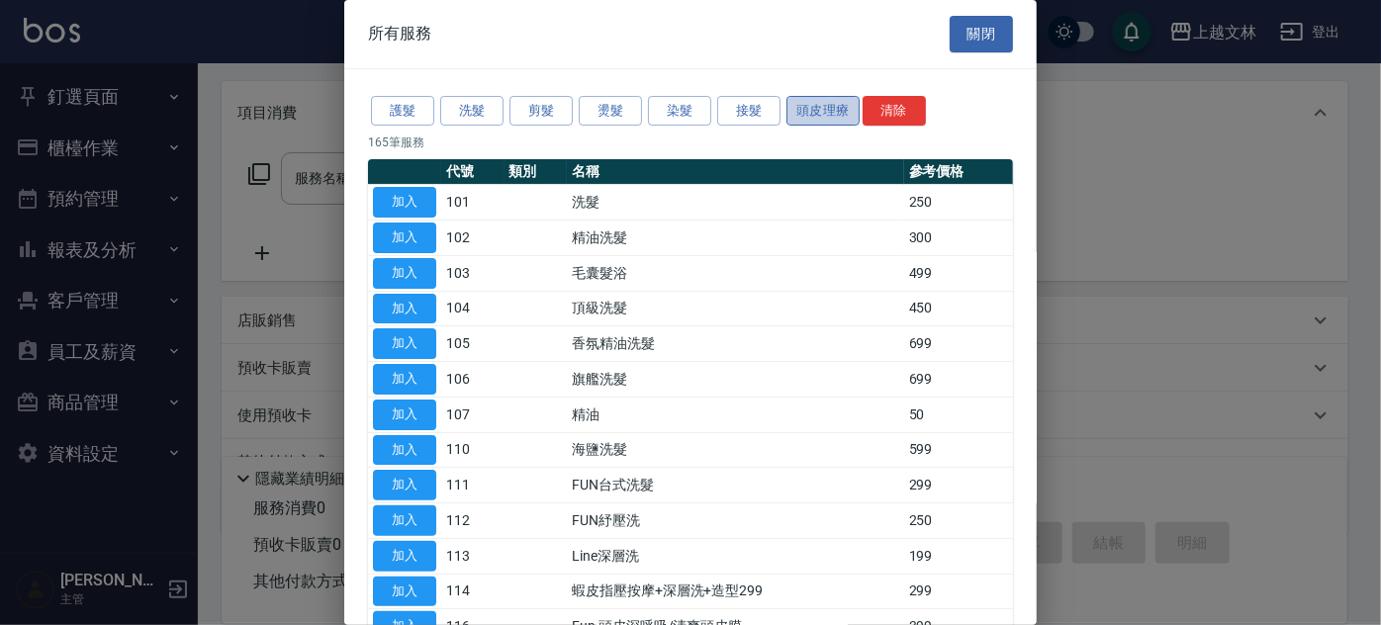
click at [821, 125] on button "頭皮理療" at bounding box center [823, 111] width 73 height 31
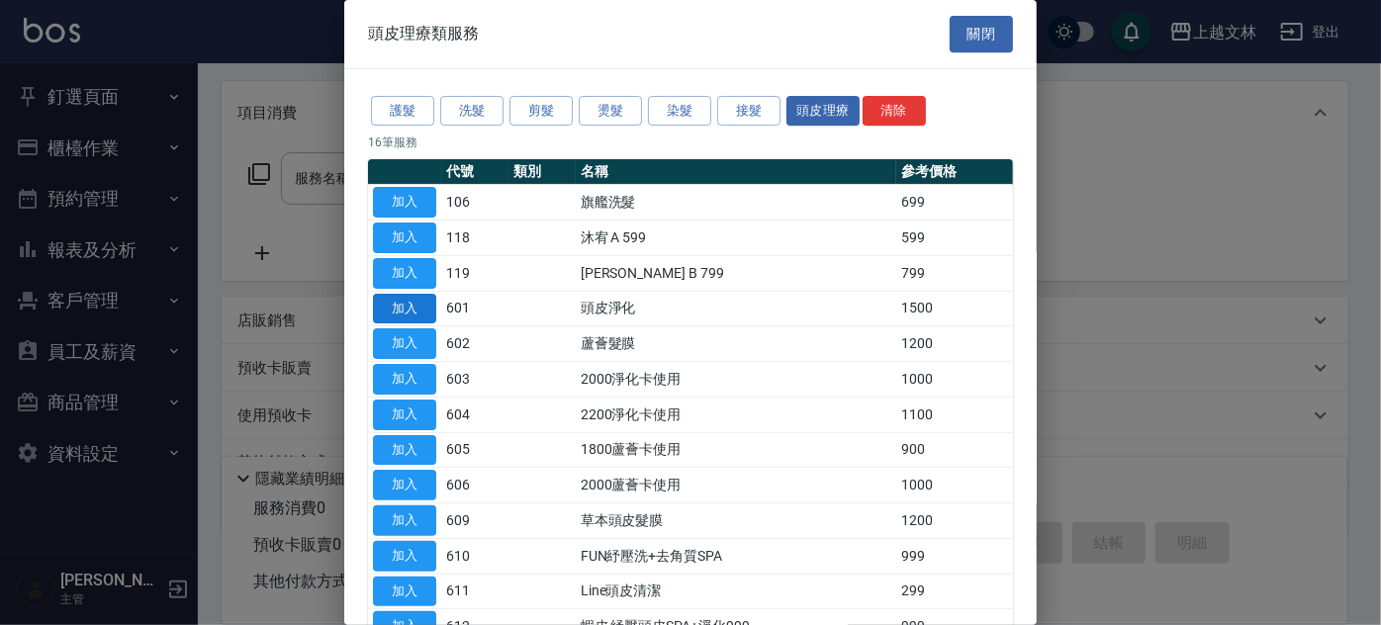
click at [403, 303] on button "加入" at bounding box center [404, 309] width 63 height 31
type input "頭皮淨化(601)"
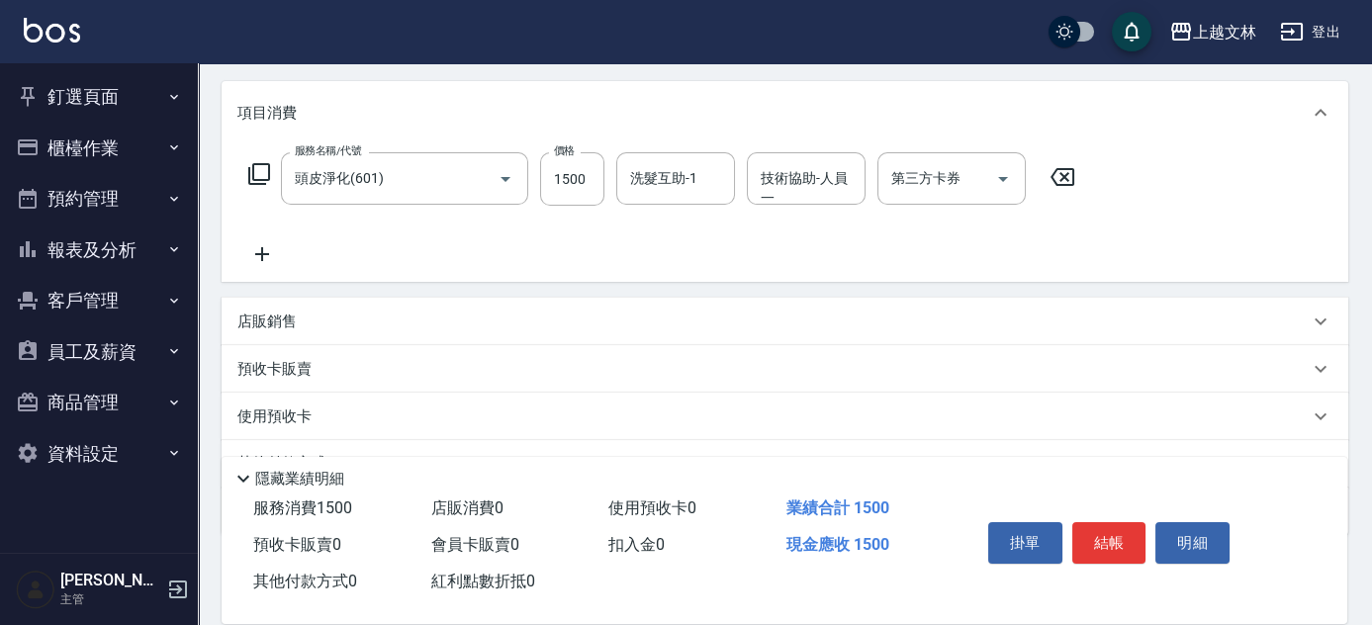
click at [254, 168] on icon at bounding box center [259, 174] width 24 height 24
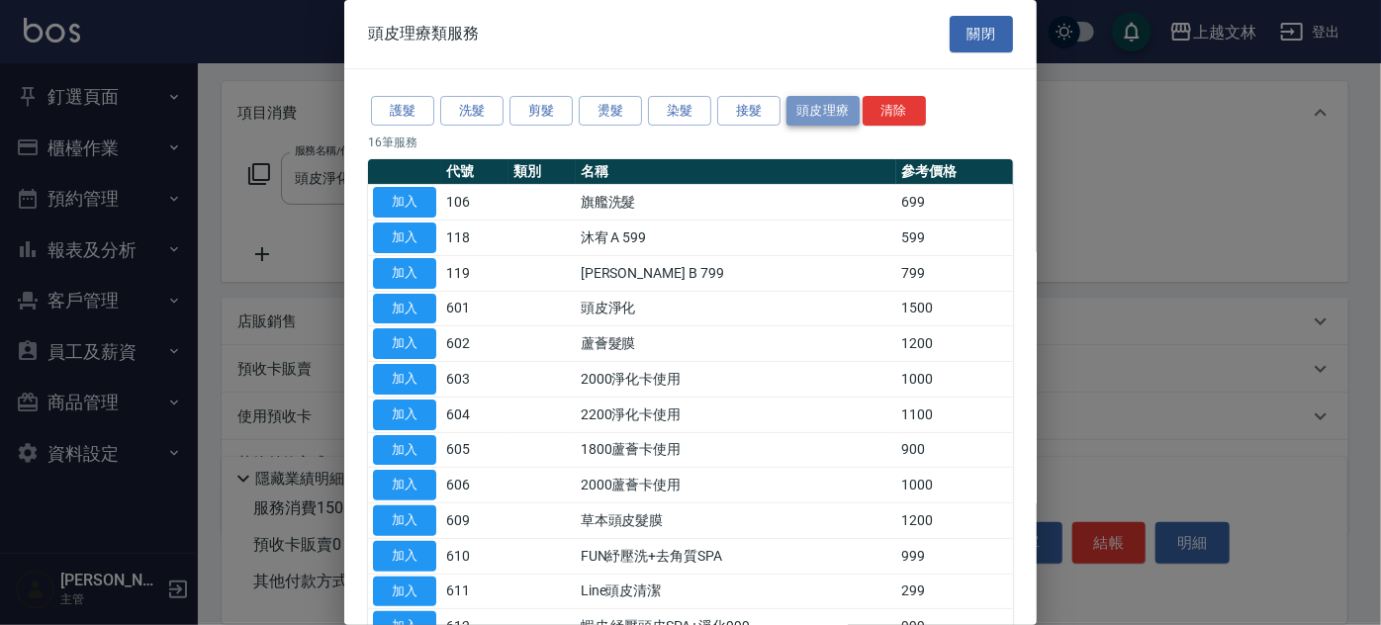
click at [801, 110] on button "頭皮理療" at bounding box center [823, 111] width 73 height 31
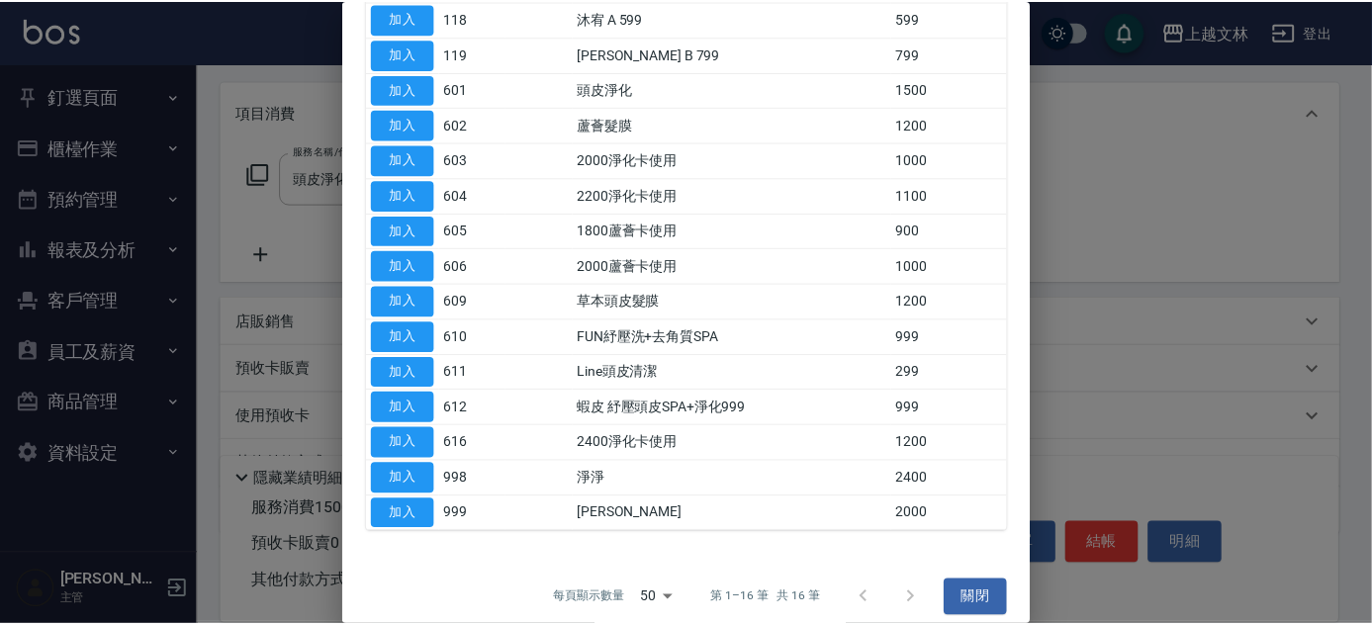
scroll to position [230, 0]
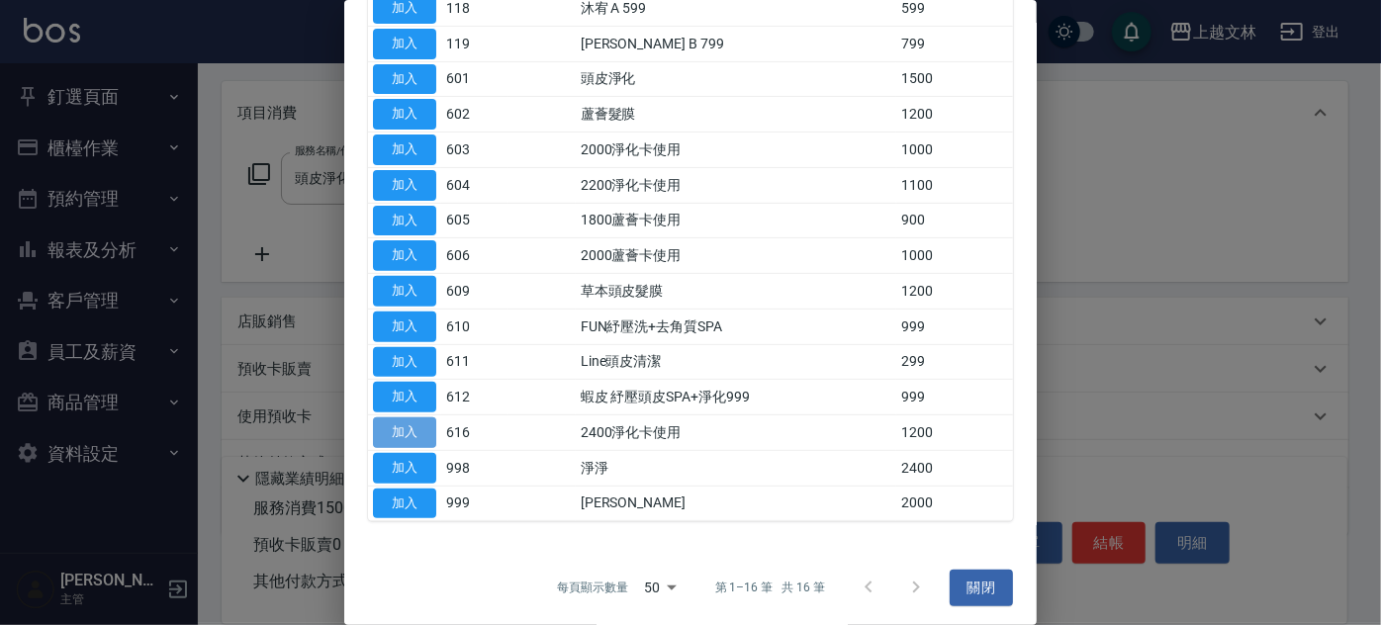
click at [401, 418] on button "加入" at bounding box center [404, 433] width 63 height 31
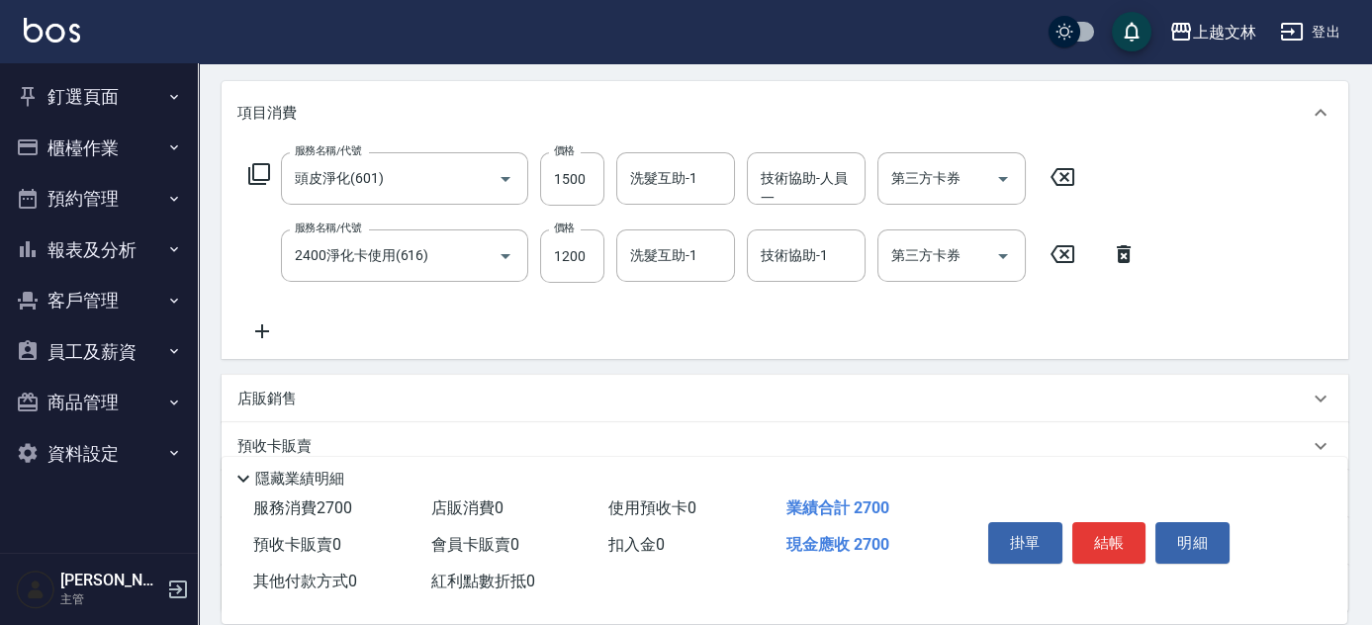
click at [1065, 176] on icon at bounding box center [1063, 177] width 24 height 18
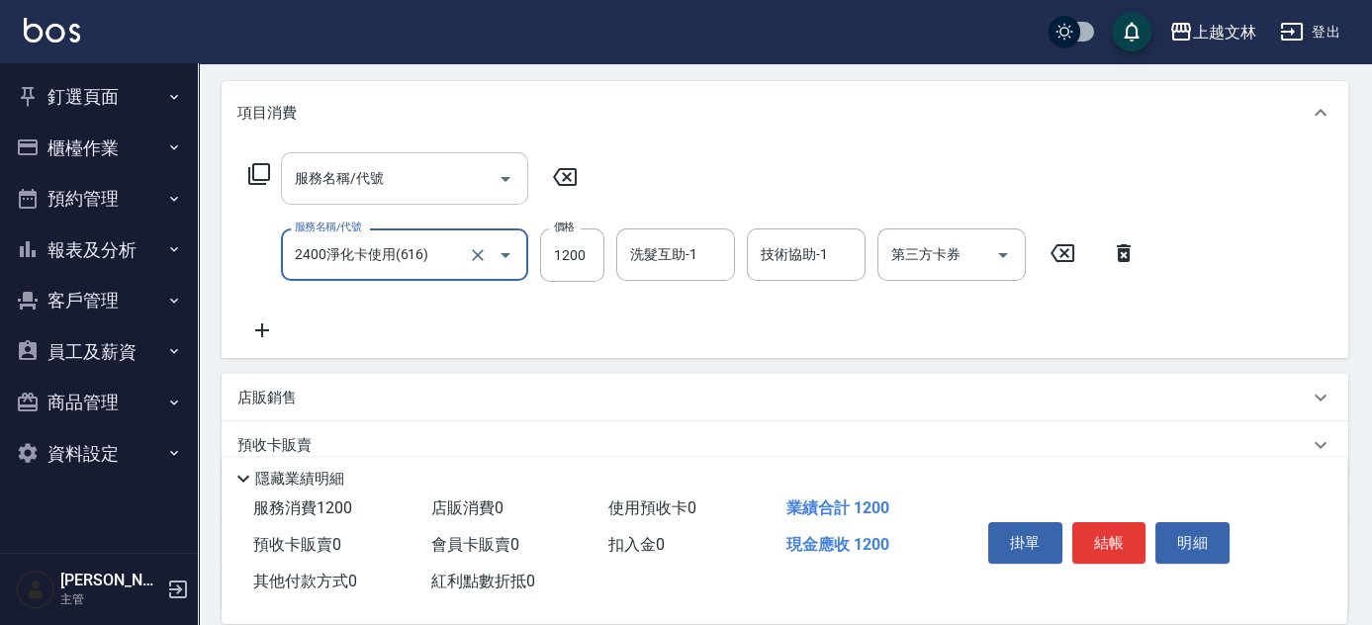
click at [437, 164] on input "服務名稱/代號" at bounding box center [390, 178] width 200 height 35
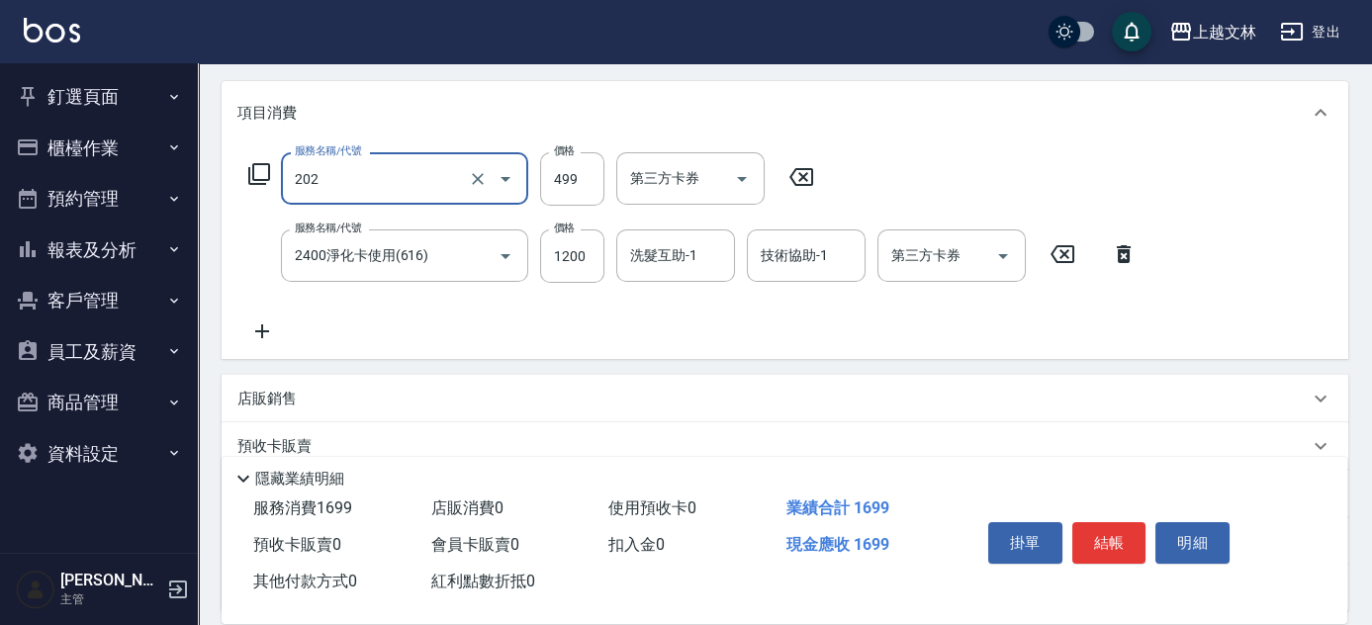
type input "A級單剪(202)"
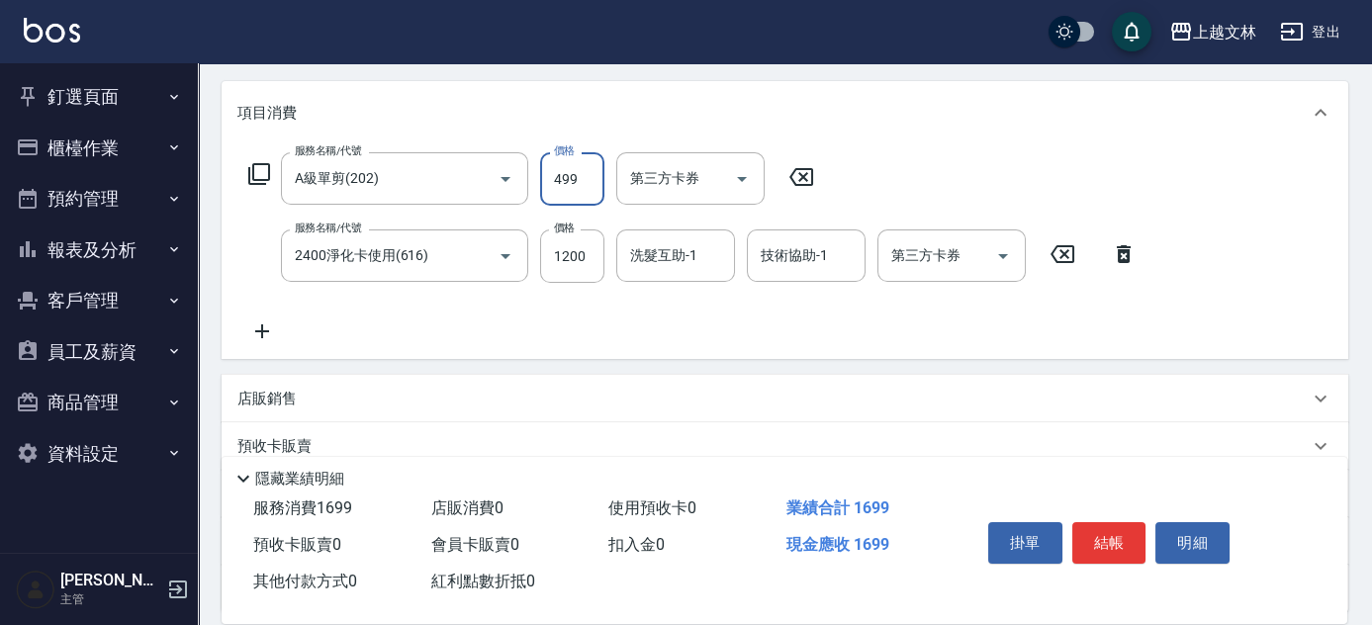
click at [584, 180] on input "499" at bounding box center [572, 178] width 64 height 53
type input "500"
click at [926, 241] on input "第三方卡券" at bounding box center [937, 255] width 101 height 35
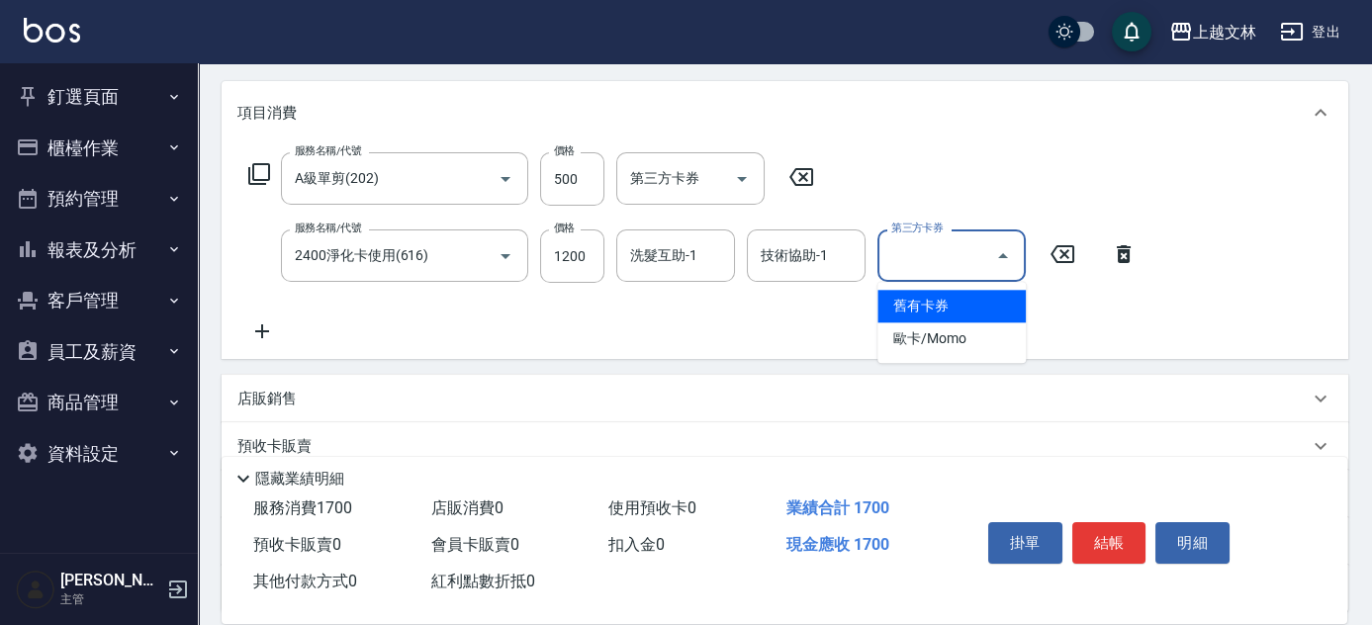
click at [939, 310] on span "舊有卡券" at bounding box center [952, 306] width 148 height 33
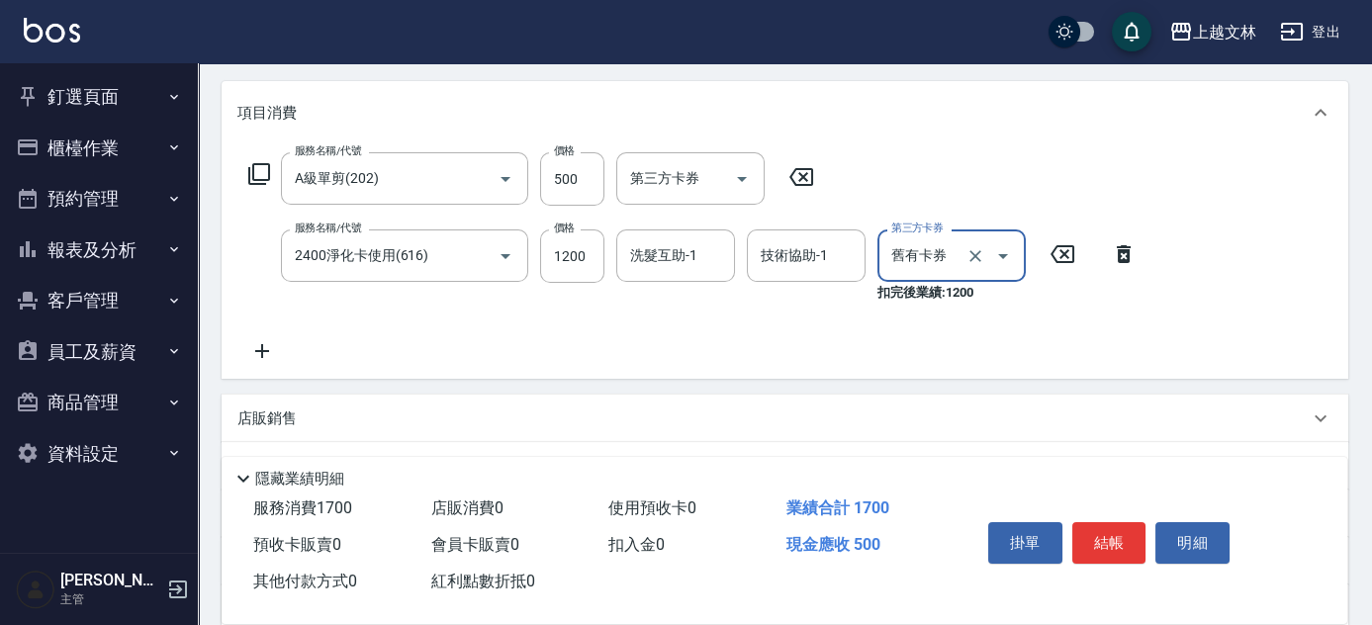
type input "舊有卡券"
click at [1121, 544] on button "結帳" at bounding box center [1110, 543] width 74 height 42
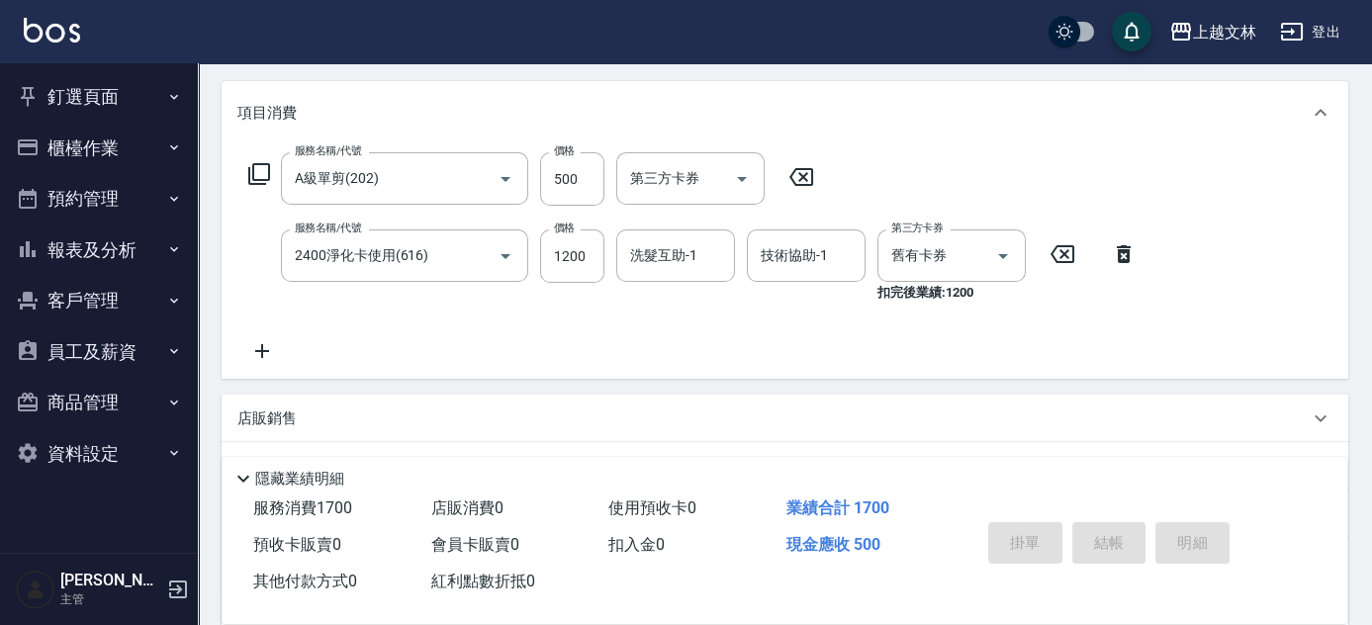
type input "[DATE] 18:40"
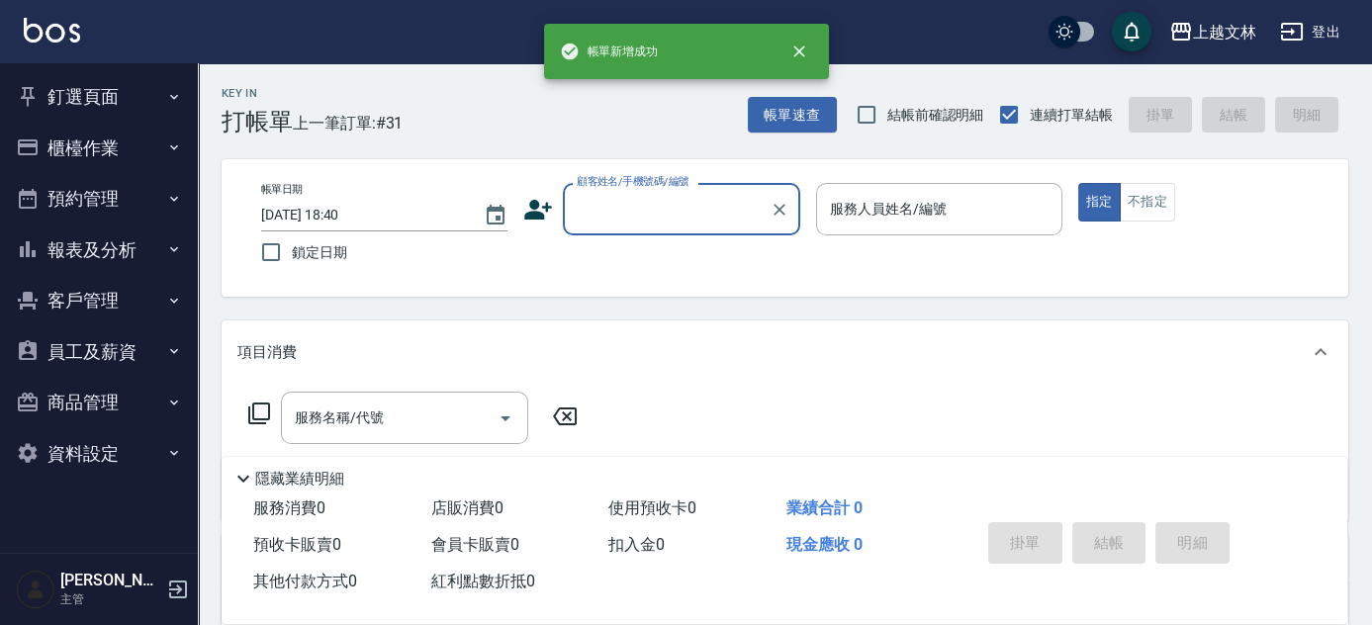
scroll to position [0, 0]
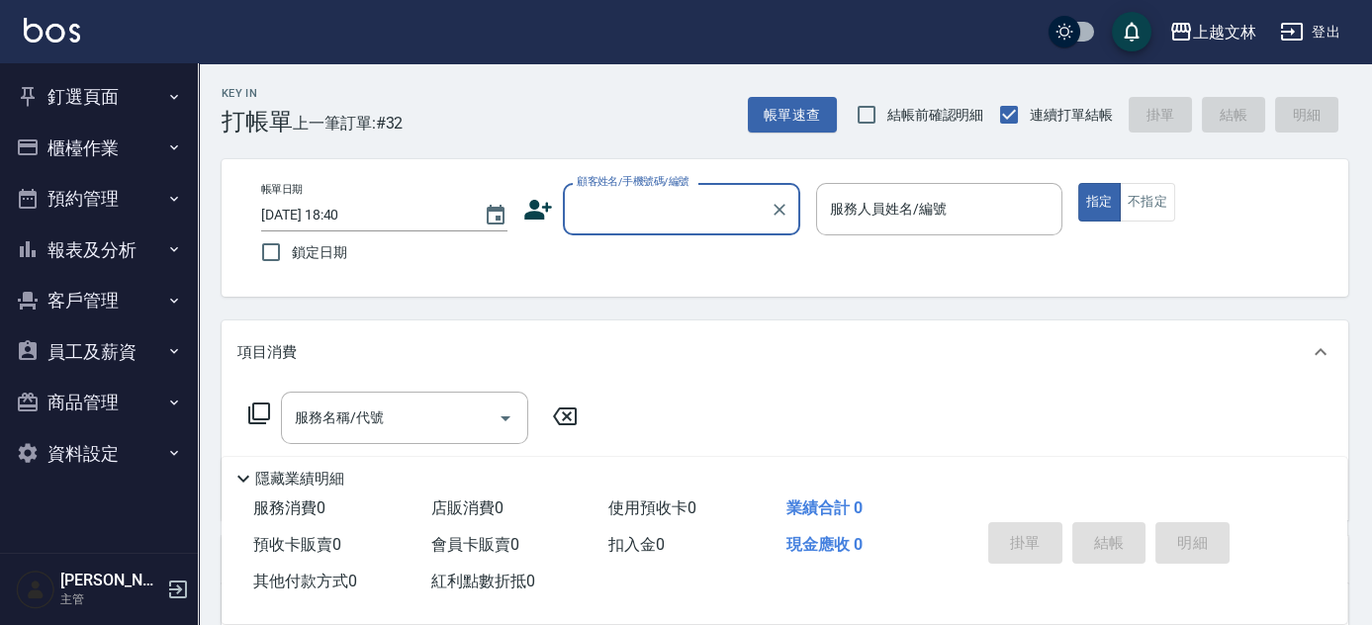
click at [117, 141] on button "櫃檯作業" at bounding box center [99, 148] width 182 height 51
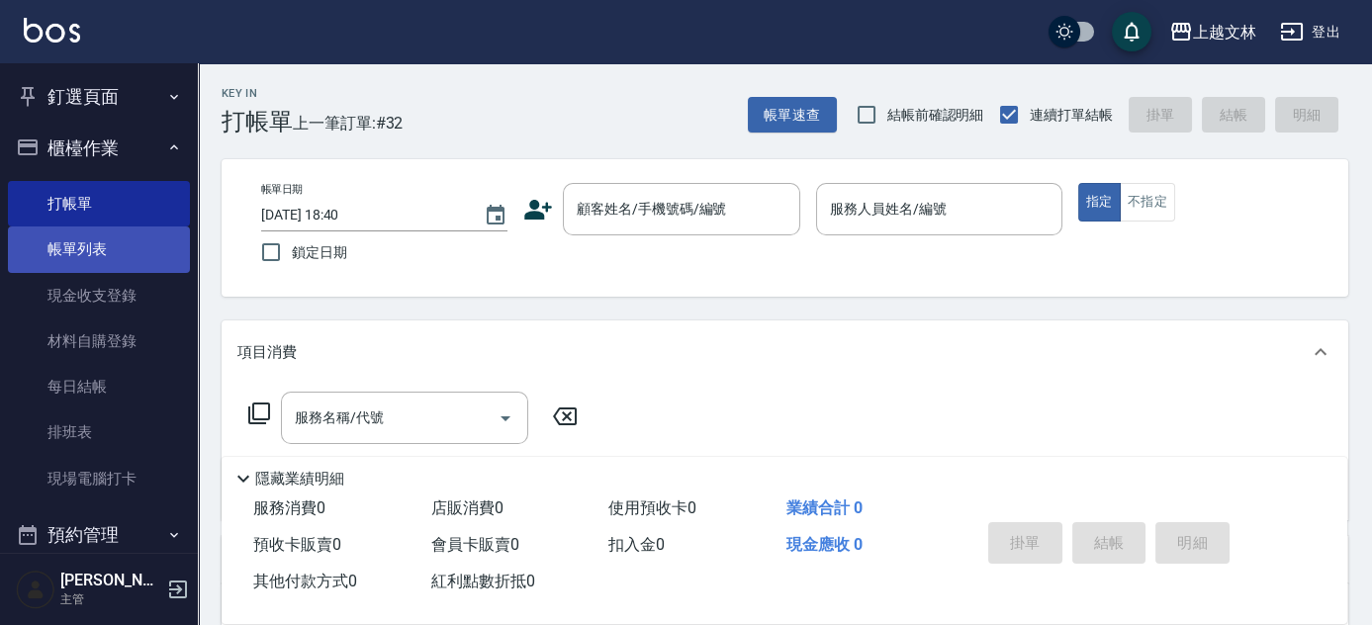
click at [94, 250] on link "帳單列表" at bounding box center [99, 250] width 182 height 46
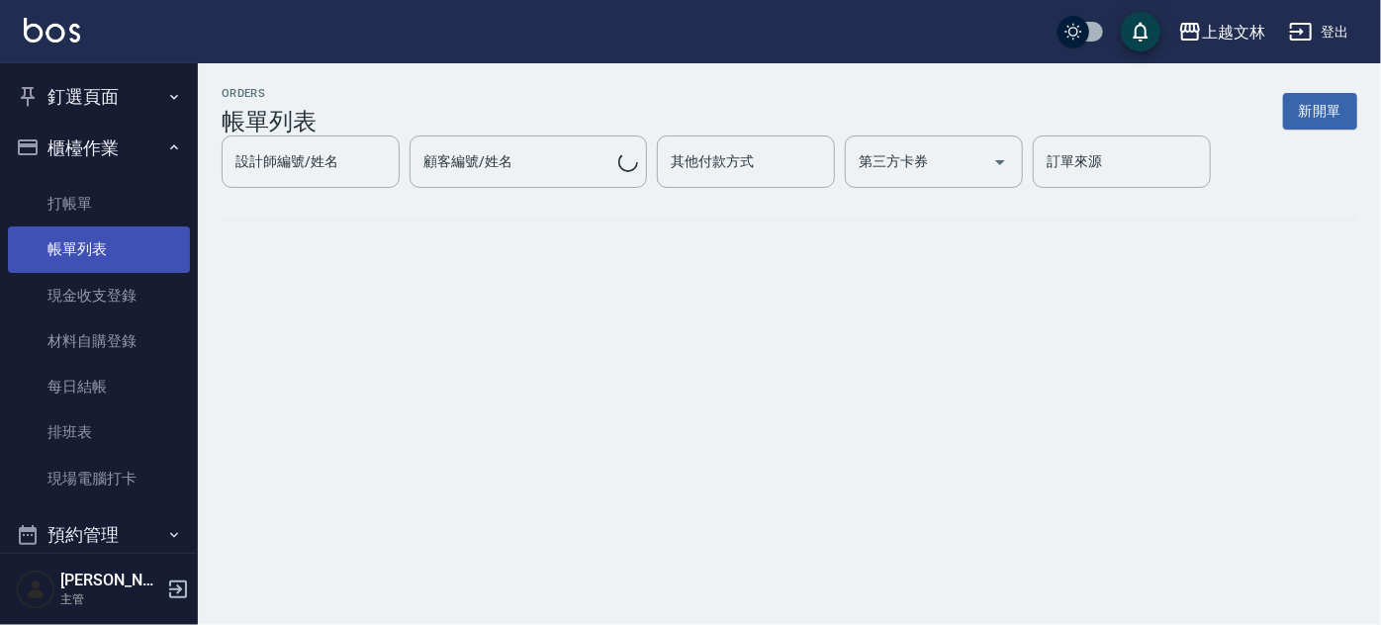
click at [98, 249] on link "帳單列表" at bounding box center [99, 250] width 182 height 46
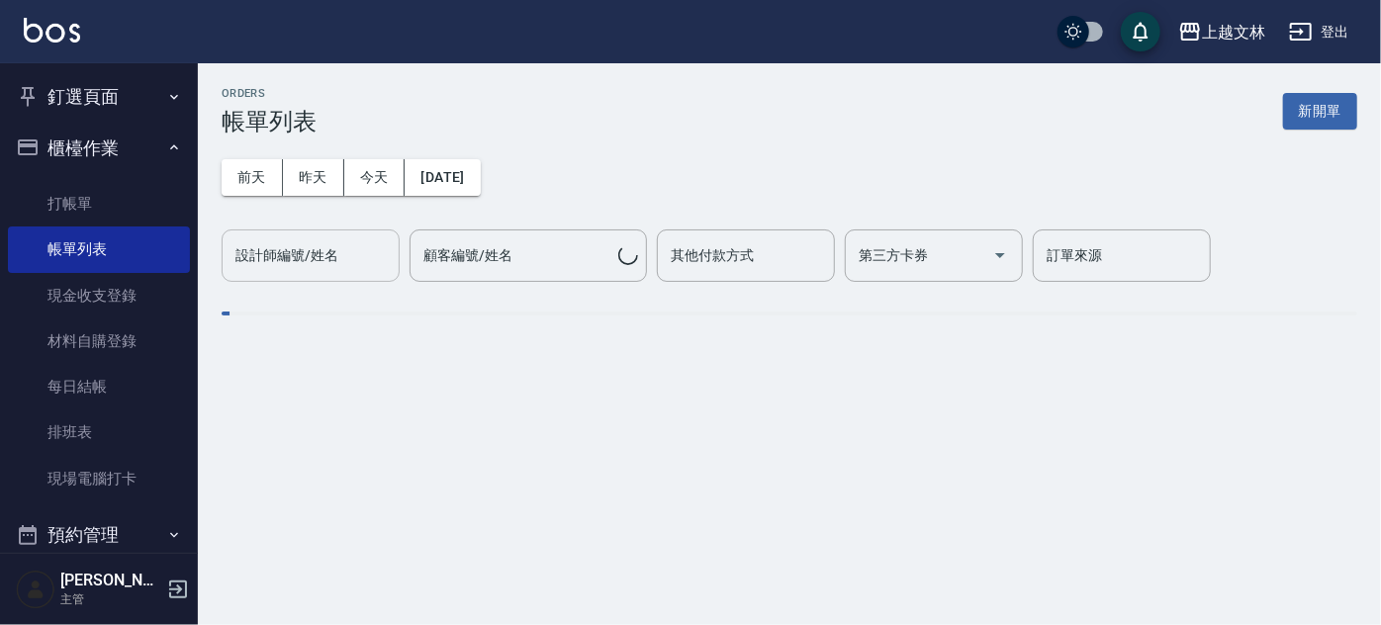
click at [325, 260] on div "設計師編號/姓名 設計師編號/姓名" at bounding box center [311, 256] width 178 height 52
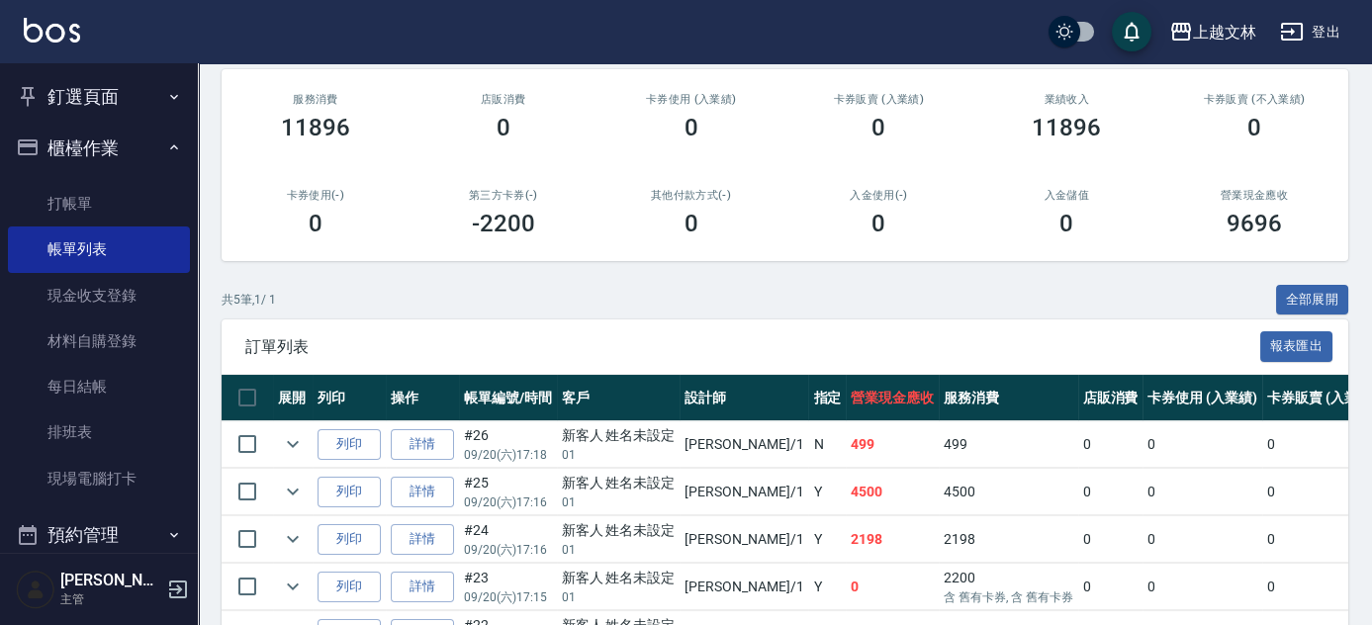
scroll to position [357, 0]
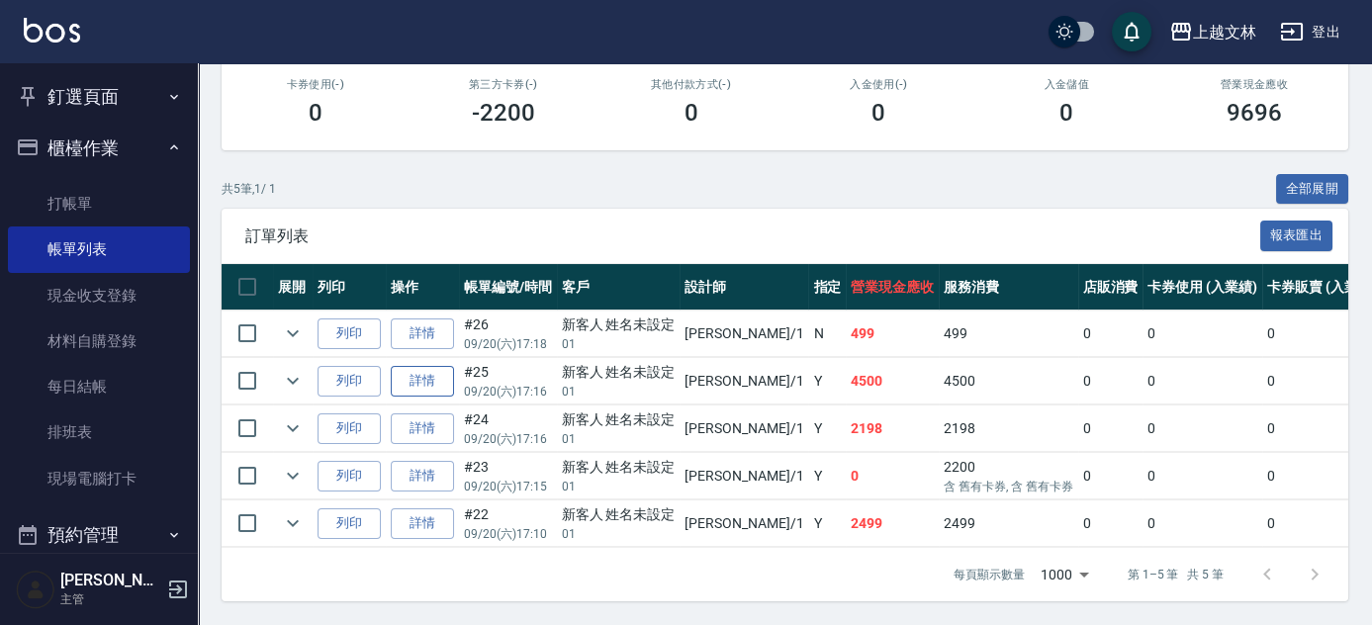
type input "[PERSON_NAME]-1"
click at [420, 367] on link "詳情" at bounding box center [422, 381] width 63 height 31
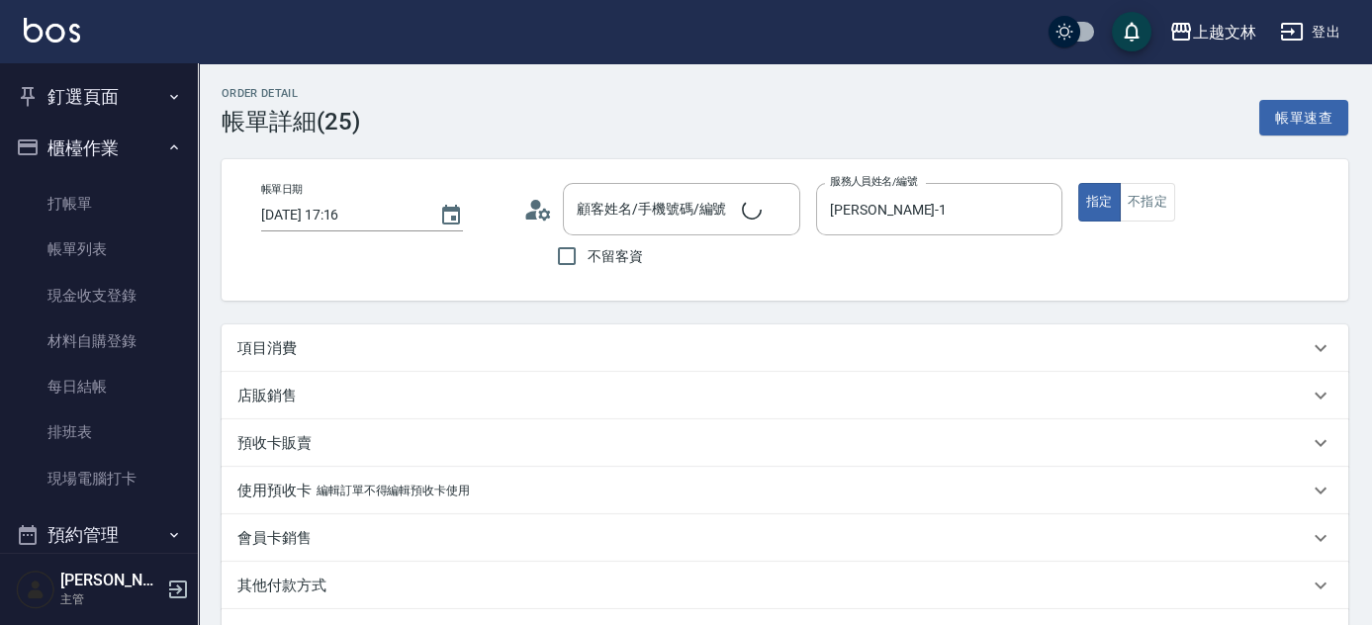
type input "[DATE] 17:16"
type input "[PERSON_NAME]-1"
type input "新客人 姓名未設定/01/null"
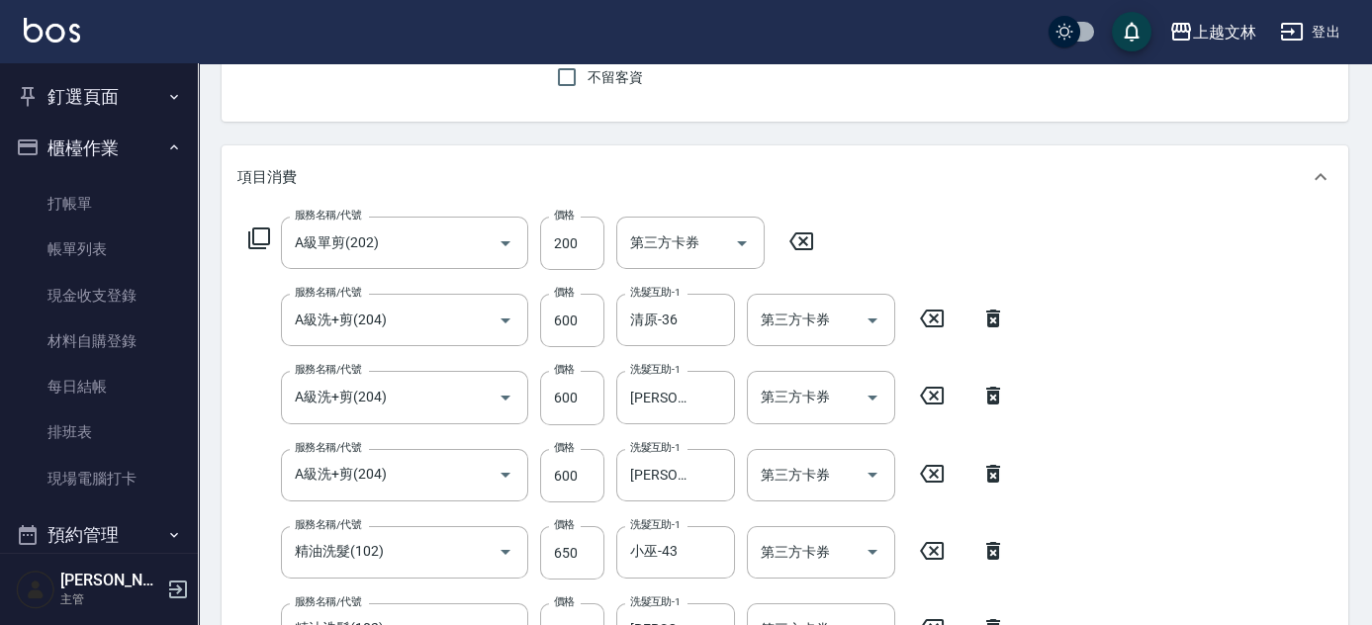
type input "A級單剪(202)"
type input "A級洗+剪(204)"
type input "精油洗髮(102)"
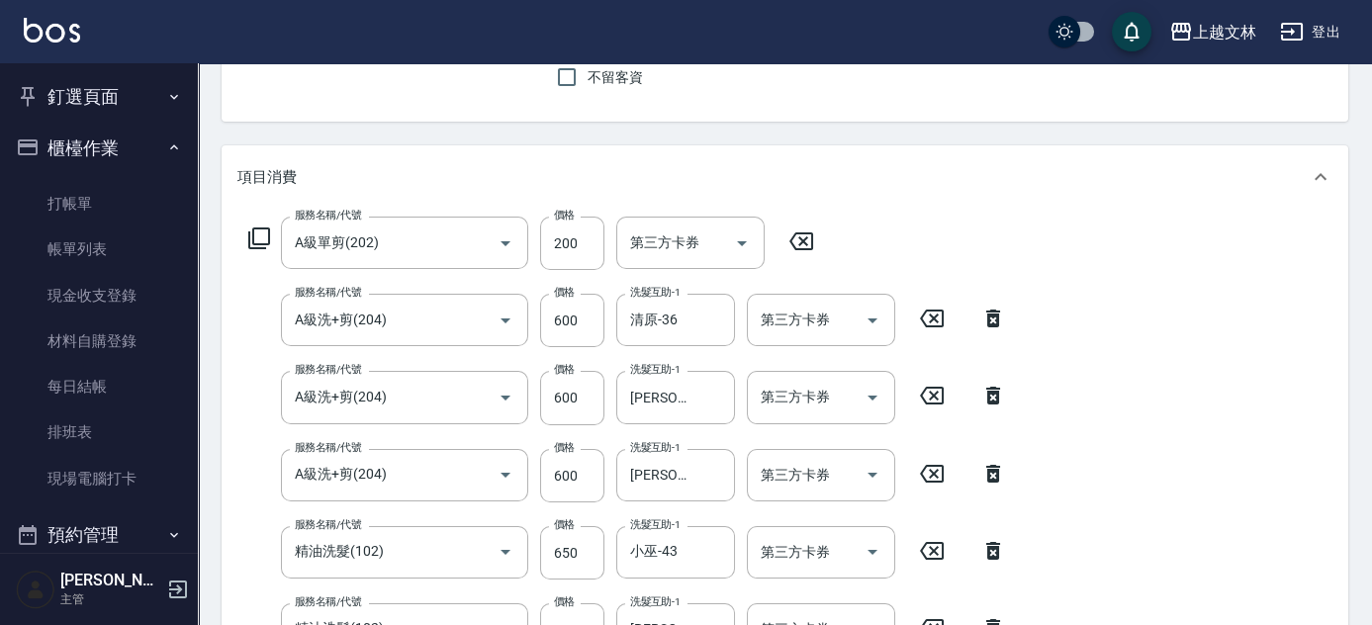
type input "精油洗髮(102)"
type input "A級洗+剪(204)"
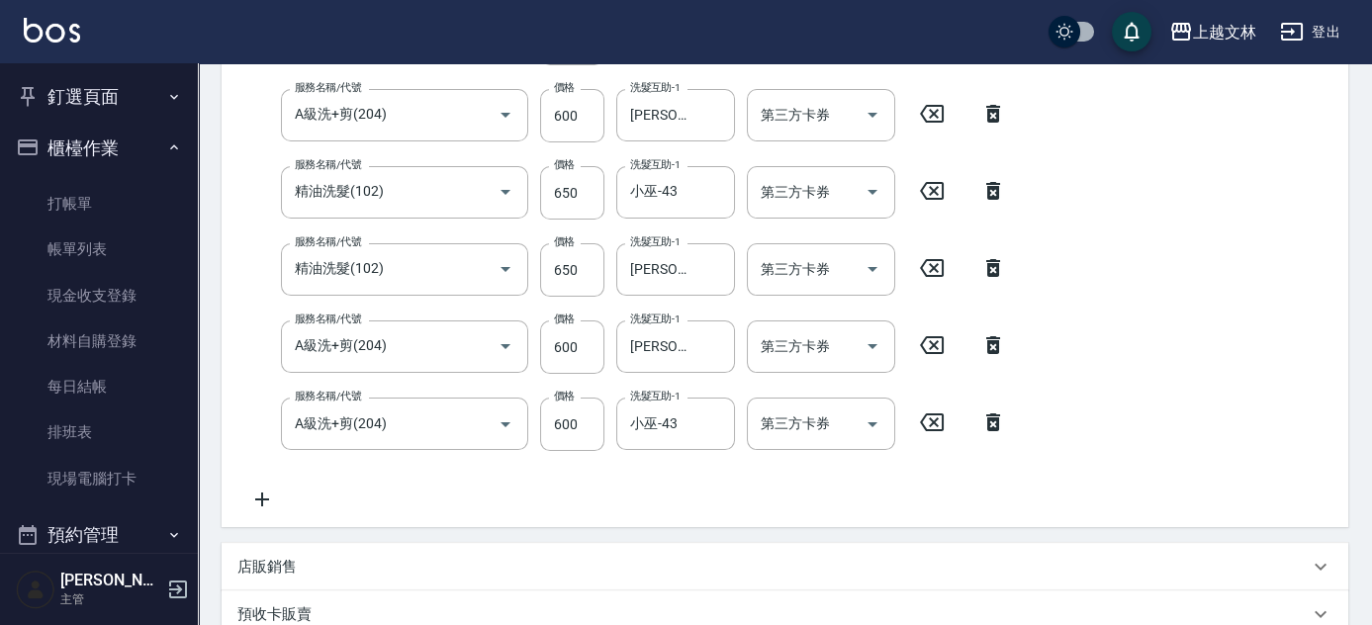
click at [263, 494] on icon at bounding box center [261, 500] width 49 height 24
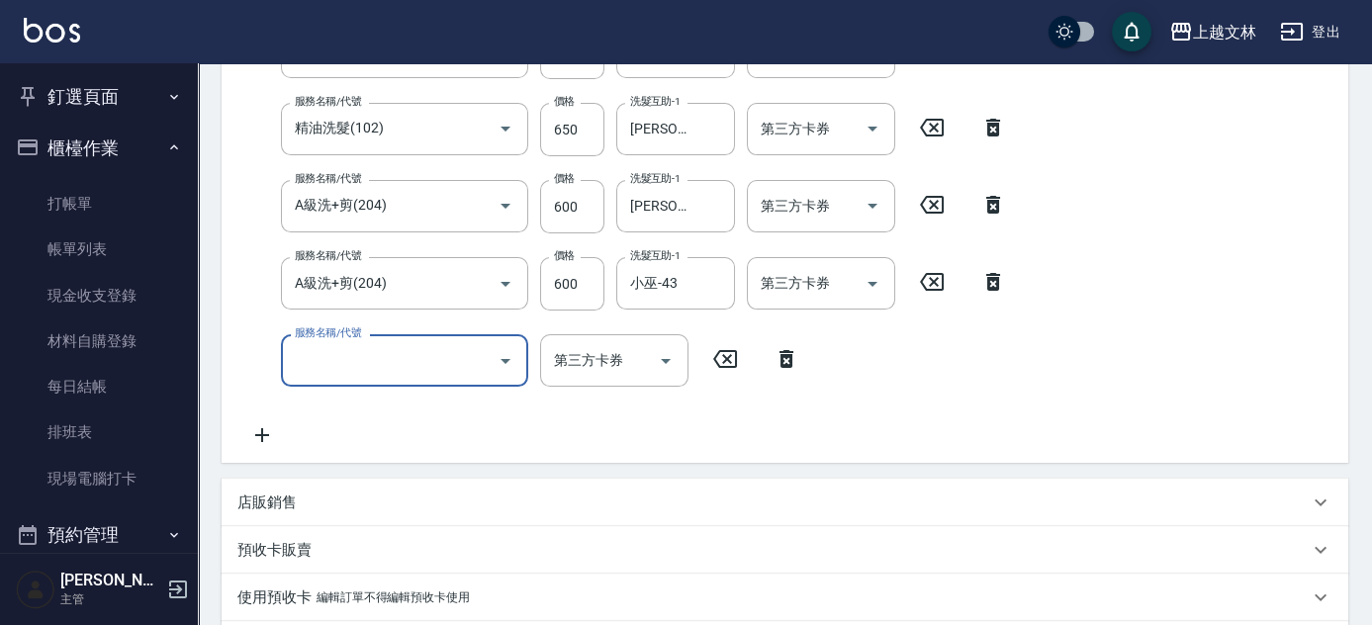
scroll to position [719, 0]
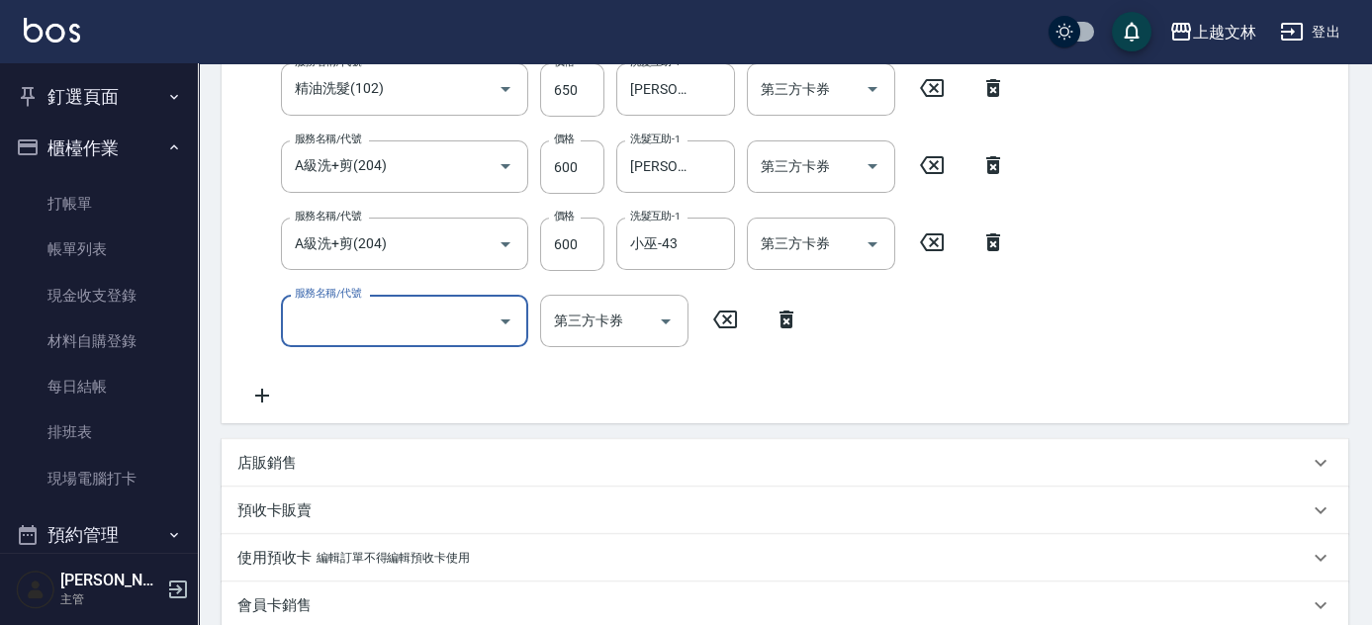
click at [373, 336] on input "服務名稱/代號" at bounding box center [390, 321] width 200 height 35
type input "A級洗+剪(204)"
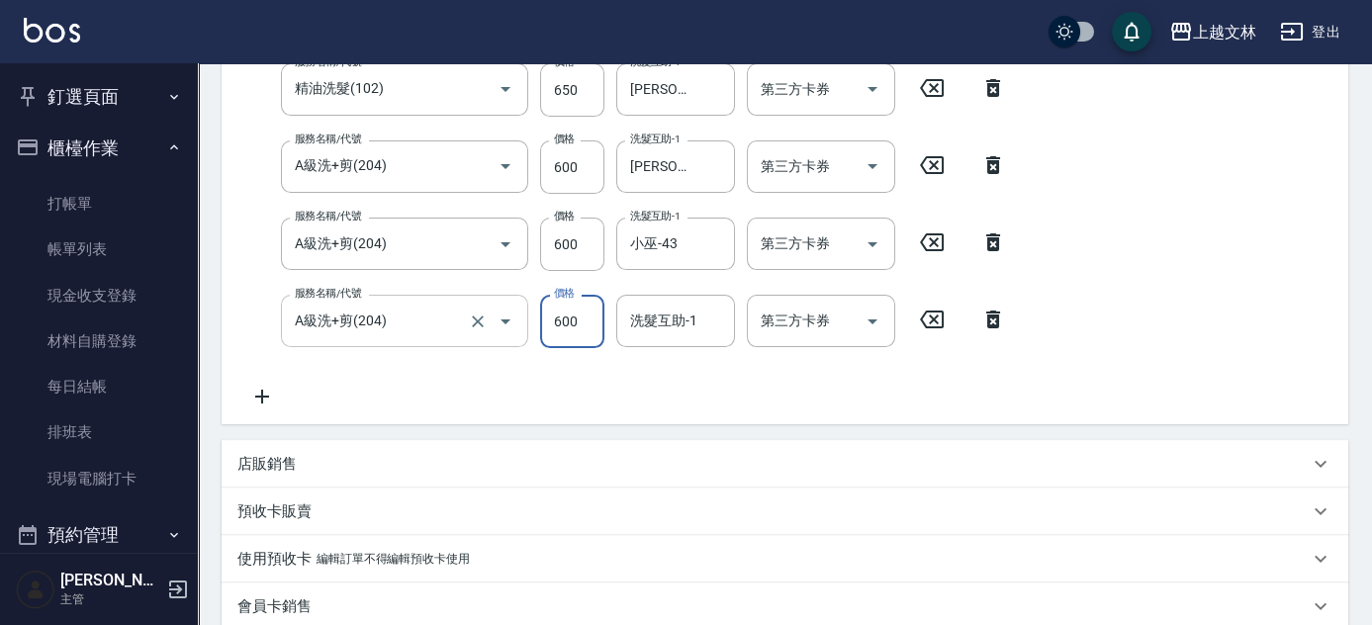
type input "600"
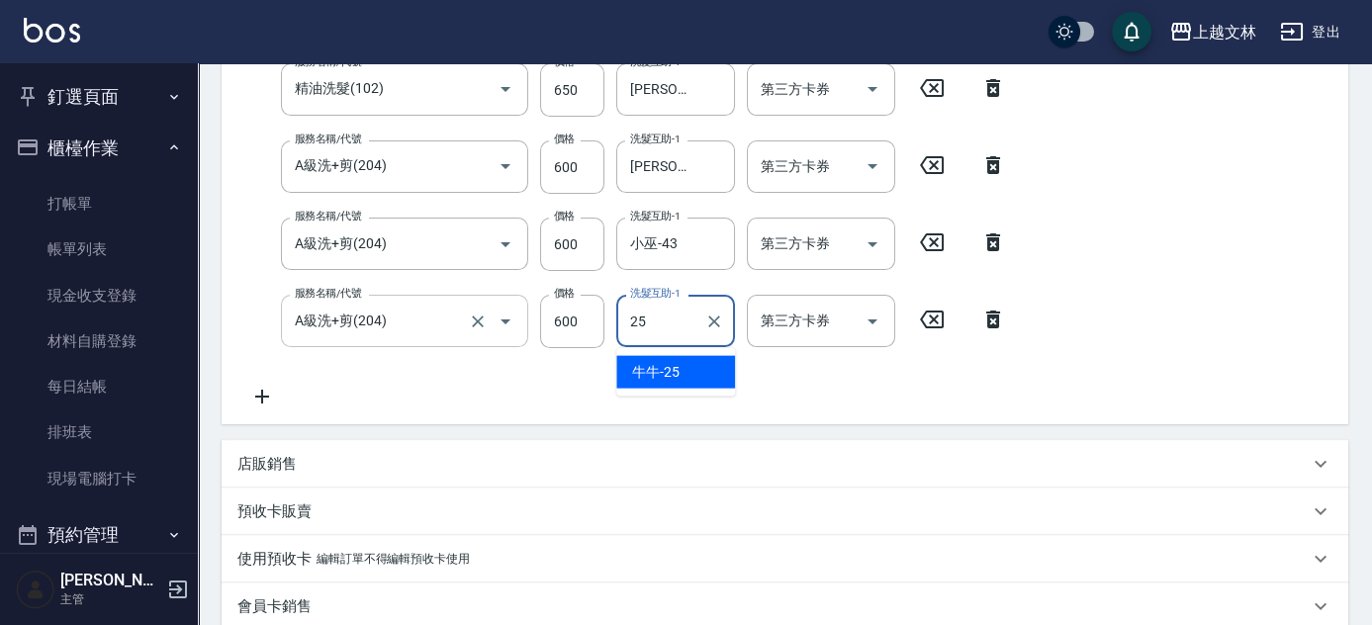
type input "2"
type input "[PERSON_NAME]-35"
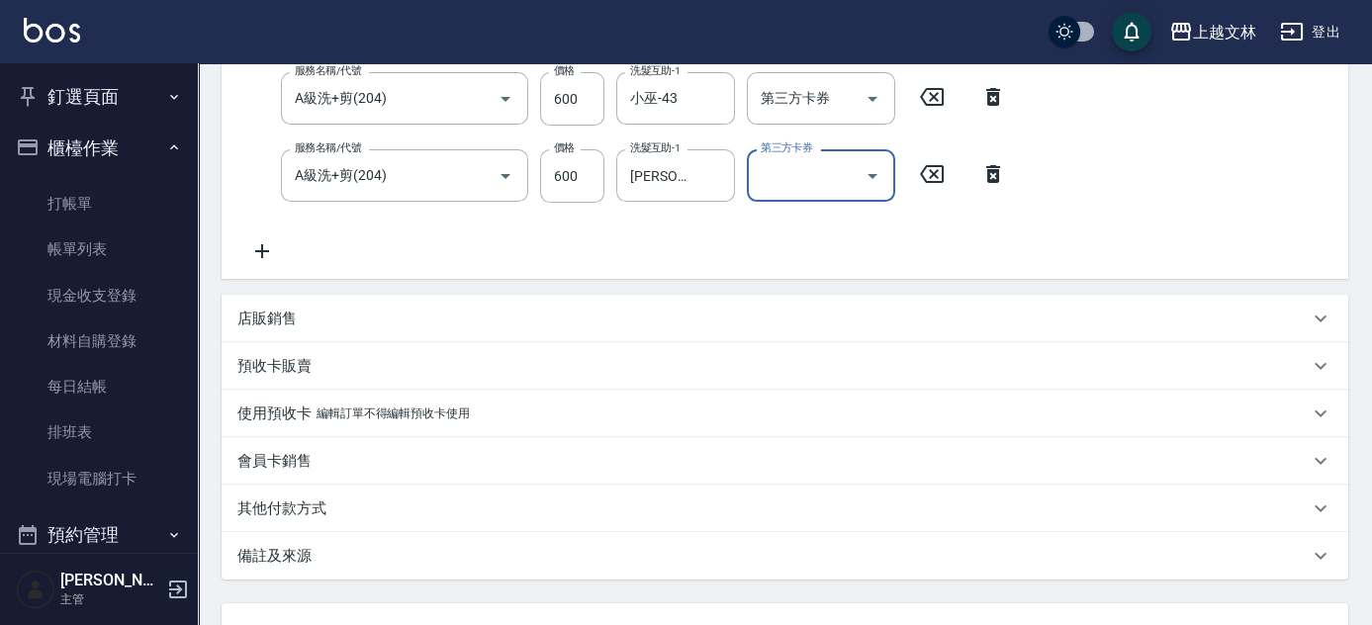
scroll to position [1031, 0]
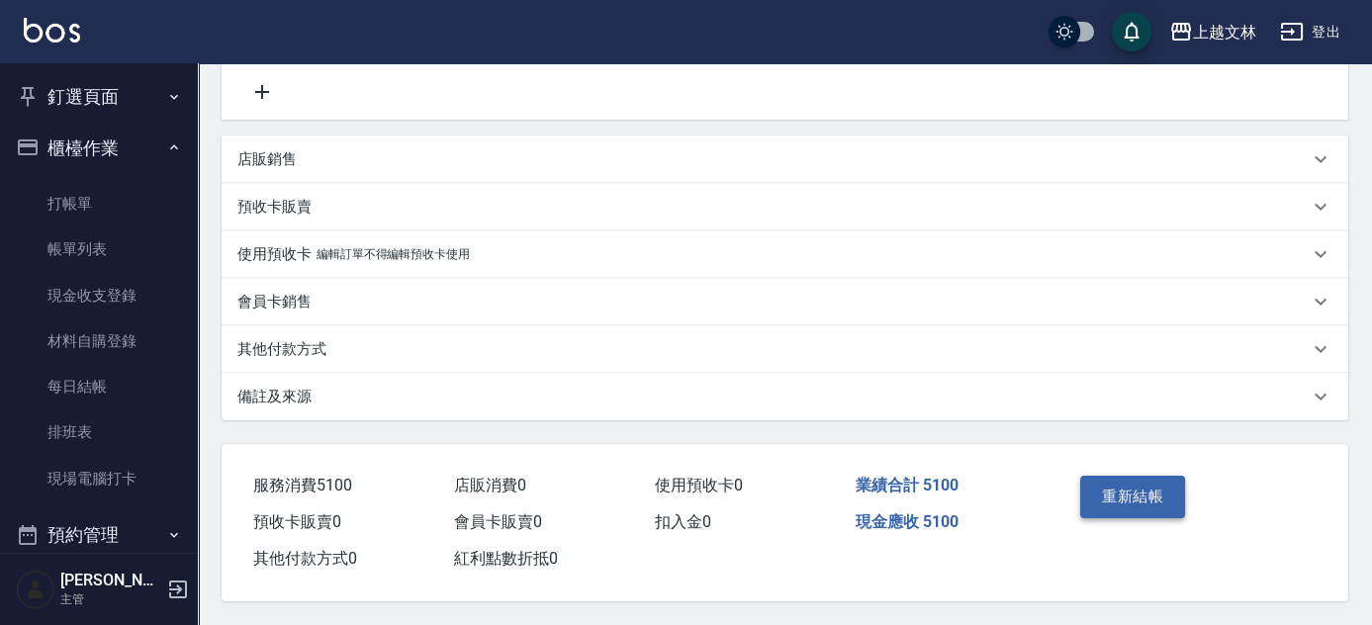
click at [1147, 492] on button "重新結帳" at bounding box center [1132, 497] width 105 height 42
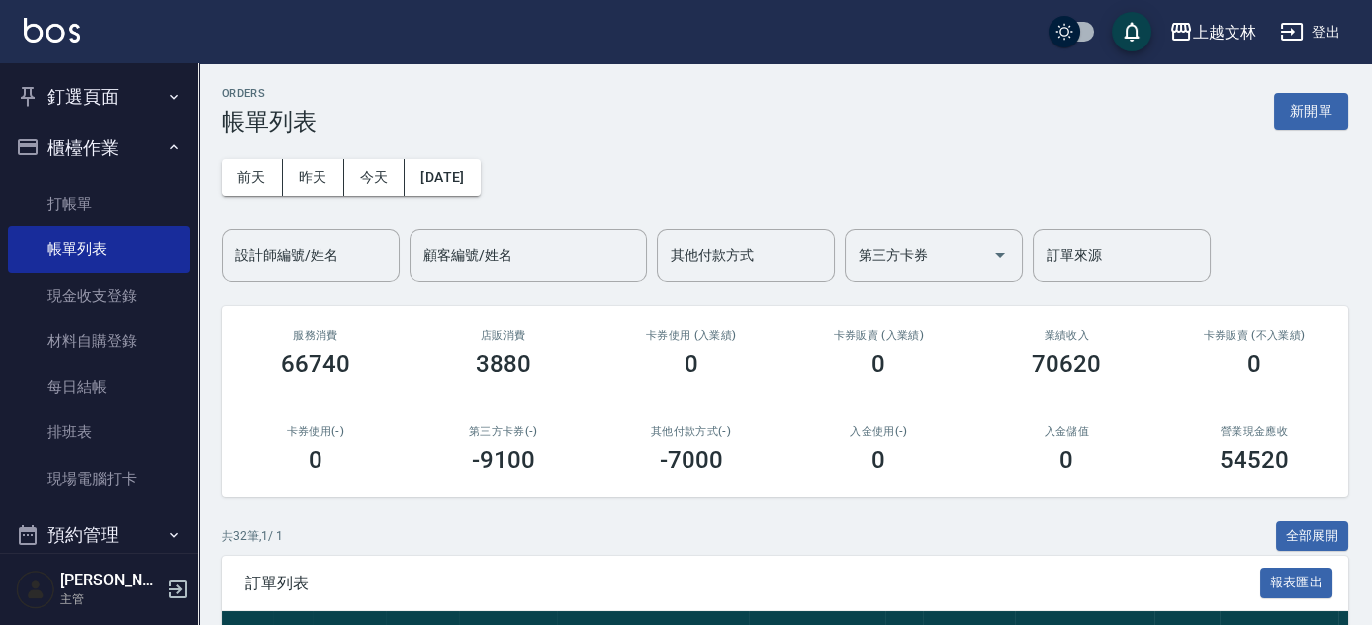
click at [81, 205] on link "打帳單" at bounding box center [99, 204] width 182 height 46
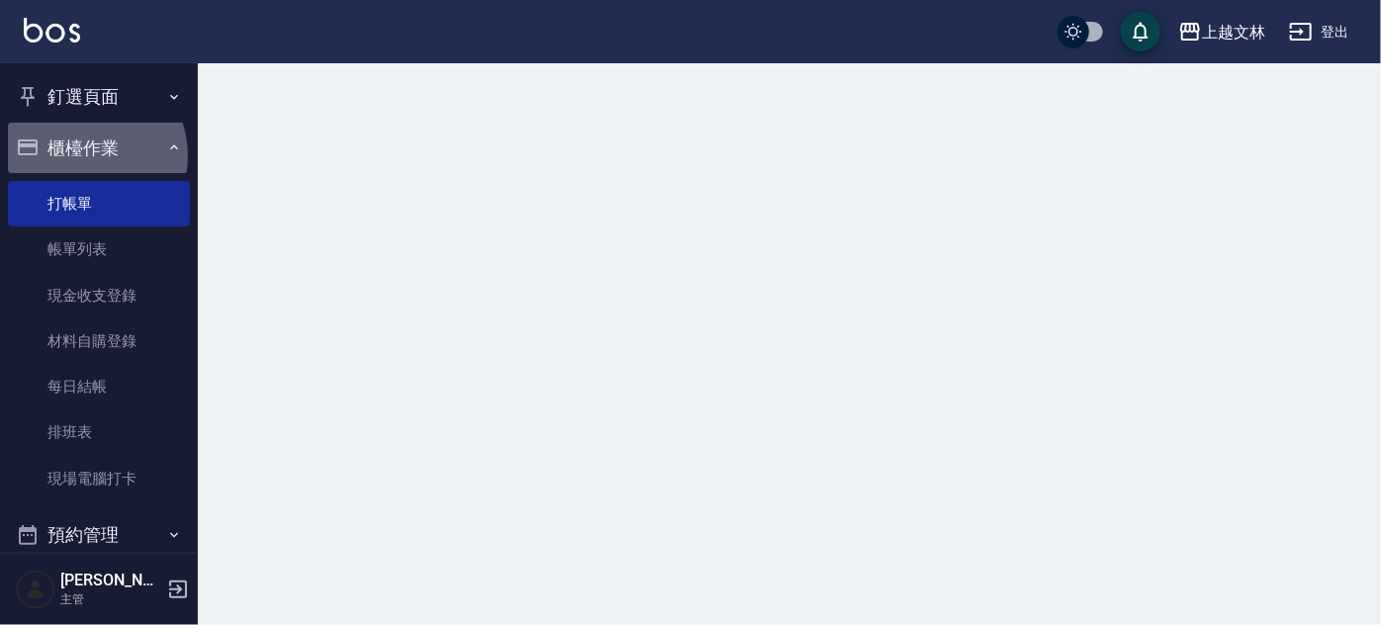
click at [83, 155] on button "櫃檯作業" at bounding box center [99, 148] width 182 height 51
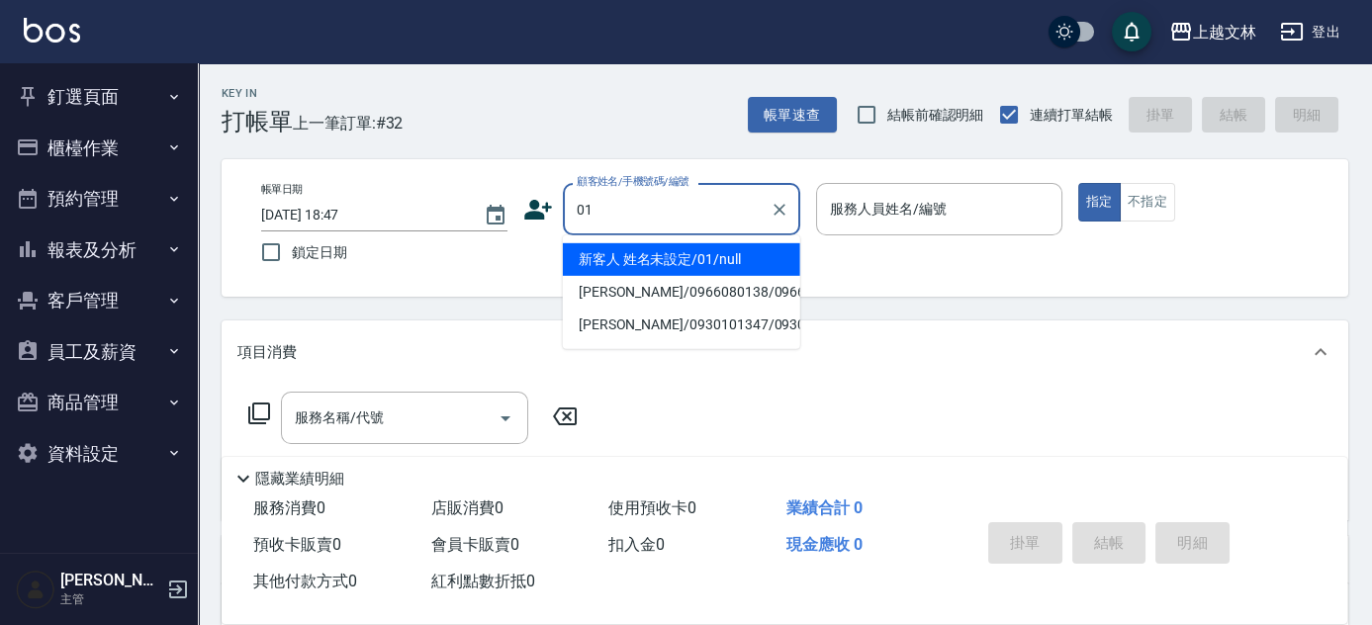
type input "新客人 姓名未設定/01/null"
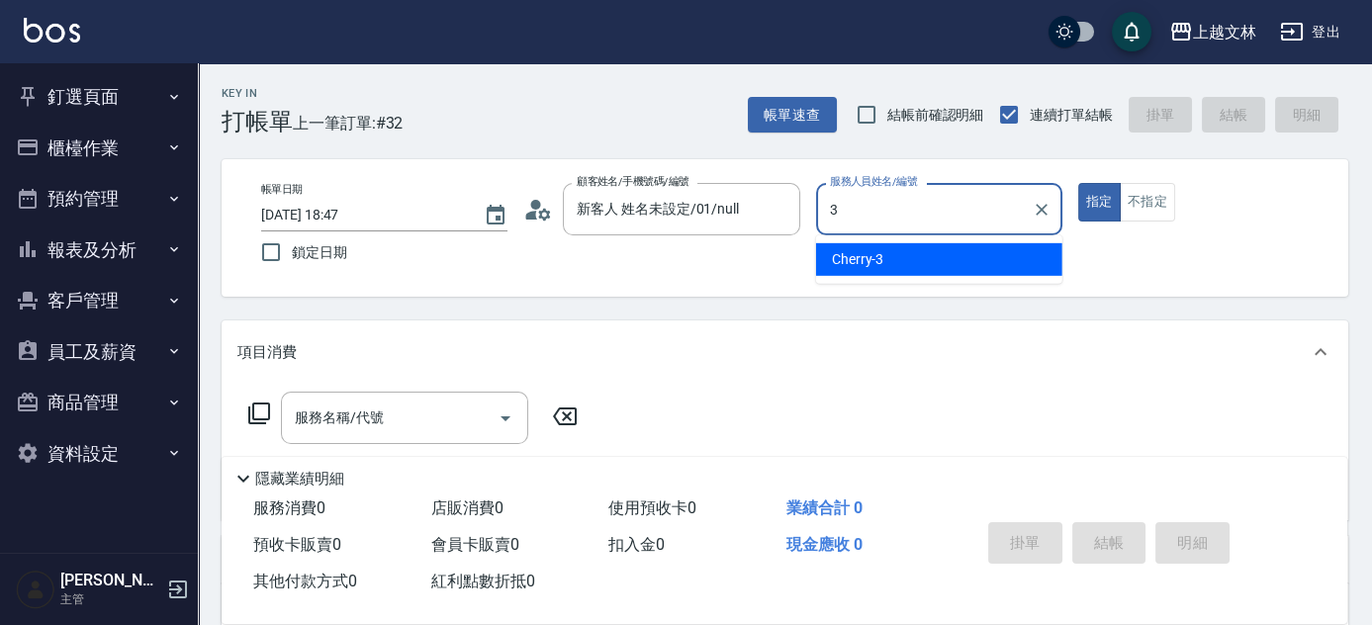
type input "Cherry-3"
type button "true"
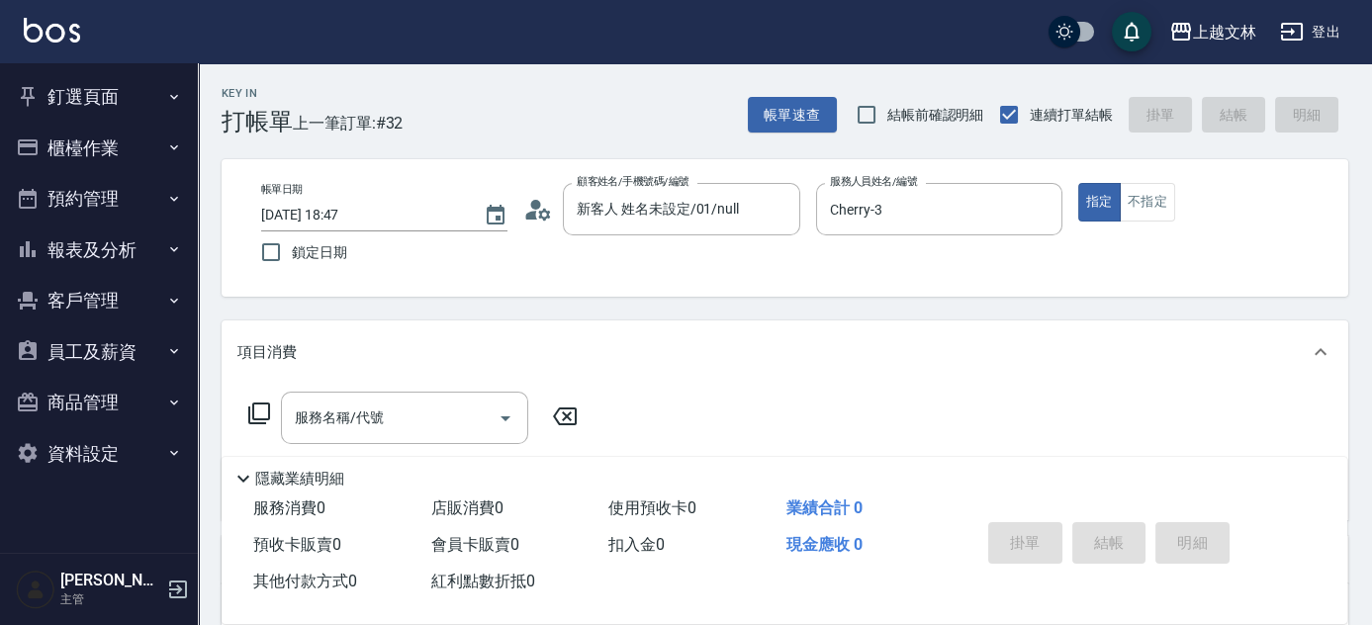
click at [264, 408] on icon at bounding box center [259, 414] width 24 height 24
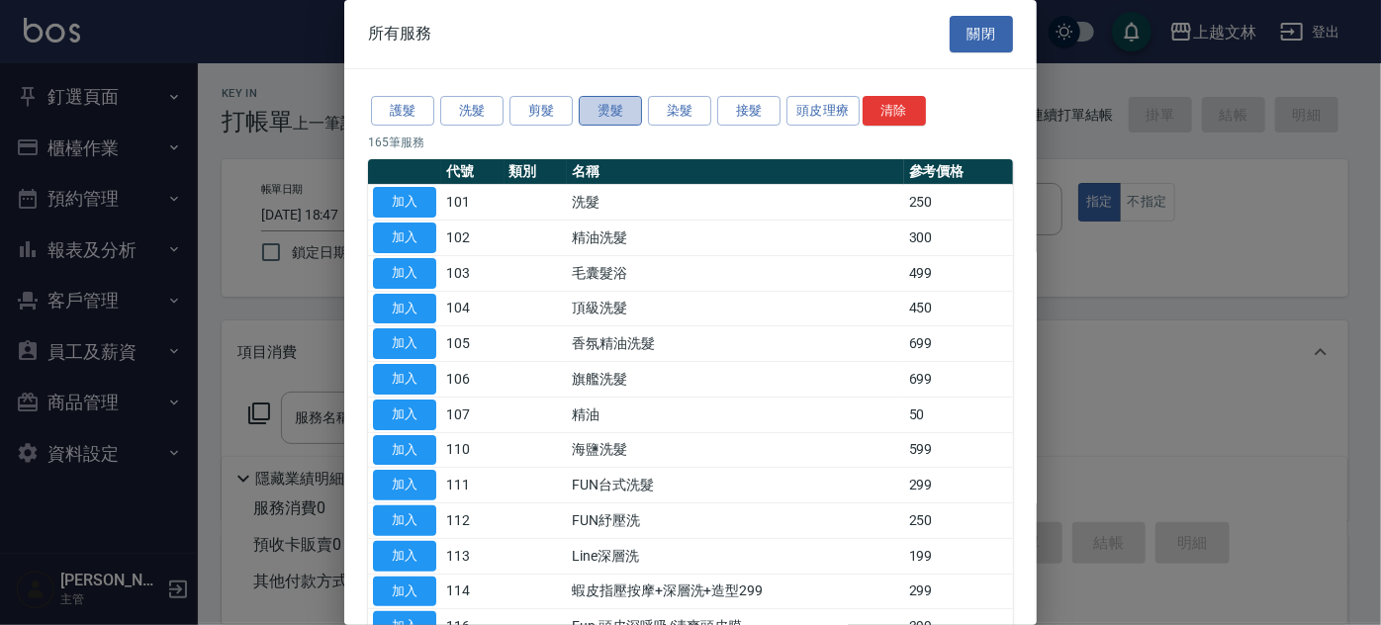
click at [619, 106] on button "燙髮" at bounding box center [610, 111] width 63 height 31
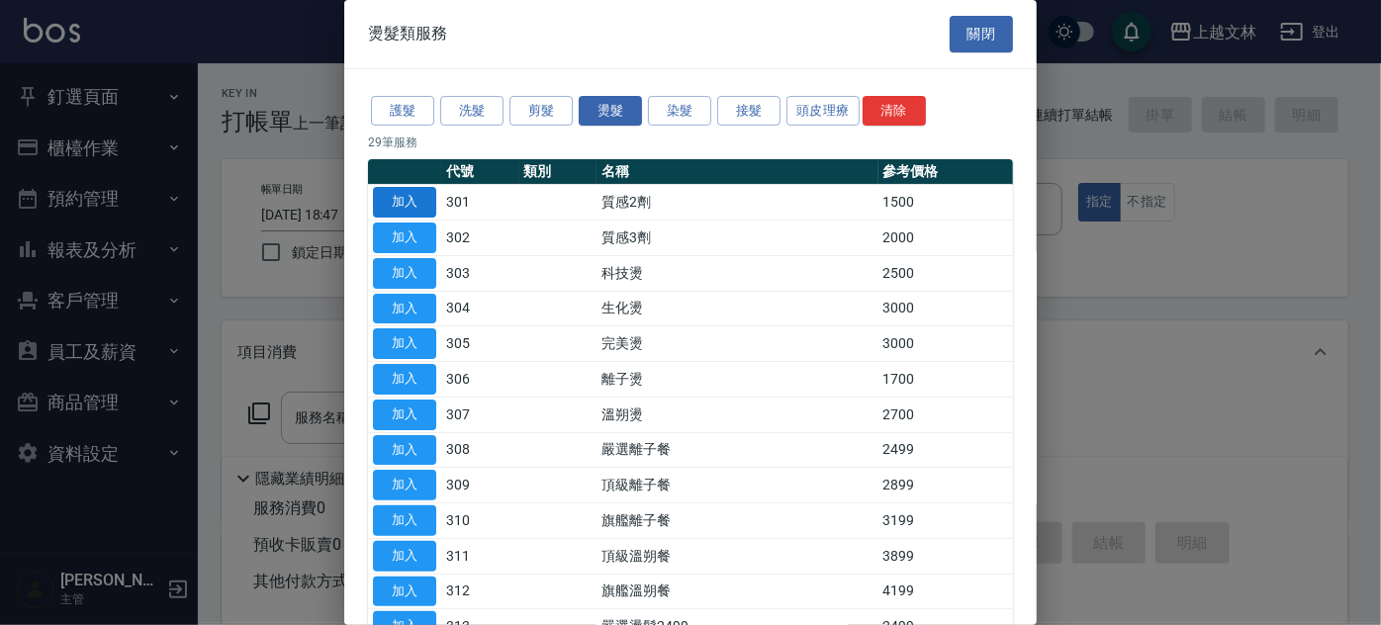
click at [411, 201] on button "加入" at bounding box center [404, 202] width 63 height 31
type input "質感2劑(301)"
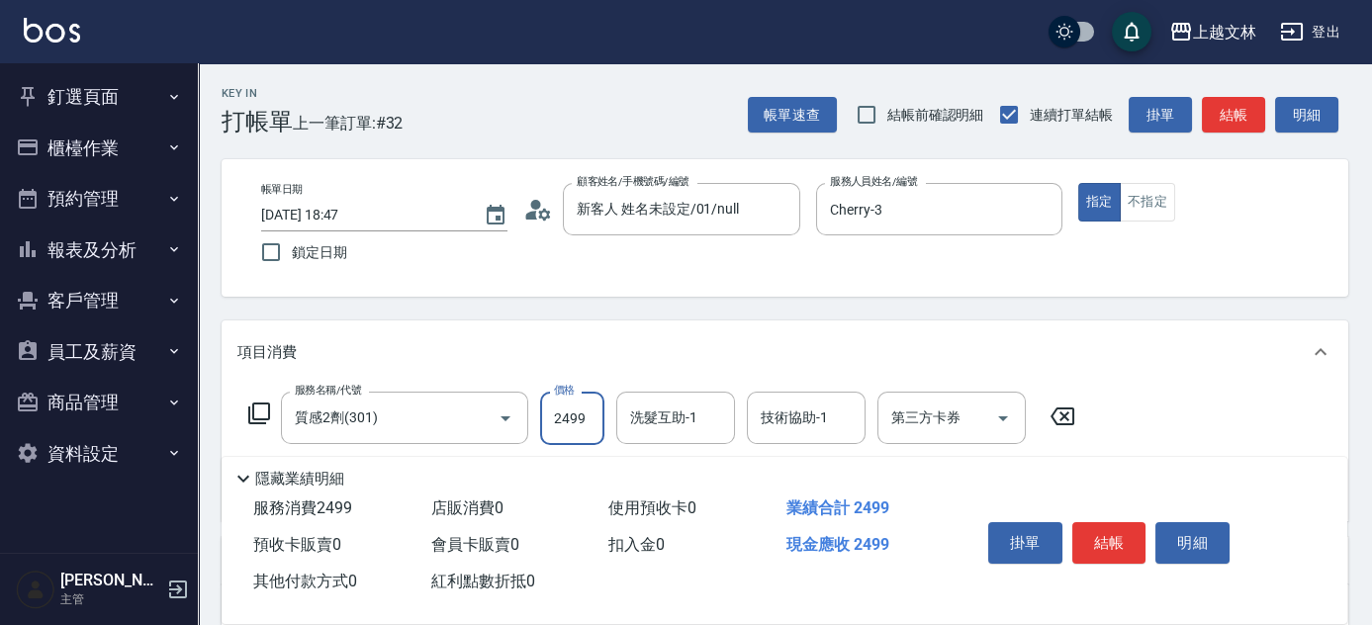
type input "2499"
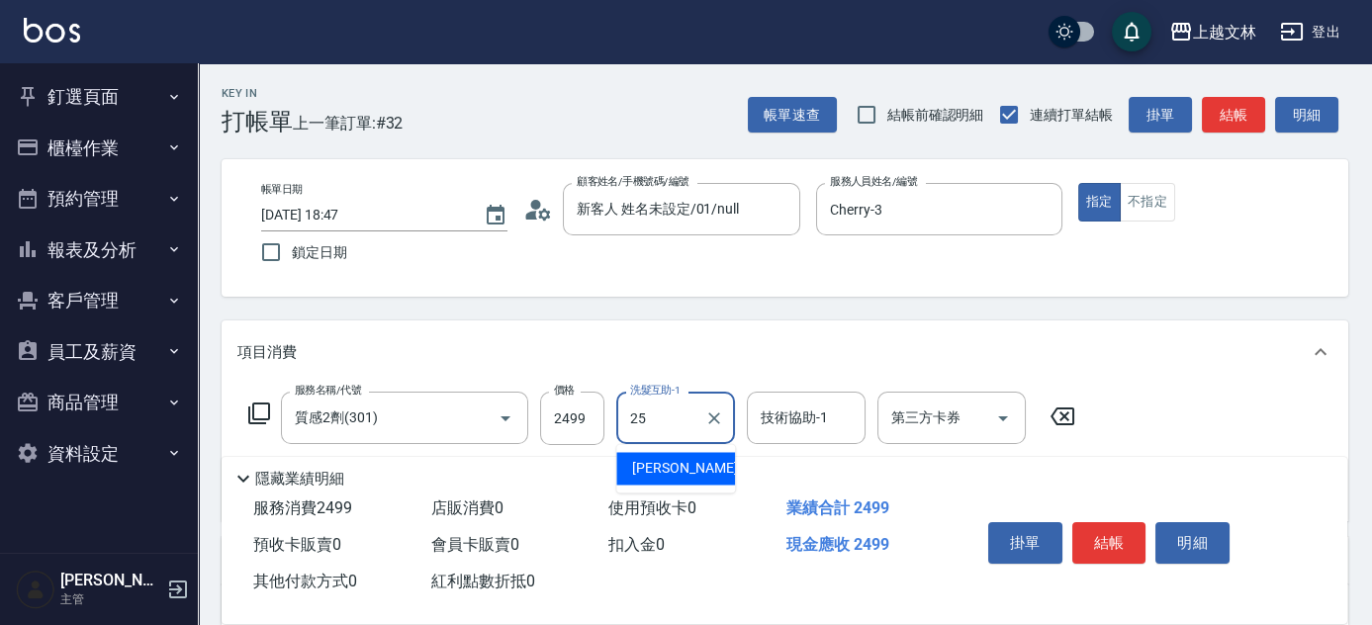
type input "牛牛-25"
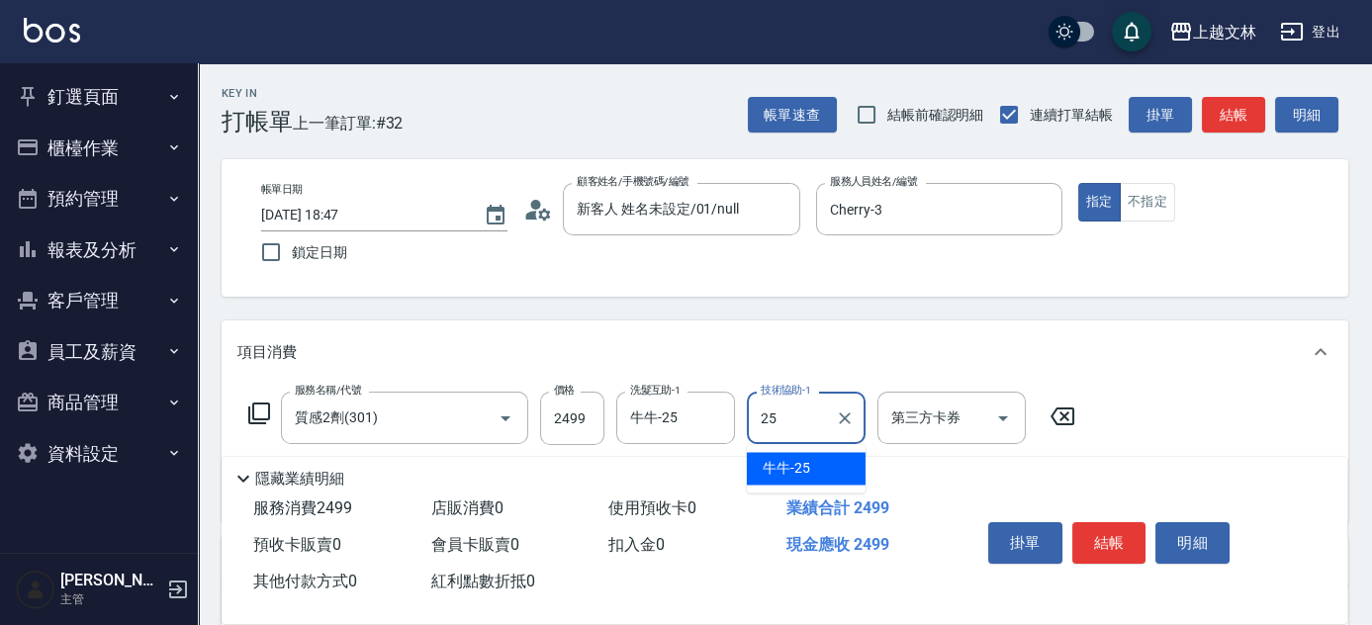
type input "牛牛-25"
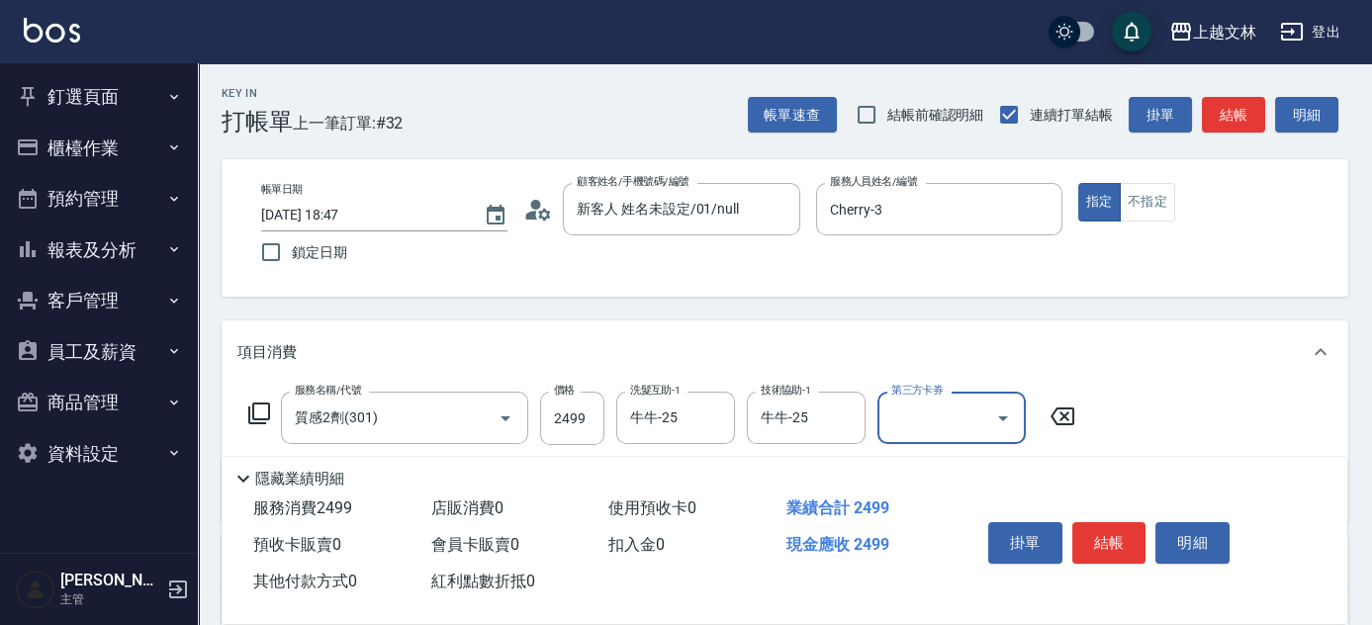
click at [1102, 539] on button "結帳" at bounding box center [1110, 543] width 74 height 42
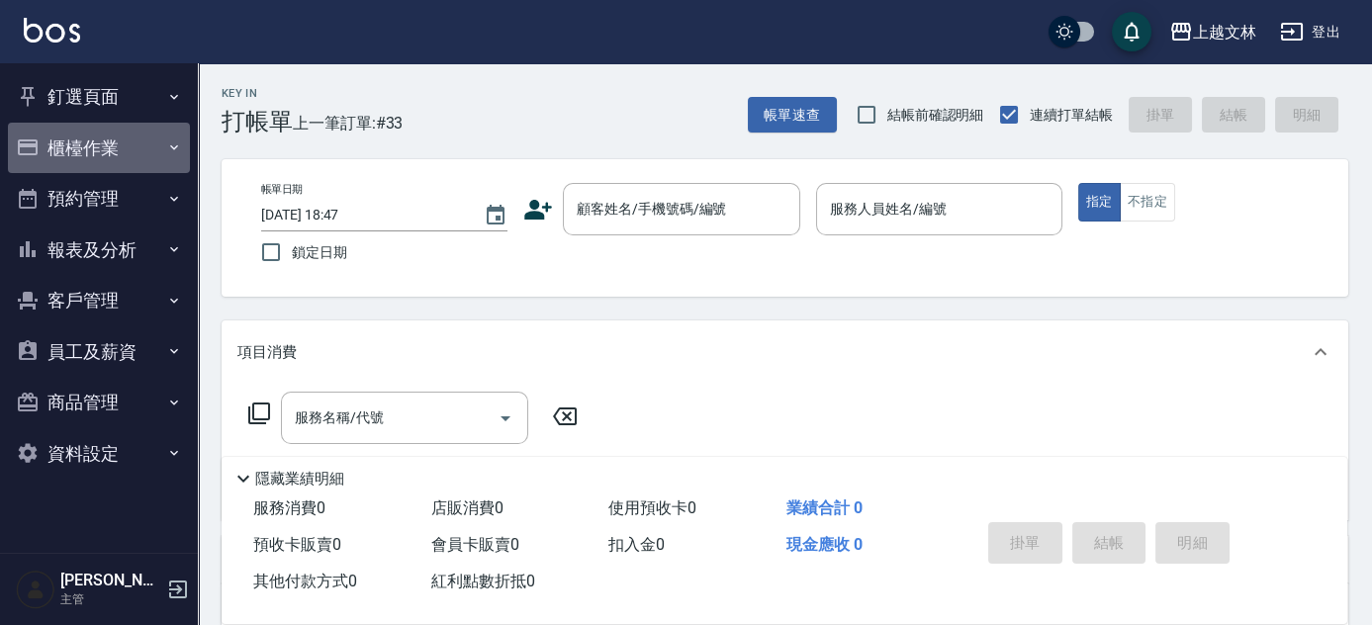
click at [104, 154] on button "櫃檯作業" at bounding box center [99, 148] width 182 height 51
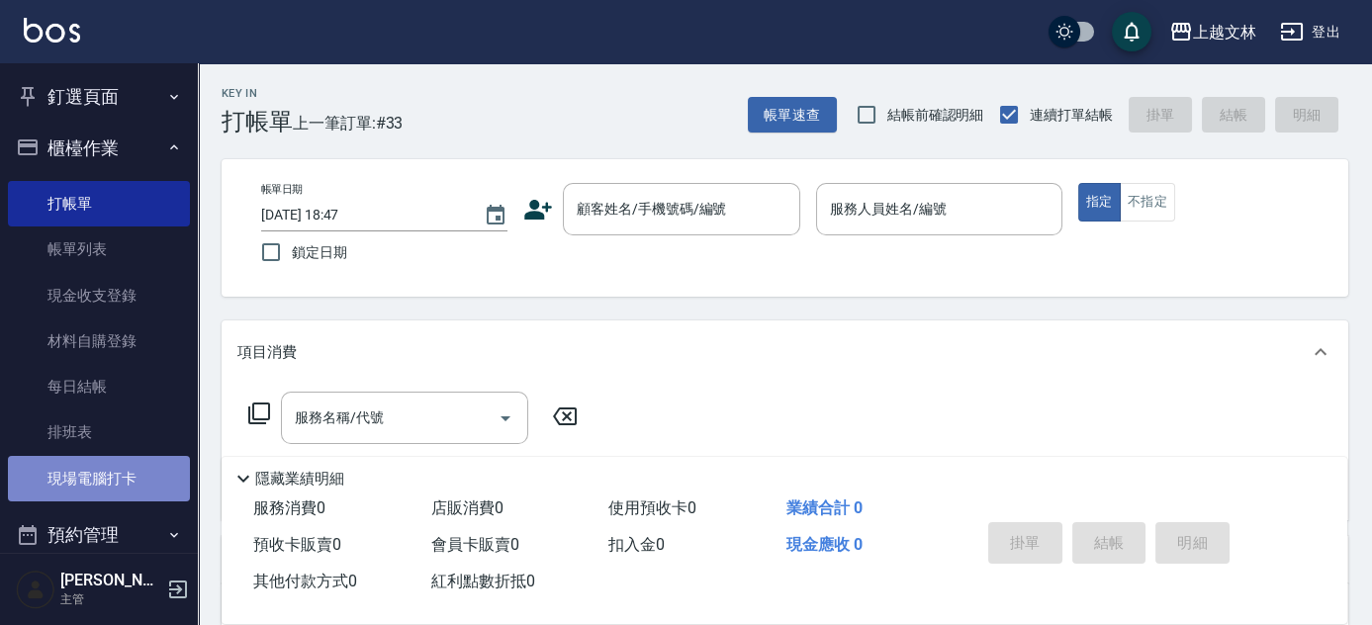
click at [135, 490] on link "現場電腦打卡" at bounding box center [99, 479] width 182 height 46
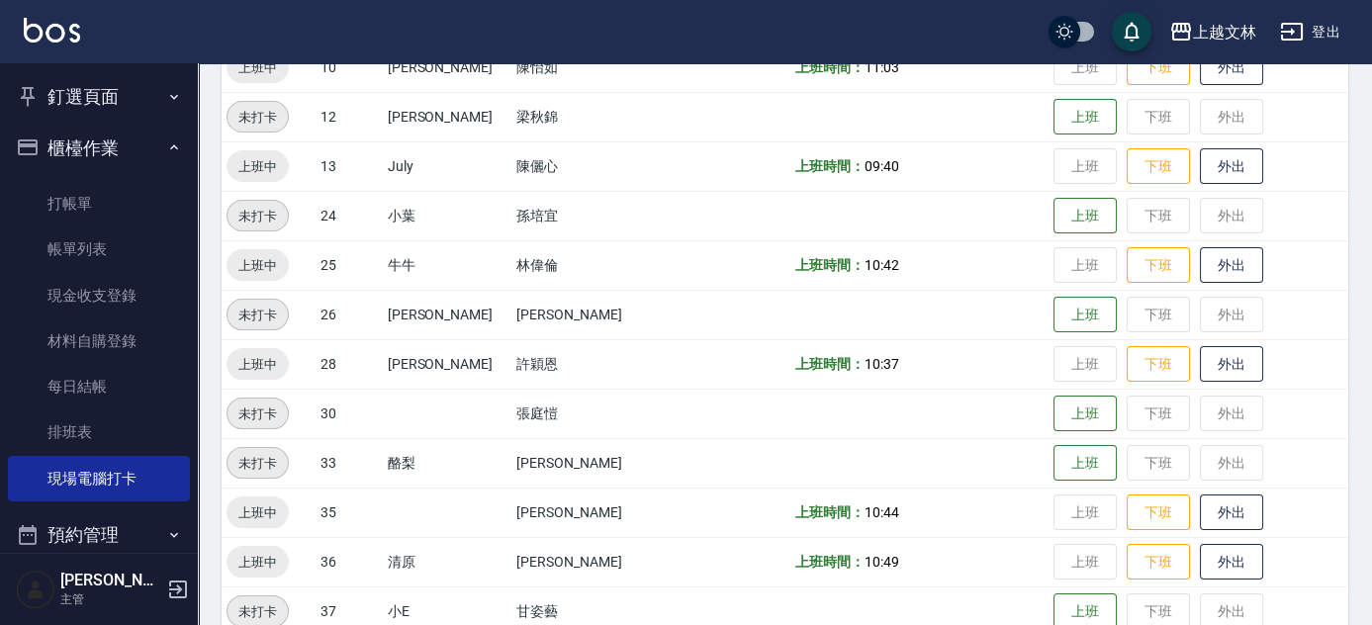
scroll to position [614, 0]
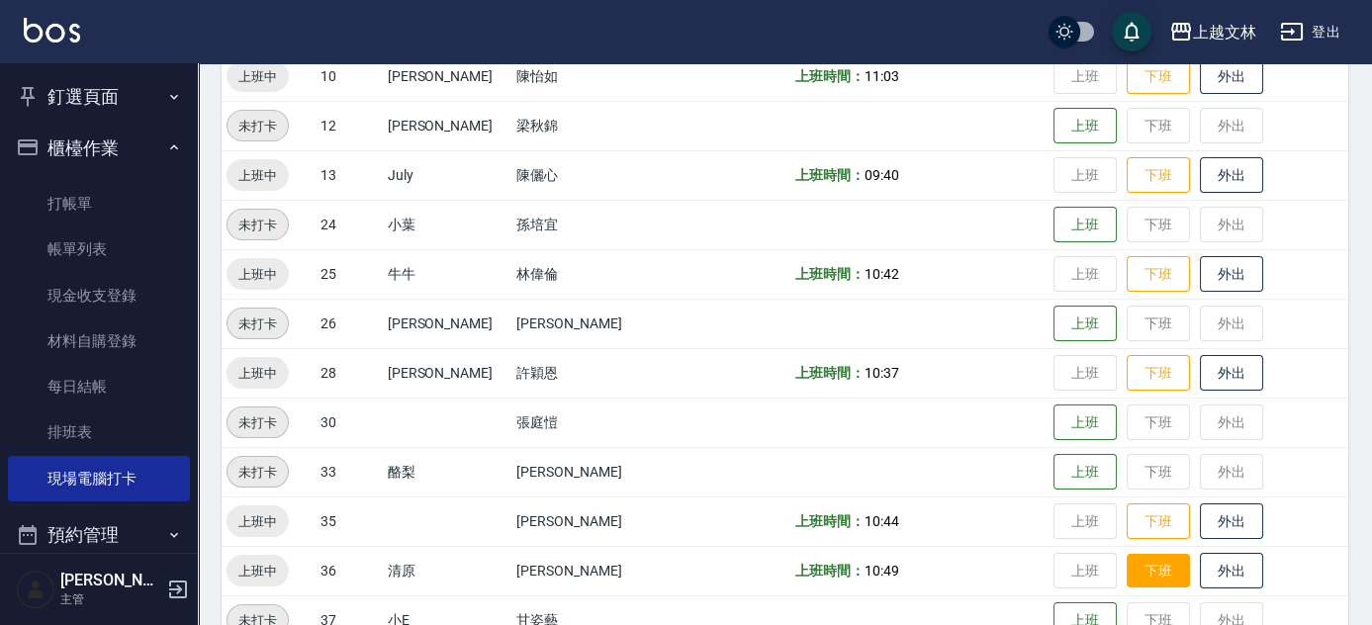
click at [1144, 572] on button "下班" at bounding box center [1158, 571] width 63 height 35
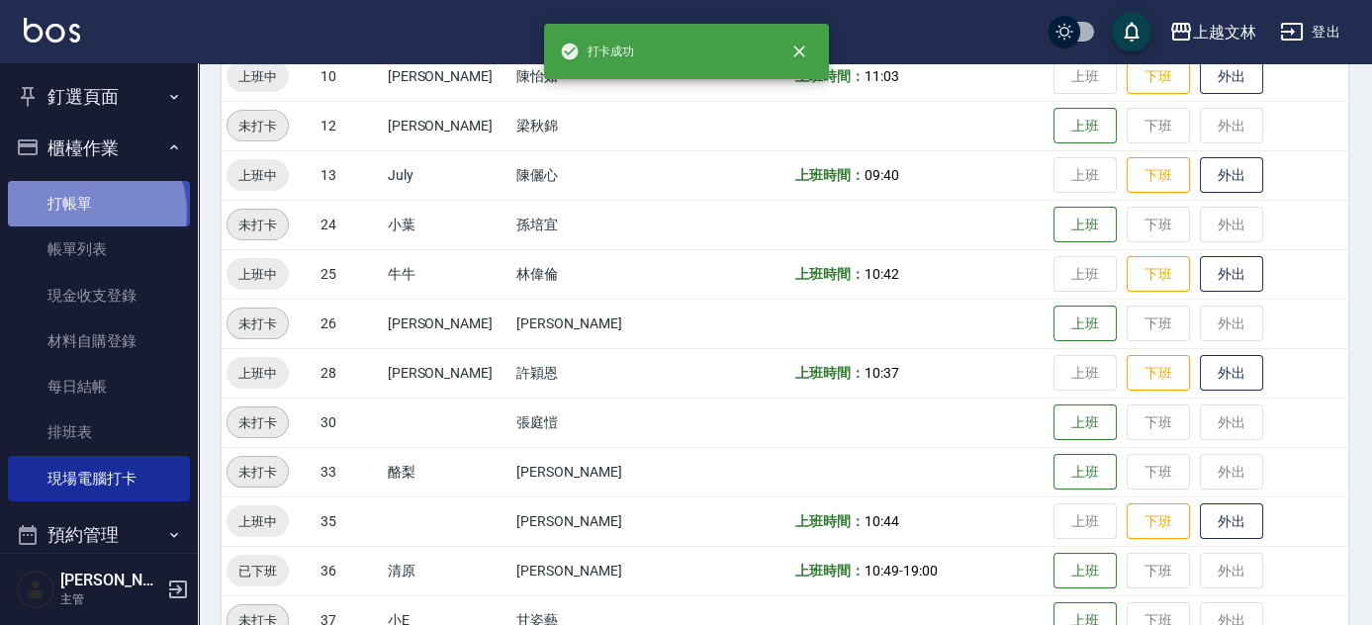
click at [81, 213] on link "打帳單" at bounding box center [99, 204] width 182 height 46
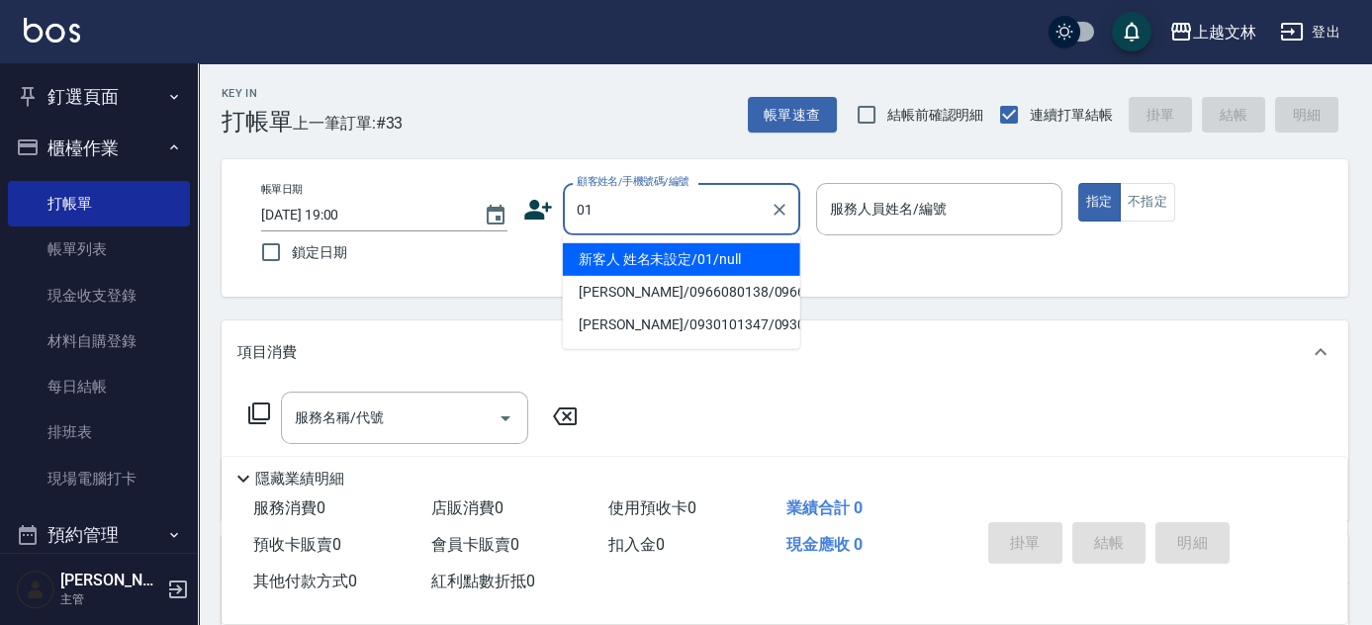
type input "新客人 姓名未設定/01/null"
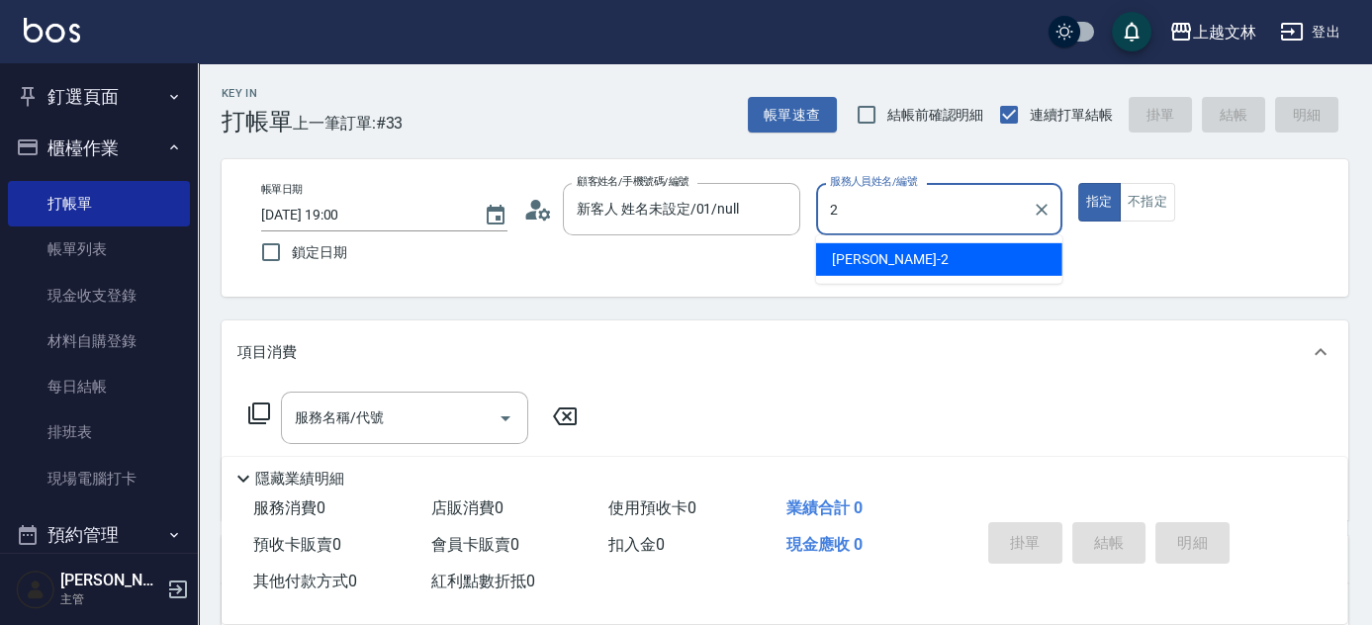
type input "[PERSON_NAME]-2"
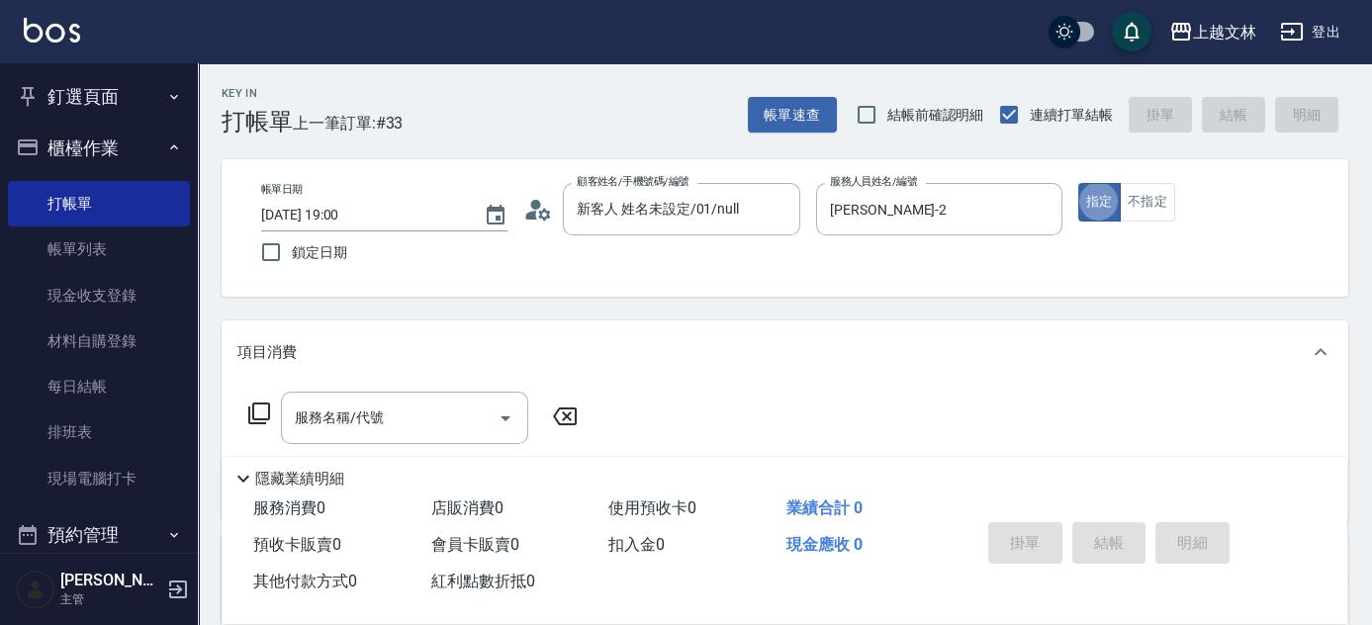
type button "true"
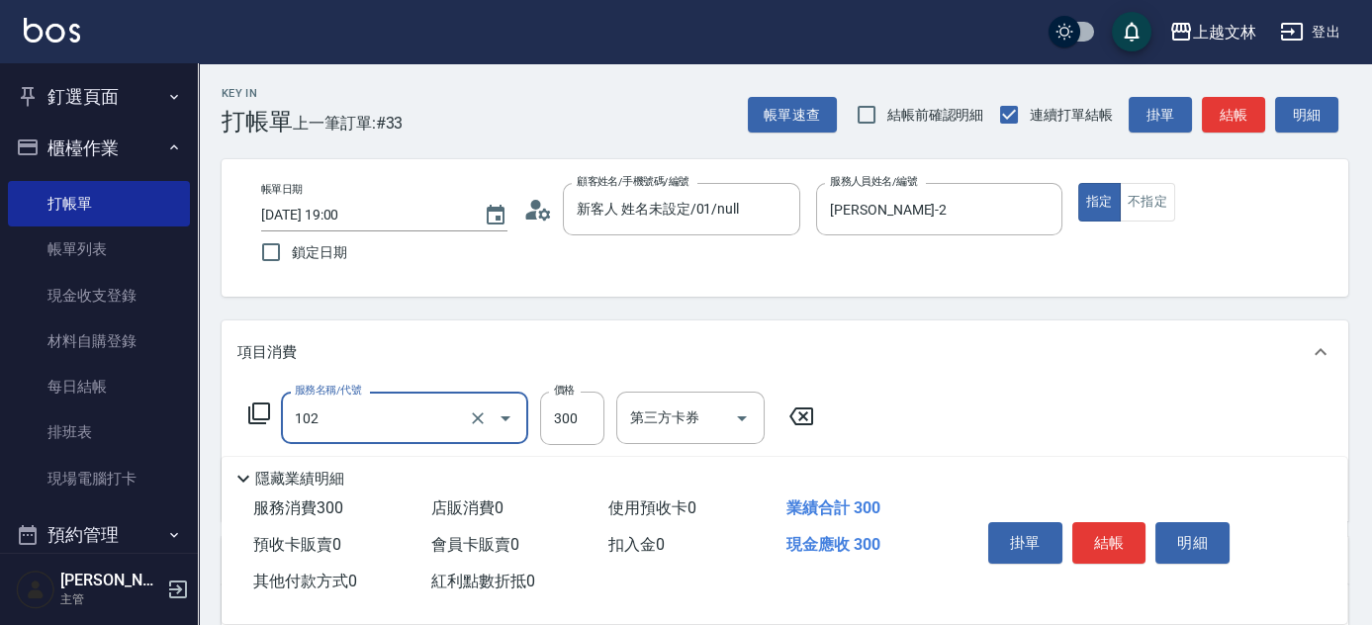
type input "精油洗髮(102)"
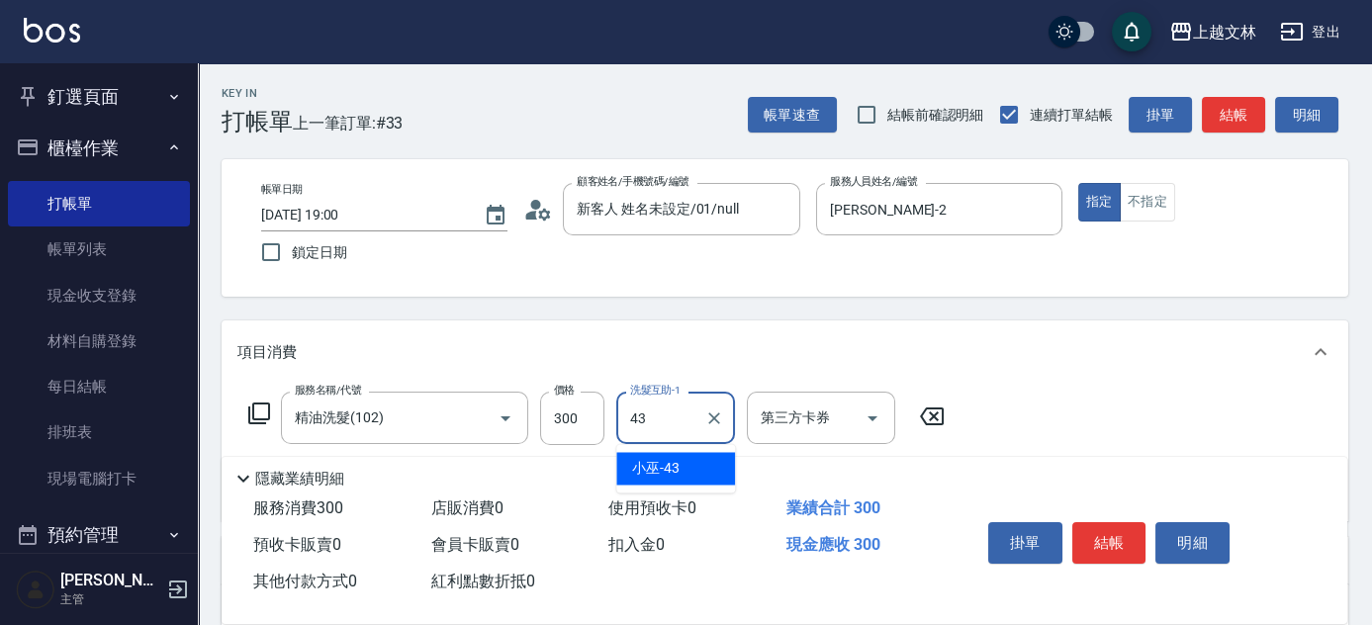
type input "小巫-43"
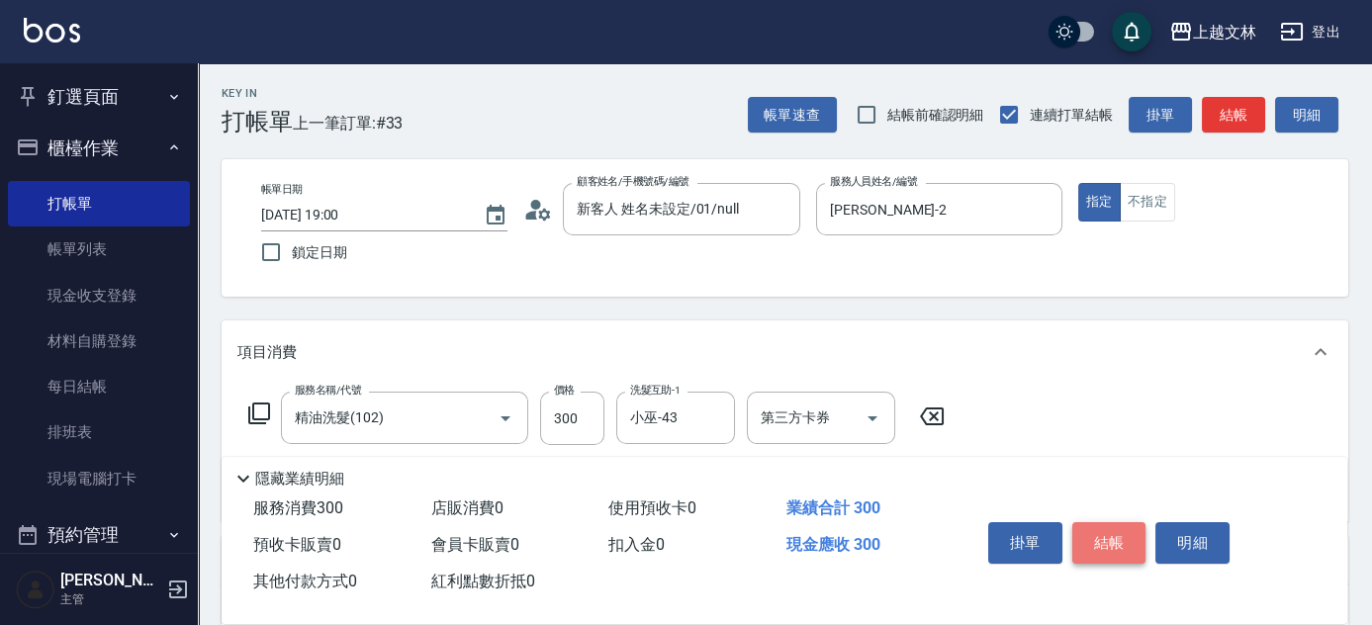
click at [1117, 530] on button "結帳" at bounding box center [1110, 543] width 74 height 42
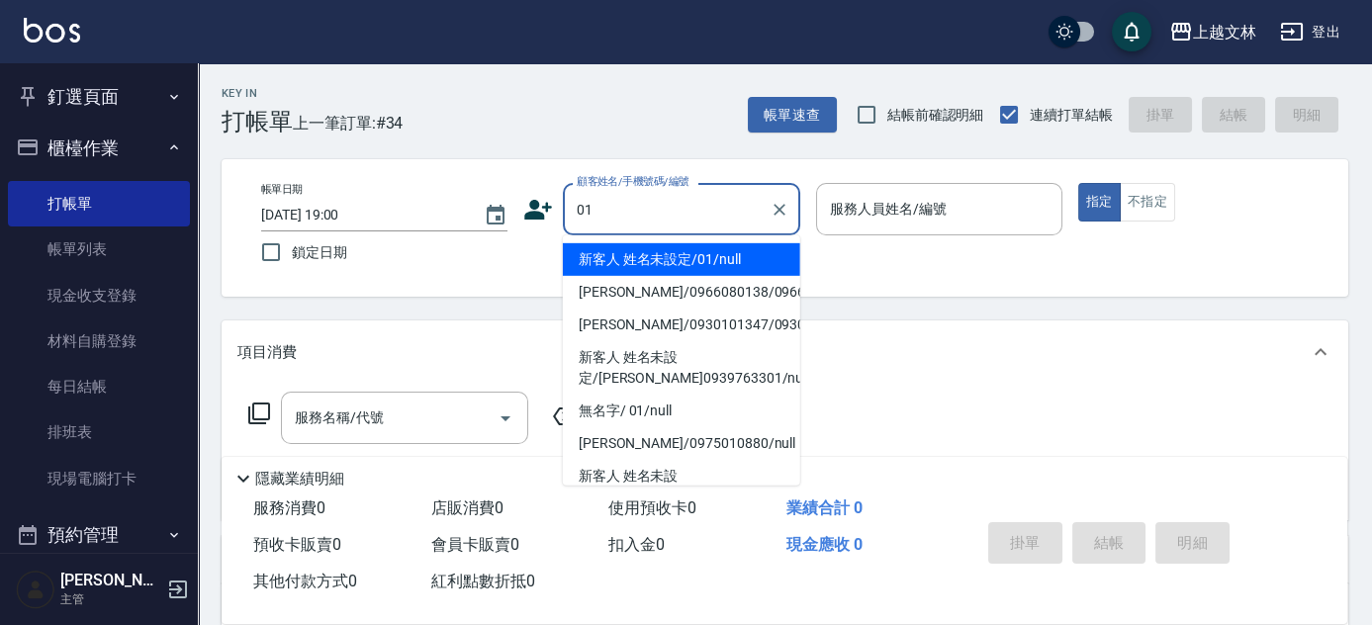
type input "01"
type input "9"
type input "新客人 姓名未設定/01/null"
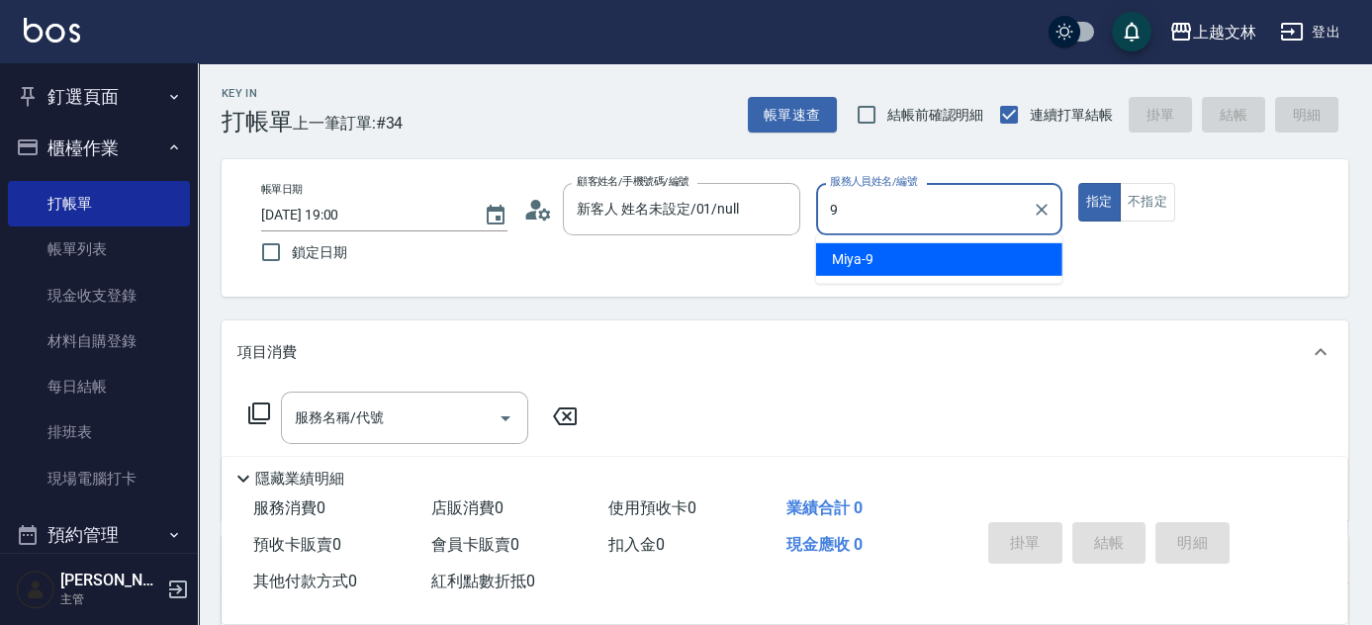
type input "Miya-9"
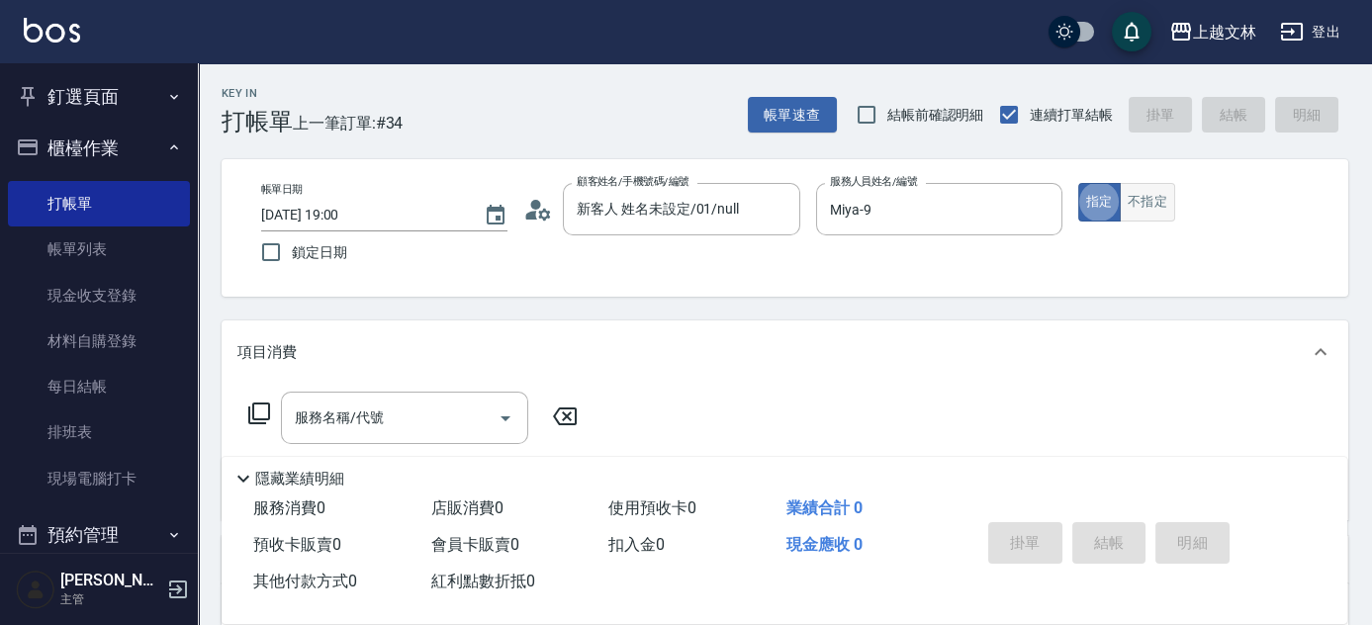
click at [1150, 196] on button "不指定" at bounding box center [1147, 202] width 55 height 39
type button "false"
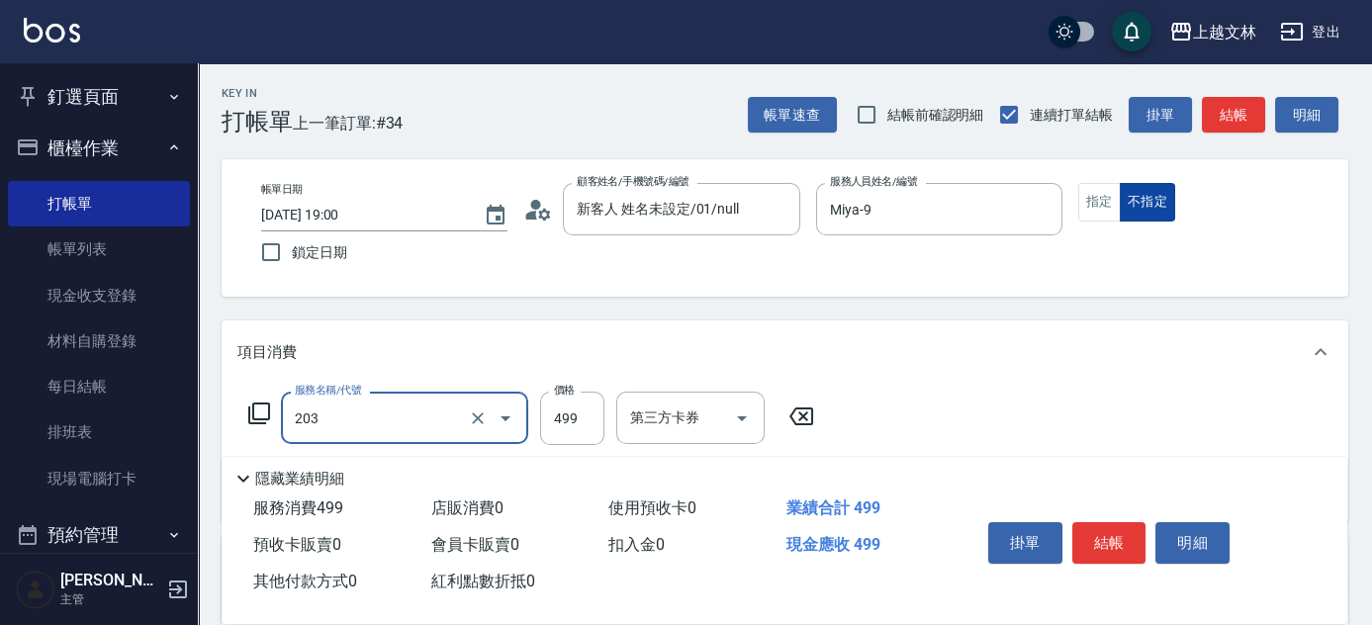
type input "B級洗+剪(203)"
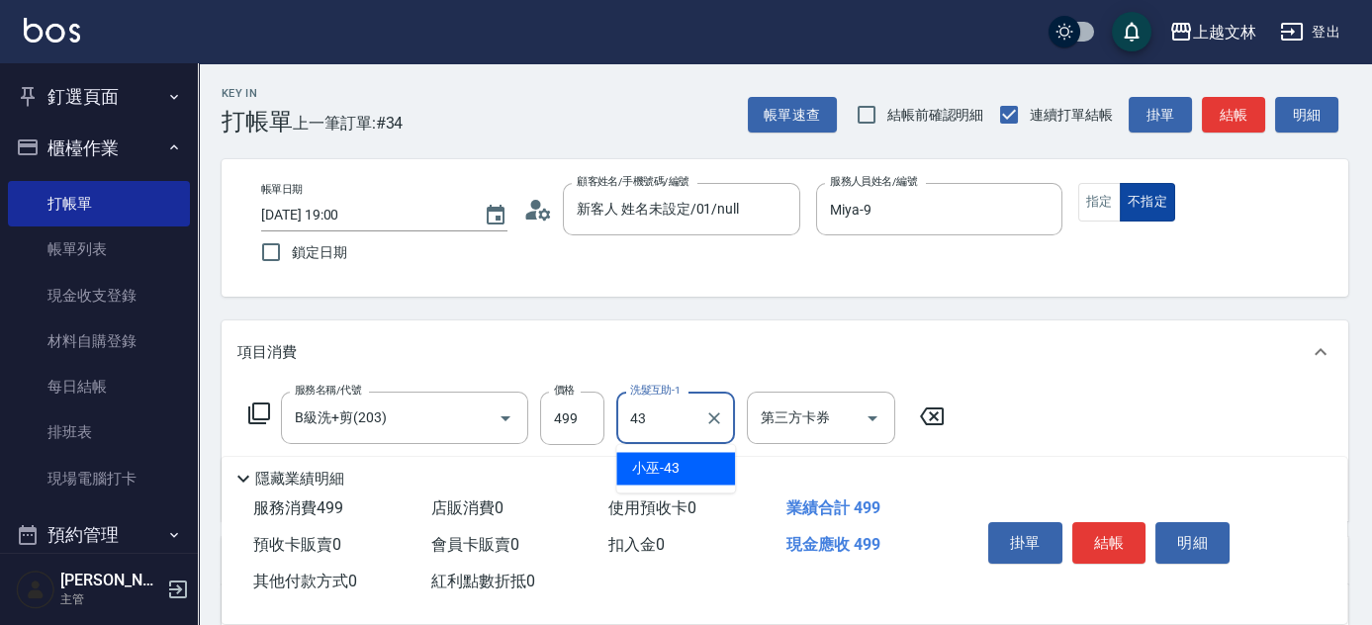
type input "小巫-43"
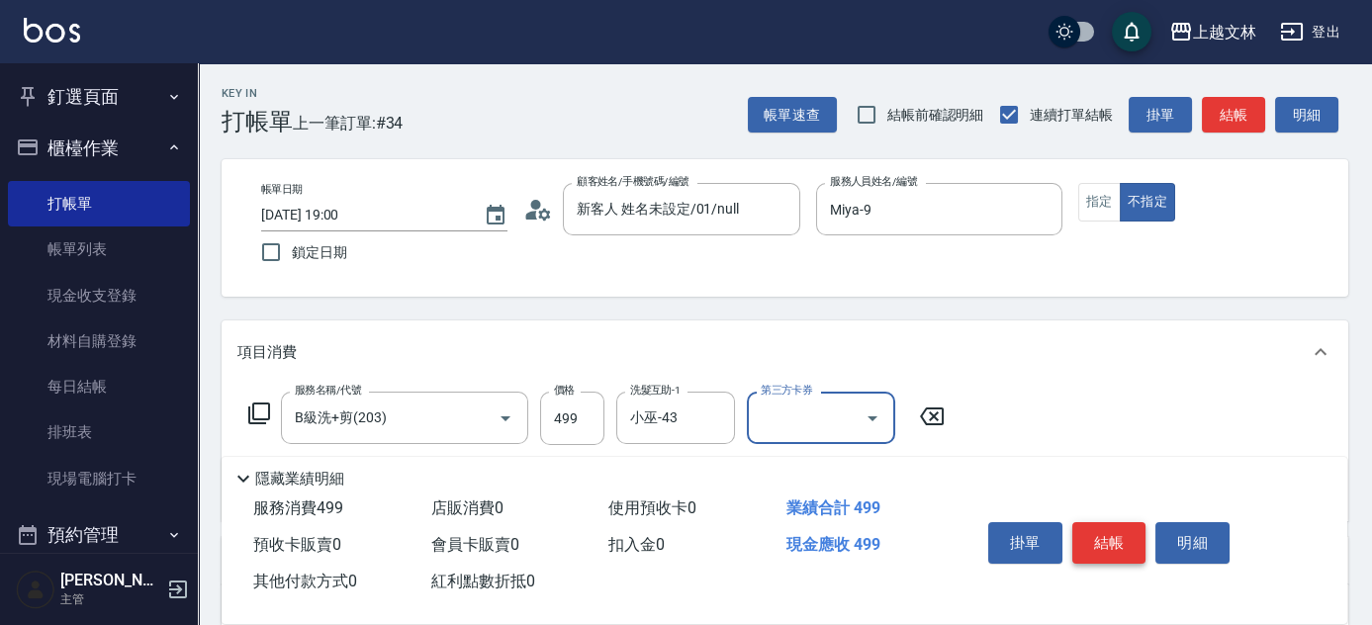
click at [1103, 544] on button "結帳" at bounding box center [1110, 543] width 74 height 42
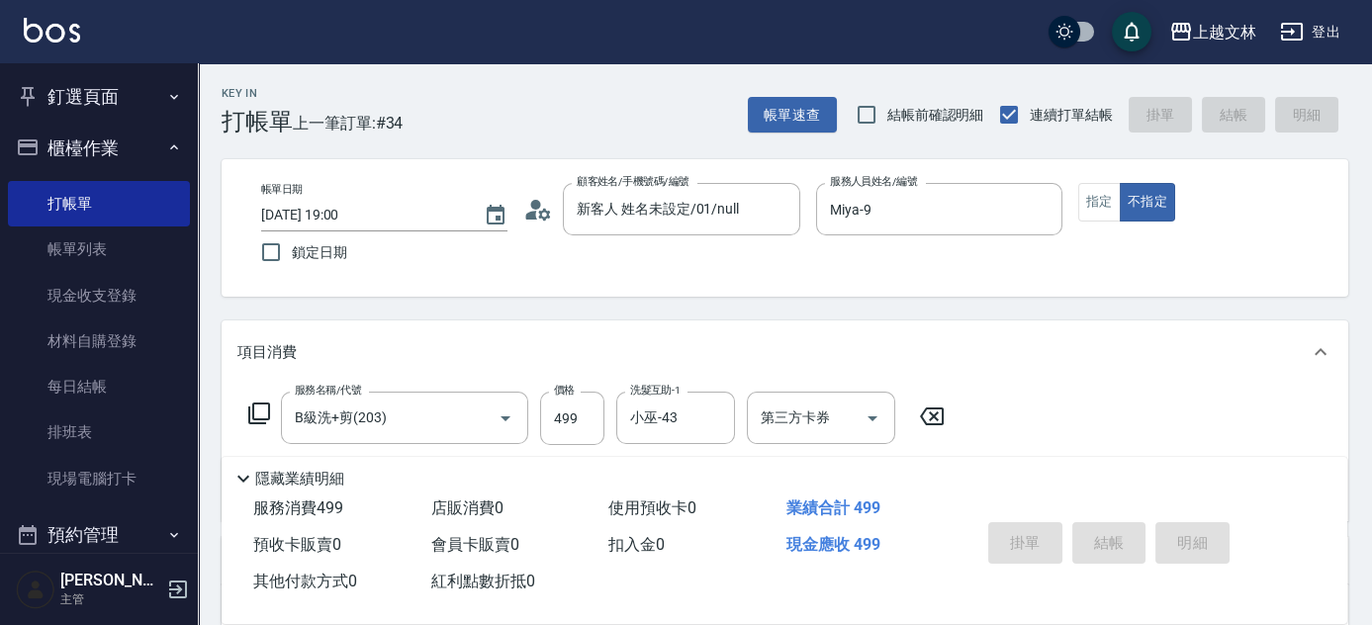
type input "[DATE] 19:06"
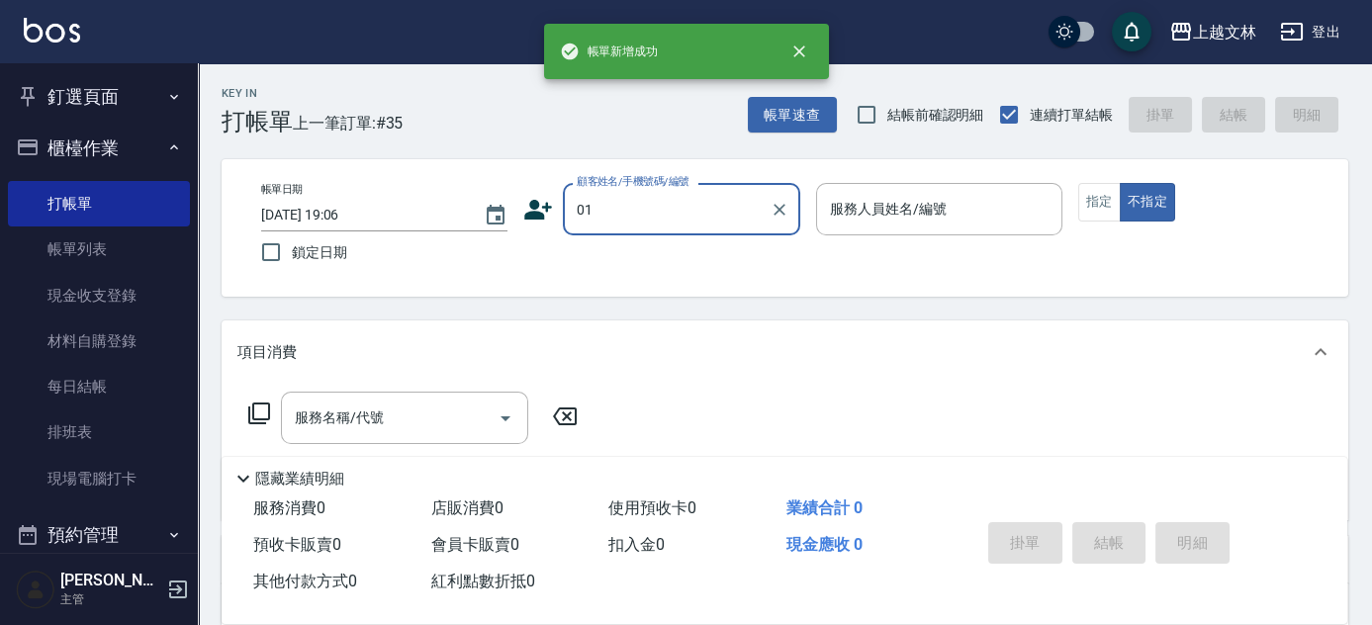
type input "01"
type input "9"
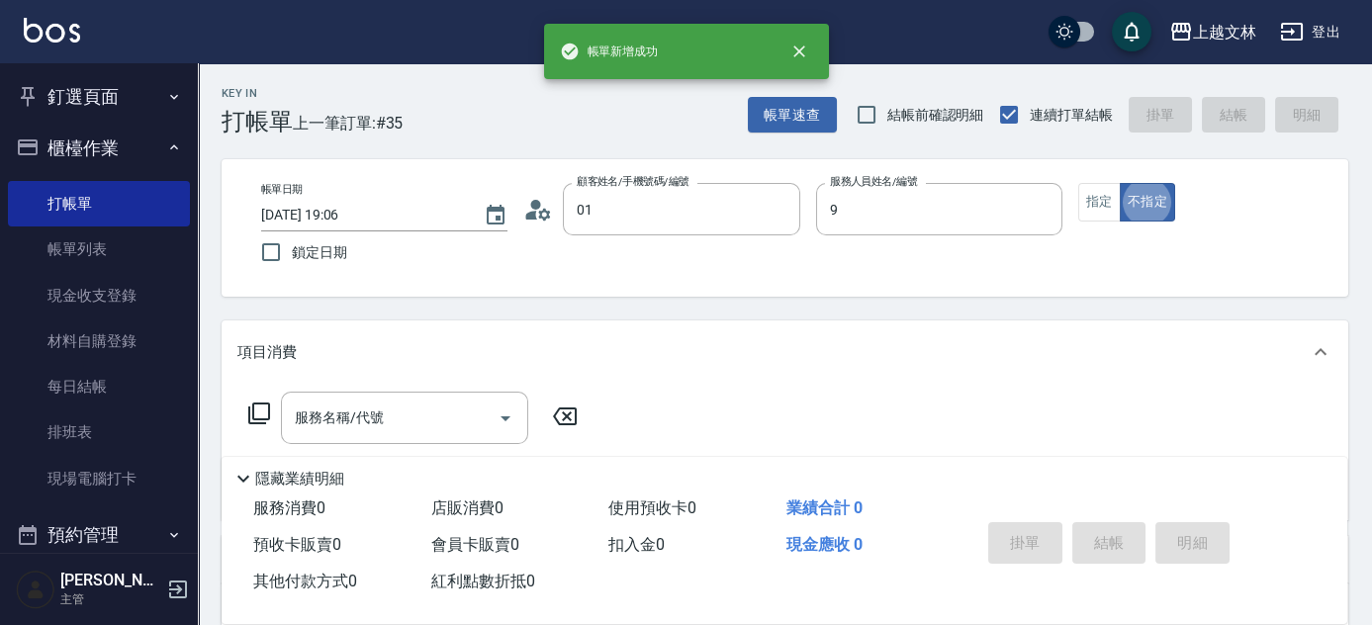
type input "新客人 姓名未設定/01/null"
type input "Miya-9"
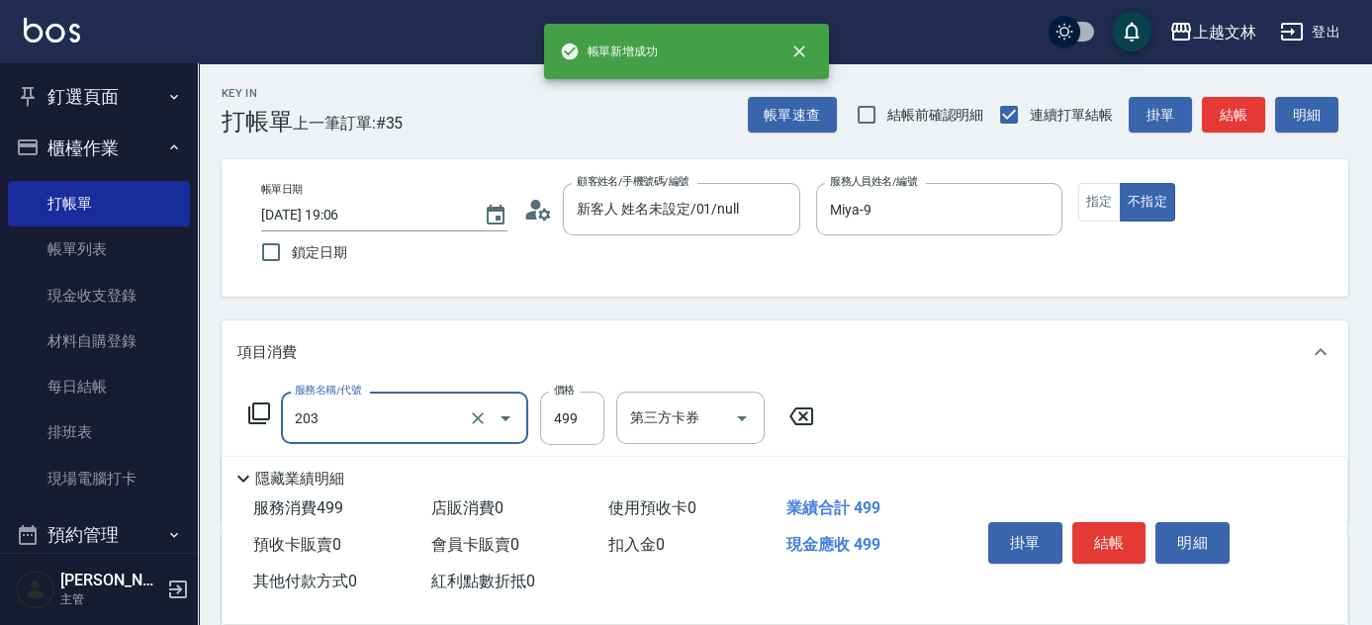
type input "B級洗+剪(203)"
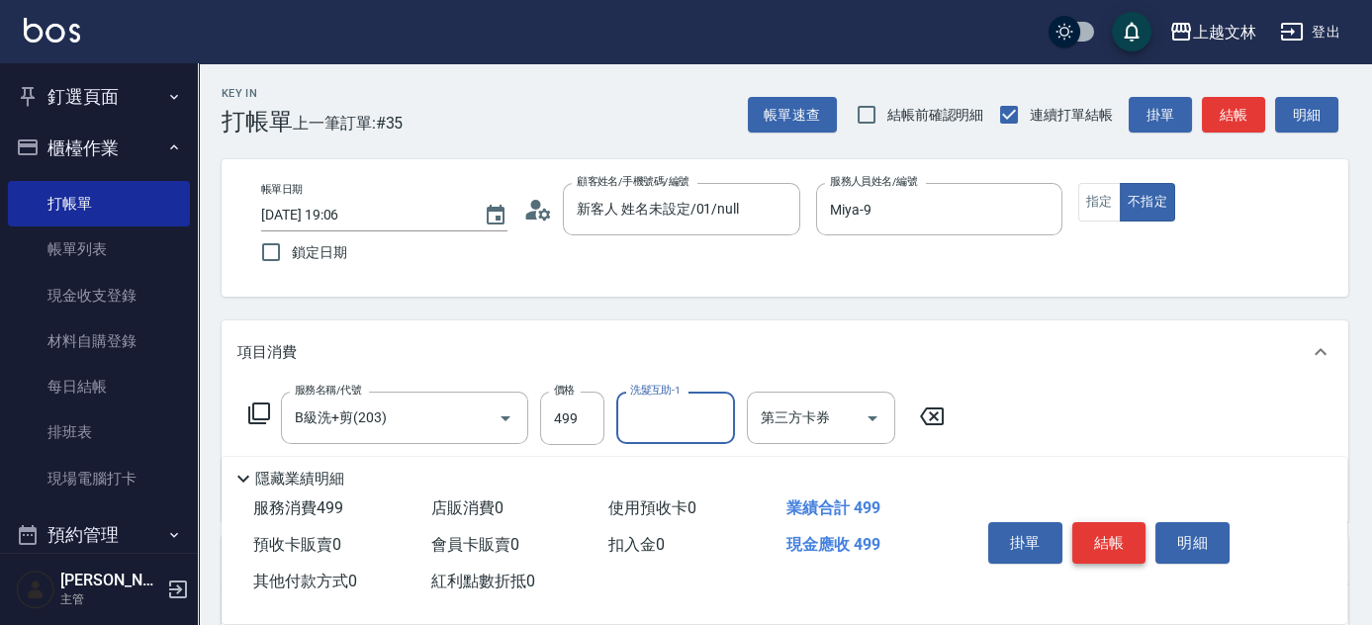
click at [1121, 544] on button "結帳" at bounding box center [1110, 543] width 74 height 42
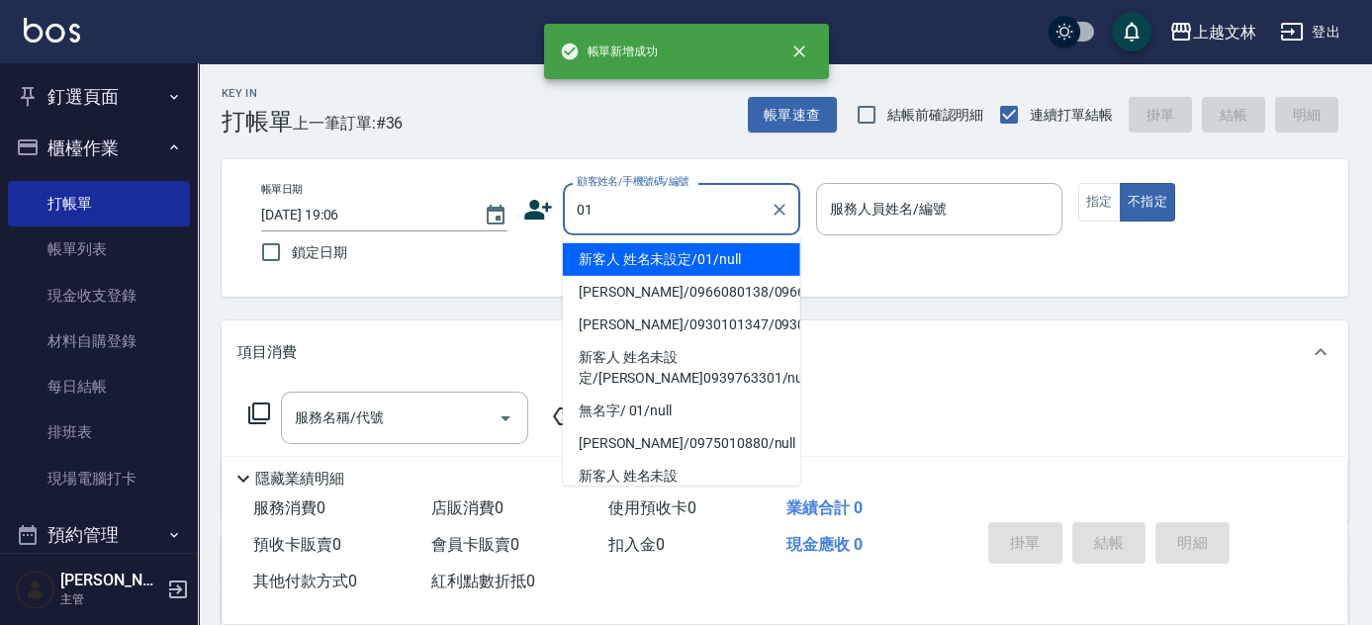
type input "01"
type input "9"
type input "新客人 姓名未設定/01/null"
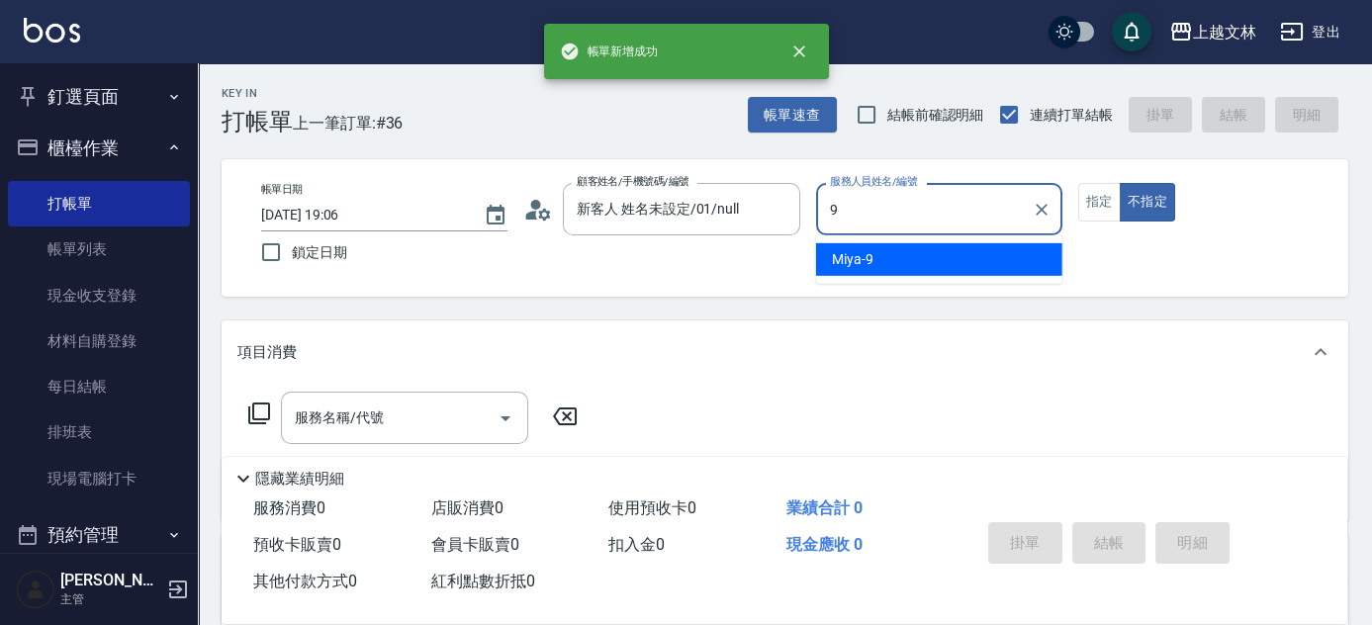
type input "Miya-9"
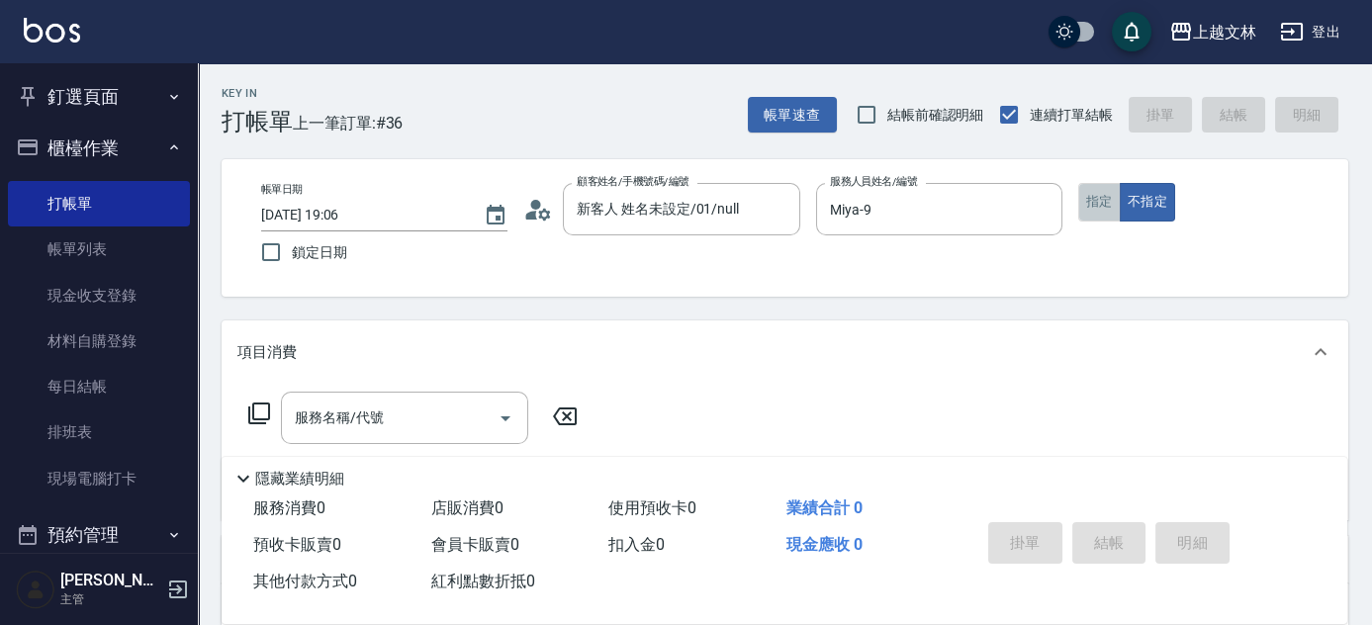
click at [1110, 208] on button "指定" at bounding box center [1099, 202] width 43 height 39
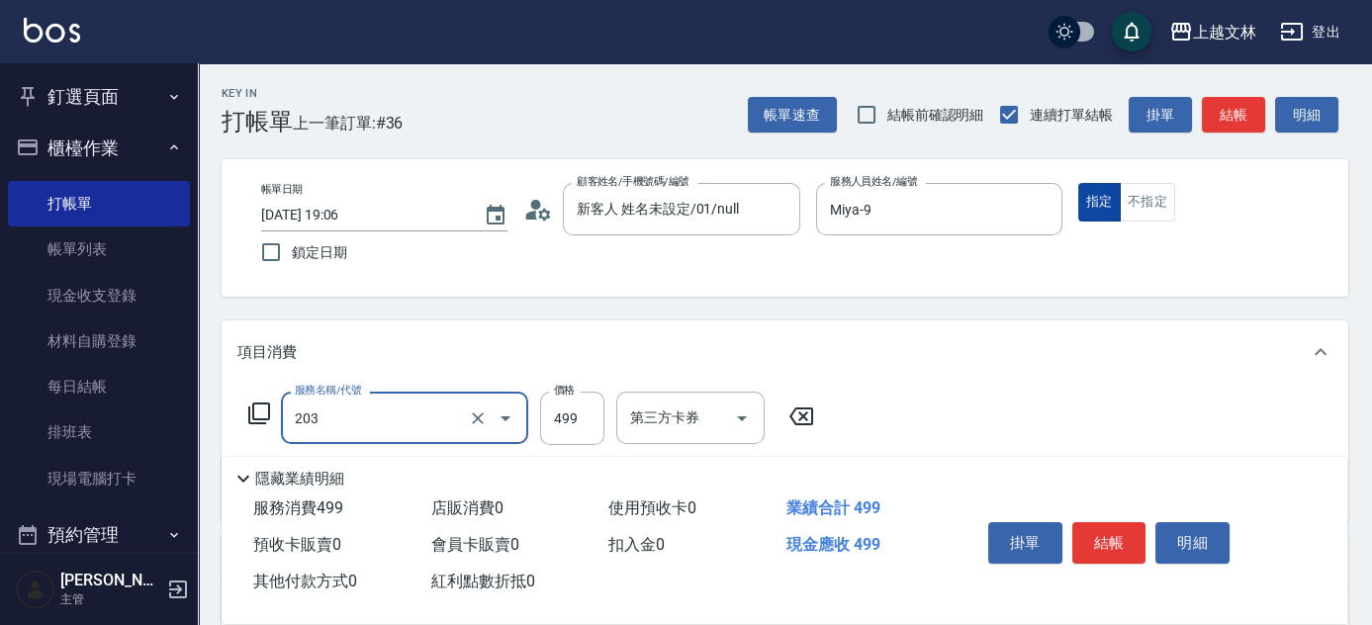
type input "B級洗+剪(203)"
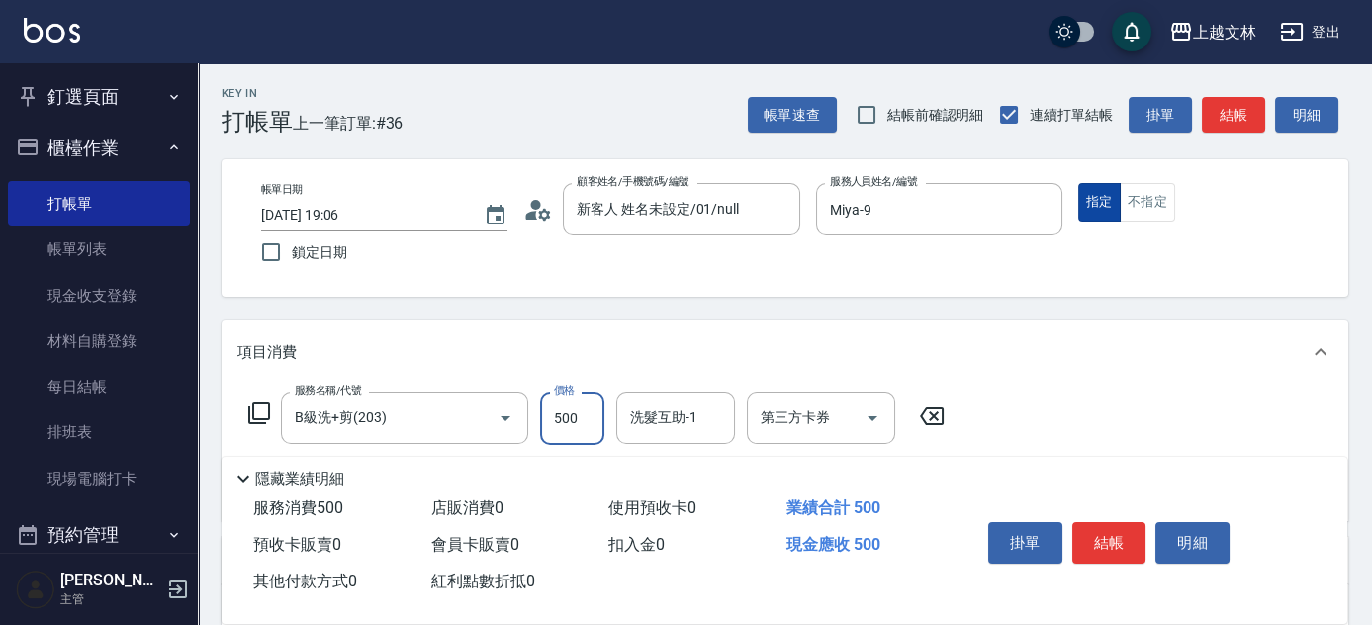
type input "500"
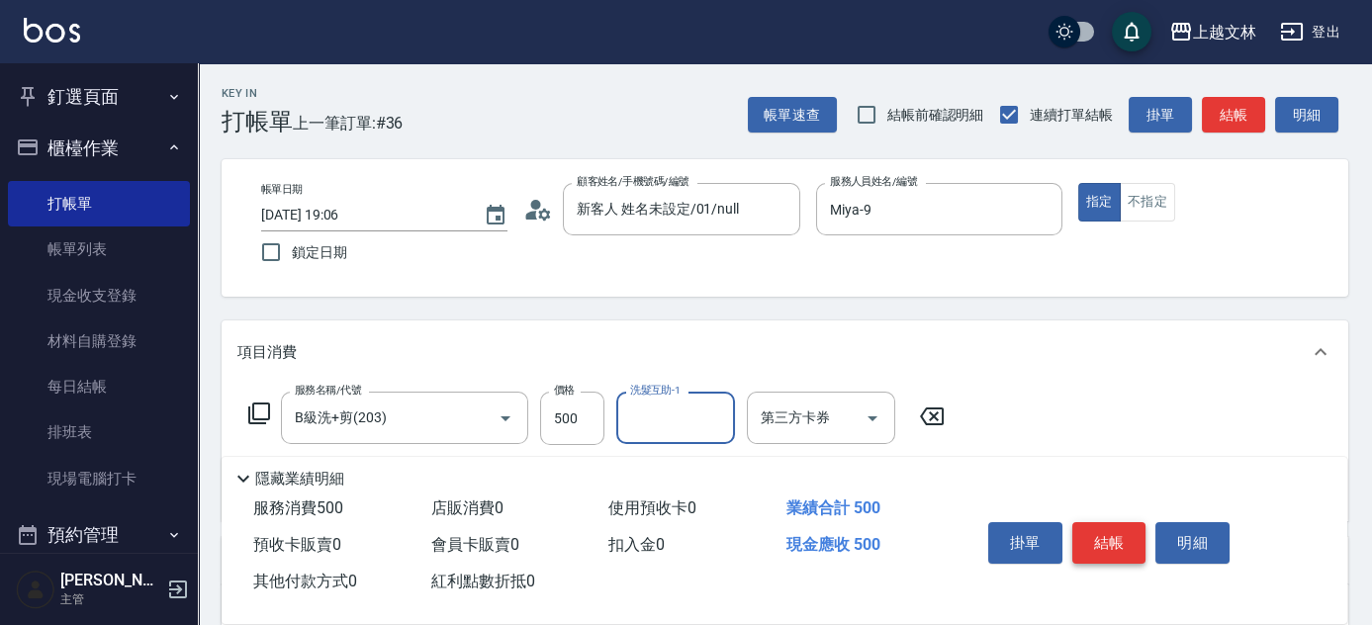
click at [1086, 545] on button "結帳" at bounding box center [1110, 543] width 74 height 42
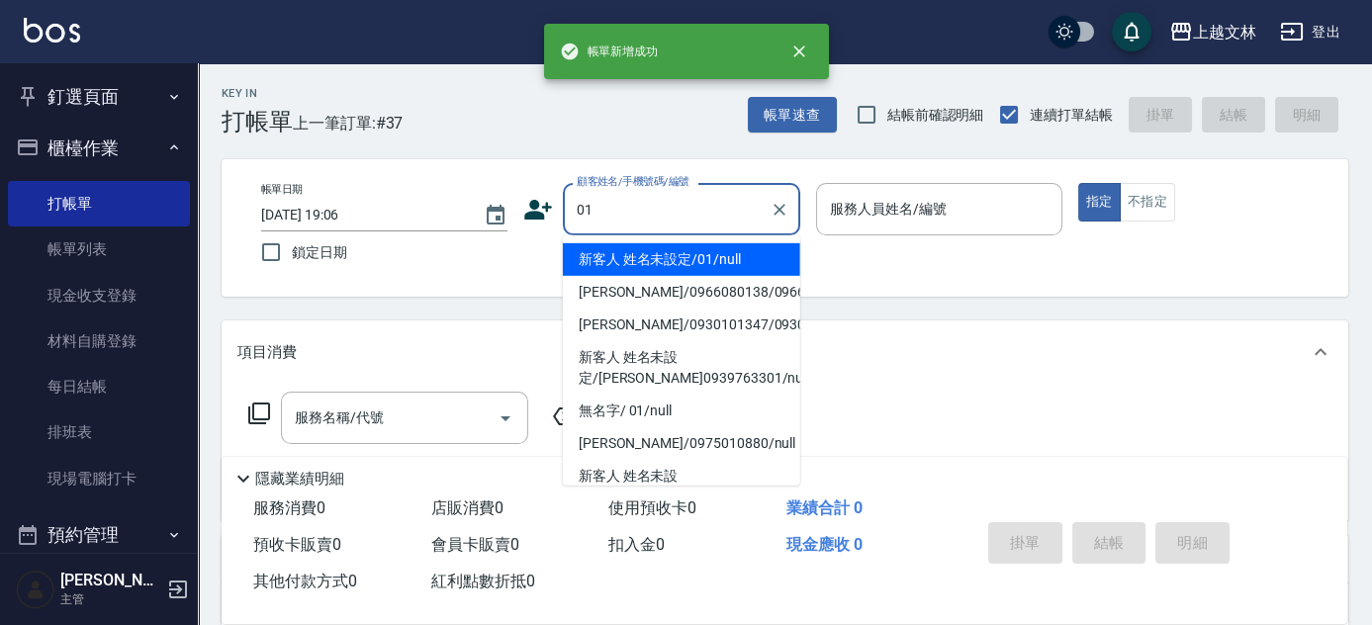
type input "新客人 姓名未設定/01/null"
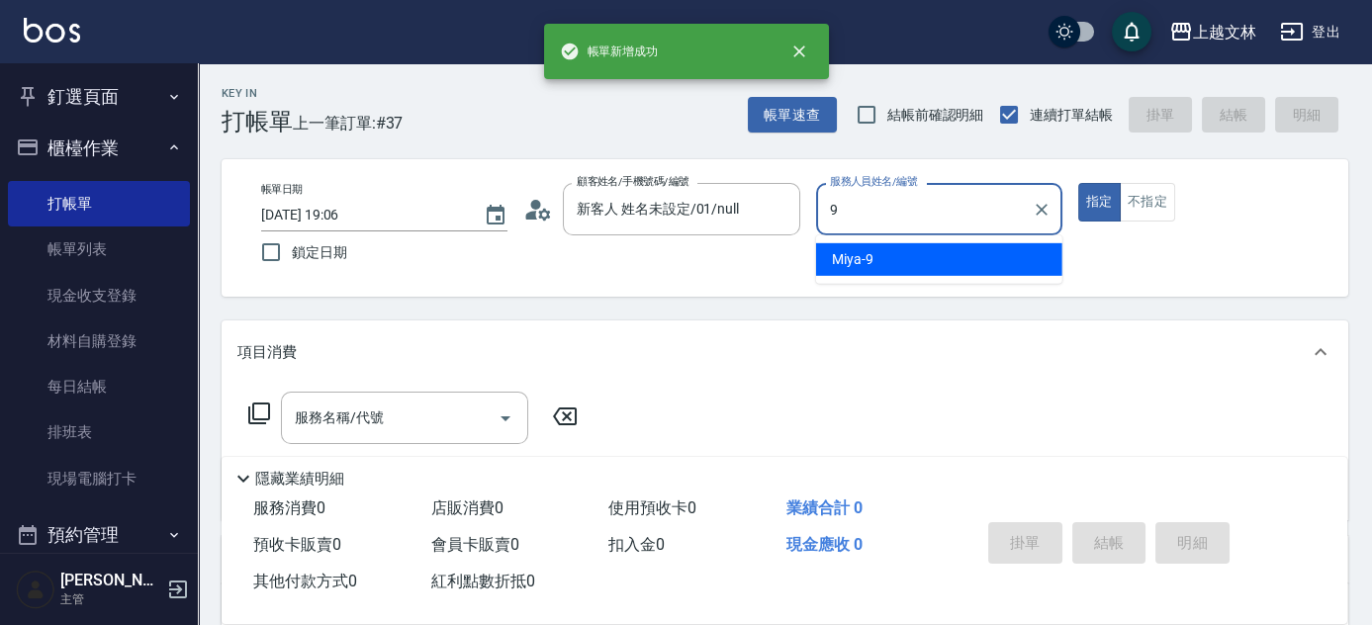
type input "Miya-9"
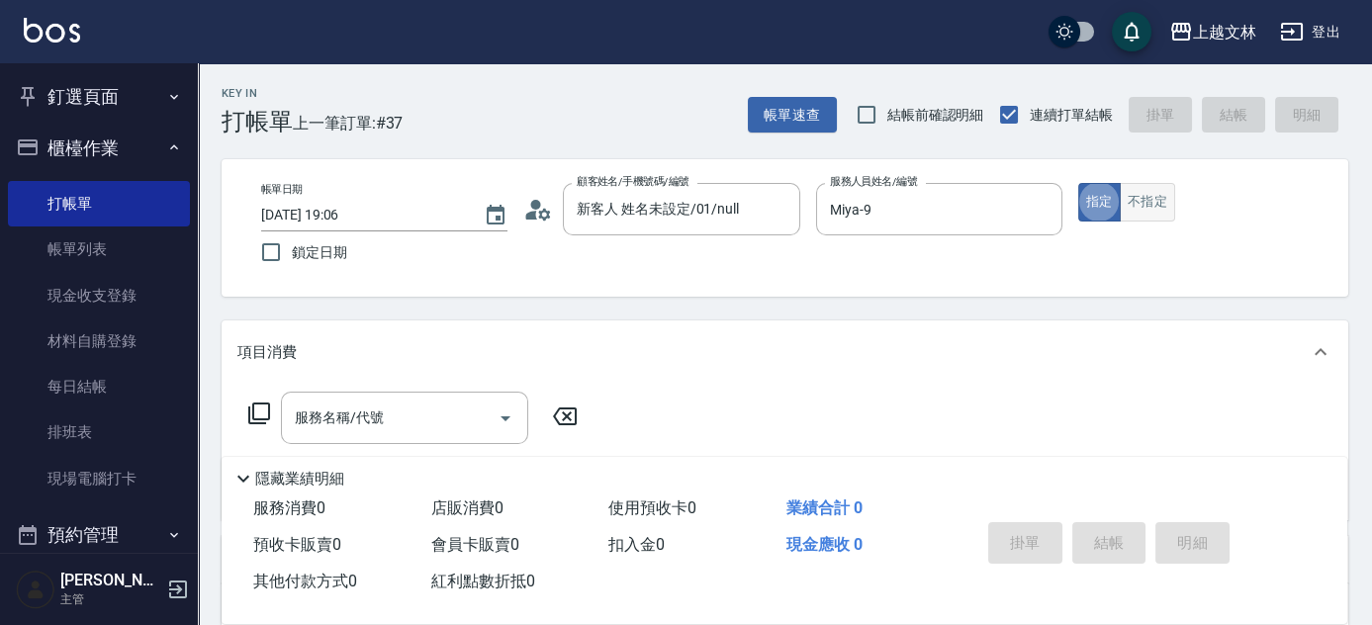
click at [1149, 200] on button "不指定" at bounding box center [1147, 202] width 55 height 39
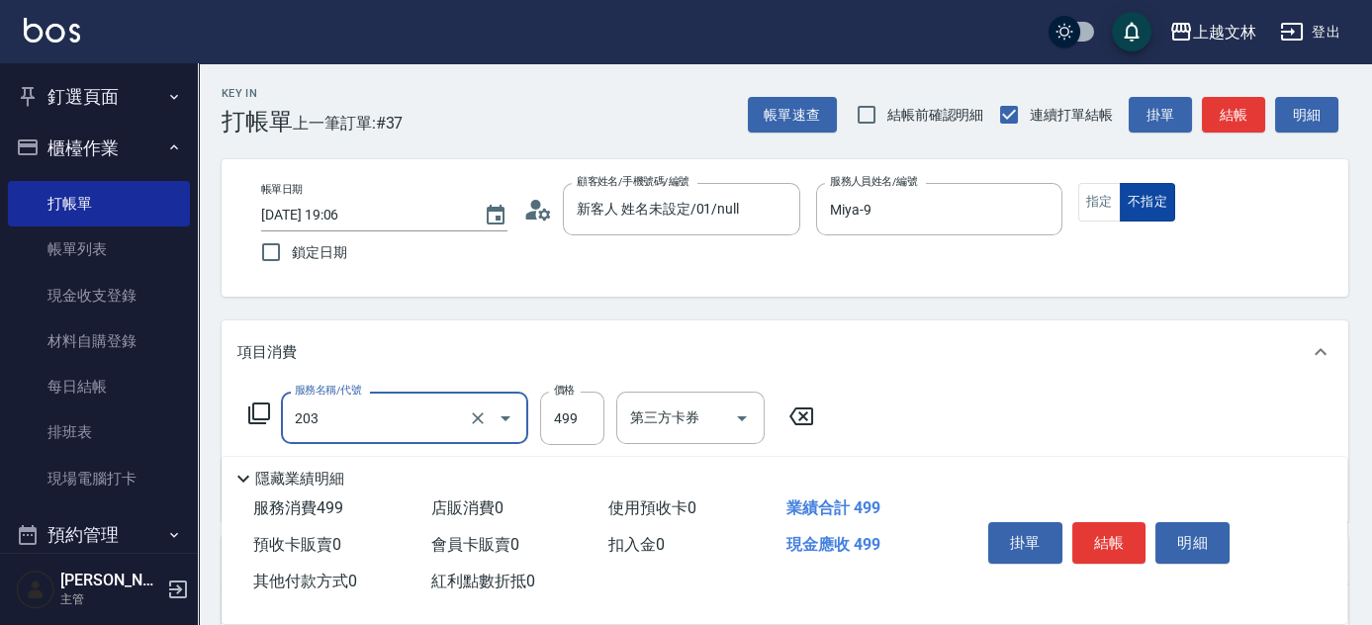
type input "B級洗+剪(203)"
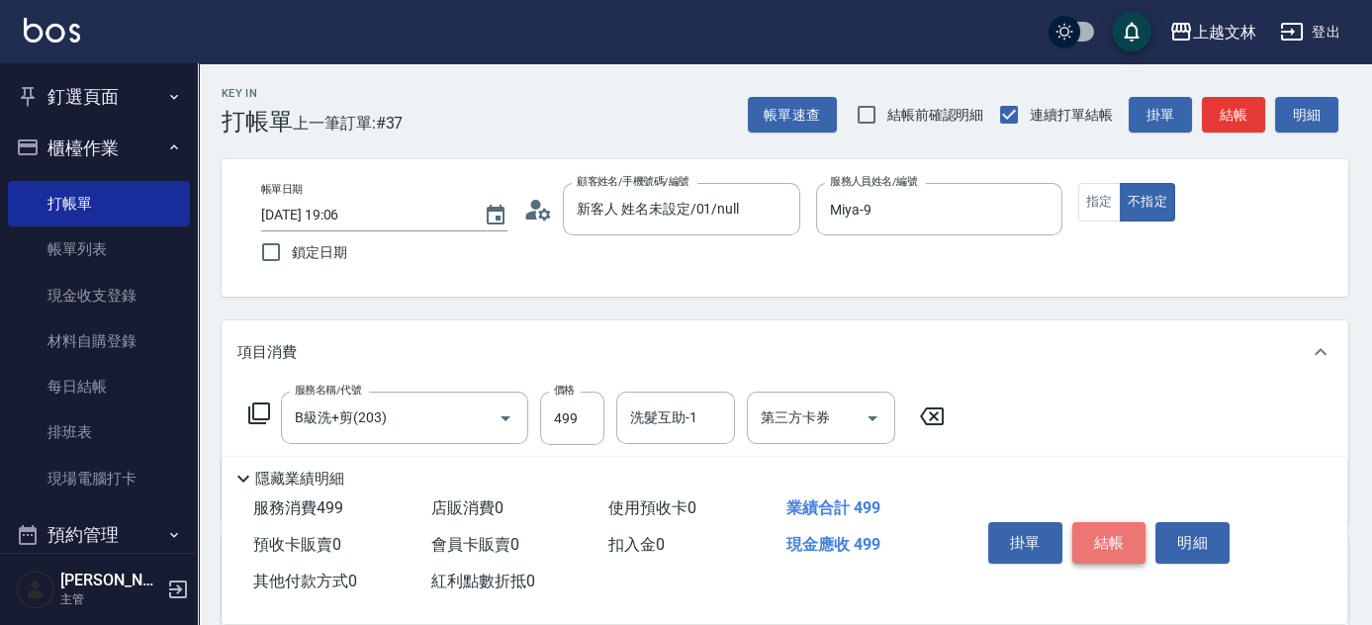
click at [1078, 536] on button "結帳" at bounding box center [1110, 543] width 74 height 42
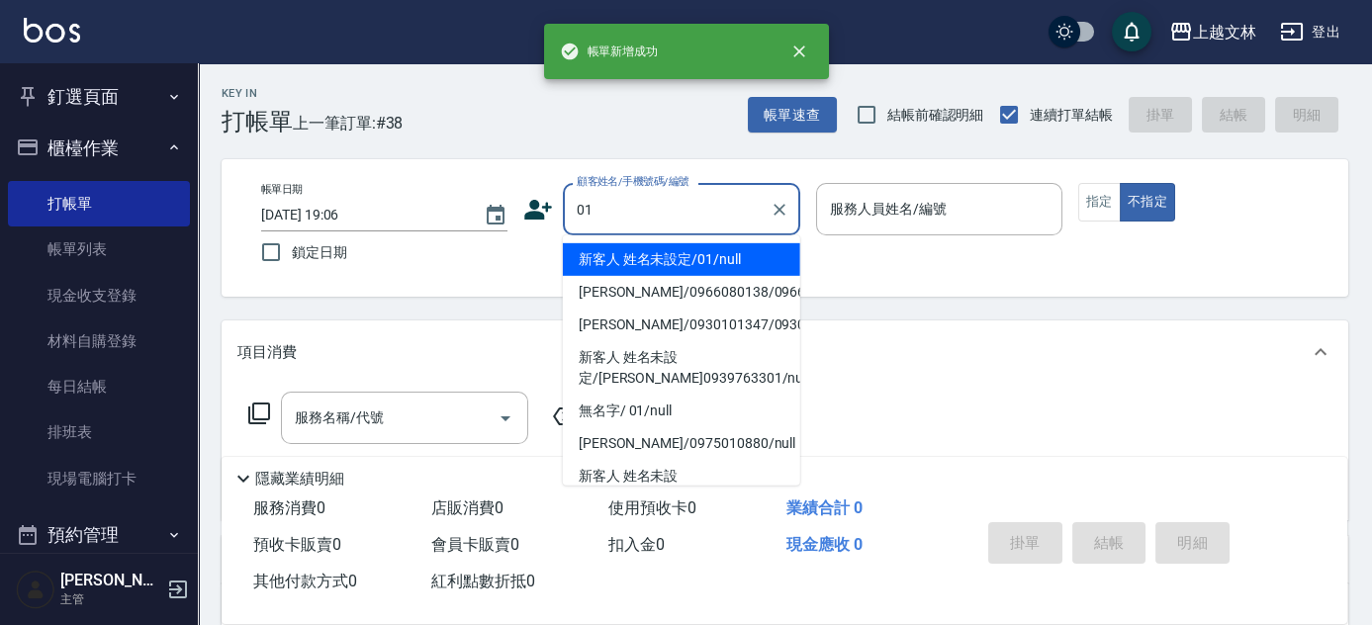
type input "01"
type input "9"
type input "新客人 姓名未設定/01/null"
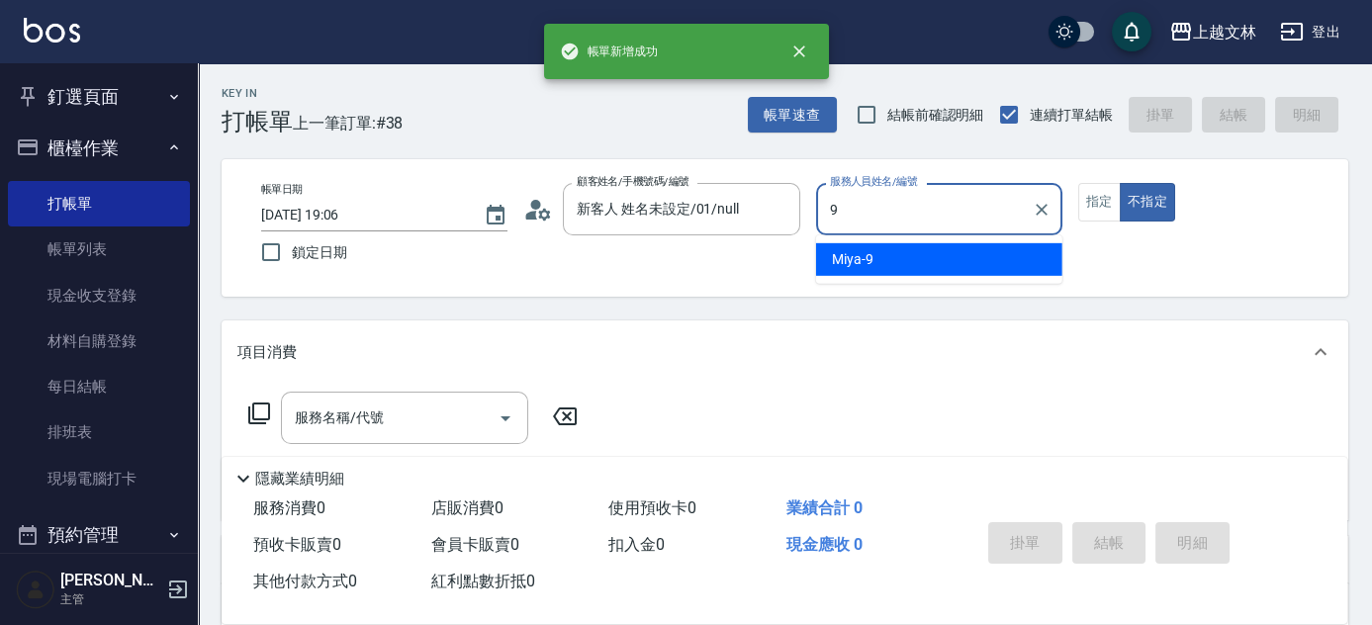
type input "Miya-9"
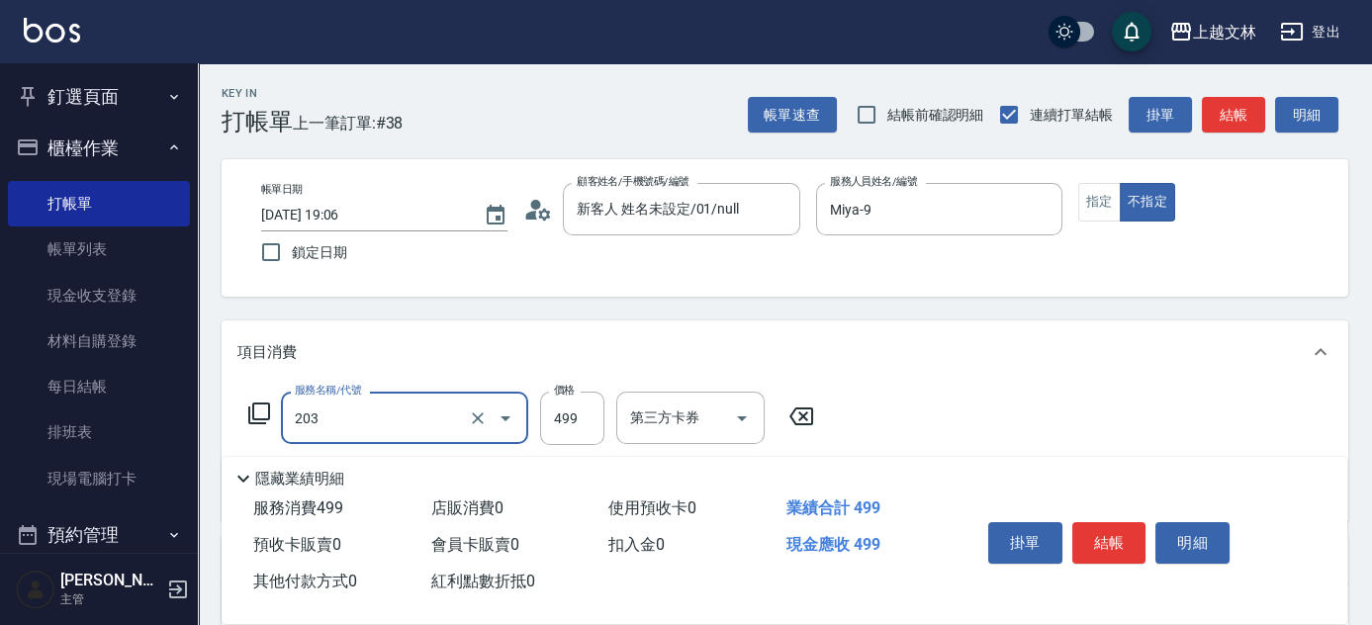
type input "B級洗+剪(203)"
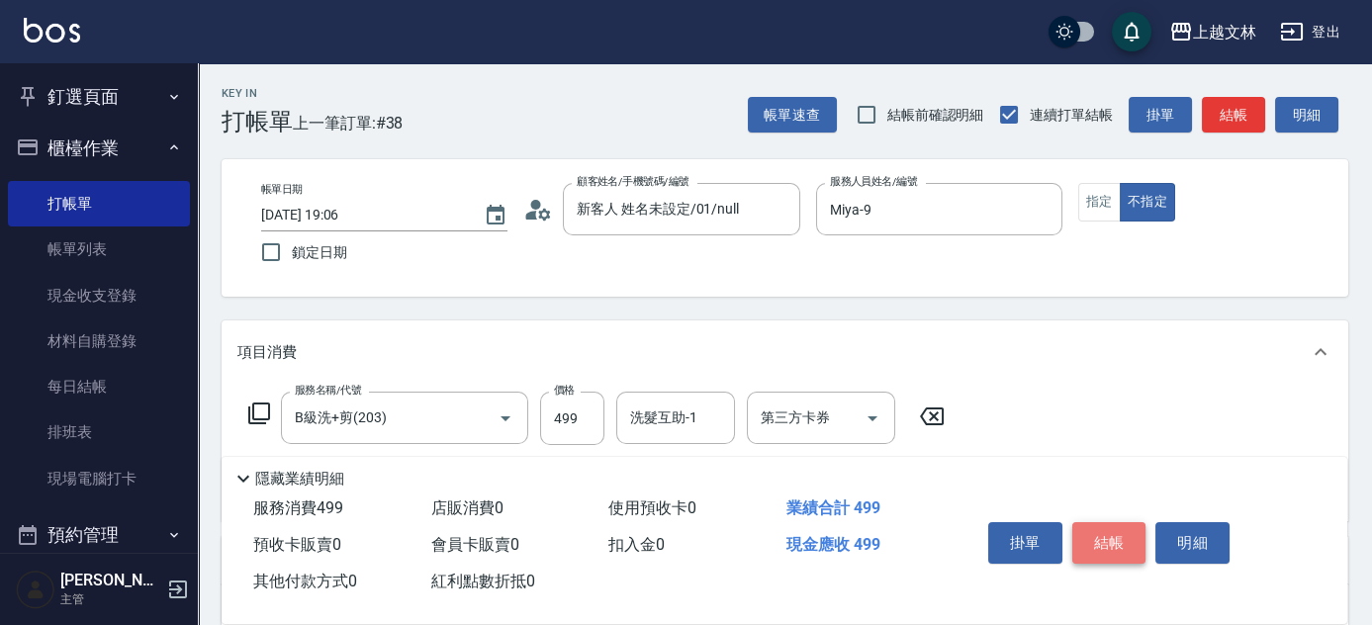
click at [1113, 524] on button "結帳" at bounding box center [1110, 543] width 74 height 42
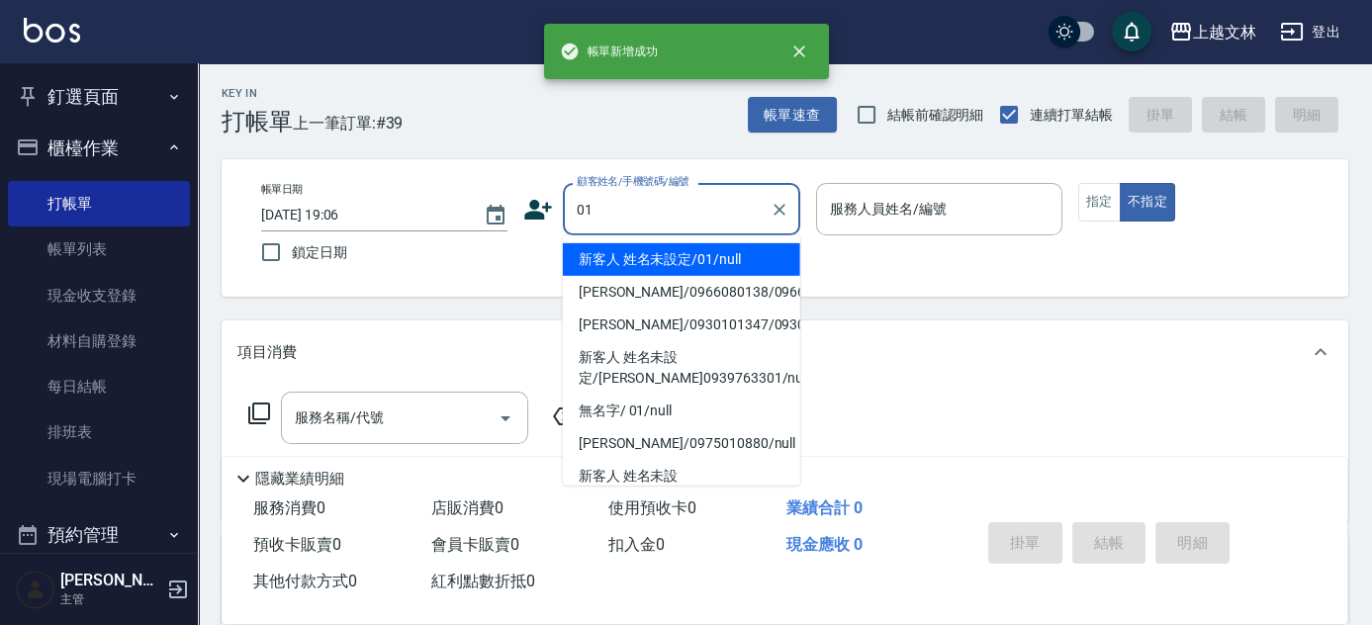
type input "01"
type input "9"
type input "新客人 姓名未設定/01/null"
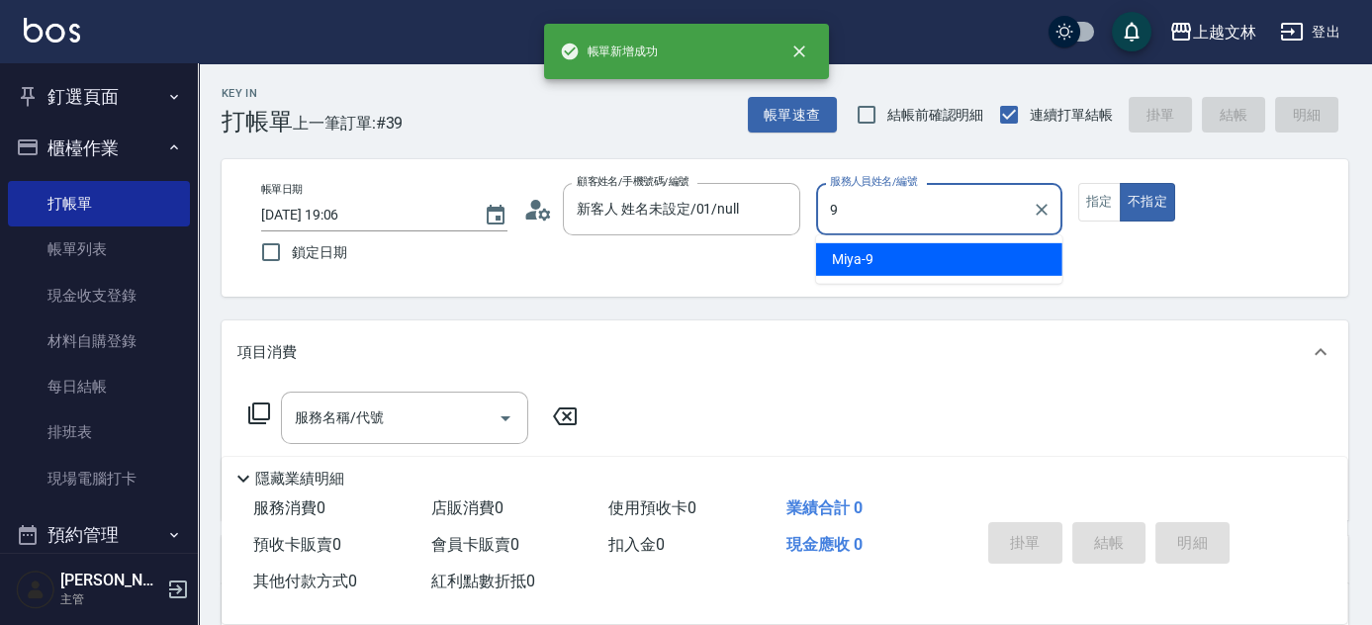
type input "Miya-9"
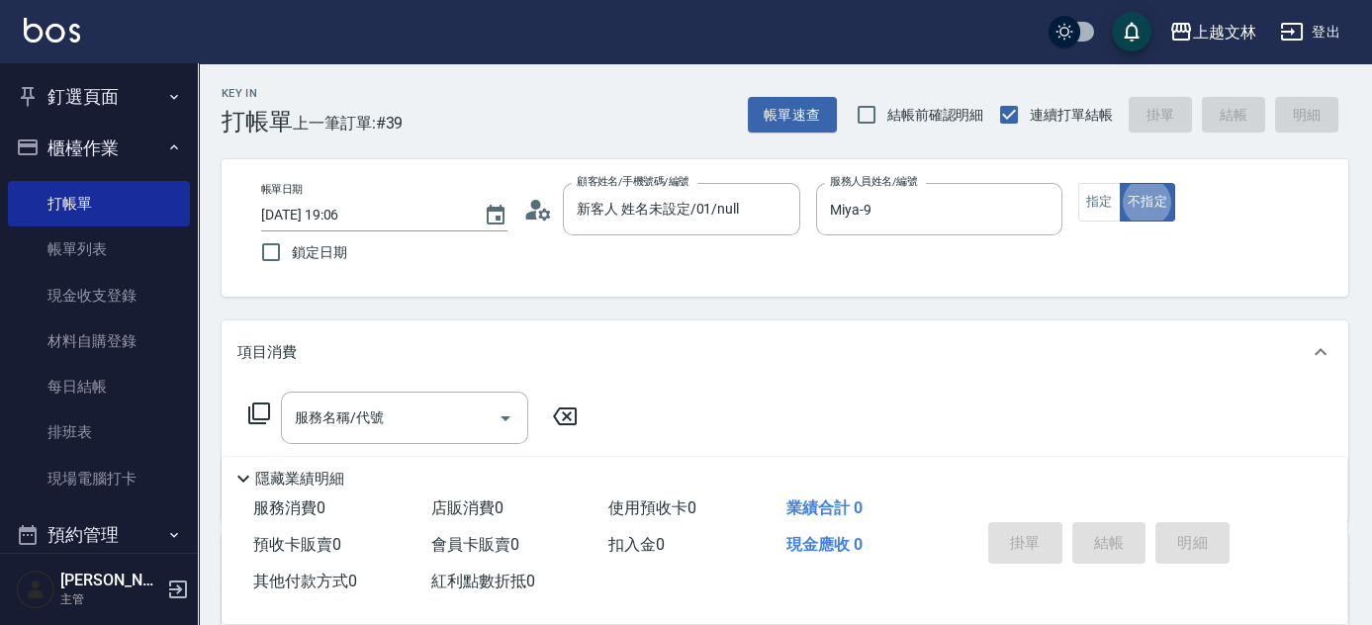
click at [258, 411] on icon at bounding box center [259, 414] width 24 height 24
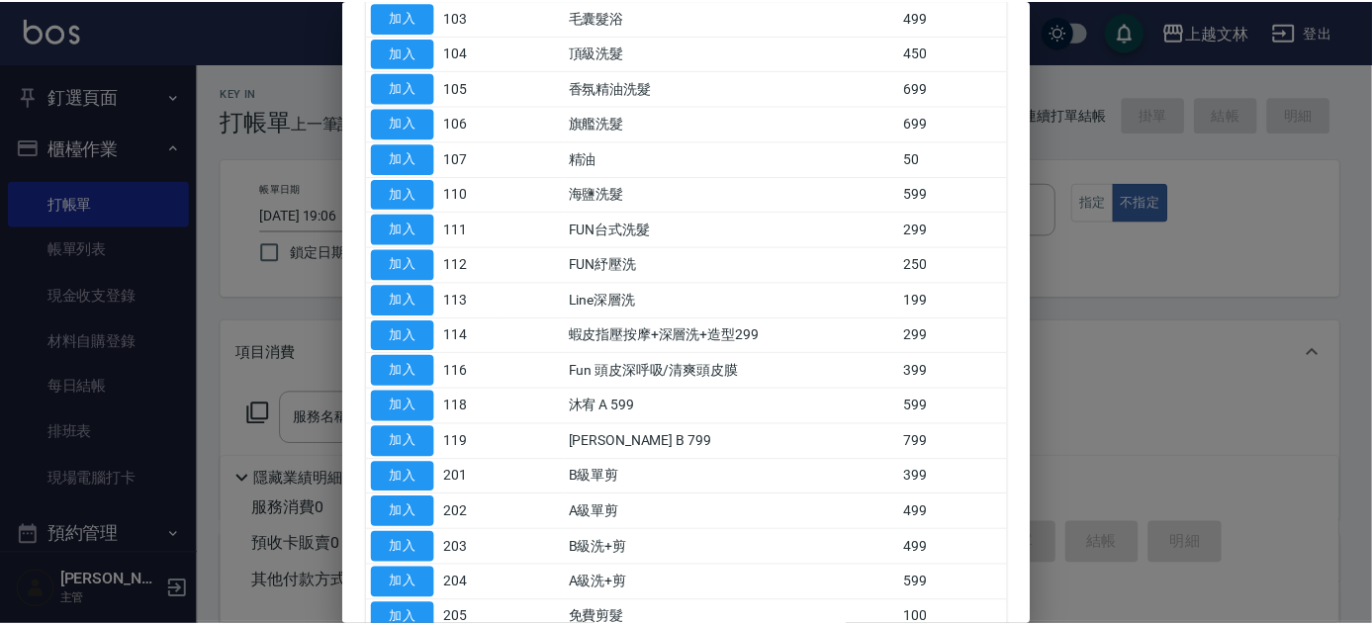
scroll to position [275, 0]
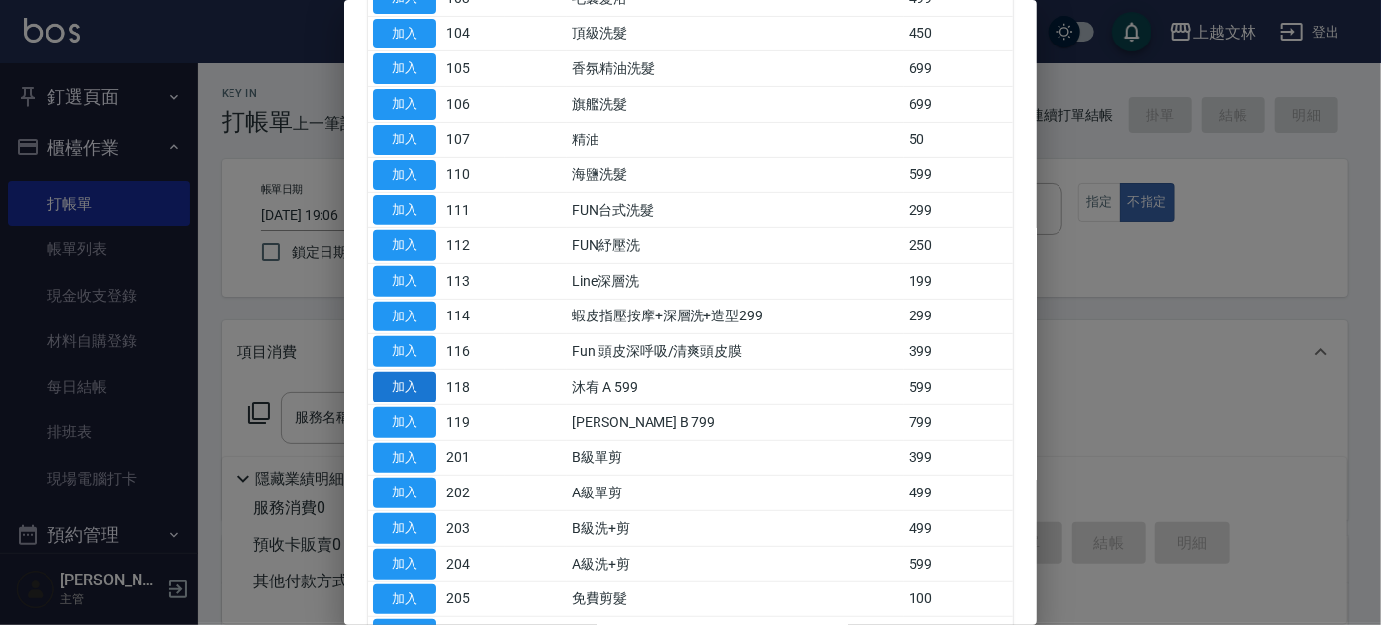
click at [417, 374] on button "加入" at bounding box center [404, 387] width 63 height 31
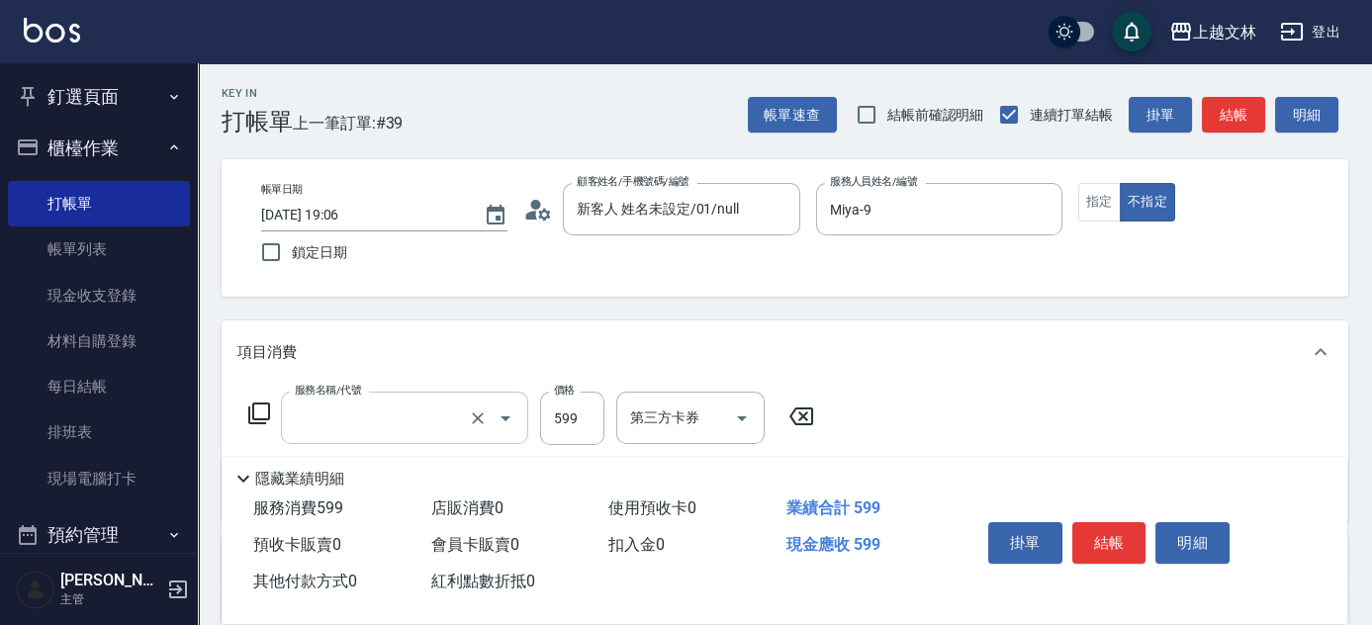
type input "[PERSON_NAME] A 599(118)"
click at [573, 432] on input "599" at bounding box center [572, 418] width 64 height 53
type input "699"
click at [1074, 522] on button "結帳" at bounding box center [1110, 543] width 74 height 42
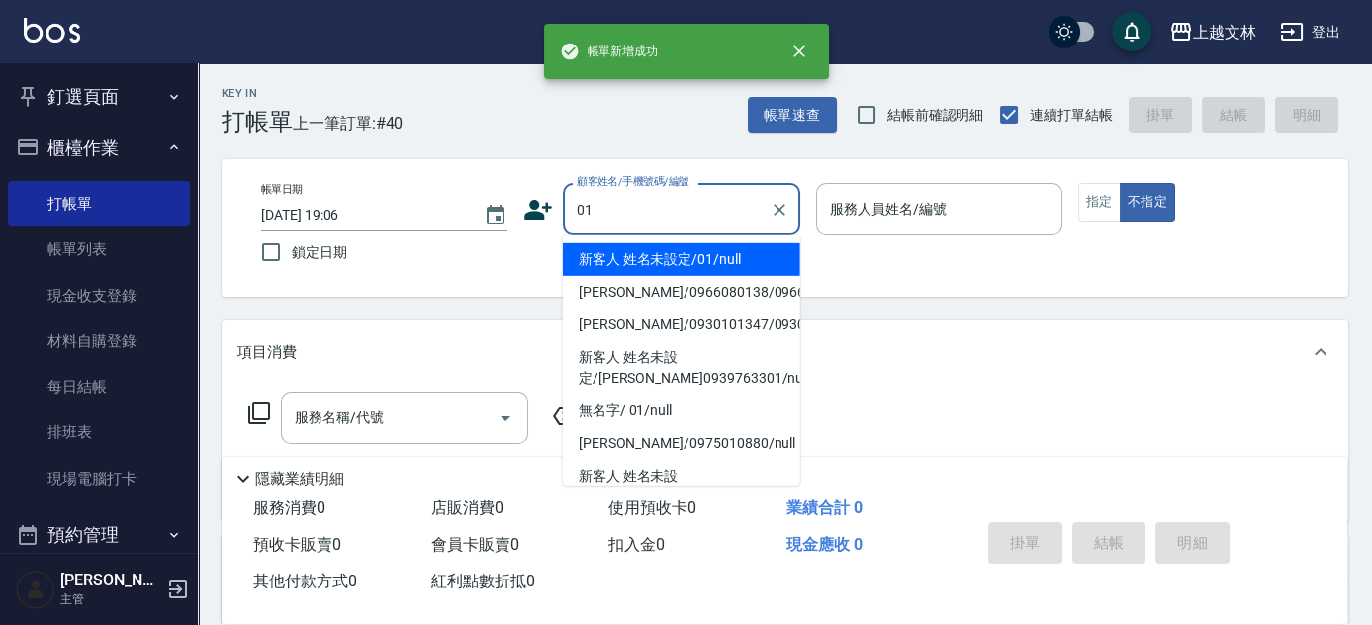
type input "01"
type input "9"
type input "新客人 姓名未設定/01/null"
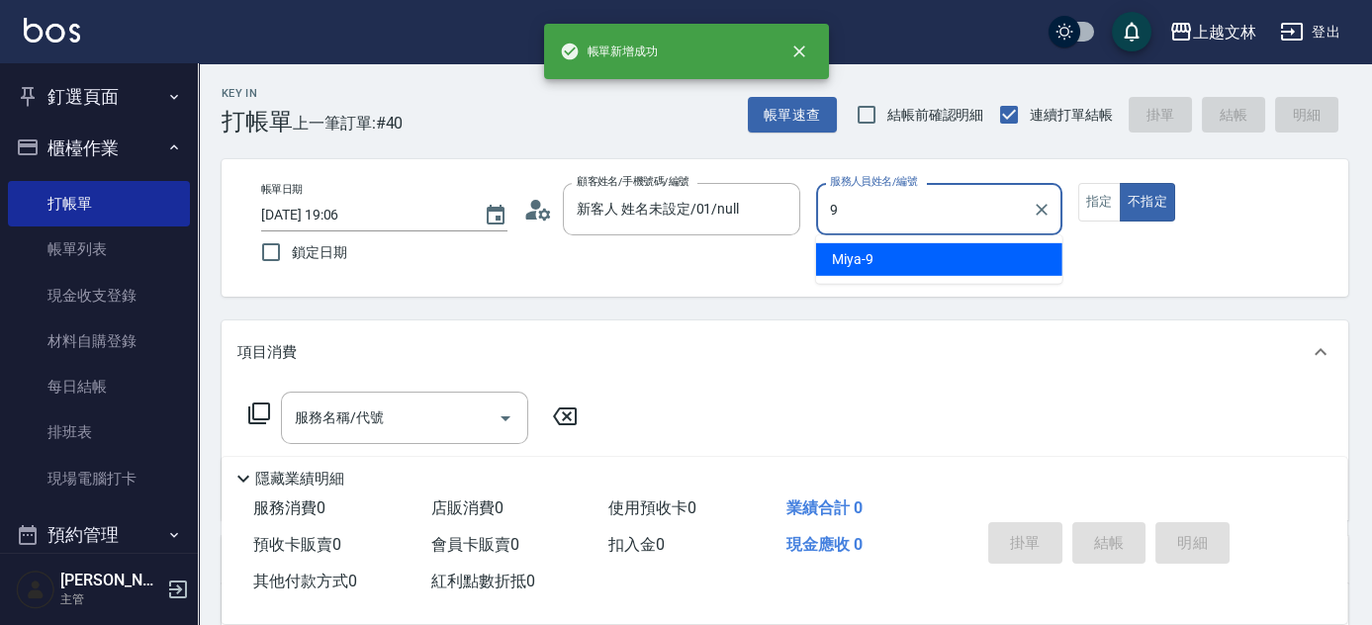
type input "Miya-9"
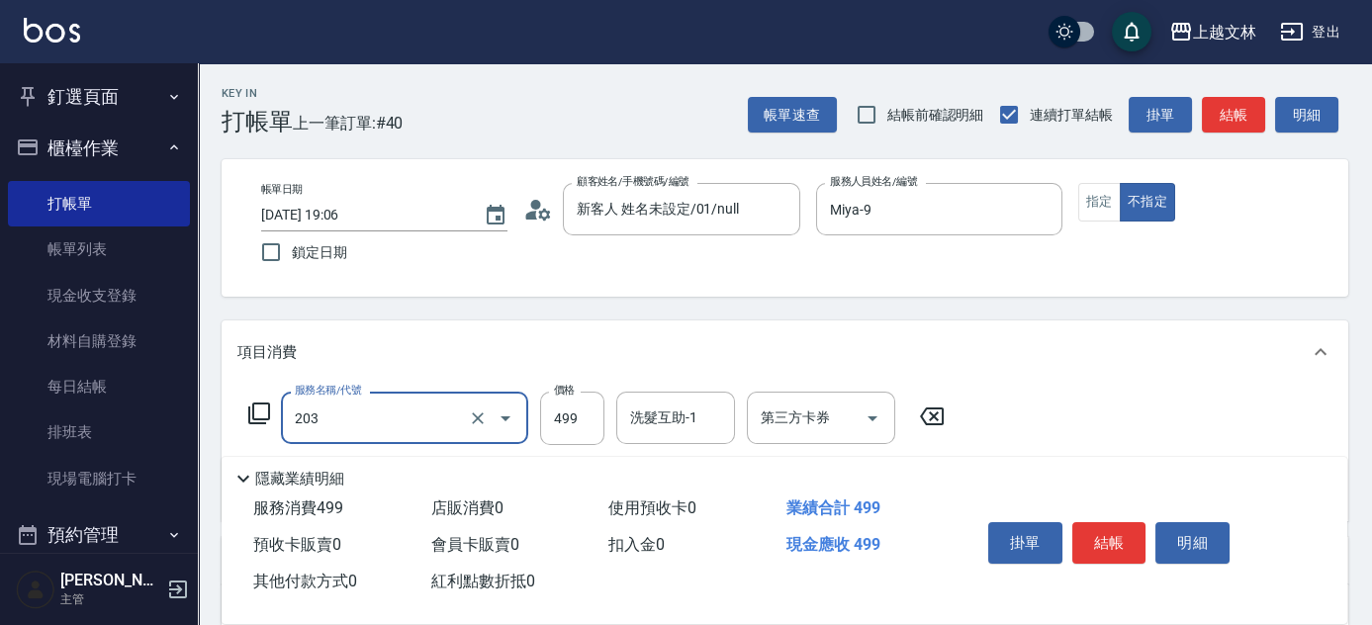
type input "B級洗+剪(203)"
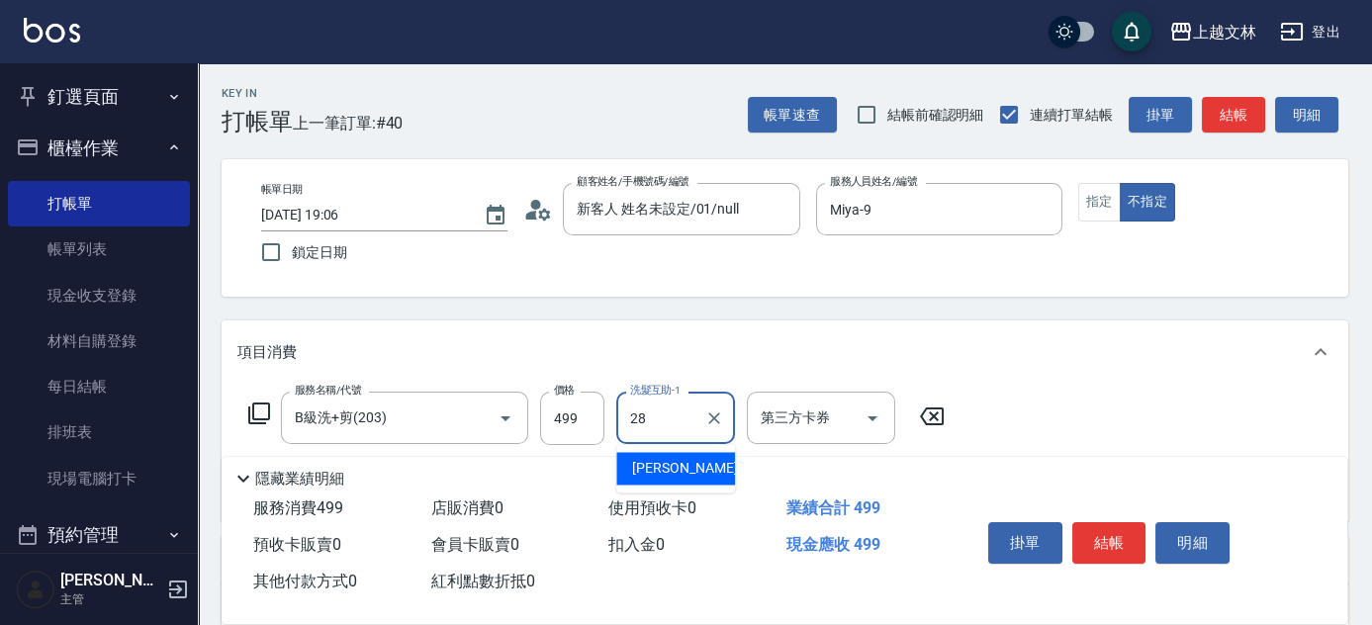
type input "[PERSON_NAME]-28"
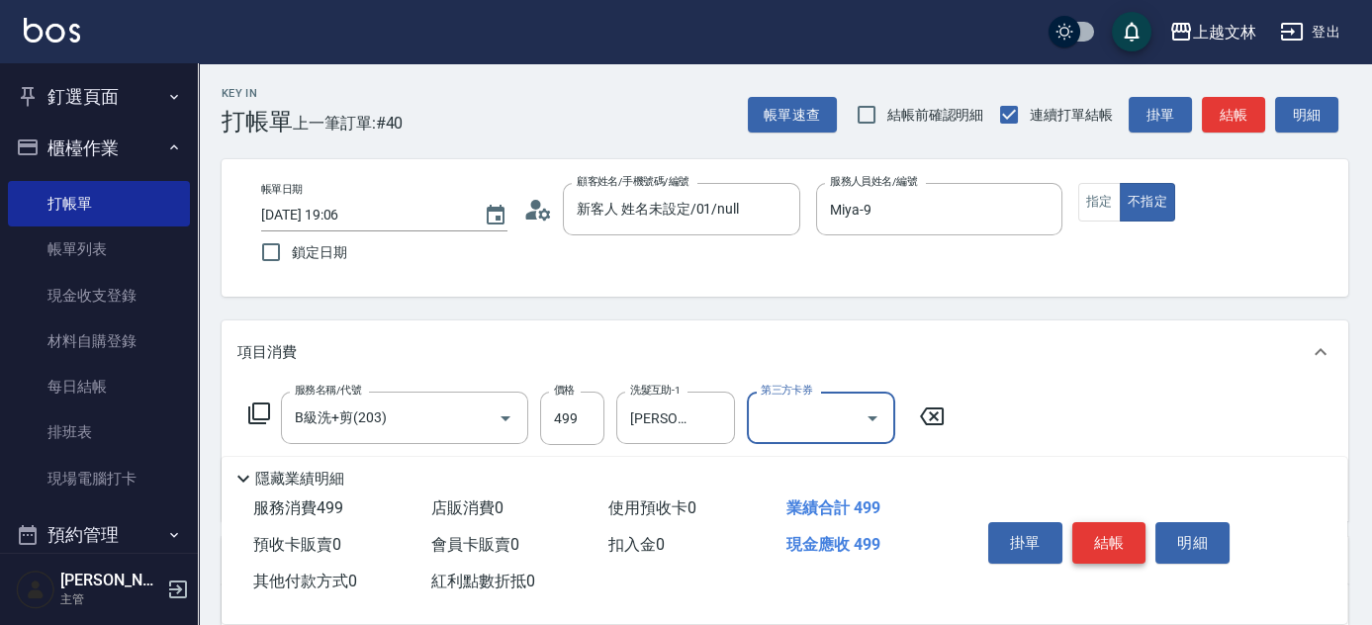
click at [1090, 542] on button "結帳" at bounding box center [1110, 543] width 74 height 42
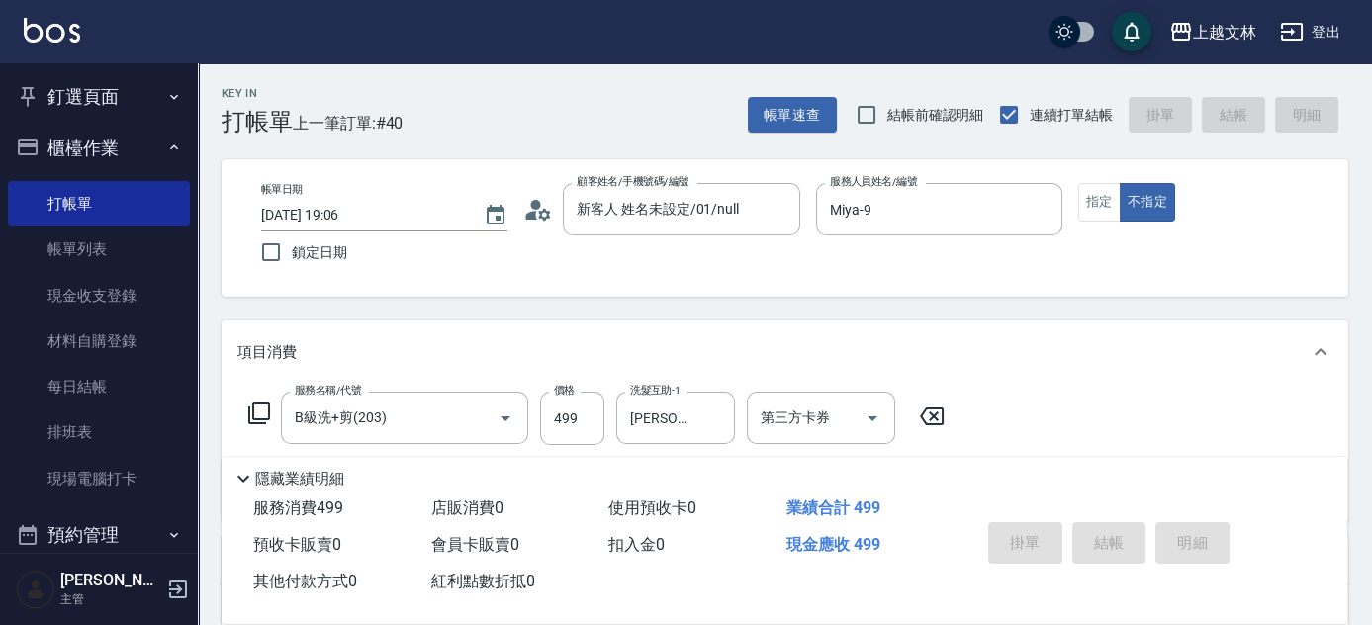
type input "[DATE] 19:07"
click at [260, 413] on icon at bounding box center [259, 414] width 24 height 24
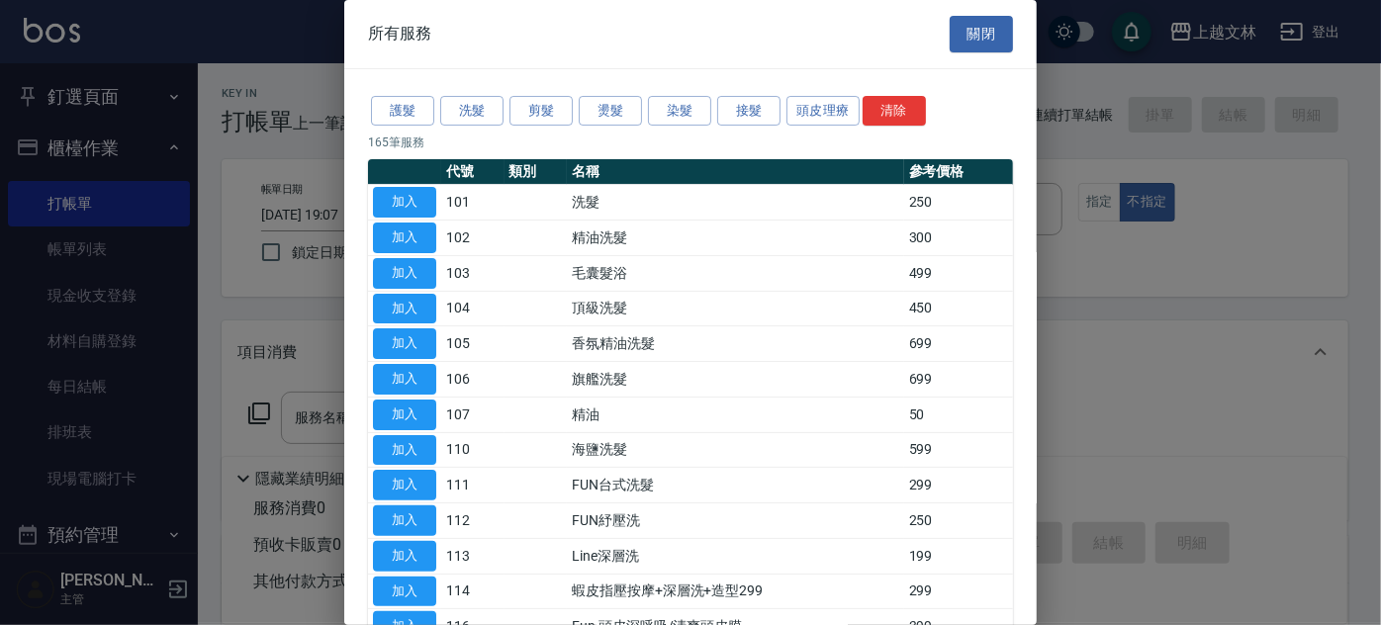
click at [401, 231] on button "加入" at bounding box center [404, 238] width 63 height 31
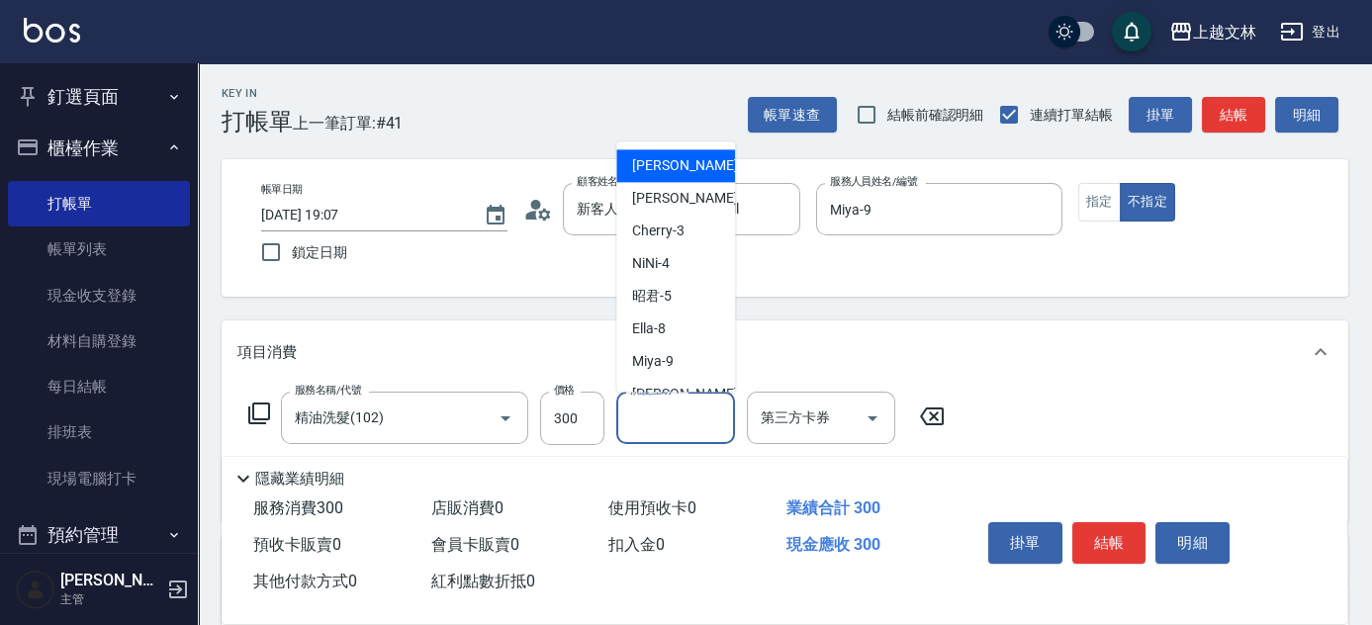
click at [665, 416] on div "洗髮互助-1 洗髮互助-1" at bounding box center [675, 418] width 119 height 52
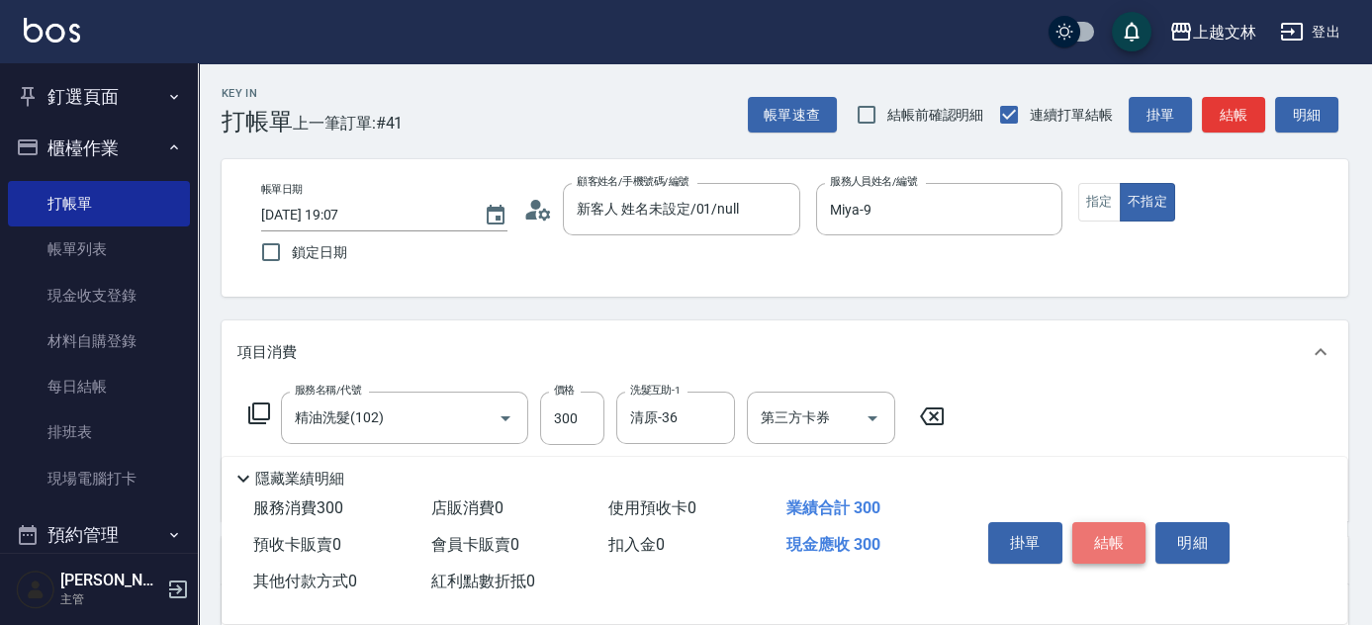
click at [1092, 525] on button "結帳" at bounding box center [1110, 543] width 74 height 42
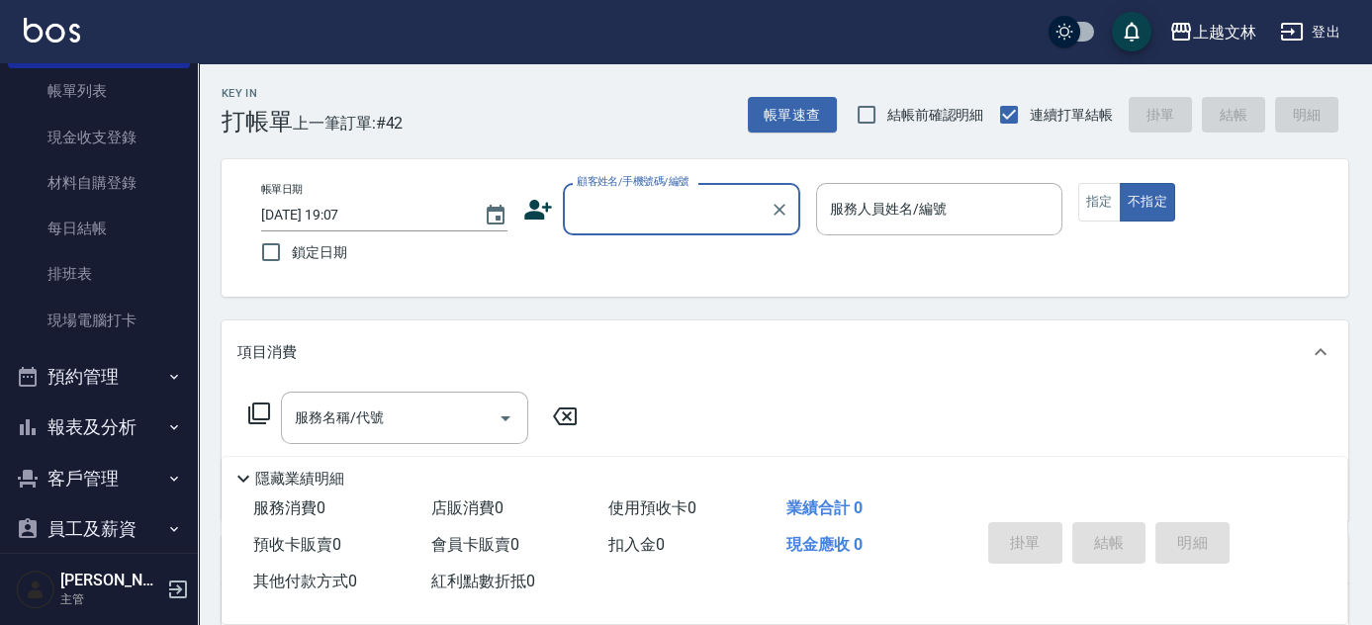
scroll to position [285, 0]
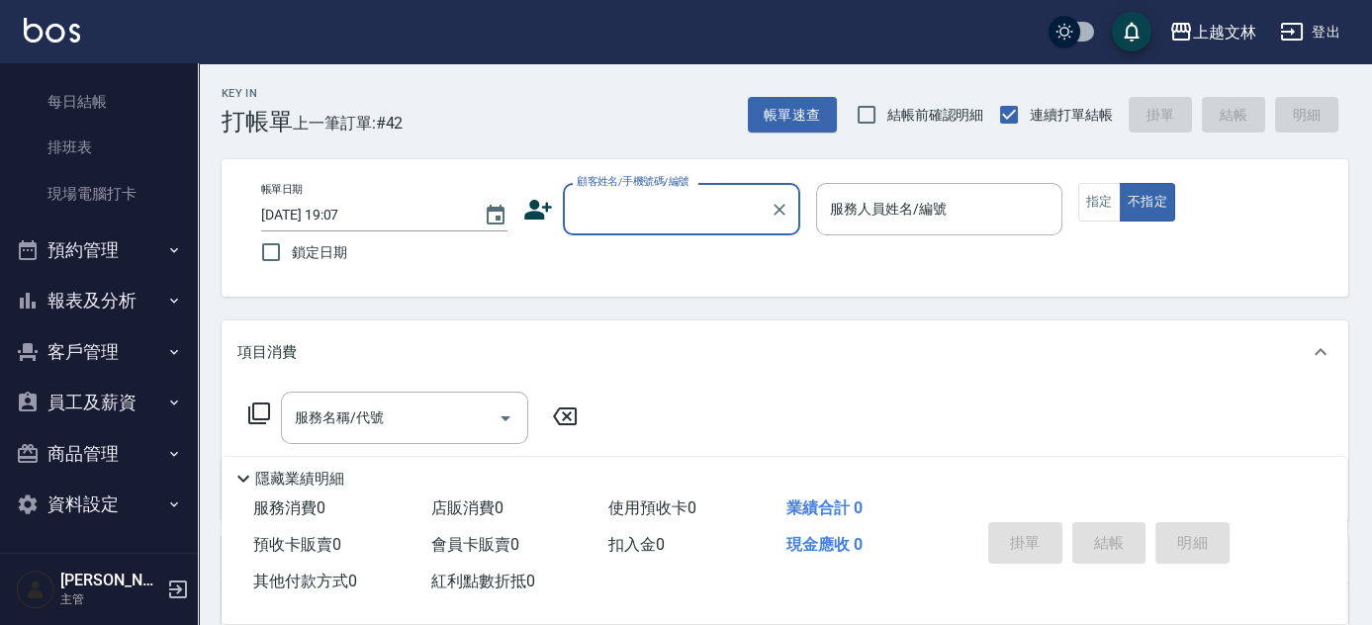
click at [81, 293] on button "報表及分析" at bounding box center [99, 300] width 182 height 51
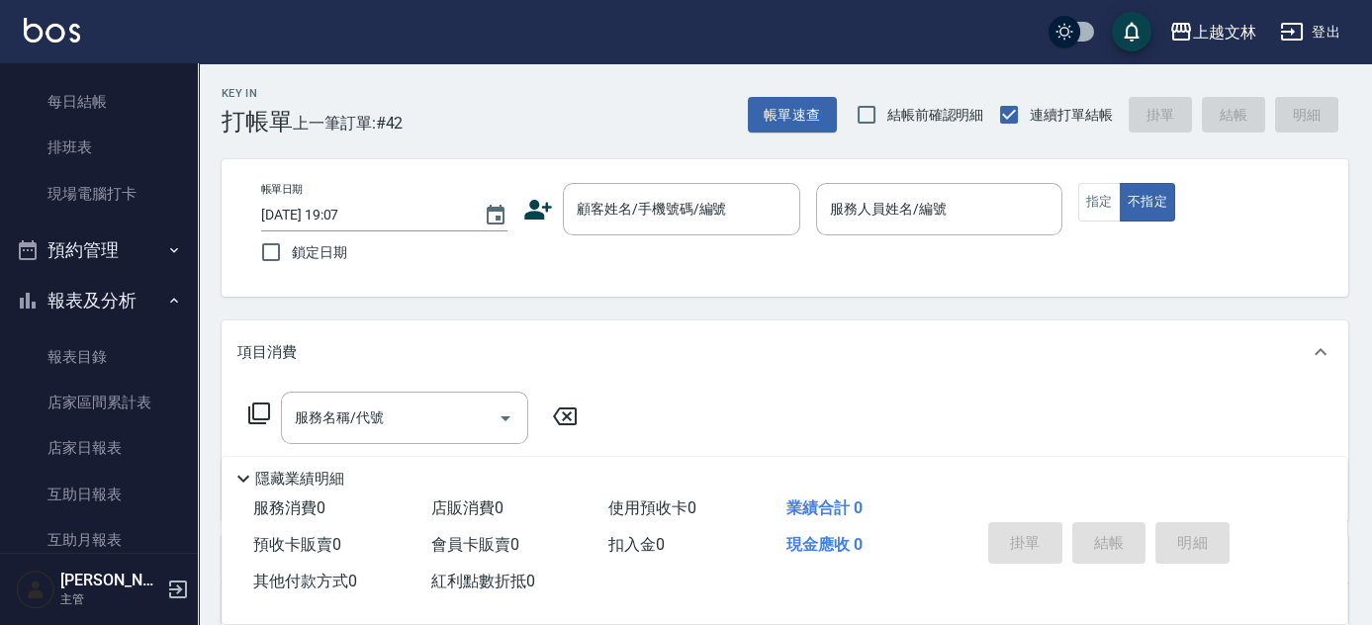
click at [176, 260] on nav "釘選頁面 店家日報表 設計師排行榜 每日結帳 櫃檯作業 打帳單 帳單列表 現金收支登錄 材料自購登錄 每日結帳 排班表 現場電腦打卡 預約管理 預約管理 單日…" at bounding box center [99, 308] width 198 height 490
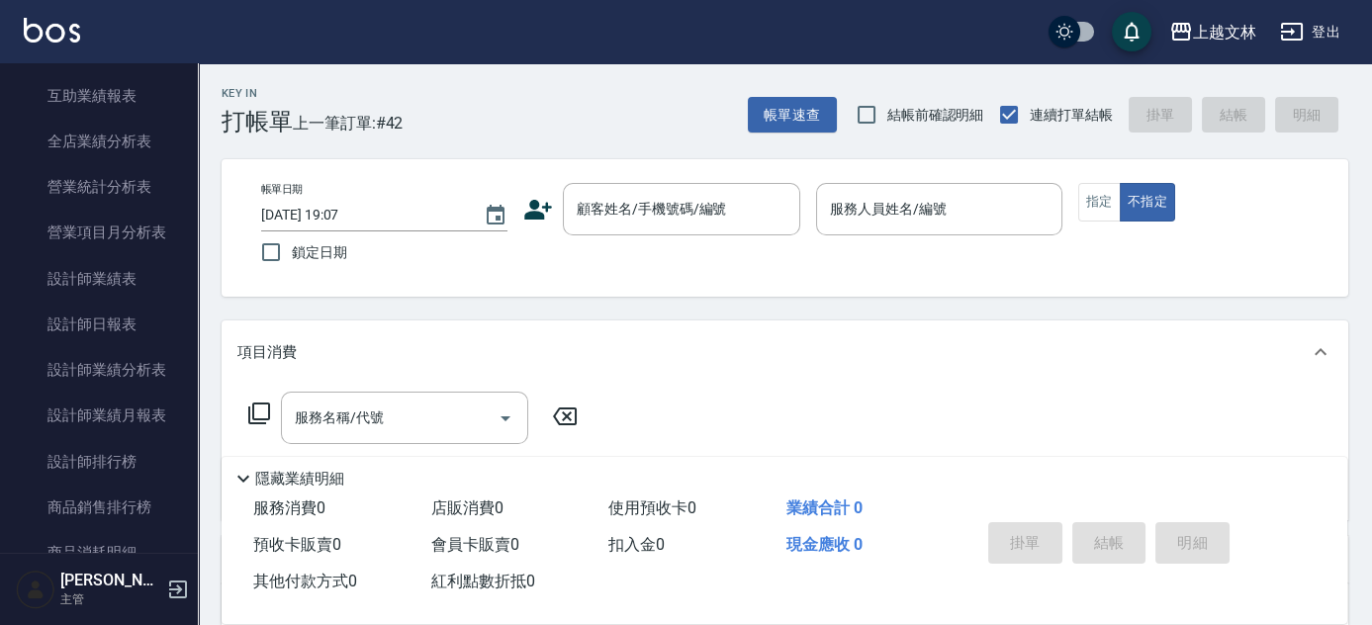
scroll to position [870, 0]
drag, startPoint x: 111, startPoint y: 313, endPoint x: 182, endPoint y: 268, distance: 84.0
click at [111, 313] on link "設計師日報表" at bounding box center [99, 322] width 182 height 46
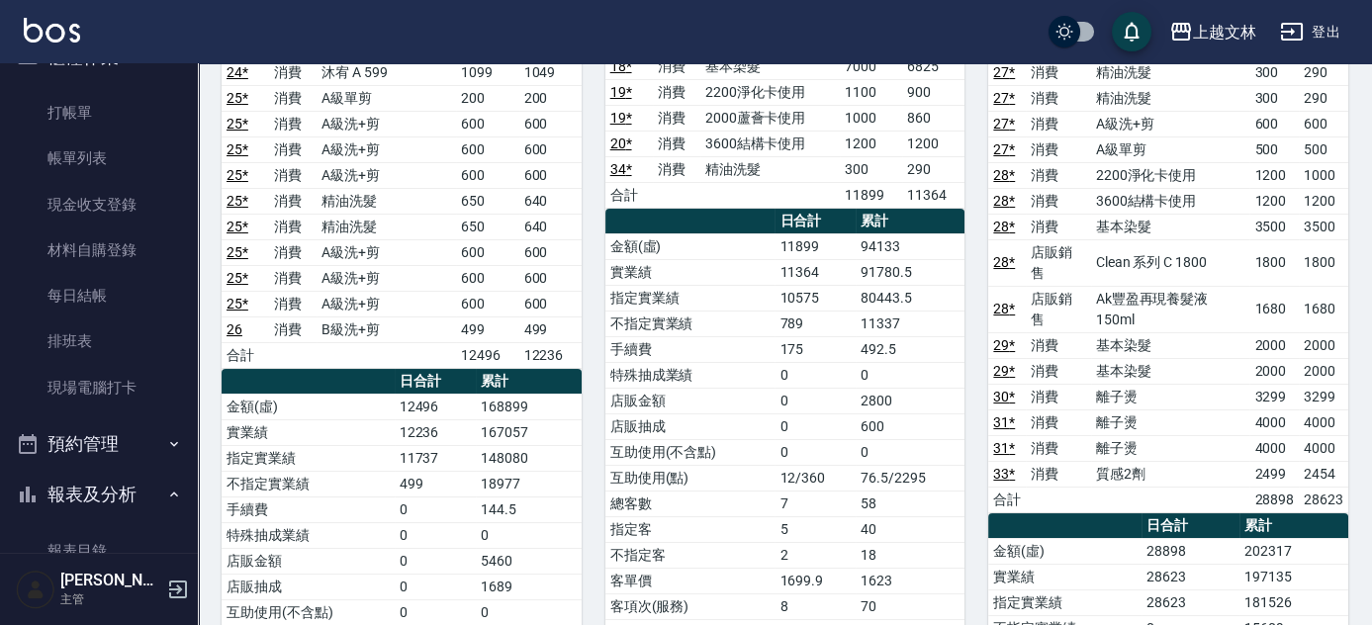
scroll to position [311, 0]
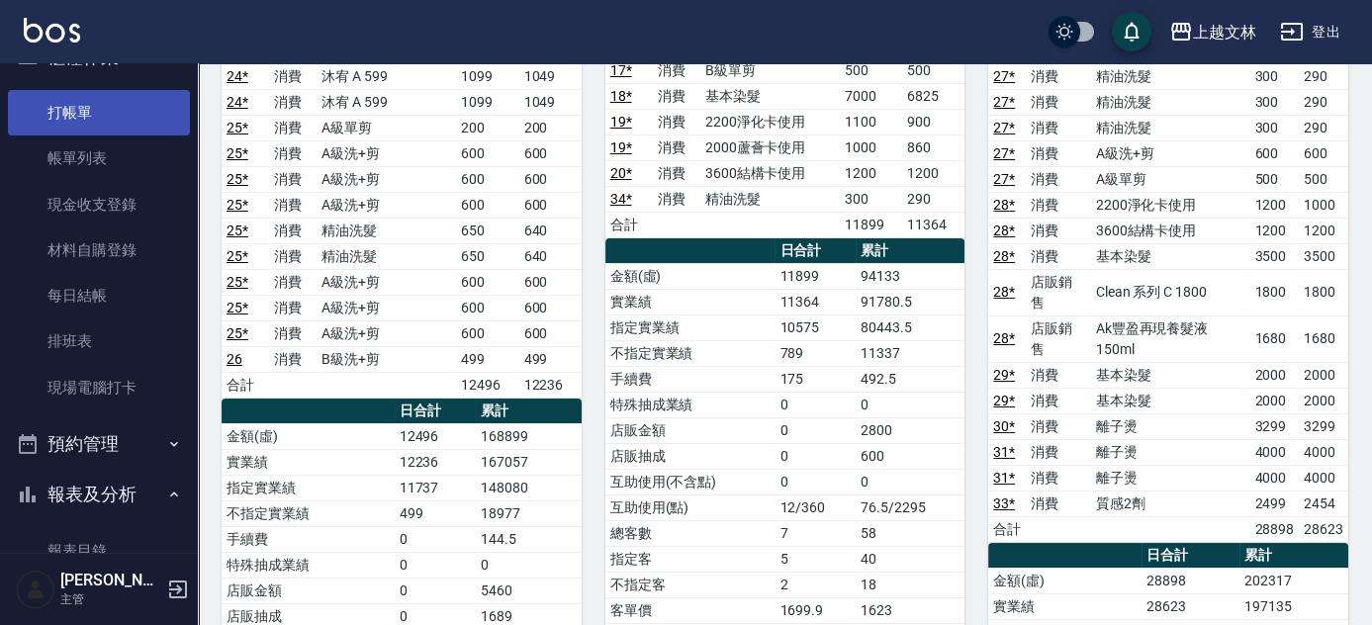
click at [111, 108] on link "打帳單" at bounding box center [99, 113] width 182 height 46
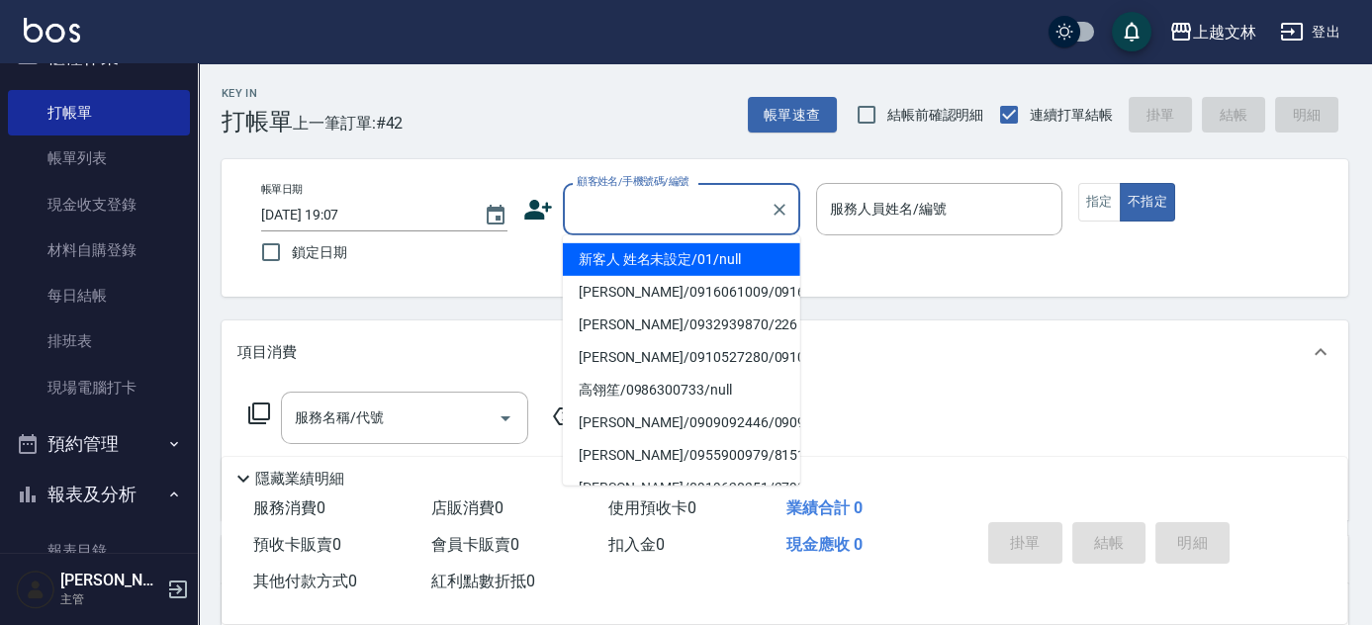
click at [633, 202] on input "顧客姓名/手機號碼/編號" at bounding box center [667, 209] width 190 height 35
click at [661, 266] on li "新客人 姓名未設定/01/null" at bounding box center [681, 259] width 237 height 33
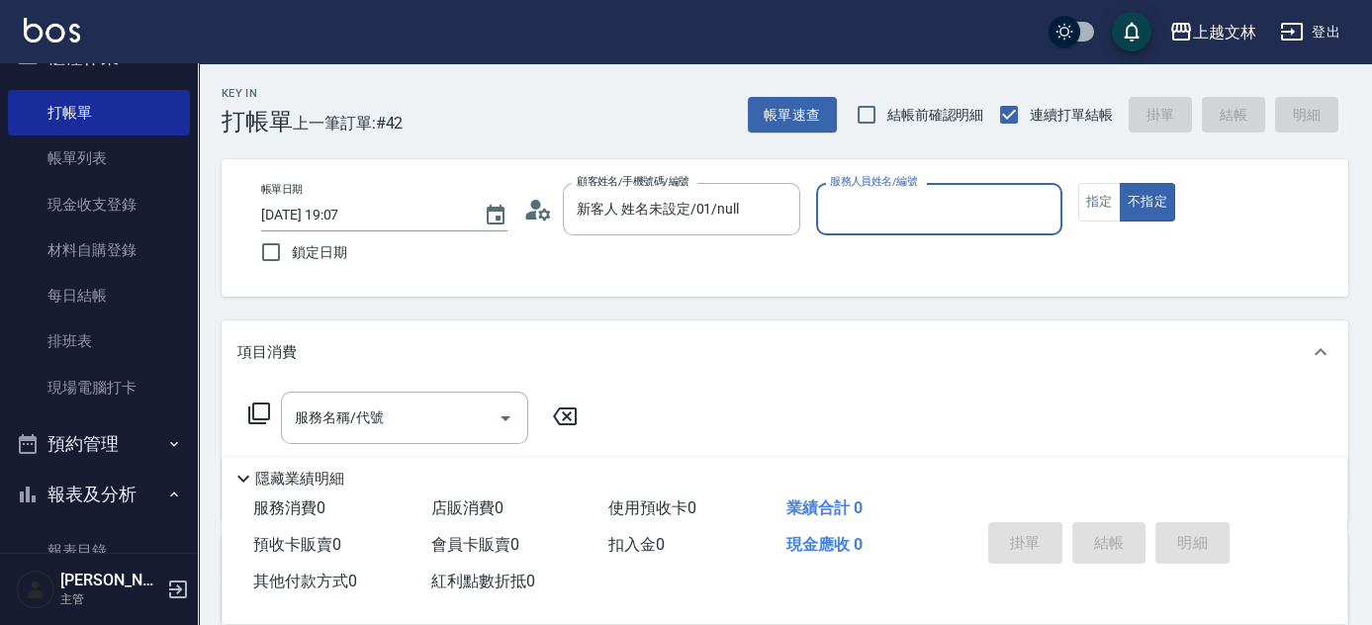
click at [887, 210] on input "服務人員姓名/編號" at bounding box center [939, 209] width 229 height 35
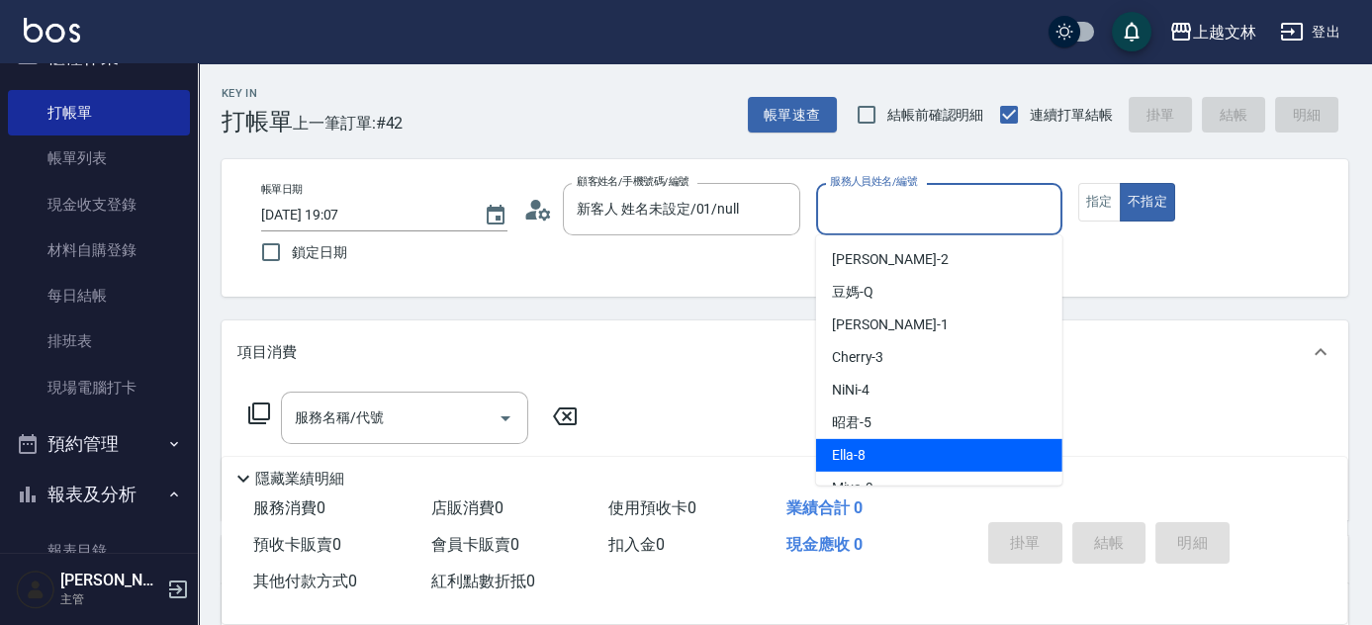
click at [846, 451] on span "Ella -8" at bounding box center [849, 455] width 34 height 21
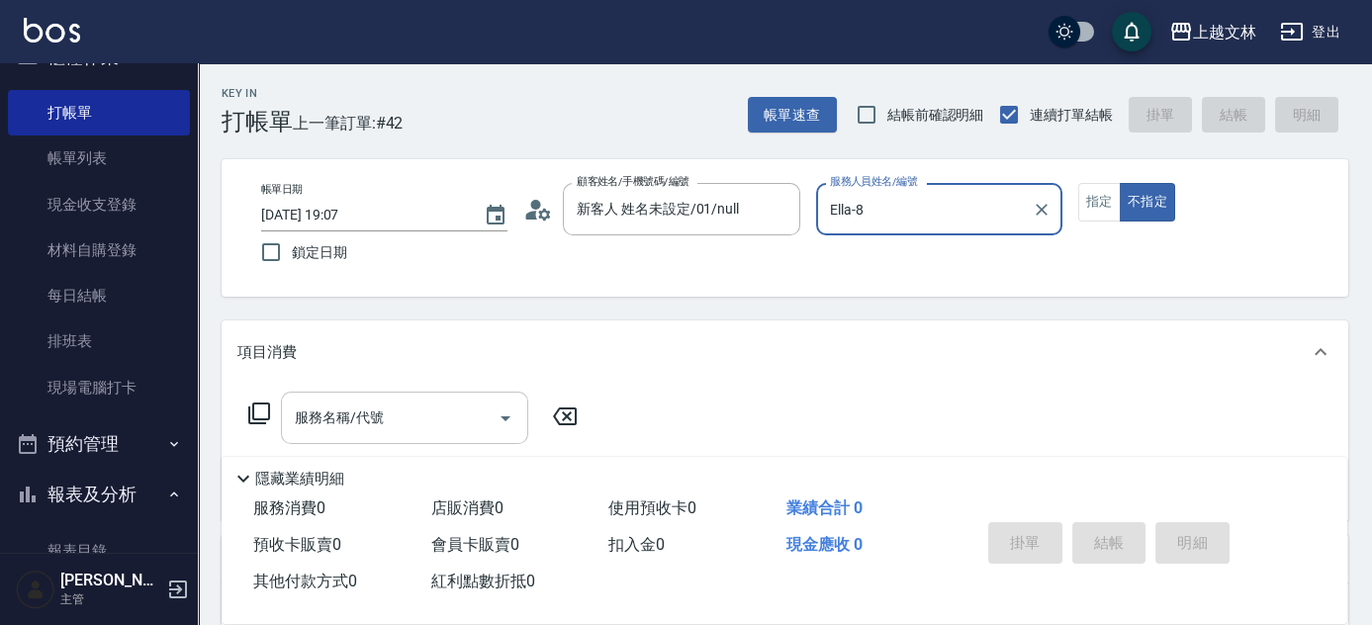
click at [423, 415] on input "服務名稱/代號" at bounding box center [390, 418] width 200 height 35
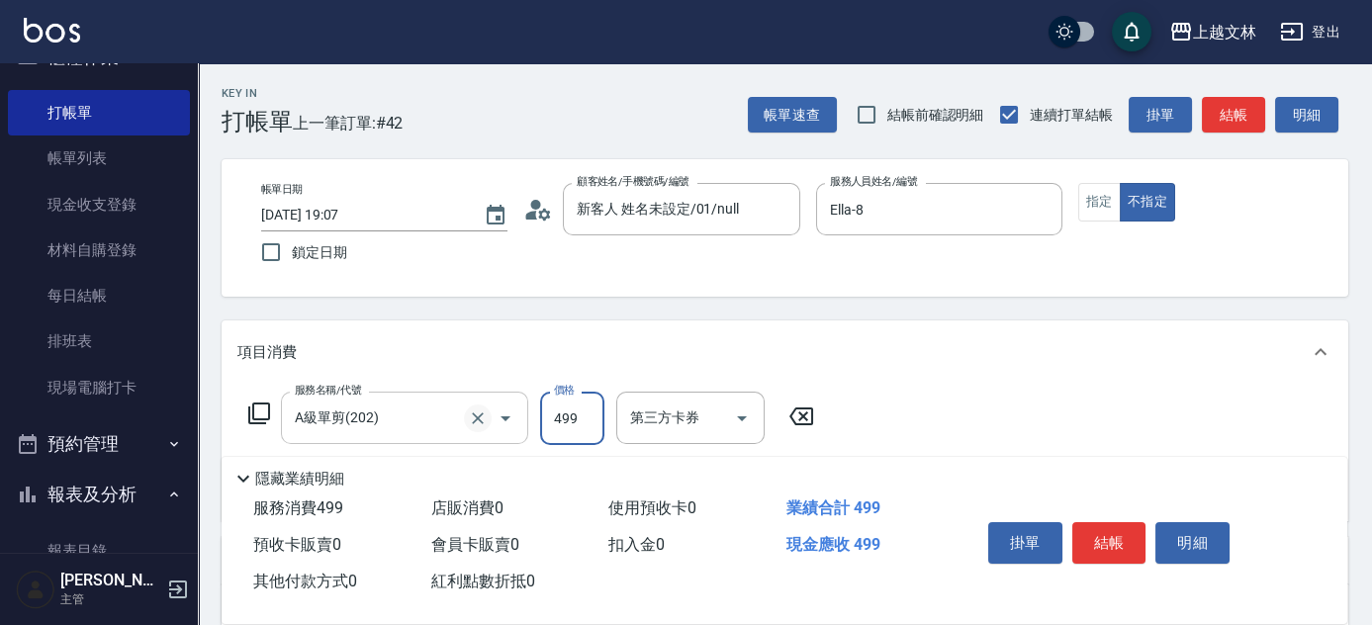
click at [468, 416] on icon "Clear" at bounding box center [478, 419] width 20 height 20
click at [1240, 121] on button "結帳" at bounding box center [1233, 115] width 63 height 37
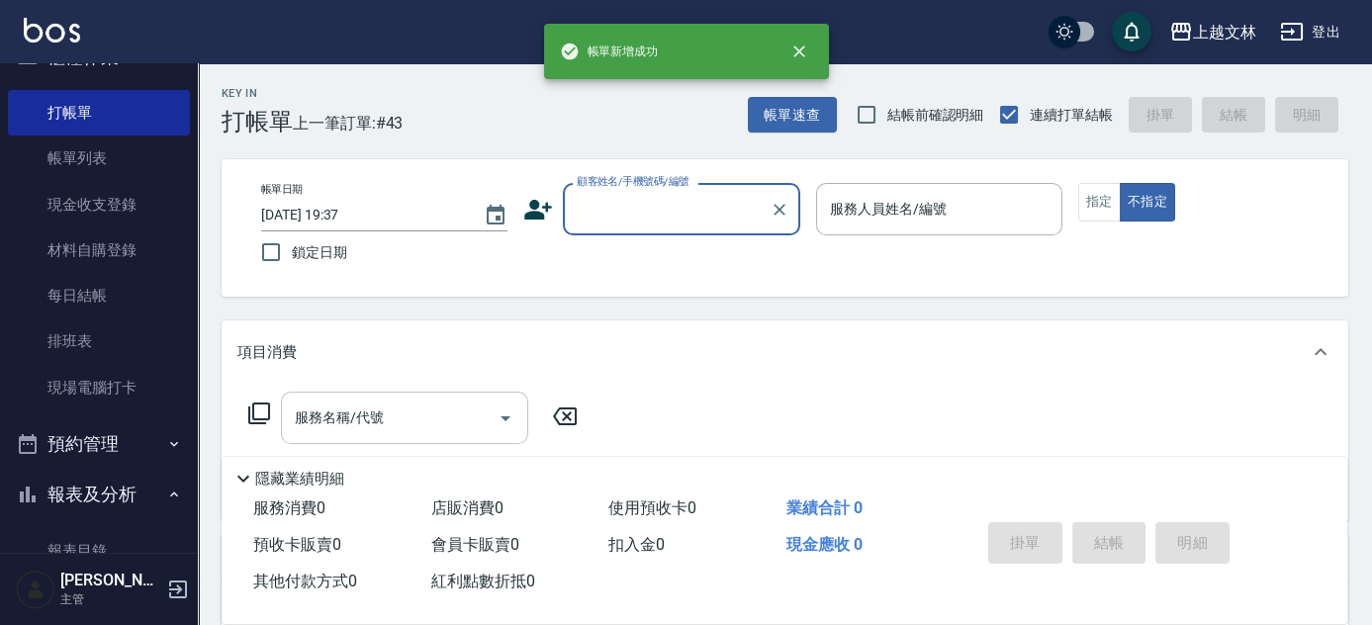
click at [944, 213] on input "服務人員姓名/編號" at bounding box center [939, 209] width 229 height 35
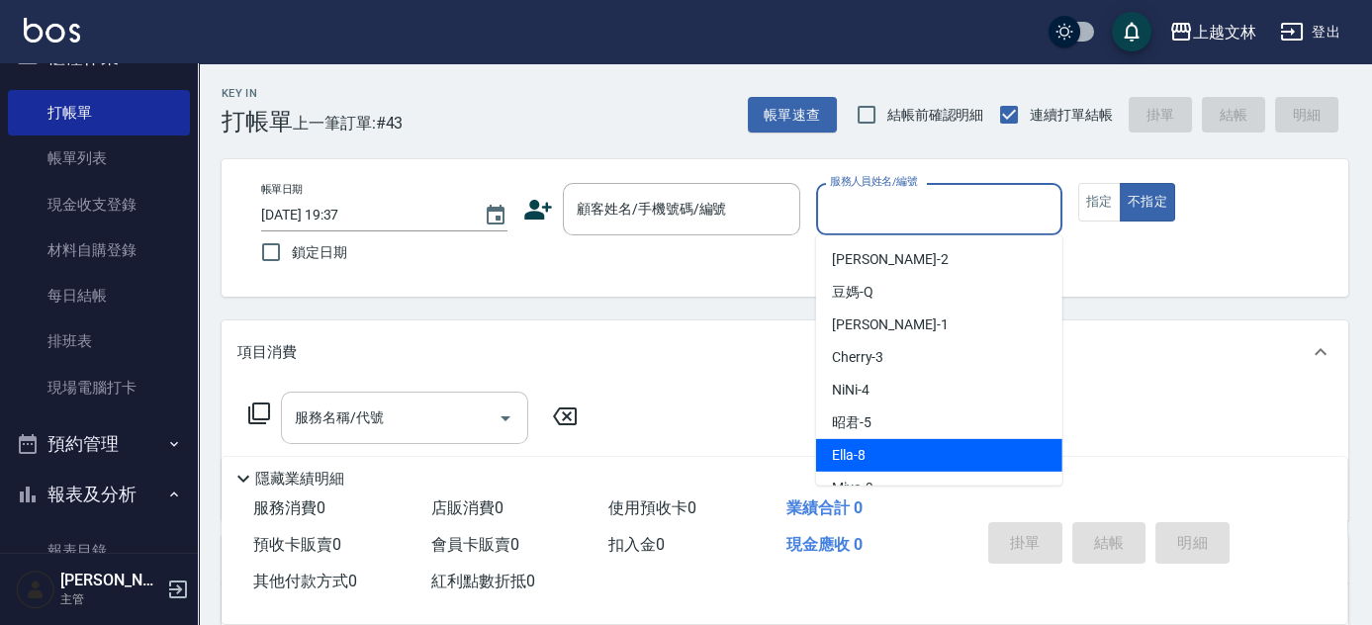
click at [849, 441] on div "Ella -8" at bounding box center [939, 455] width 246 height 33
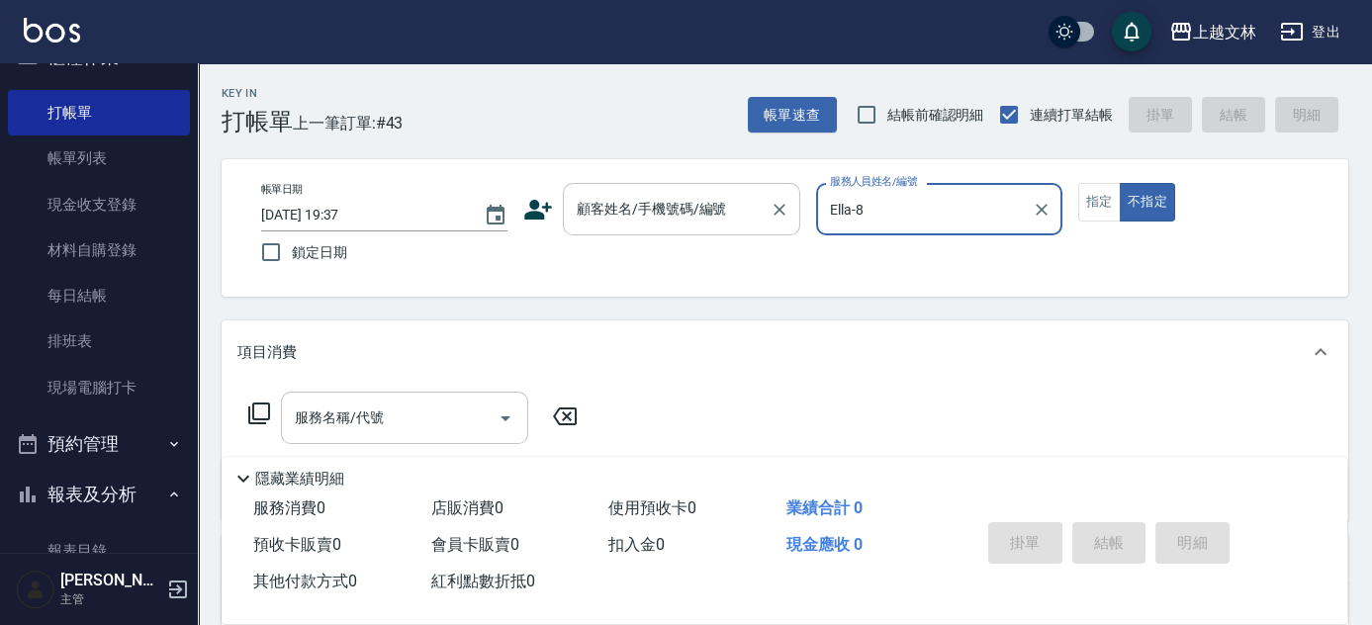
click at [670, 204] on div "顧客姓名/手機號碼/編號 顧客姓名/手機號碼/編號" at bounding box center [681, 209] width 237 height 52
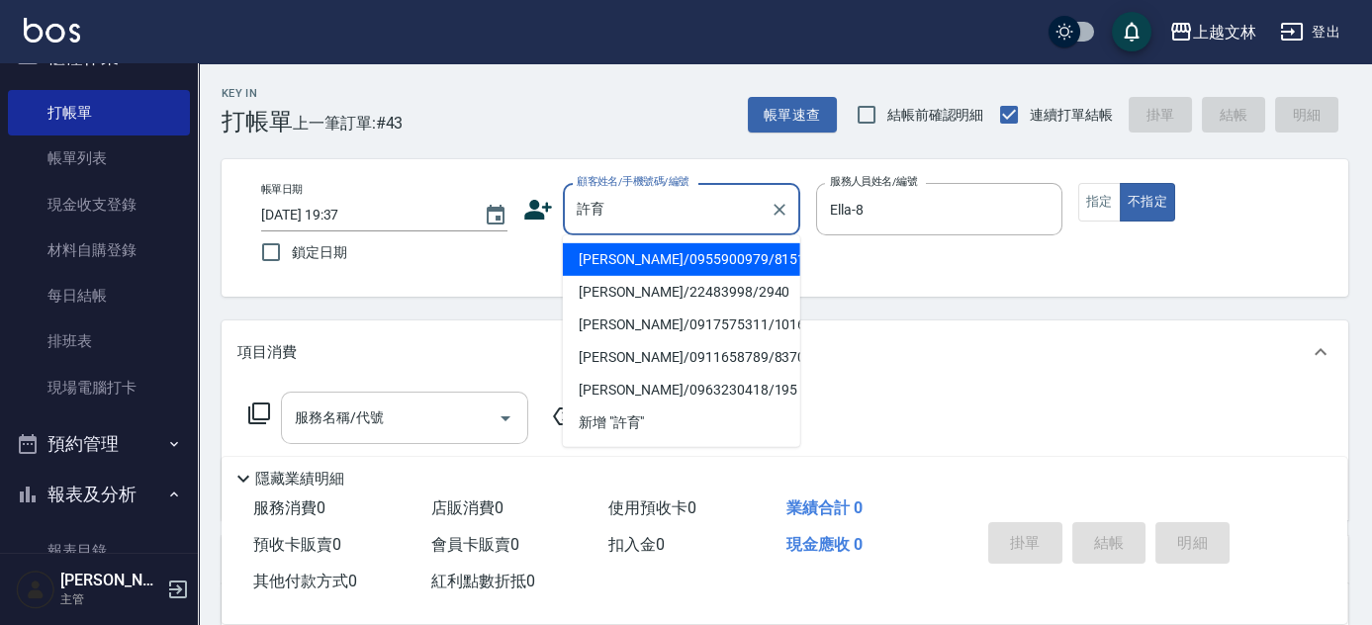
click at [625, 267] on li "[PERSON_NAME]/0955900979/8151" at bounding box center [681, 259] width 237 height 33
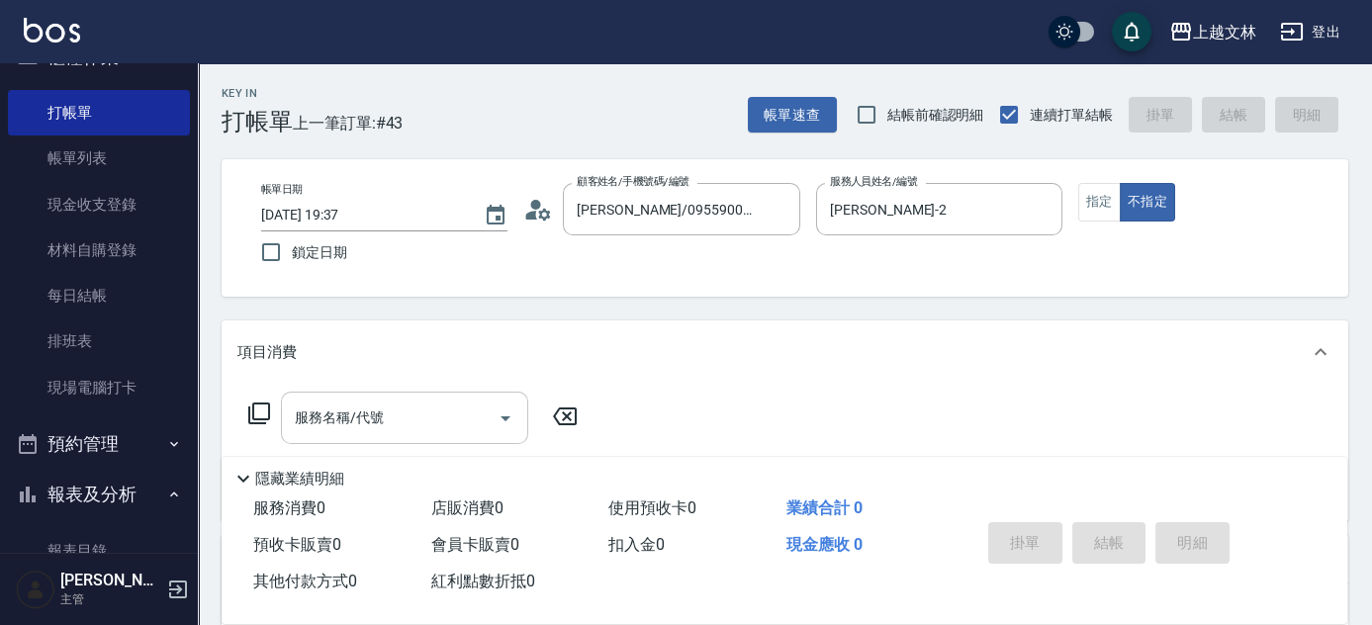
click at [260, 412] on icon at bounding box center [259, 414] width 24 height 24
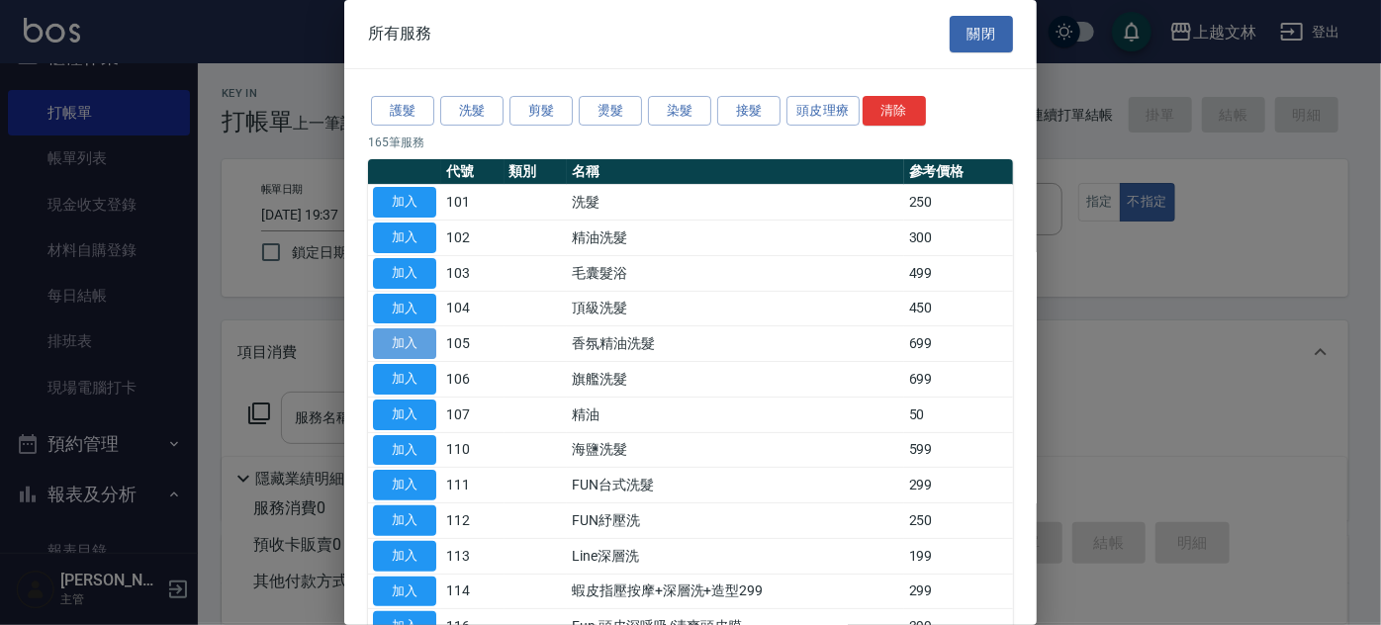
click at [407, 344] on button "加入" at bounding box center [404, 343] width 63 height 31
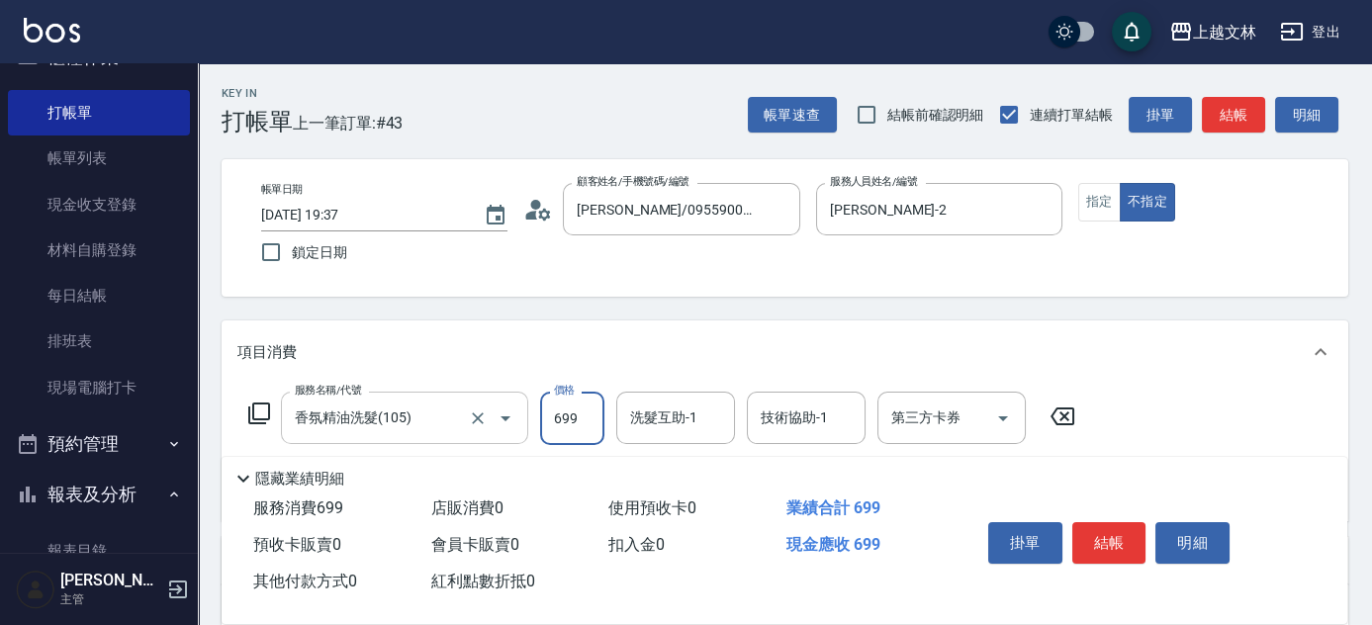
click at [579, 424] on input "699" at bounding box center [572, 418] width 64 height 53
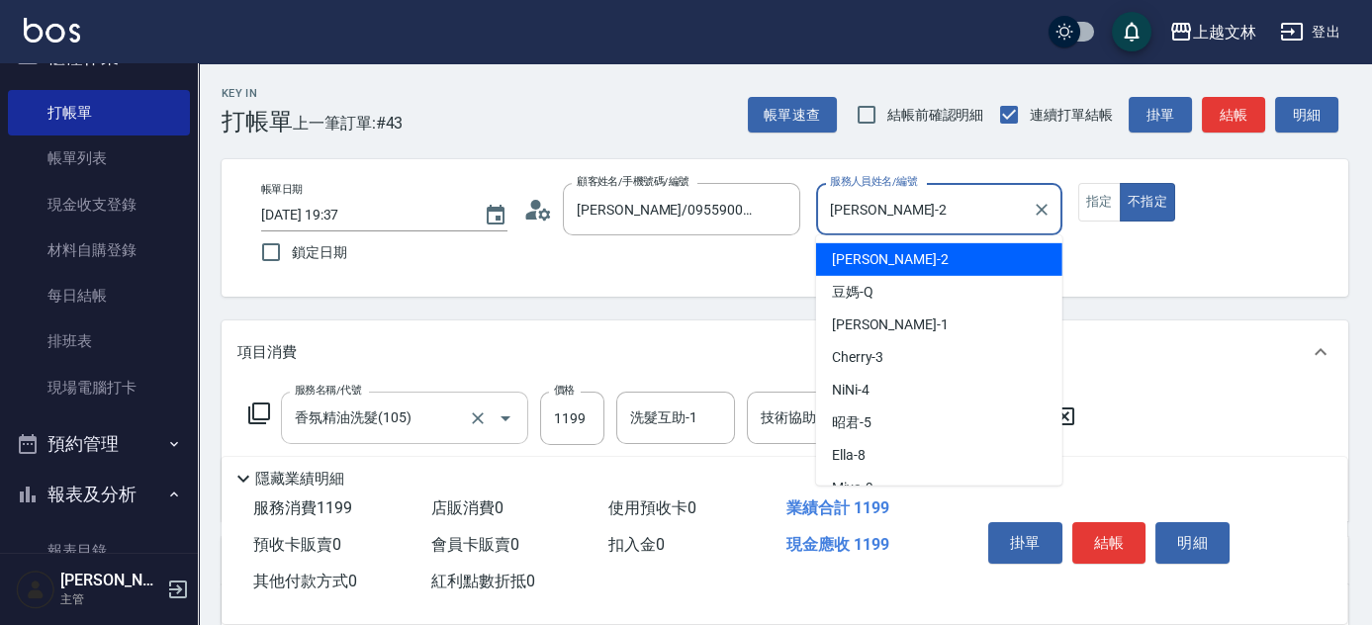
click at [980, 198] on input "[PERSON_NAME]-2" at bounding box center [924, 209] width 199 height 35
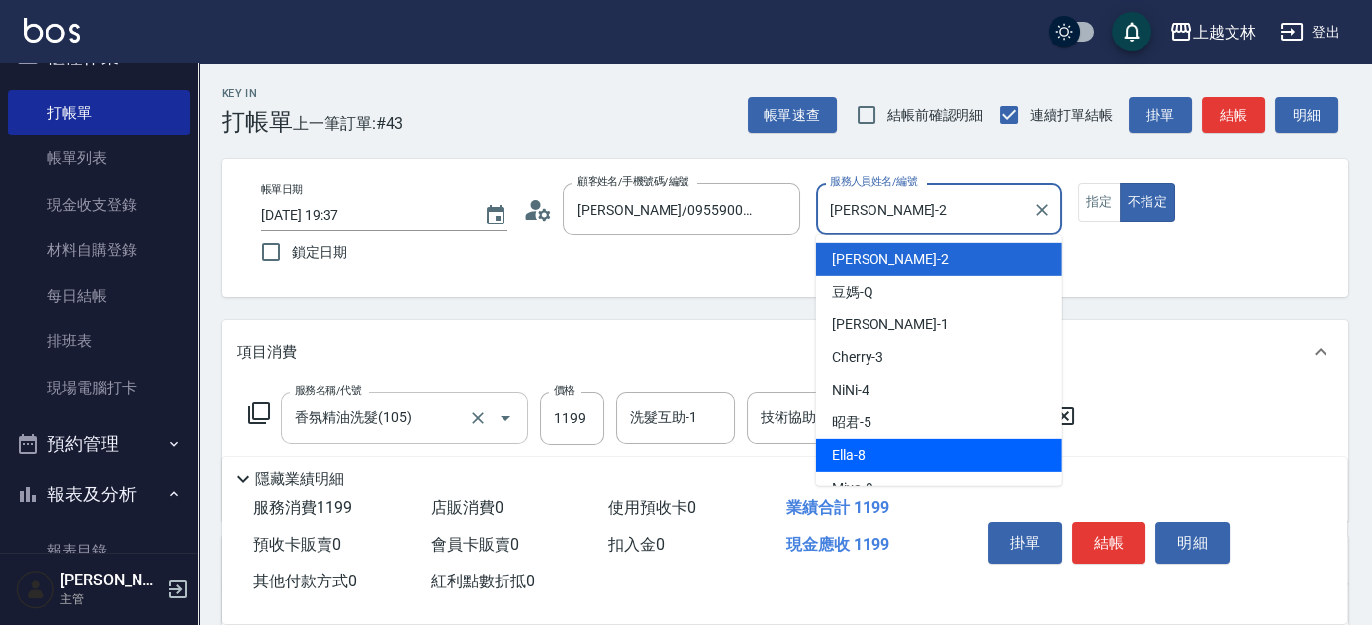
click at [857, 466] on div "Ella -8" at bounding box center [939, 455] width 246 height 33
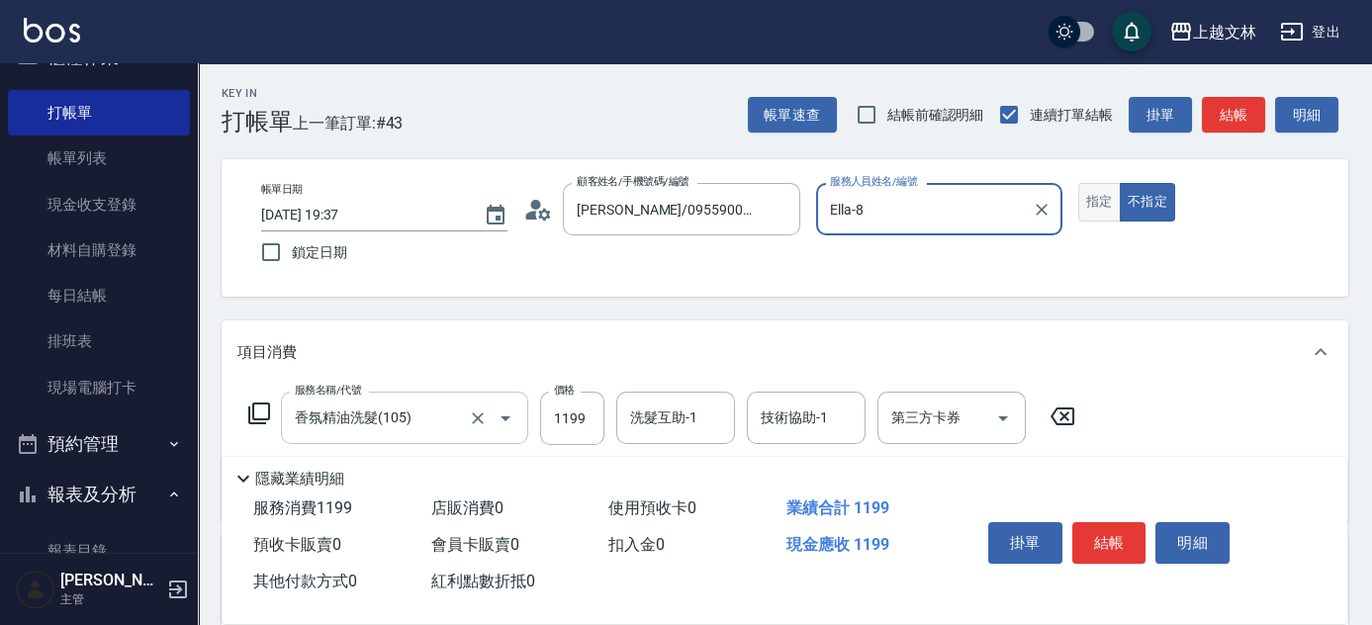
click at [1099, 200] on button "指定" at bounding box center [1099, 202] width 43 height 39
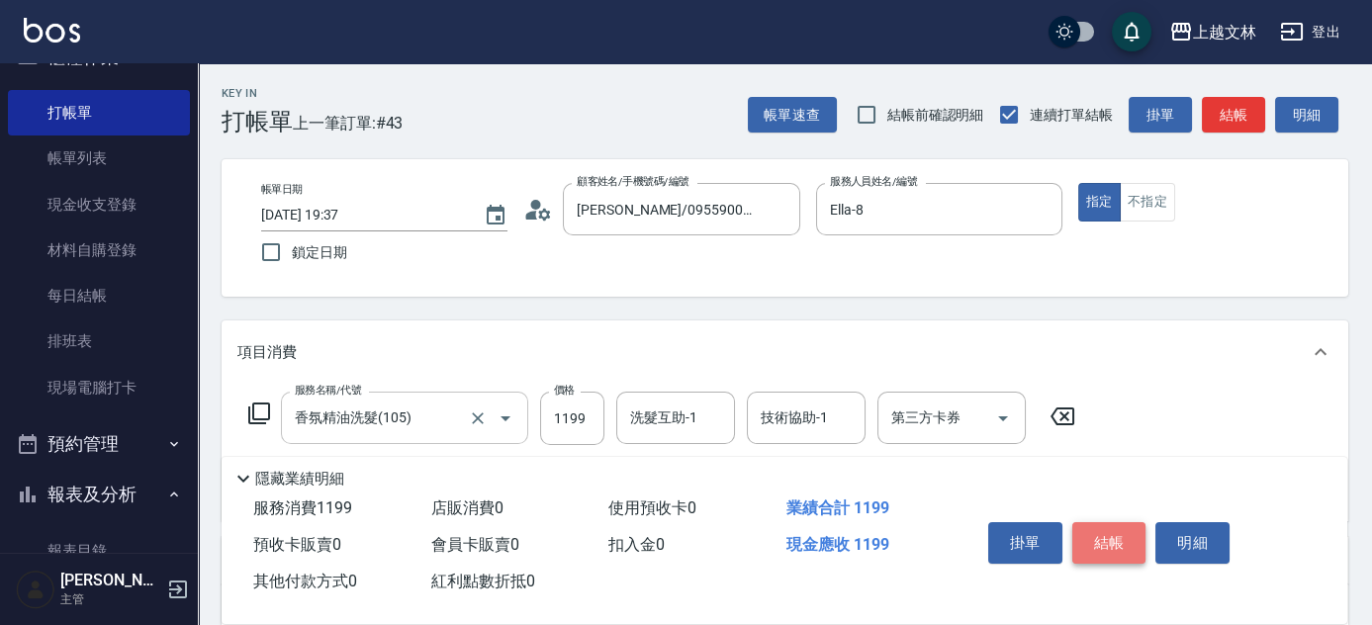
click at [1117, 537] on button "結帳" at bounding box center [1110, 543] width 74 height 42
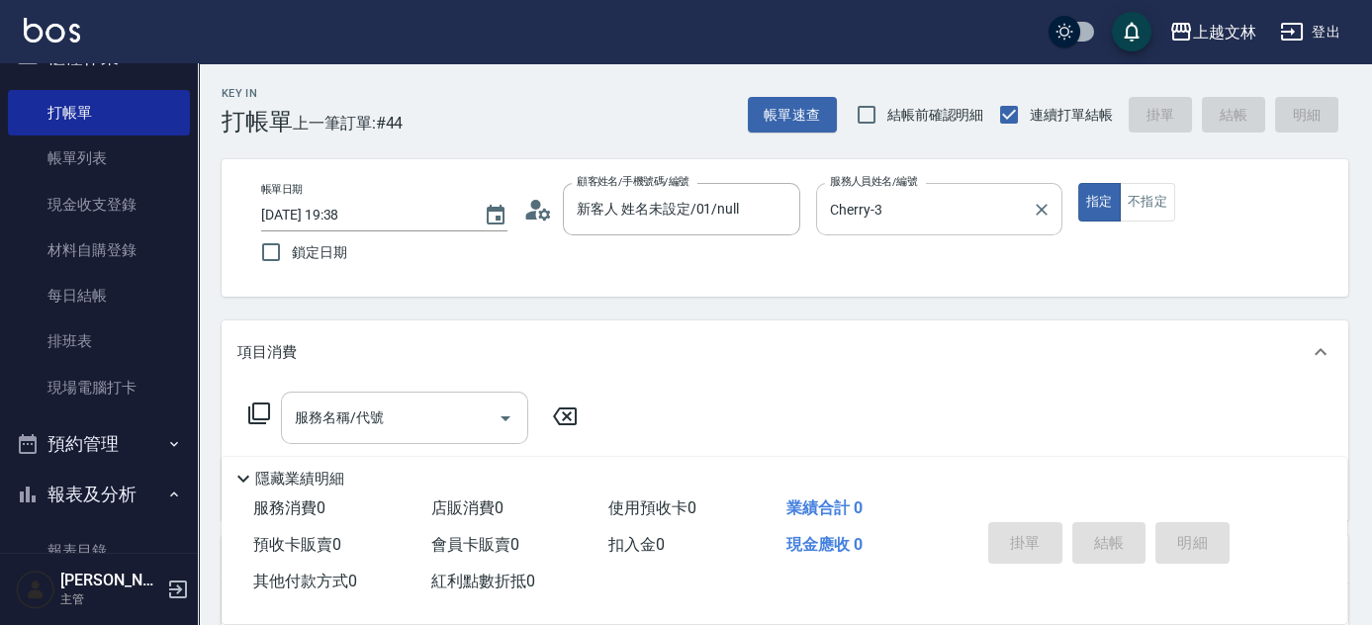
click at [899, 214] on input "Cherry-3" at bounding box center [924, 209] width 199 height 35
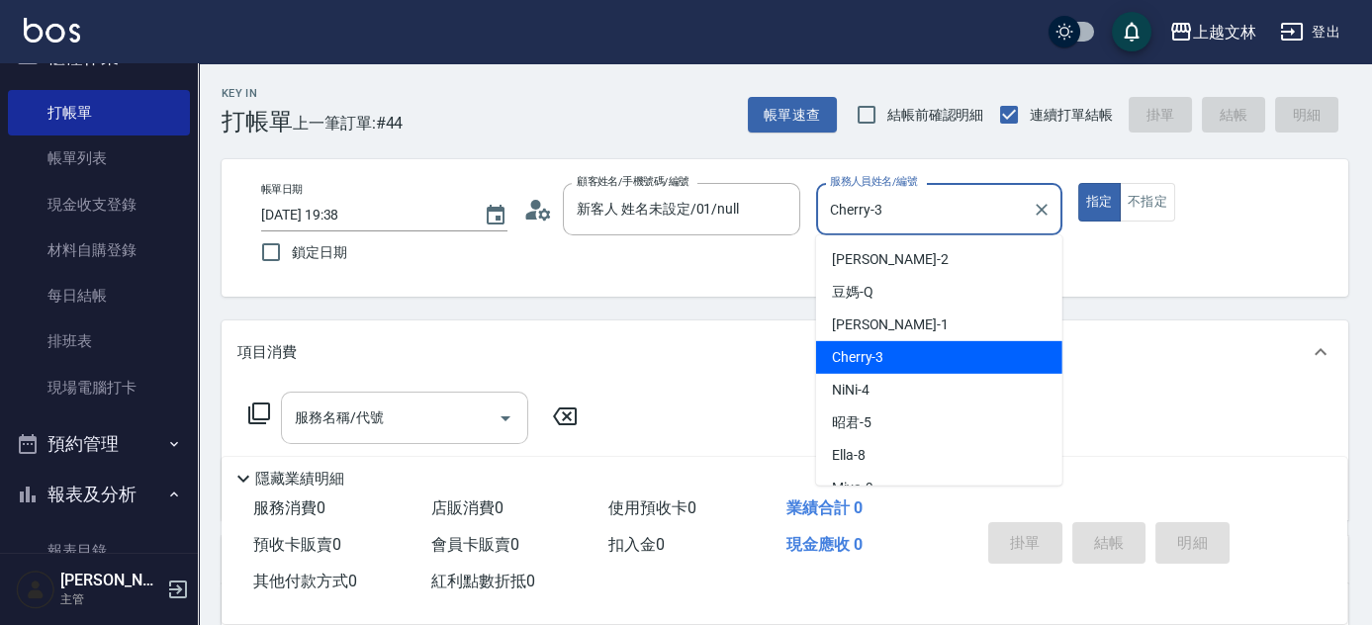
drag, startPoint x: 832, startPoint y: 213, endPoint x: 796, endPoint y: 271, distance: 68.4
click at [793, 271] on div "帳單日期 [DATE] 19:38 鎖定日期 顧客姓名/手機號碼/編號 新客人 姓名未設定/01/null 顧客姓名/手機號碼/編號 服務人員姓名/編號 Ch…" at bounding box center [784, 228] width 1079 height 90
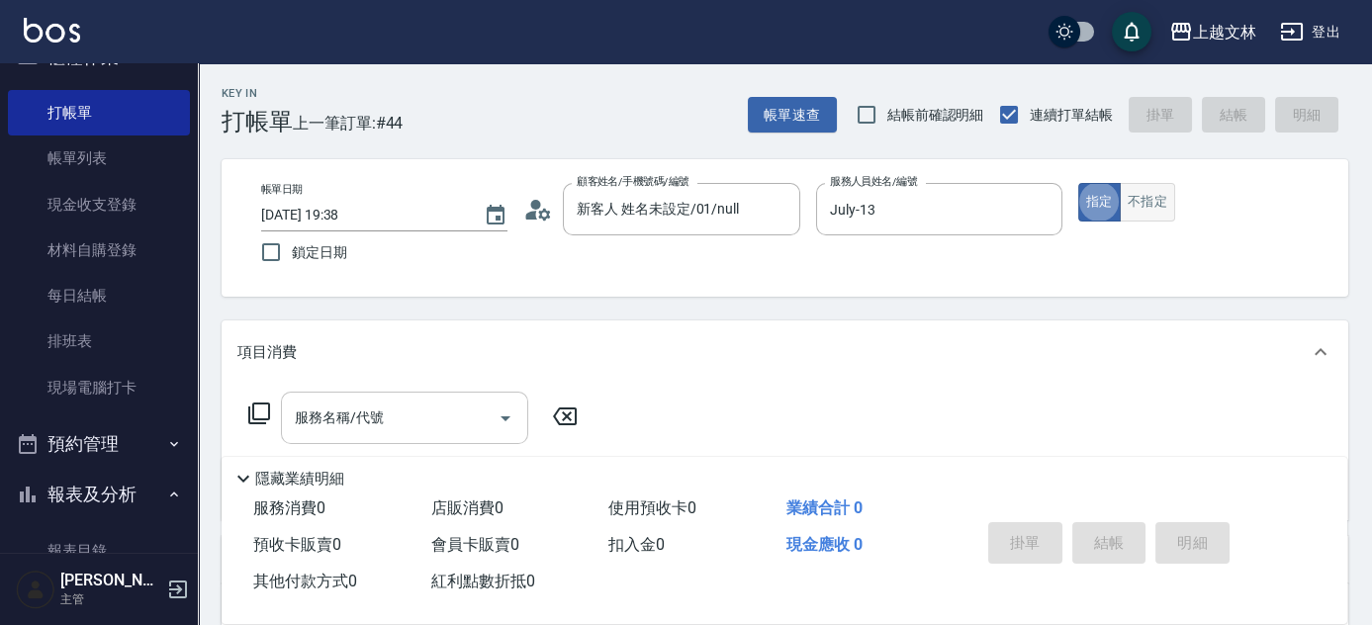
click at [1140, 207] on button "不指定" at bounding box center [1147, 202] width 55 height 39
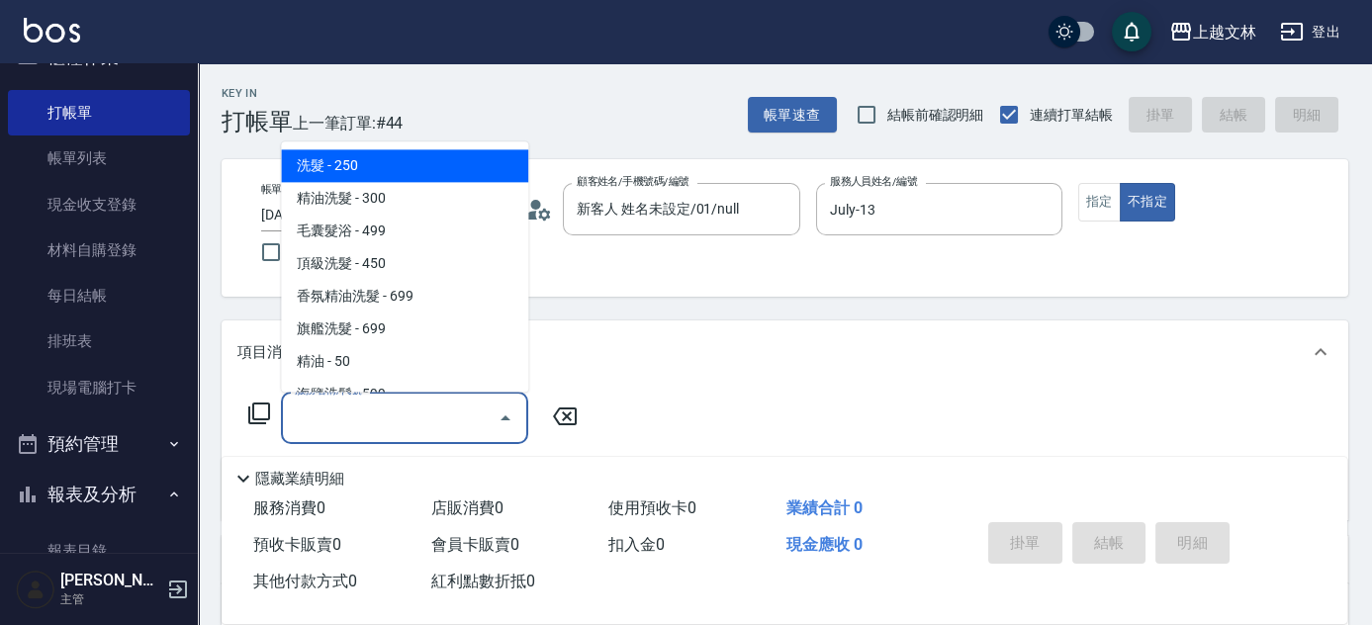
click at [372, 434] on input "服務名稱/代號" at bounding box center [390, 418] width 200 height 35
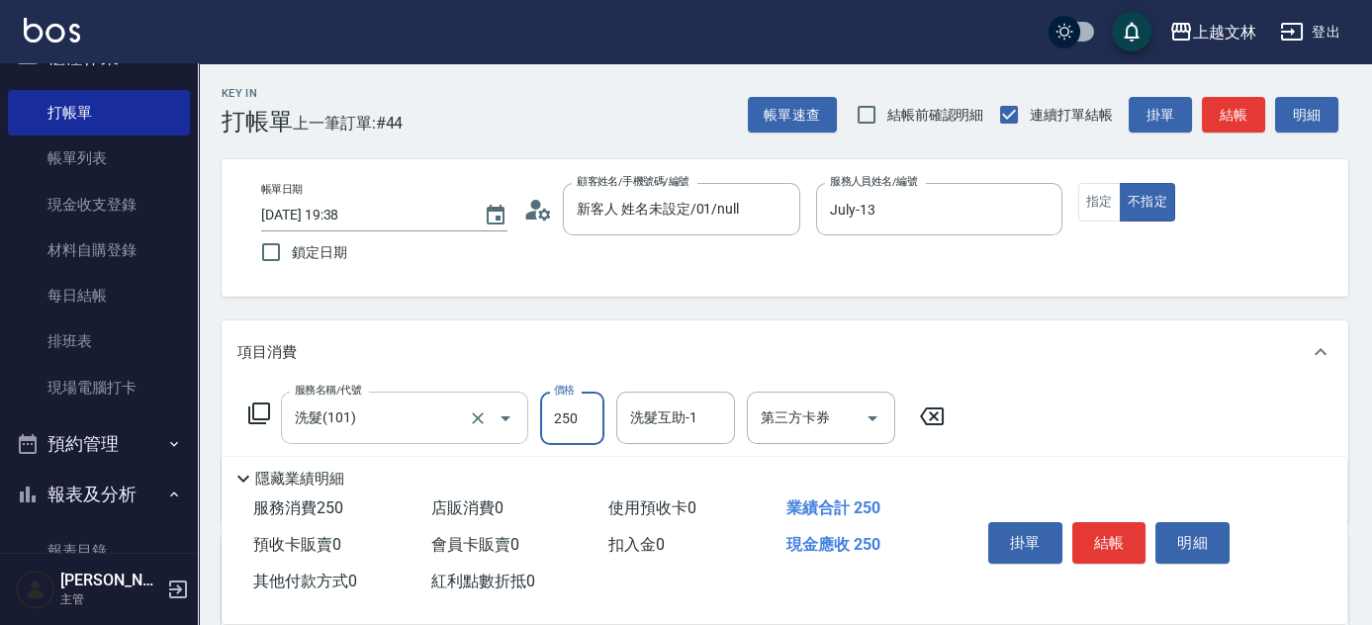
click at [318, 429] on input "洗髮(101)" at bounding box center [377, 418] width 174 height 35
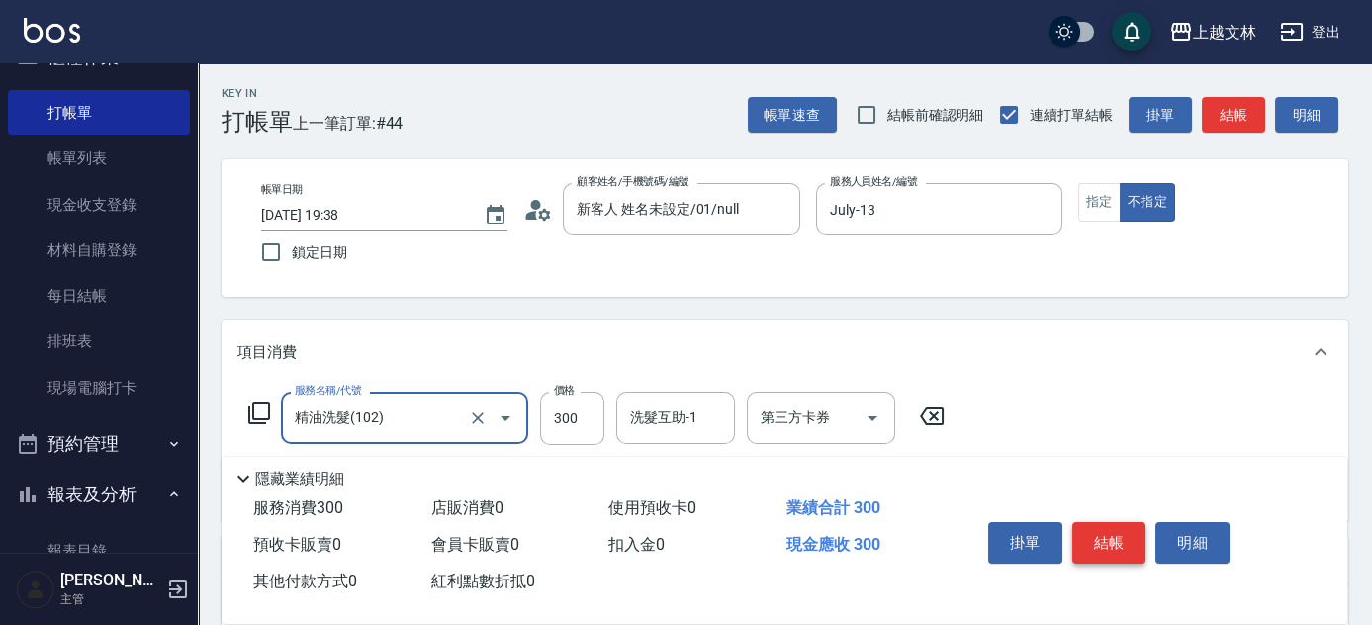
click at [1105, 524] on button "結帳" at bounding box center [1110, 543] width 74 height 42
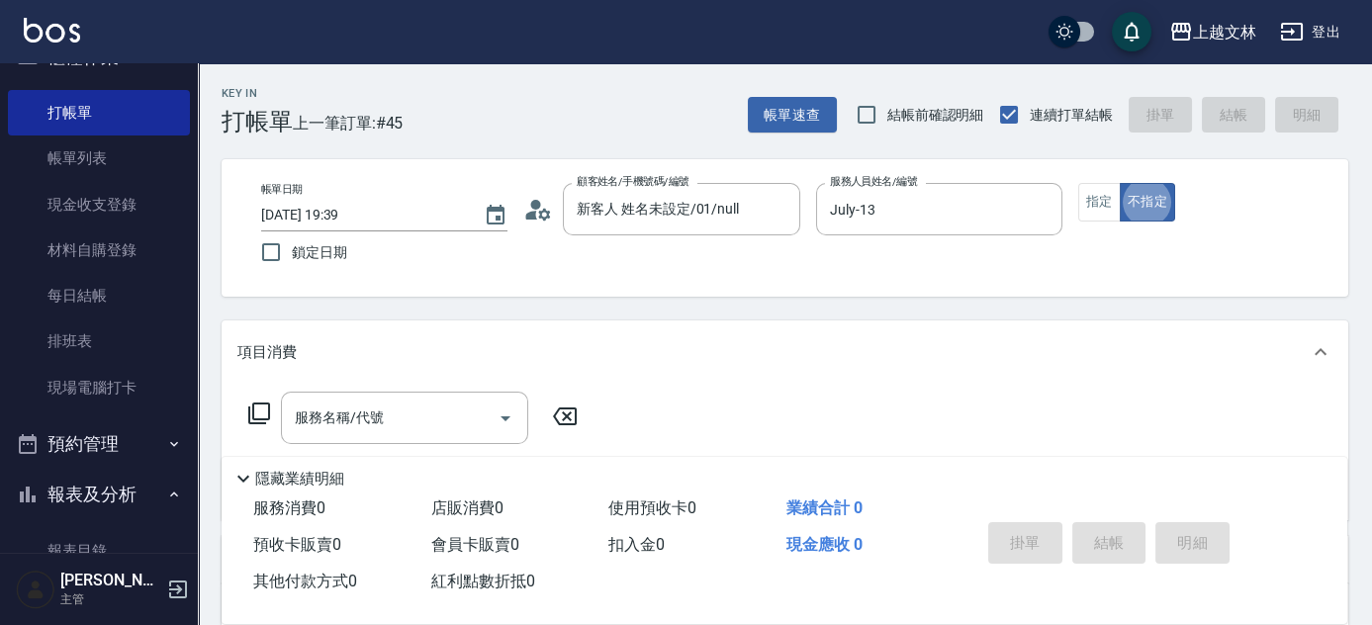
click at [353, 416] on div "服務名稱/代號 服務名稱/代號" at bounding box center [404, 418] width 247 height 52
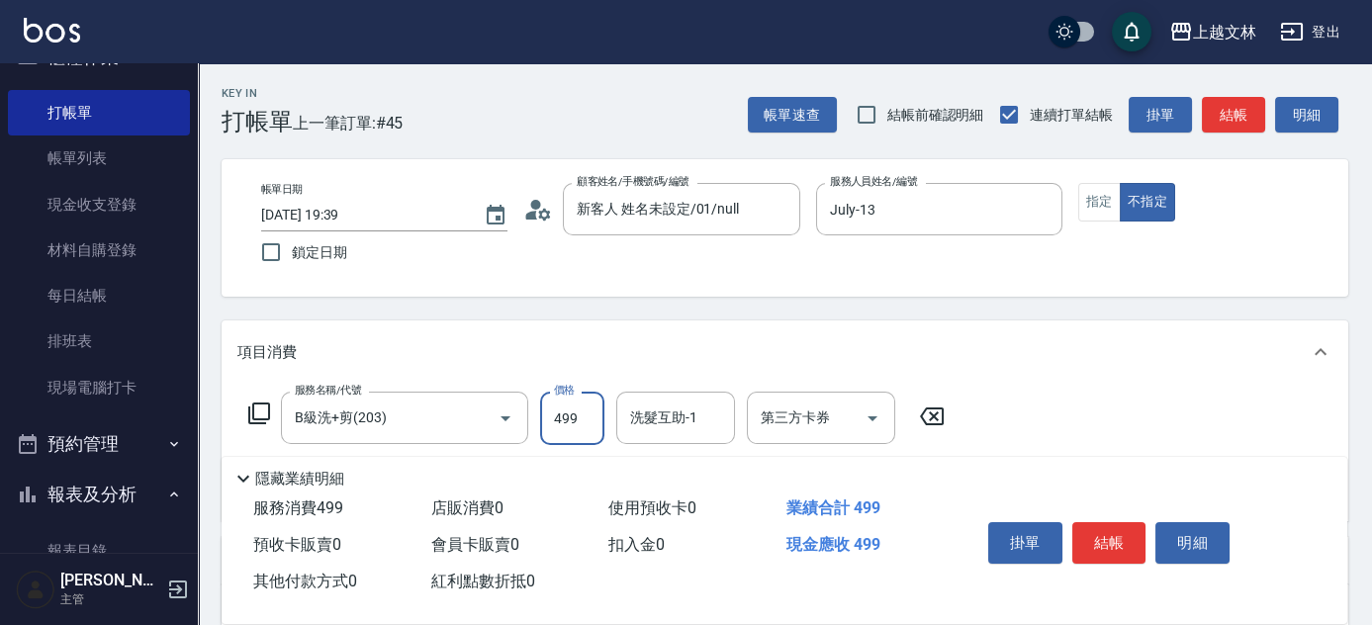
scroll to position [235, 0]
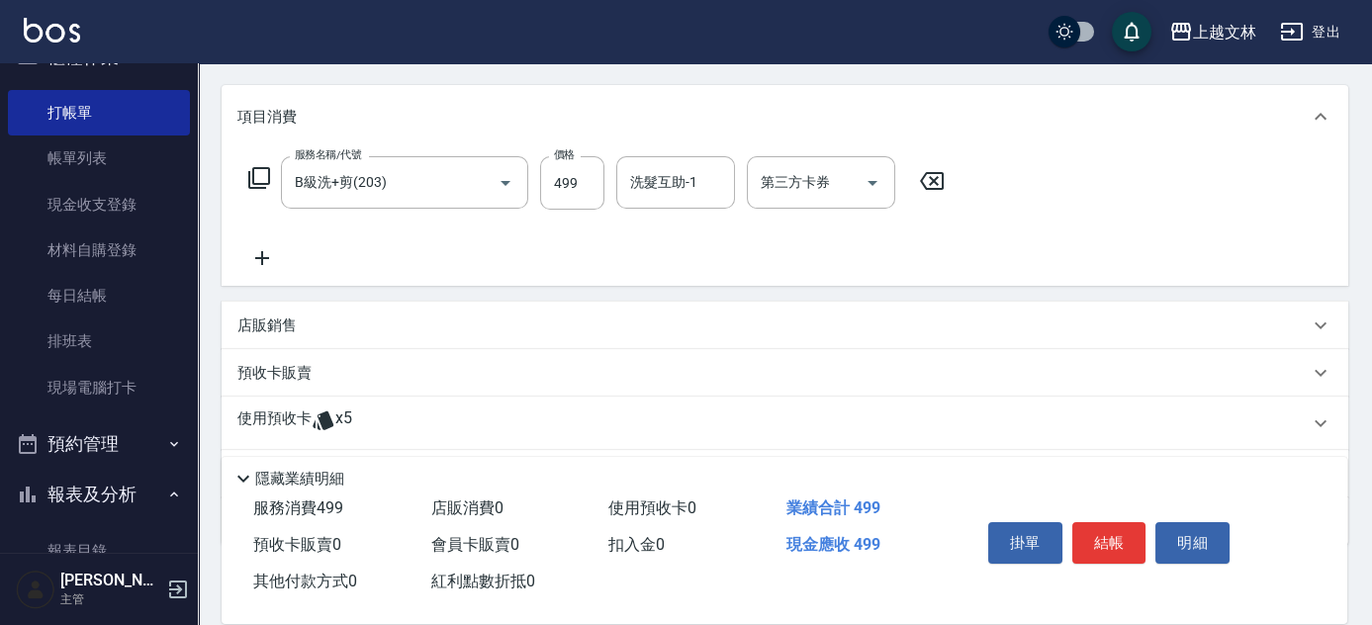
click at [249, 257] on icon at bounding box center [261, 258] width 49 height 24
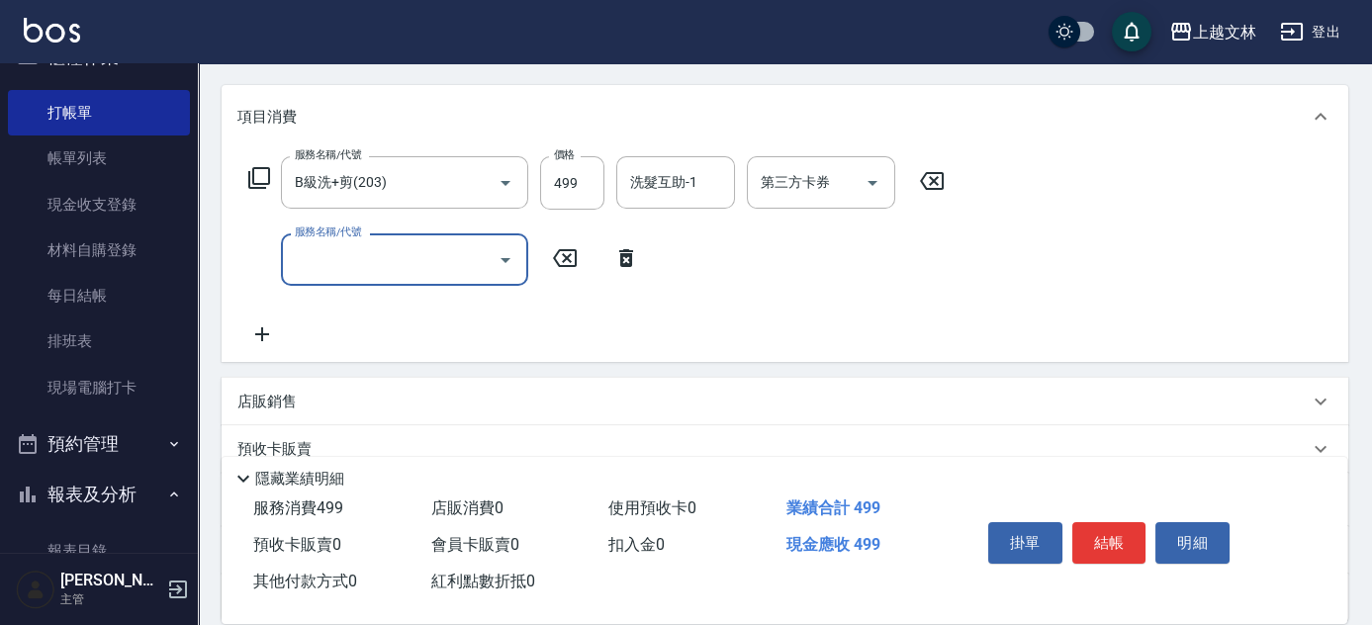
click at [318, 256] on input "服務名稱/代號" at bounding box center [390, 259] width 200 height 35
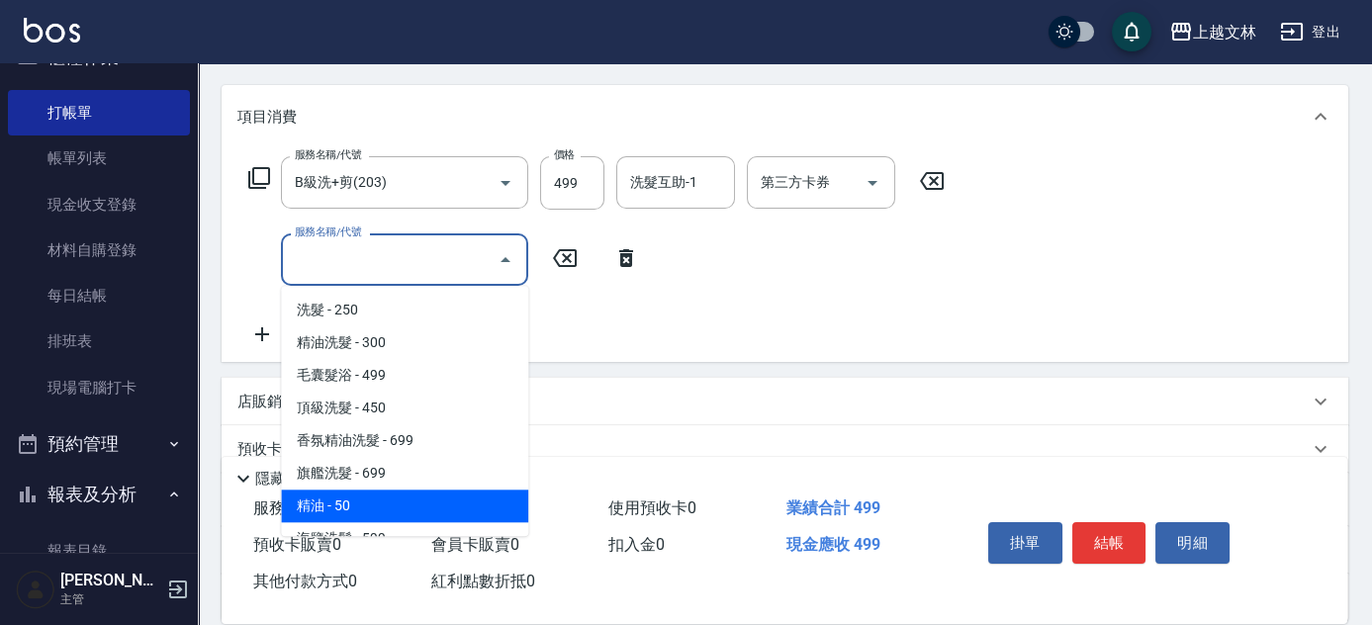
click at [338, 511] on span "精油 - 50" at bounding box center [404, 506] width 247 height 33
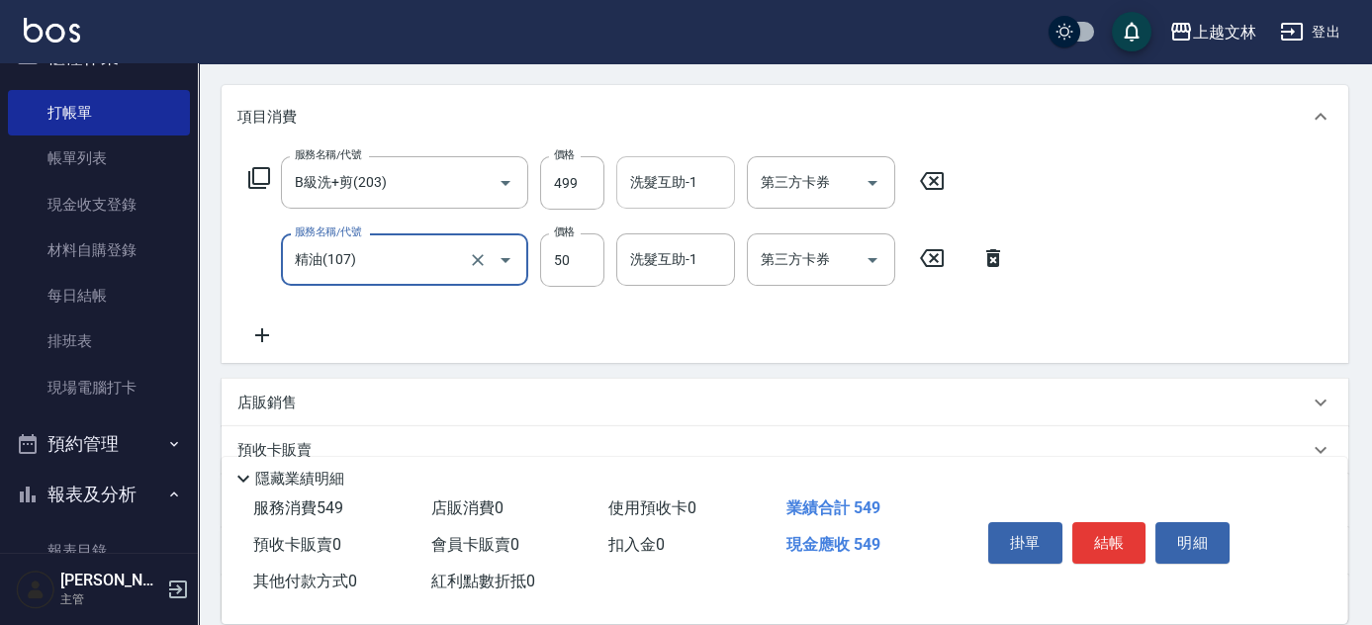
click at [644, 202] on div "洗髮互助-1" at bounding box center [675, 182] width 119 height 52
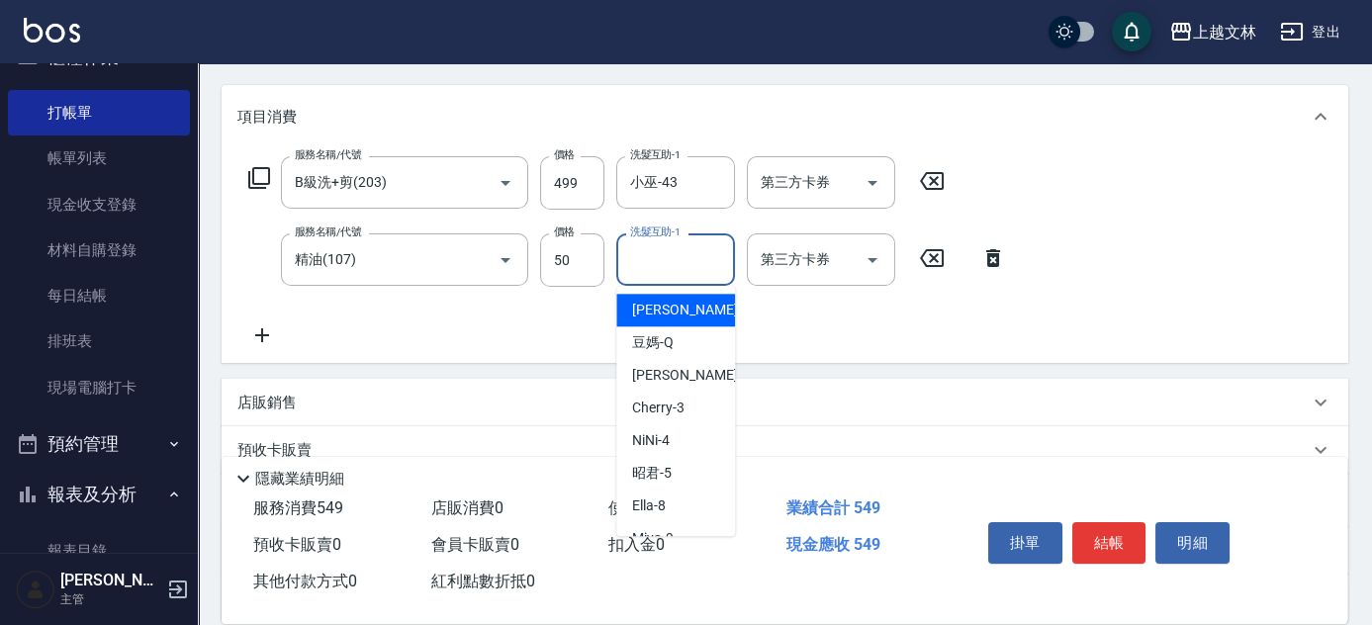
click at [663, 263] on input "洗髮互助-1" at bounding box center [675, 259] width 101 height 35
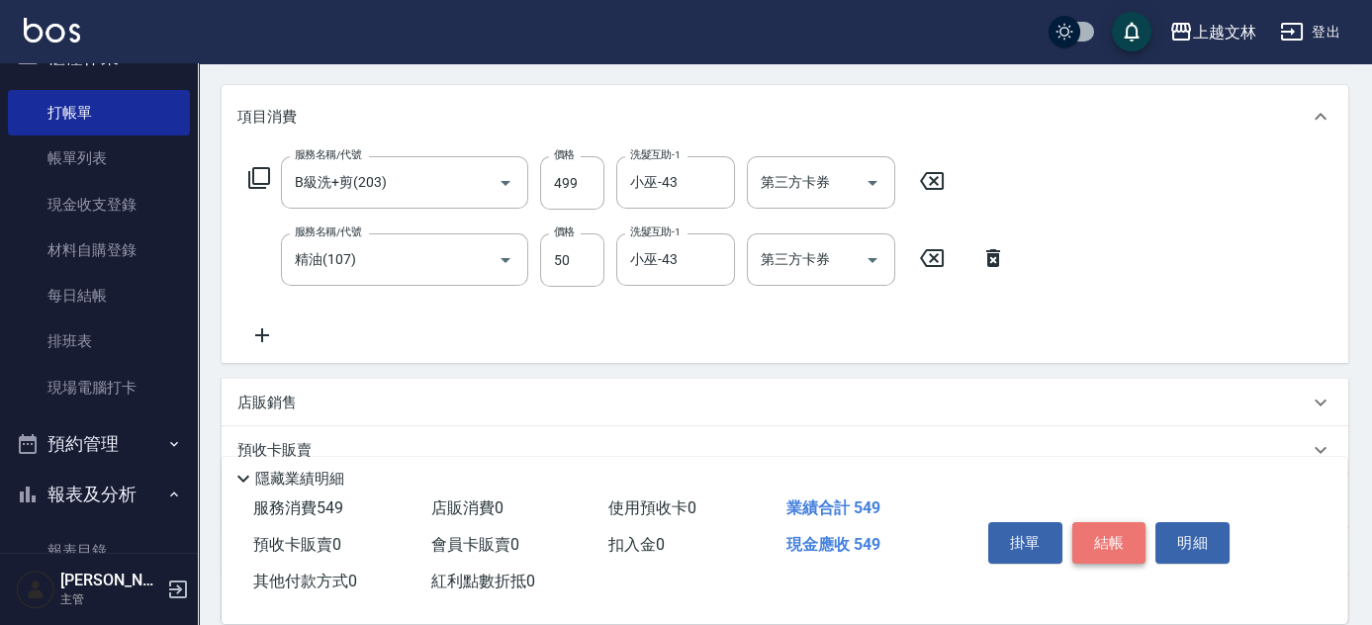
click at [1130, 533] on button "結帳" at bounding box center [1110, 543] width 74 height 42
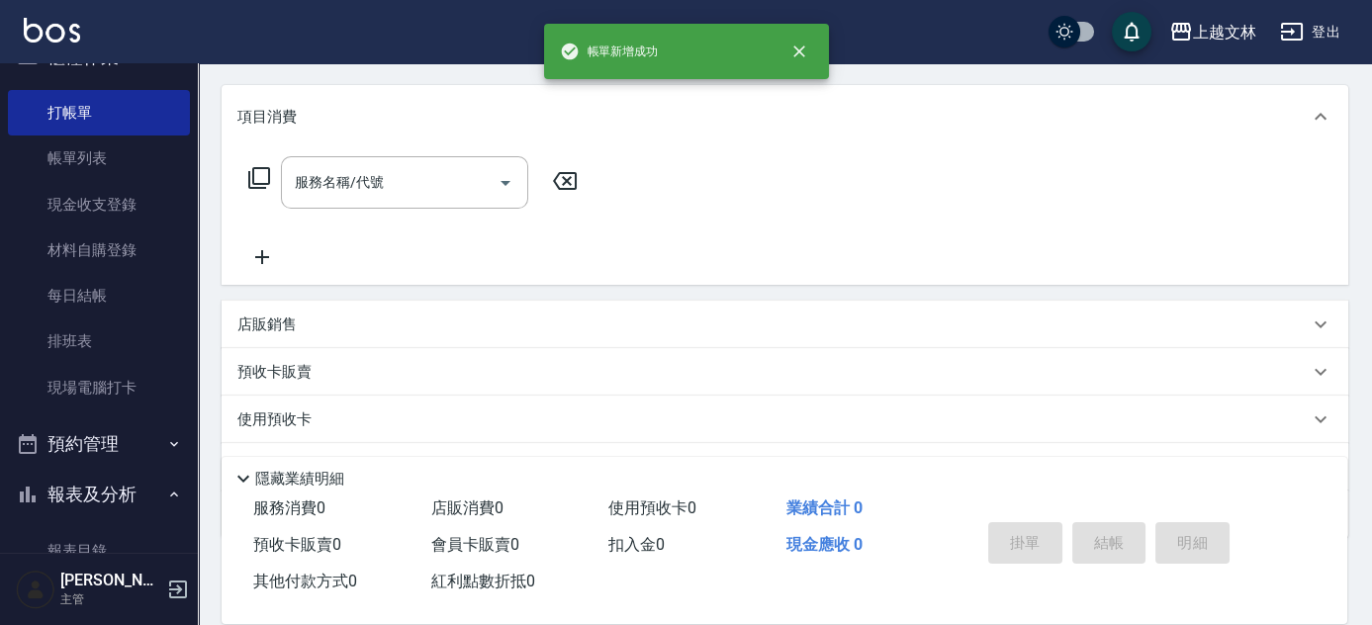
scroll to position [0, 0]
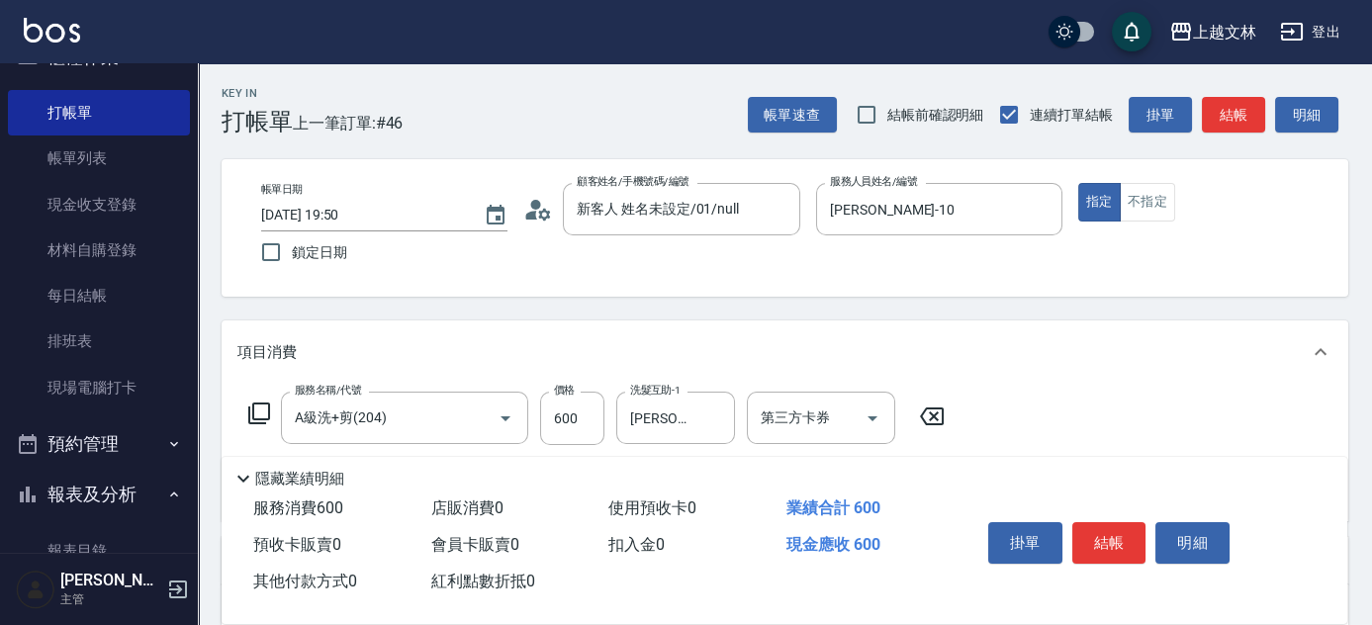
drag, startPoint x: 1096, startPoint y: 498, endPoint x: 1089, endPoint y: 509, distance: 12.9
click at [1097, 509] on div "掛單 結帳 明細" at bounding box center [1140, 546] width 367 height 110
drag, startPoint x: 1116, startPoint y: 541, endPoint x: 1126, endPoint y: 549, distance: 12.7
click at [1126, 549] on button "結帳" at bounding box center [1110, 543] width 74 height 42
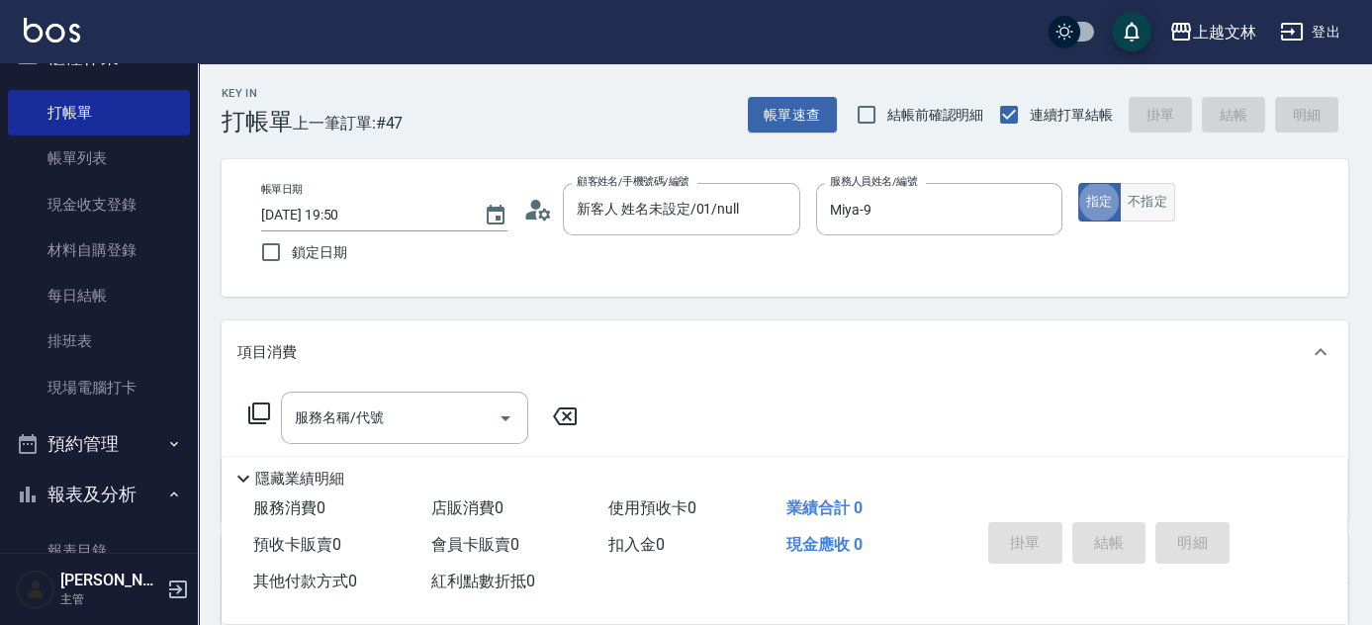
click at [1152, 193] on button "不指定" at bounding box center [1147, 202] width 55 height 39
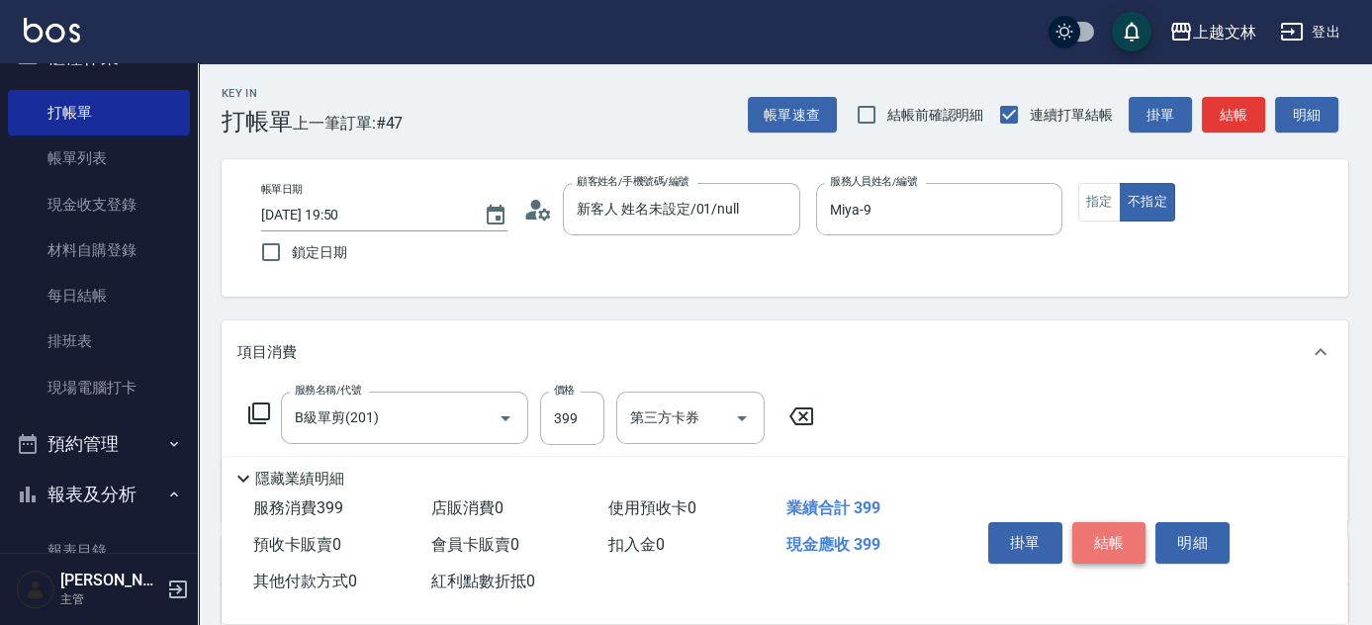
click at [1110, 540] on button "結帳" at bounding box center [1110, 543] width 74 height 42
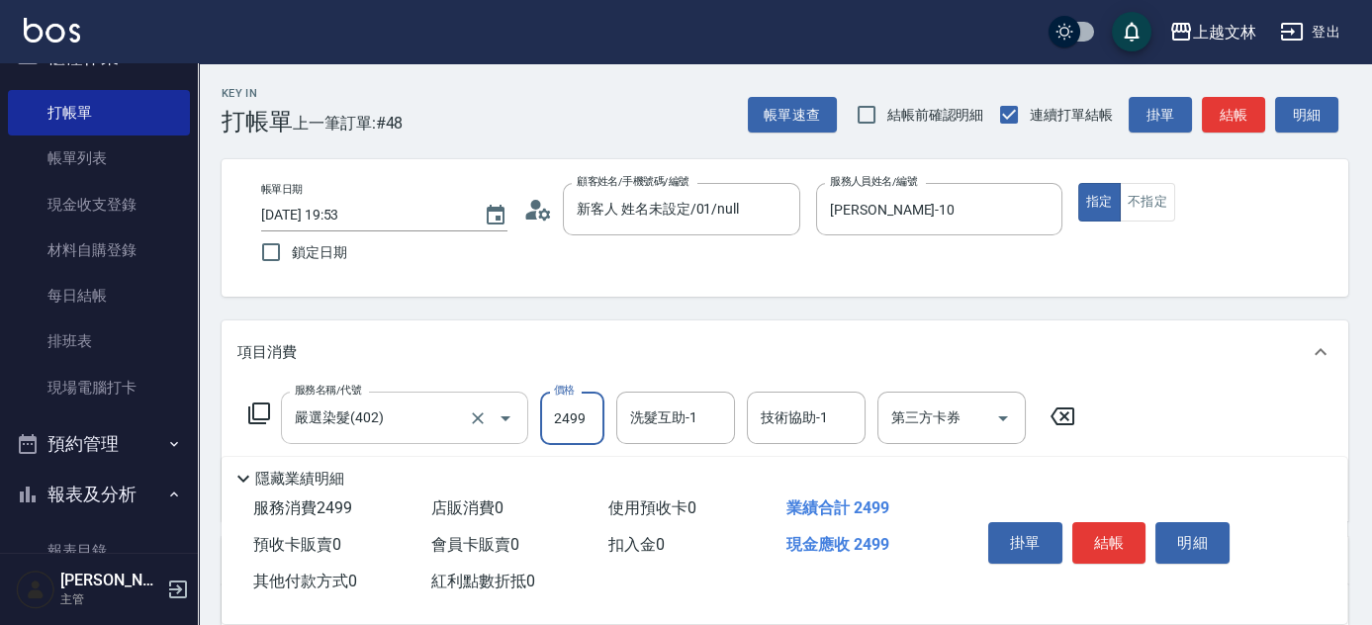
click at [437, 432] on input "嚴選染髮(402)" at bounding box center [377, 418] width 174 height 35
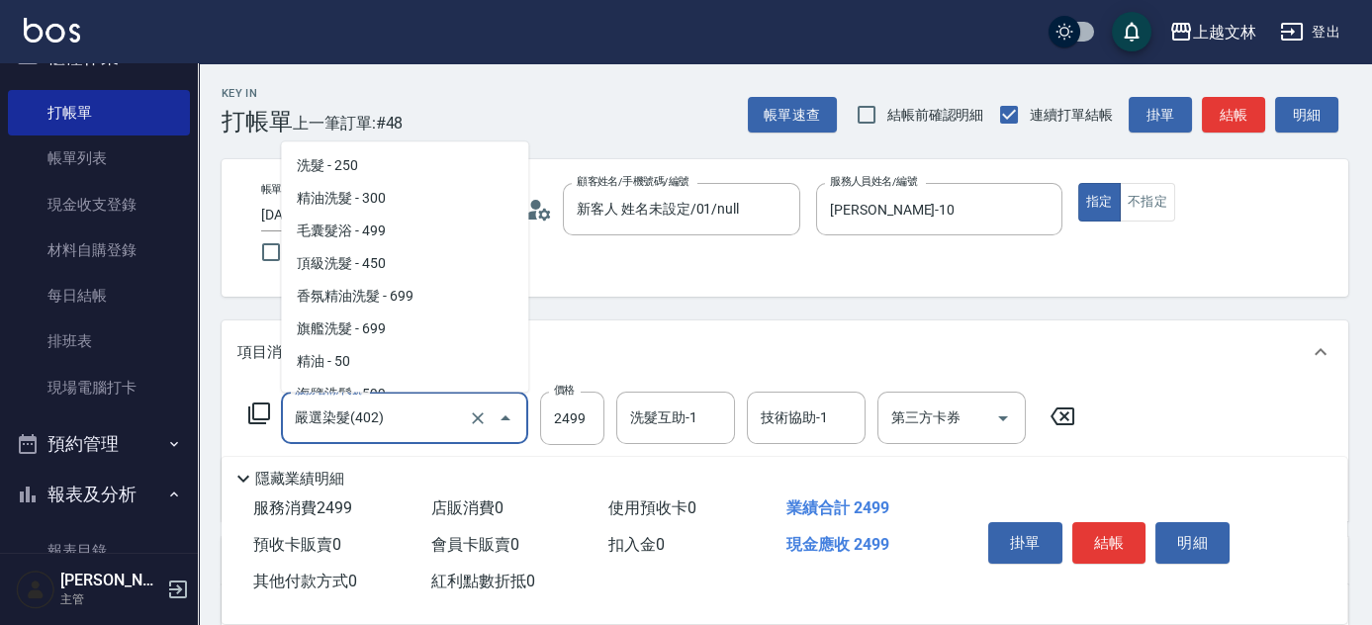
scroll to position [1574, 0]
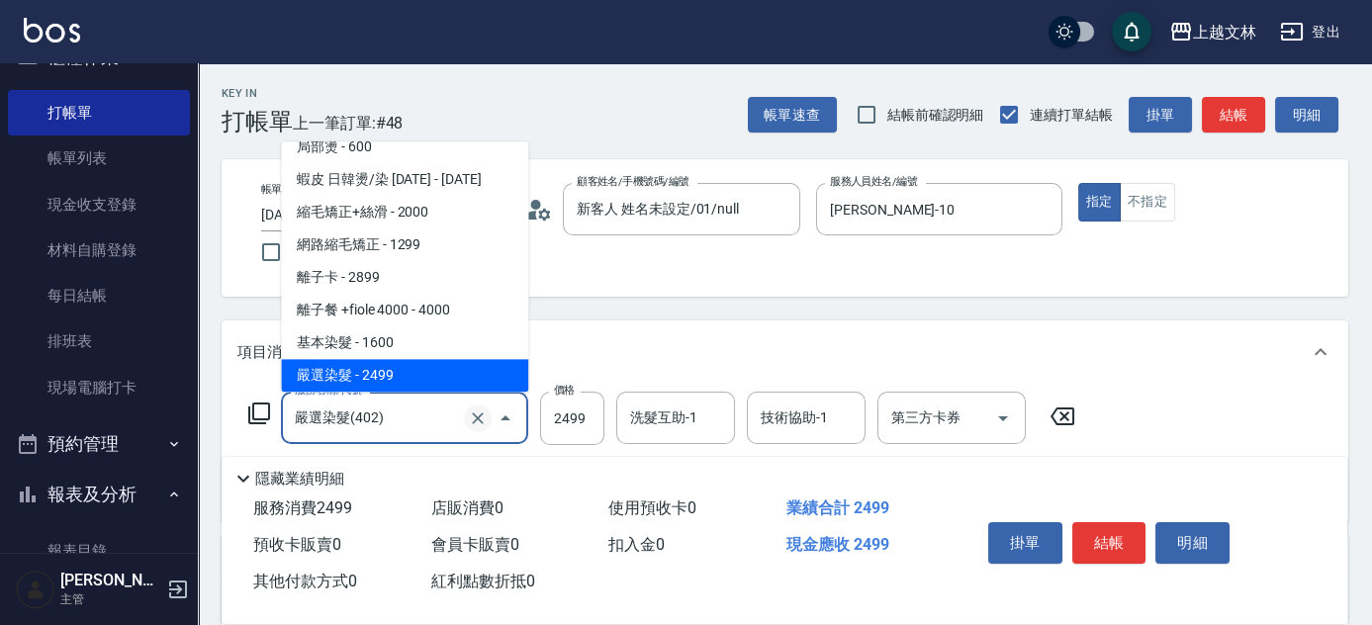
click at [478, 423] on icon "Clear" at bounding box center [478, 419] width 20 height 20
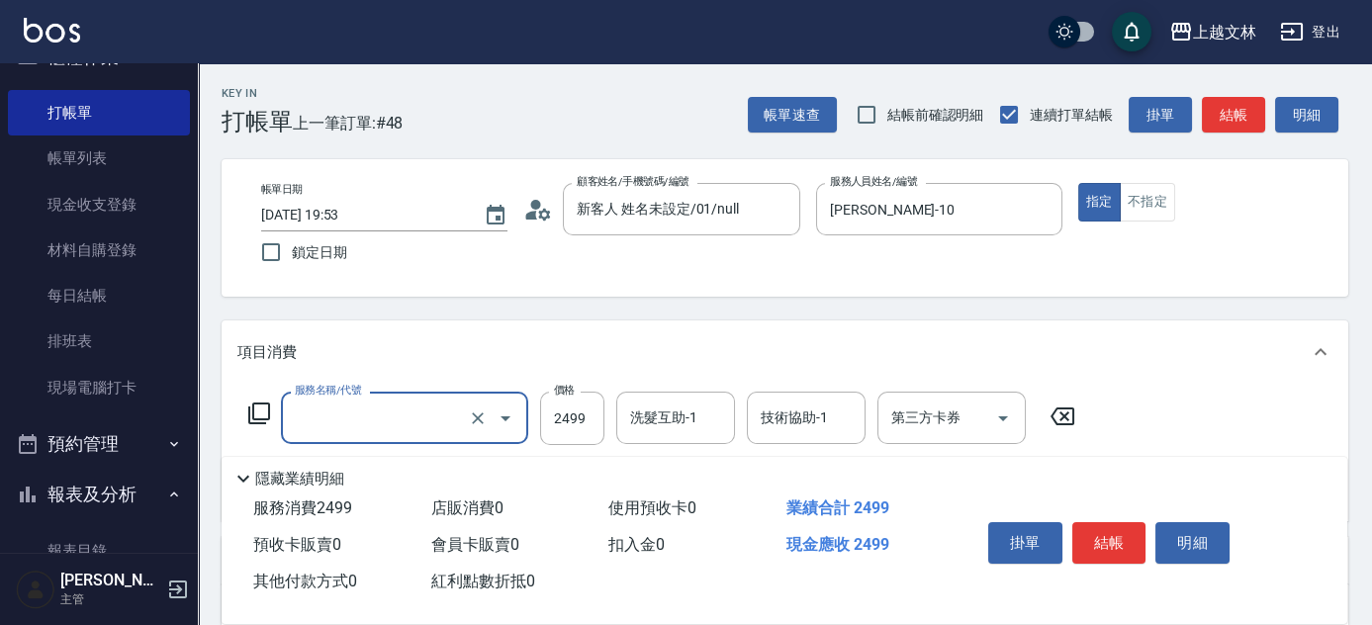
click at [413, 412] on input "服務名稱/代號" at bounding box center [377, 418] width 174 height 35
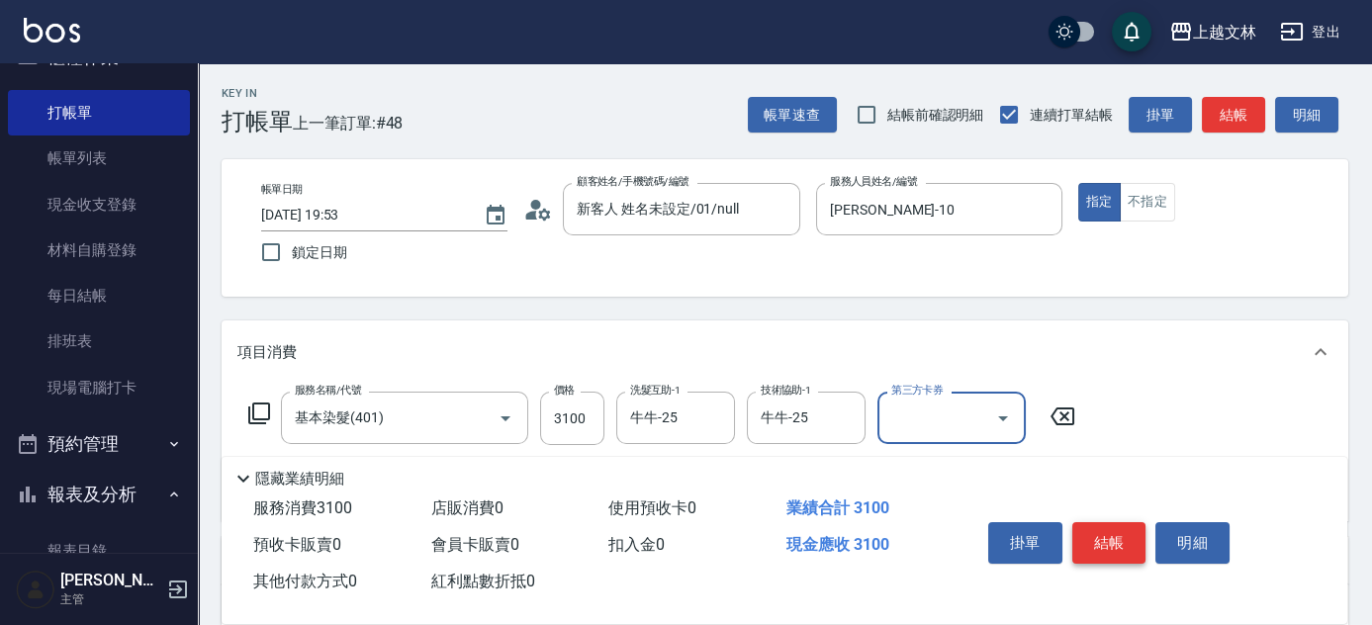
click at [1118, 536] on button "結帳" at bounding box center [1110, 543] width 74 height 42
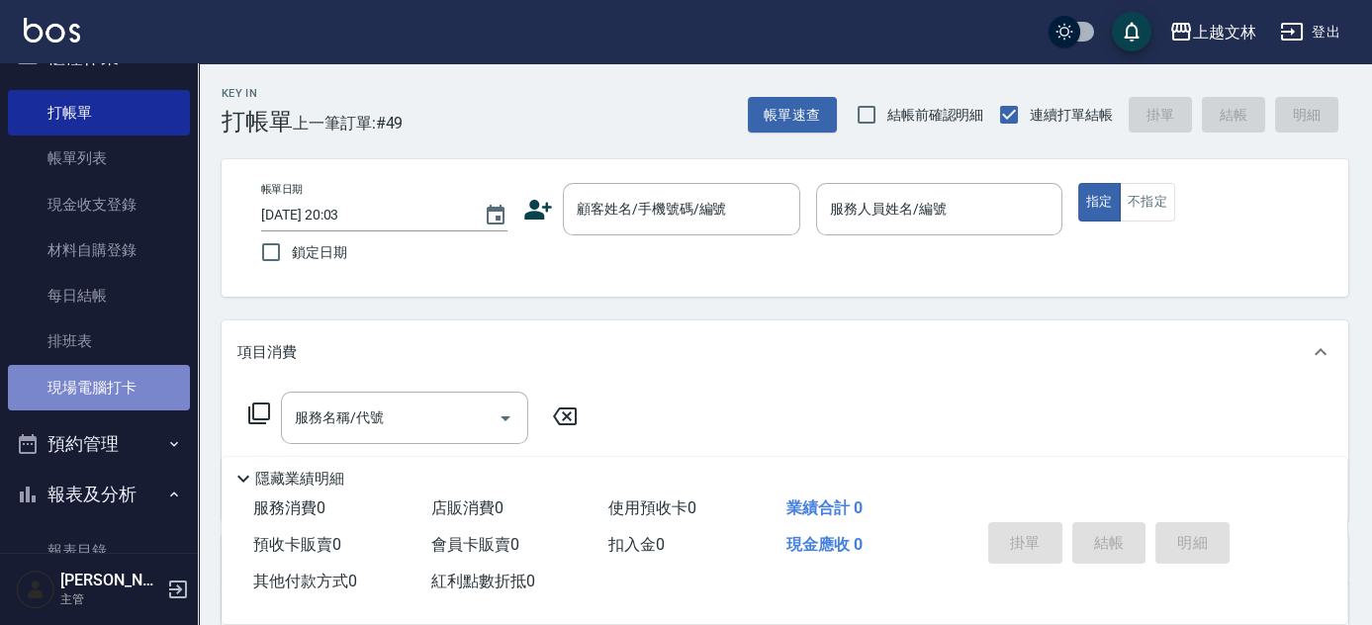
click at [111, 403] on link "現場電腦打卡" at bounding box center [99, 388] width 182 height 46
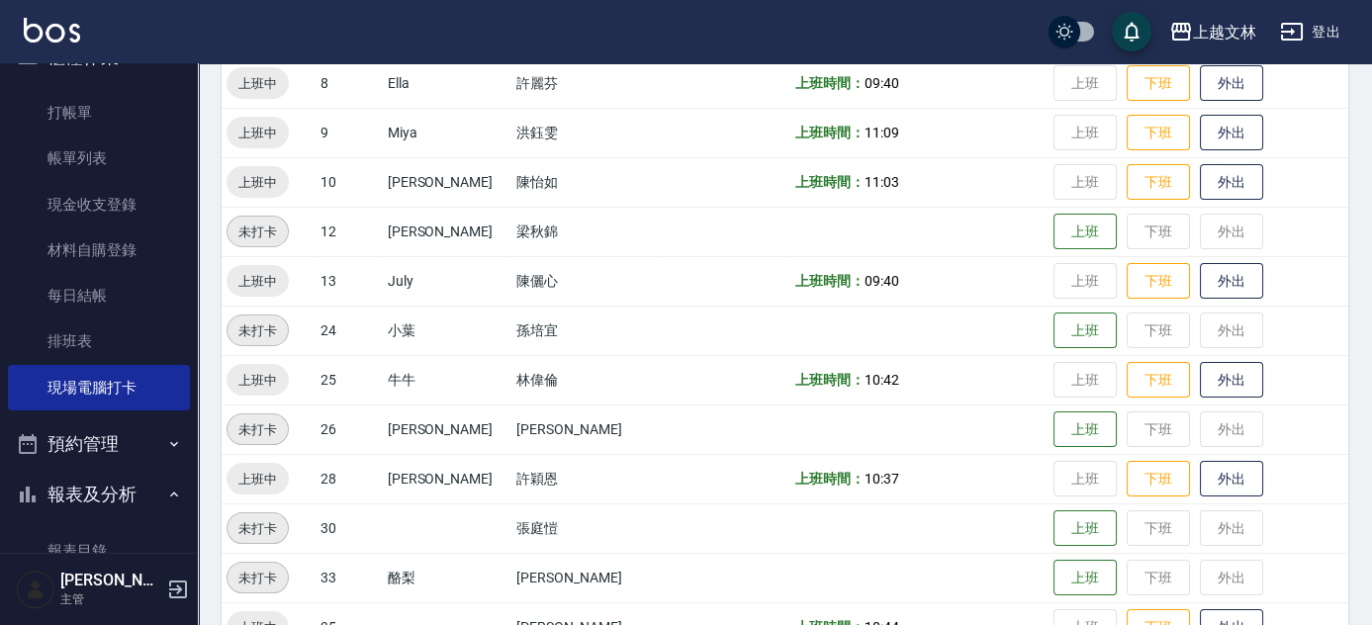
scroll to position [539, 0]
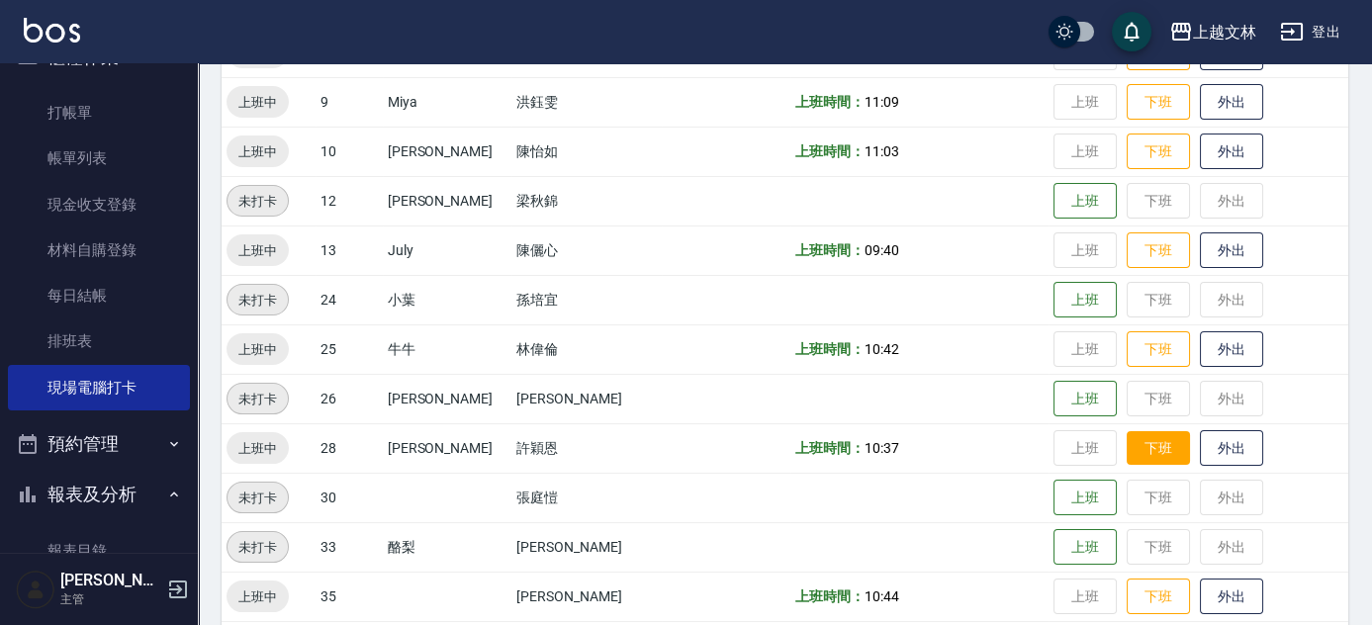
click at [1129, 445] on button "下班" at bounding box center [1158, 448] width 63 height 35
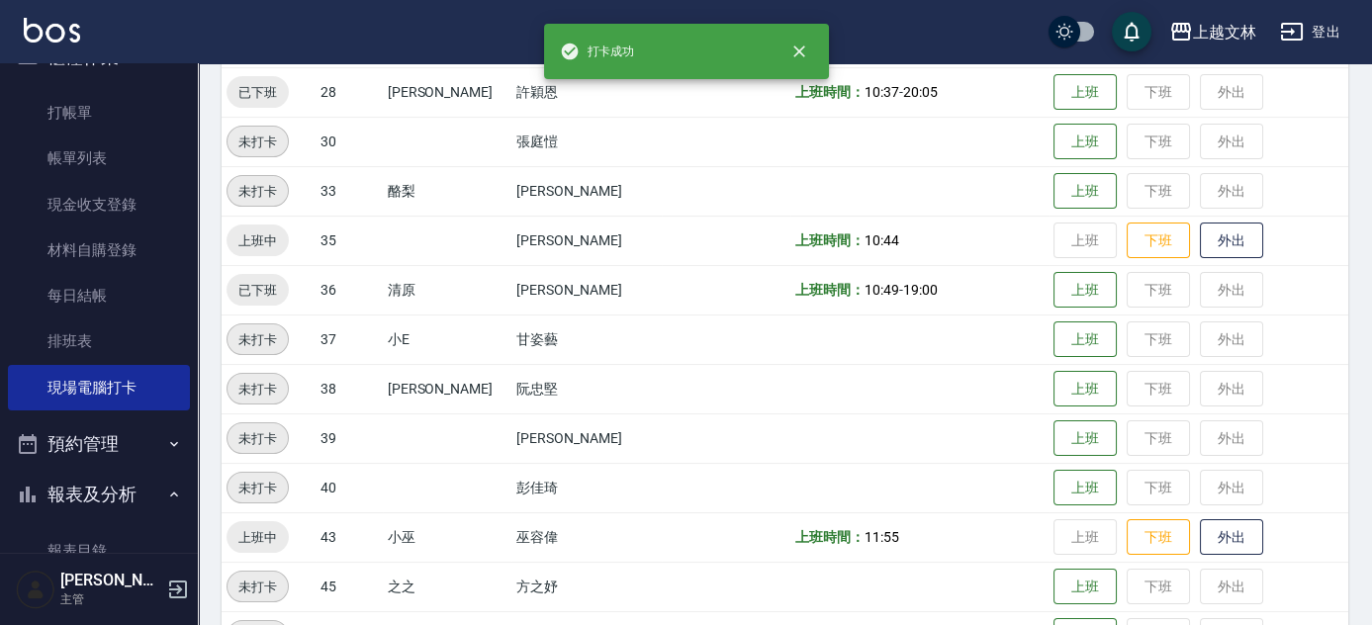
scroll to position [899, 0]
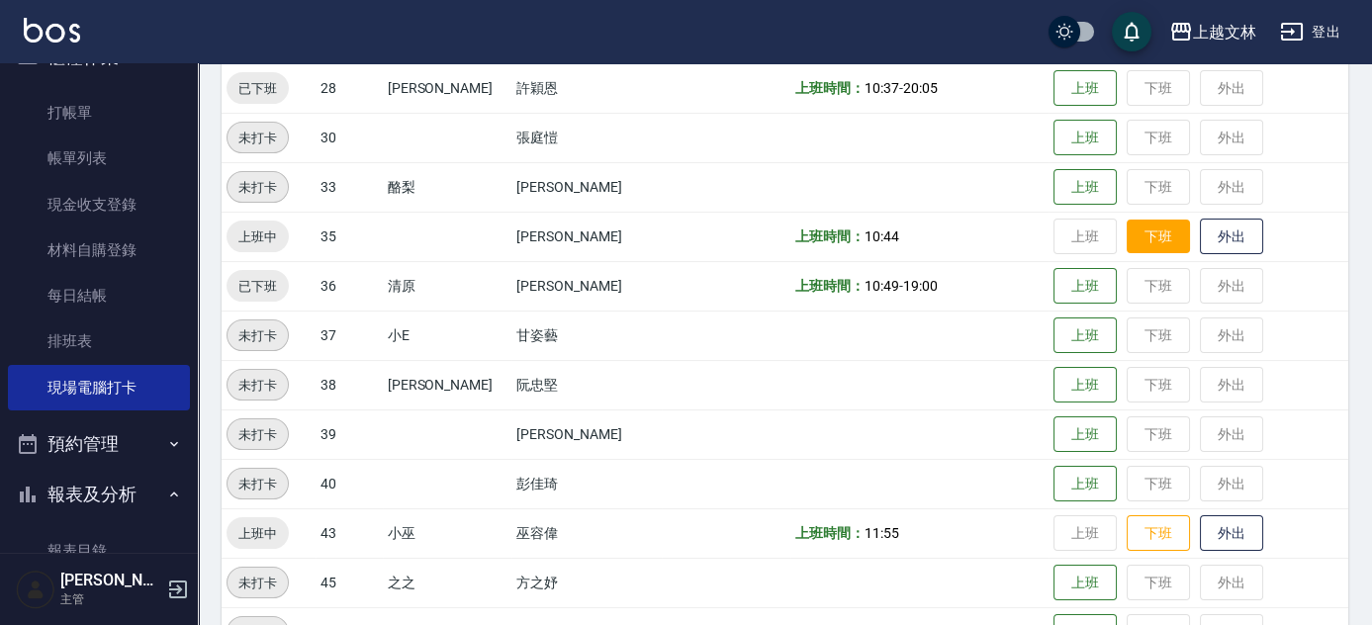
click at [1133, 247] on button "下班" at bounding box center [1158, 237] width 63 height 35
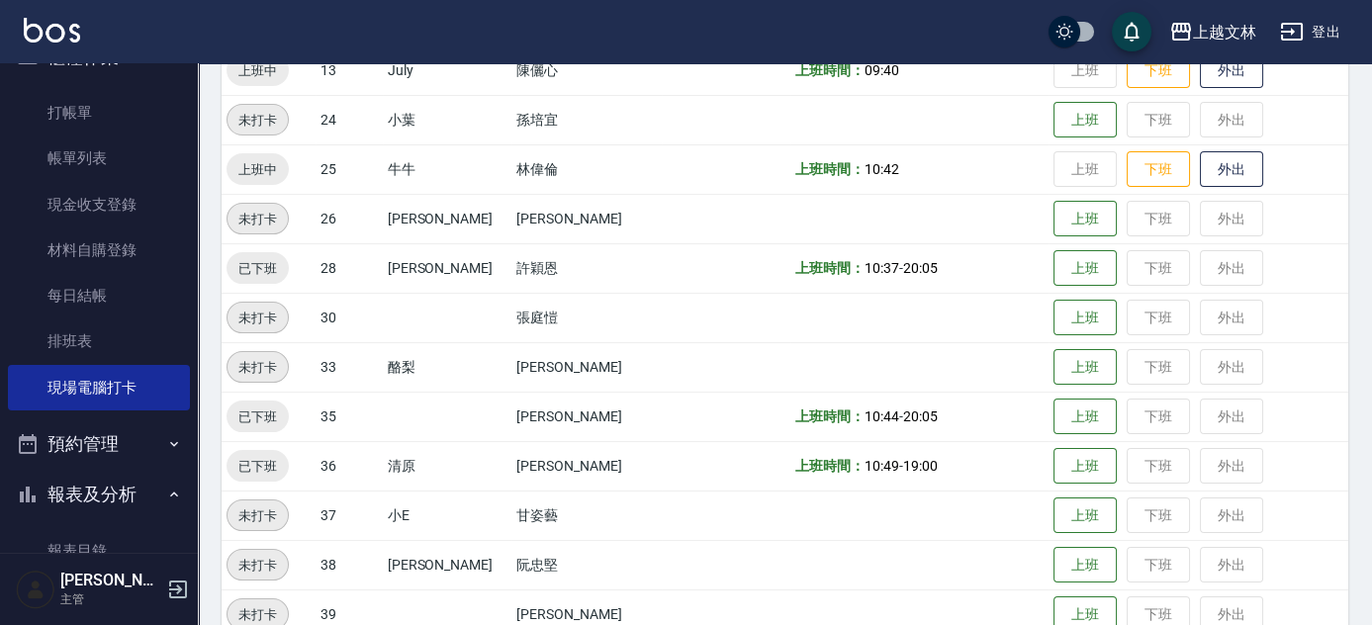
scroll to position [629, 0]
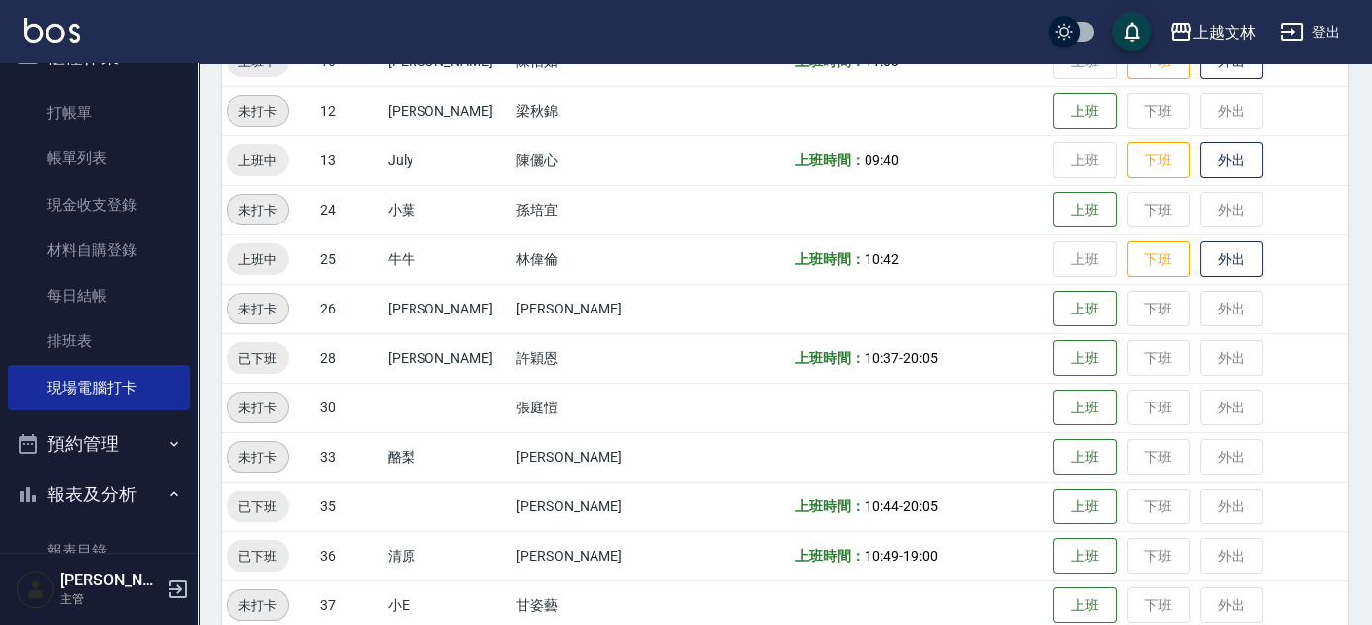
drag, startPoint x: 1121, startPoint y: 158, endPoint x: 1119, endPoint y: 131, distance: 27.8
click at [1127, 158] on button "下班" at bounding box center [1158, 160] width 63 height 37
